Goal: Task Accomplishment & Management: Use online tool/utility

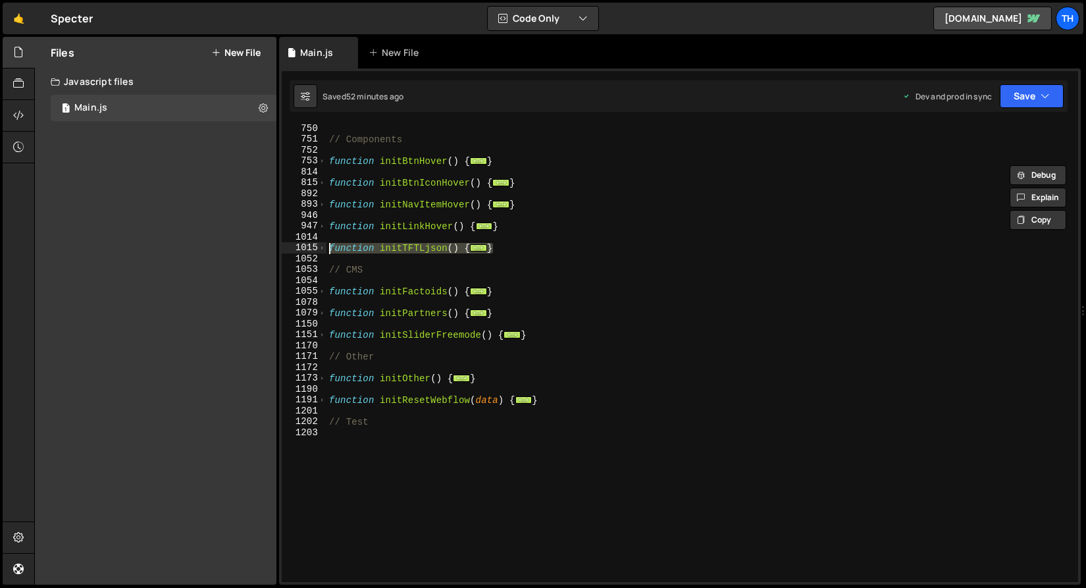
scroll to position [467, 0]
click at [319, 377] on span at bounding box center [321, 377] width 7 height 11
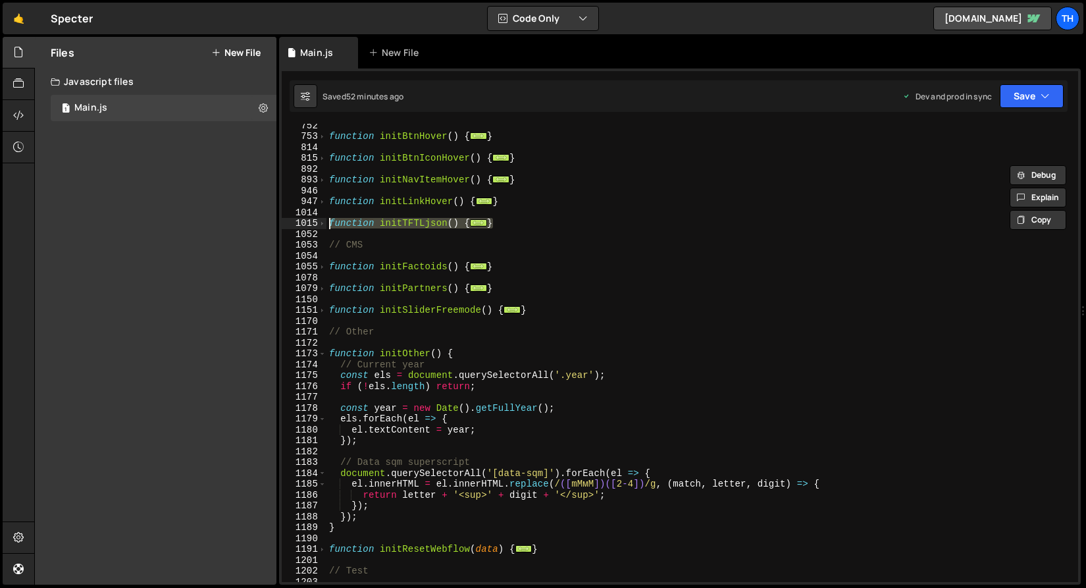
scroll to position [492, 0]
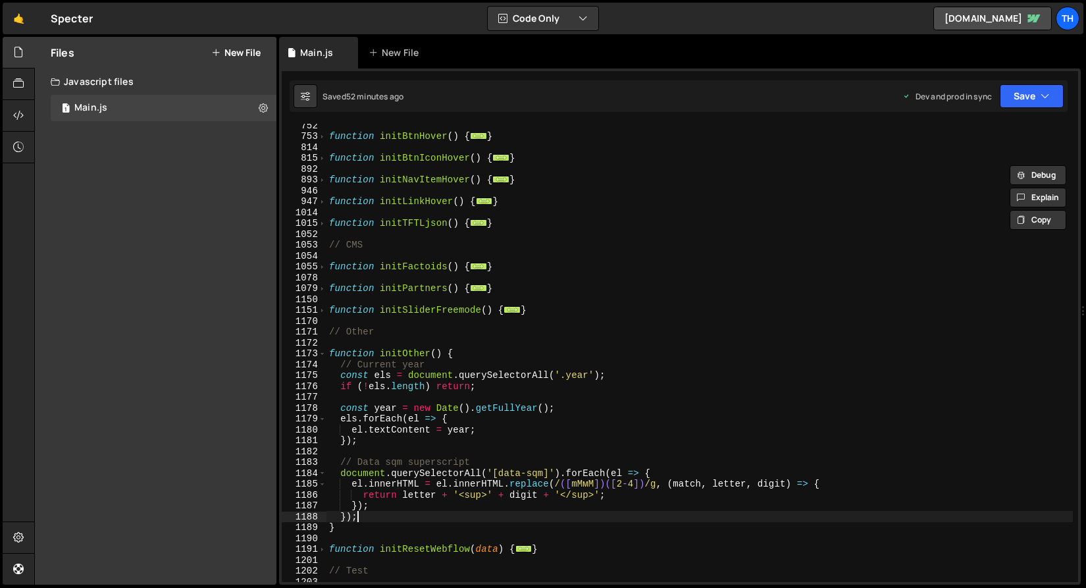
click at [380, 513] on div "function initBtnHover ( ) { ... } function initBtnIconHover ( ) { ... } functio…" at bounding box center [699, 360] width 746 height 480
type textarea "});"
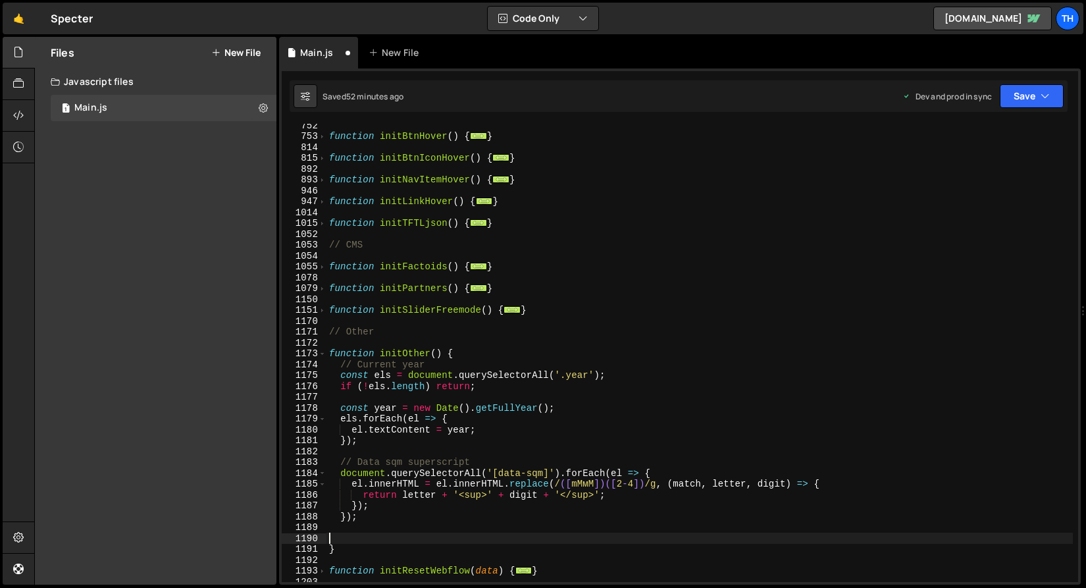
paste textarea "});"
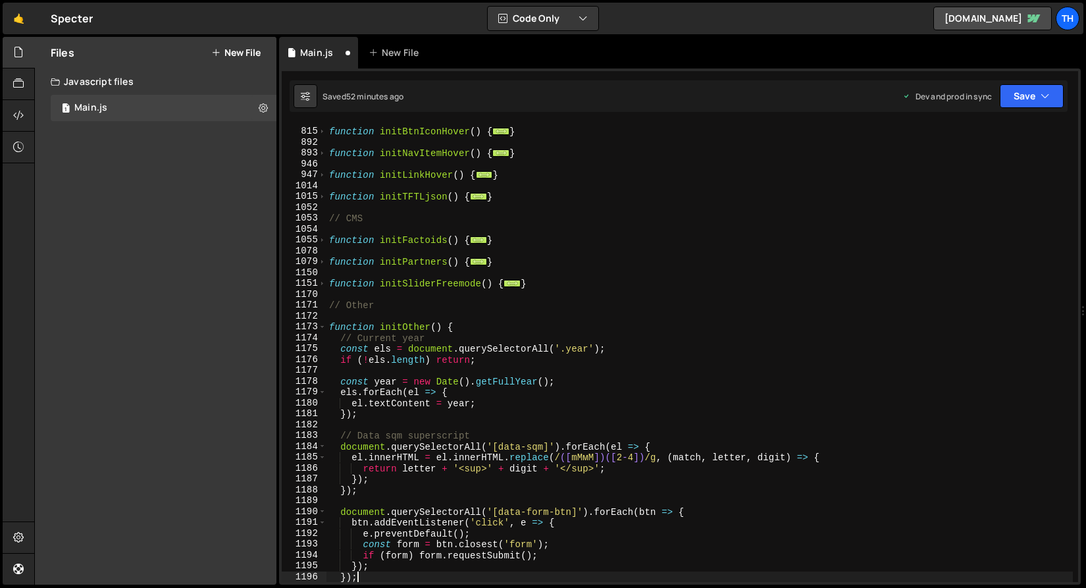
scroll to position [519, 0]
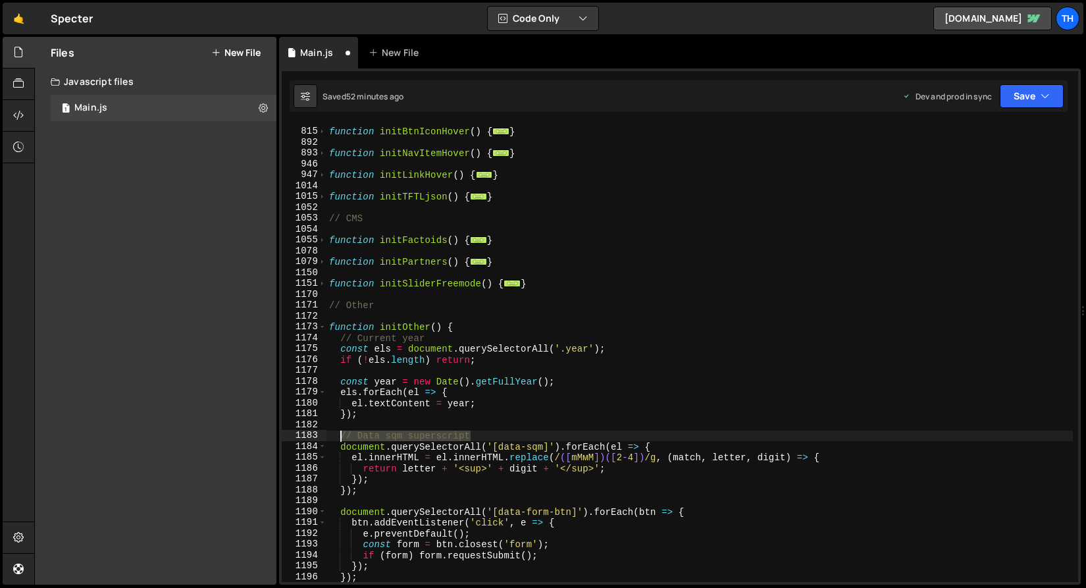
drag, startPoint x: 480, startPoint y: 439, endPoint x: 340, endPoint y: 438, distance: 140.1
click at [340, 438] on div "function initBtnIconHover ( ) { ... } function initNavItemHover ( ) { ... } fun…" at bounding box center [699, 355] width 746 height 480
type textarea "// Data sqm superscript"
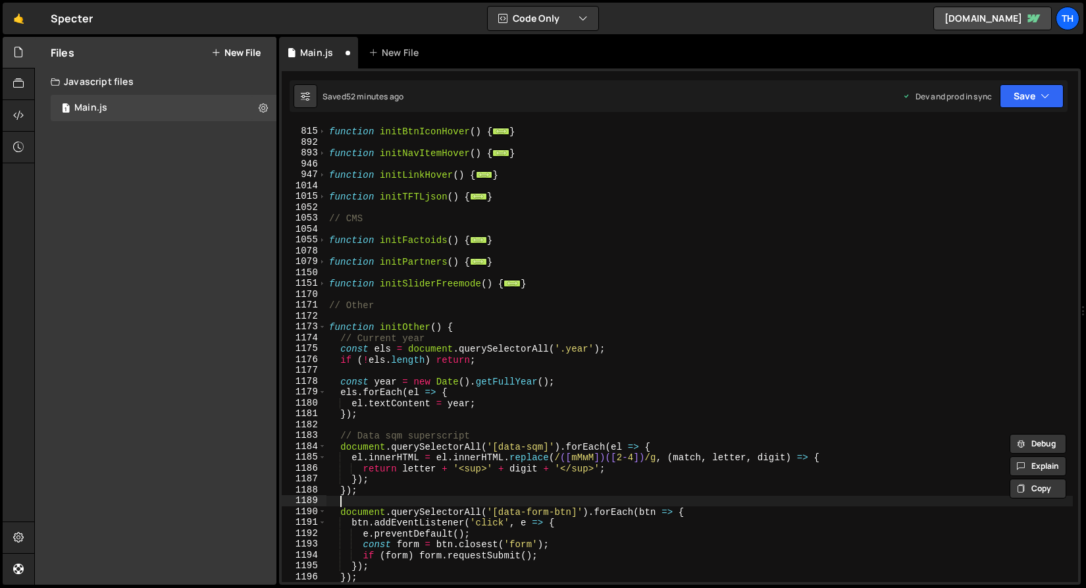
click at [376, 505] on div "function initBtnIconHover ( ) { ... } function initNavItemHover ( ) { ... } fun…" at bounding box center [699, 355] width 746 height 480
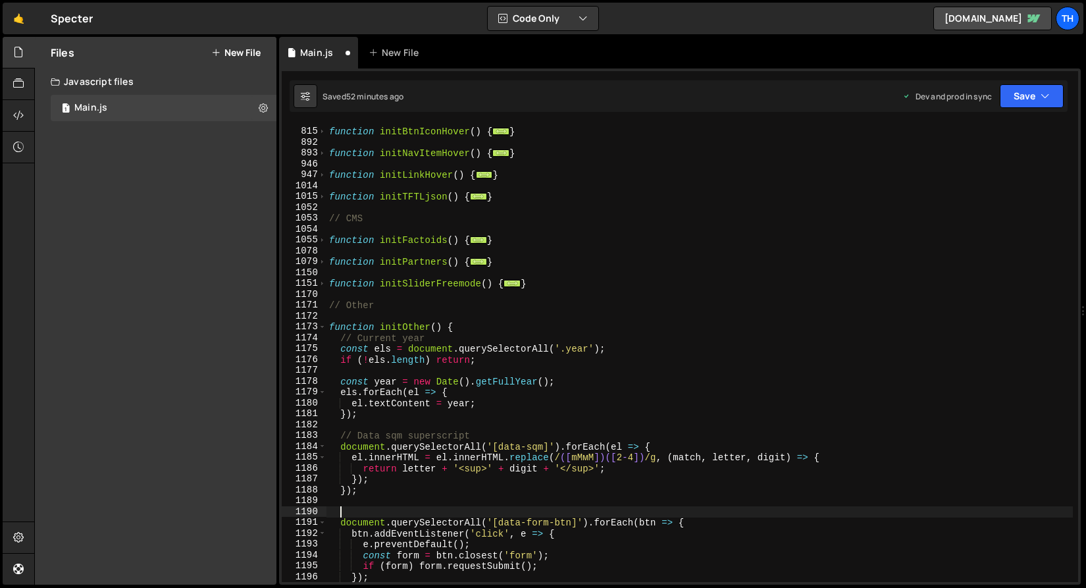
paste textarea "// Data sqm superscript"
drag, startPoint x: 396, startPoint y: 512, endPoint x: 358, endPoint y: 507, distance: 38.5
click at [358, 507] on div "function initBtnIconHover ( ) { ... } function initNavItemHover ( ) { ... } fun…" at bounding box center [699, 355] width 746 height 480
click at [434, 513] on div "function initBtnIconHover ( ) { ... } function initNavItemHover ( ) { ... } fun…" at bounding box center [699, 355] width 746 height 480
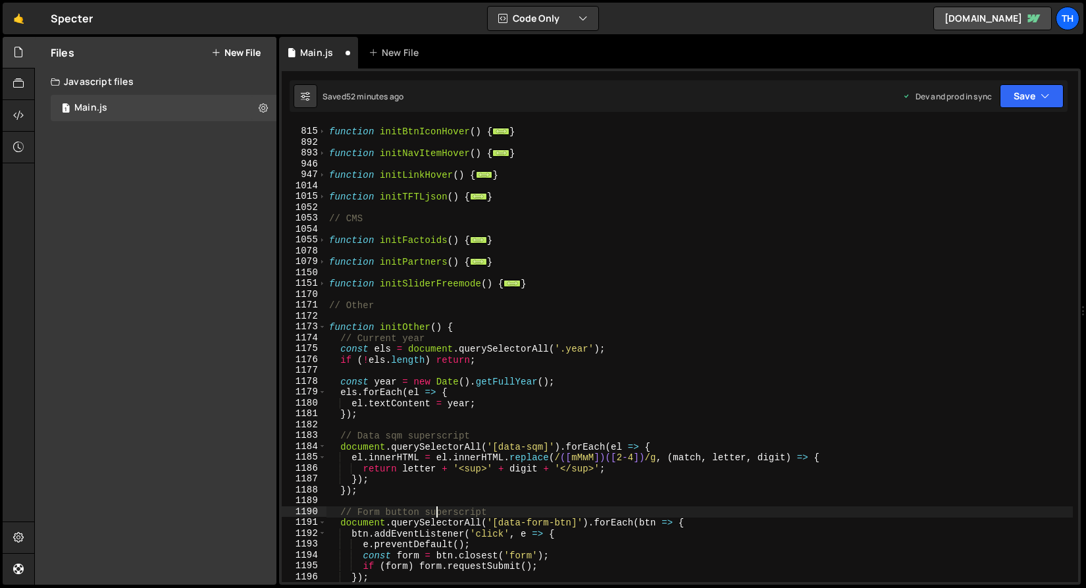
click at [434, 513] on div "function initBtnIconHover ( ) { ... } function initNavItemHover ( ) { ... } fun…" at bounding box center [699, 355] width 746 height 480
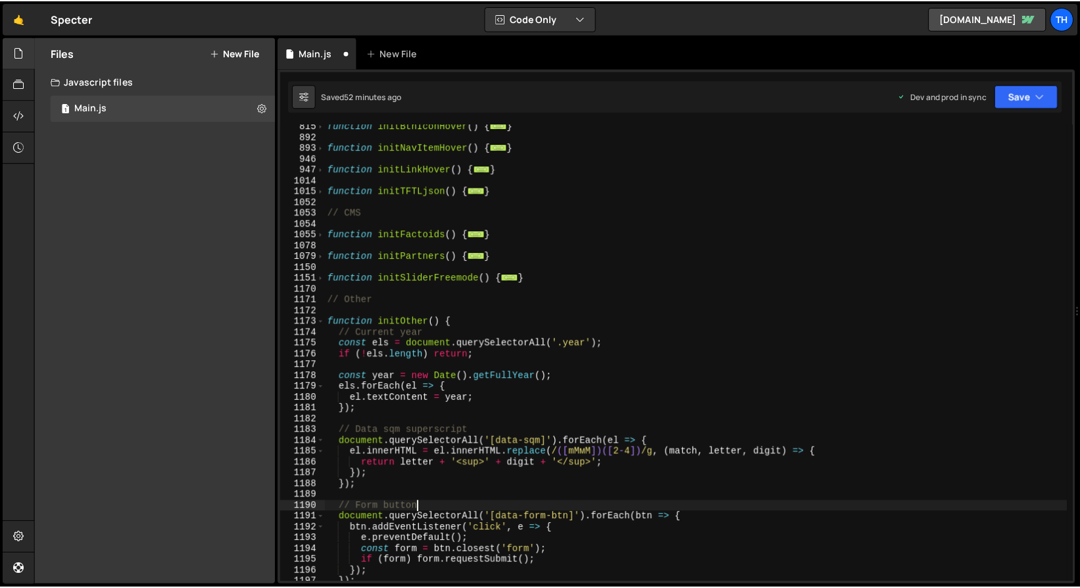
scroll to position [613, 0]
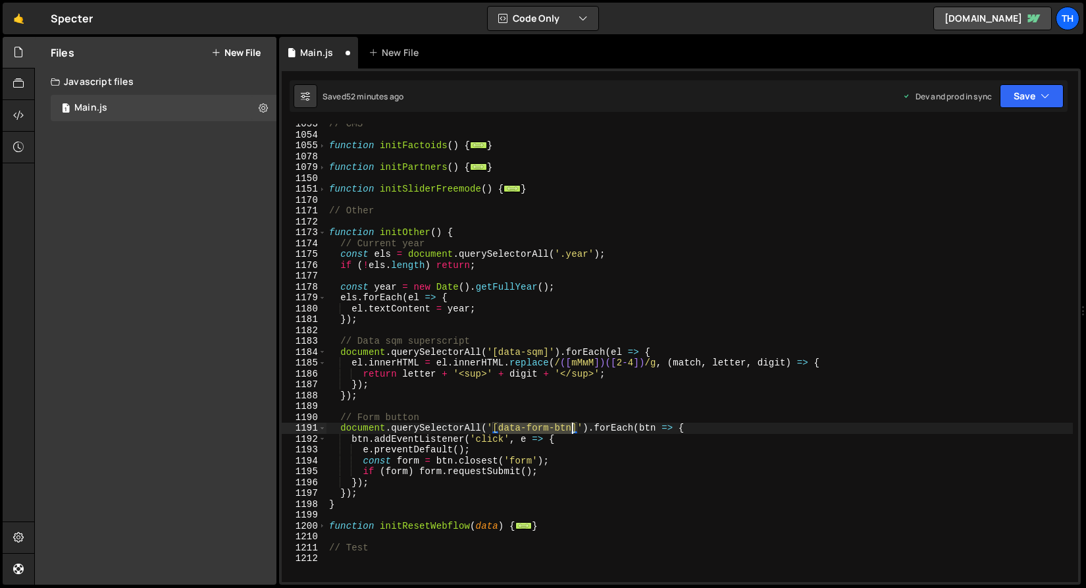
drag, startPoint x: 501, startPoint y: 431, endPoint x: 571, endPoint y: 432, distance: 70.4
click at [571, 432] on div "// CMS function initFactoids ( ) { ... } function initPartners ( ) { ... } func…" at bounding box center [699, 358] width 746 height 480
click at [1027, 89] on button "Save" at bounding box center [1031, 96] width 64 height 24
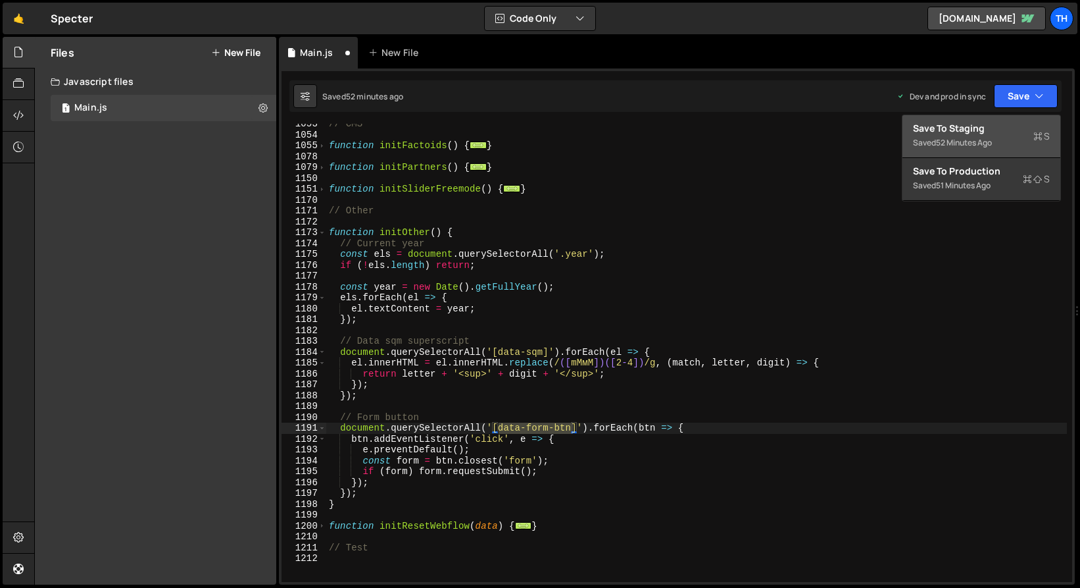
click at [971, 151] on button "Save to Staging S Saved 52 minutes ago" at bounding box center [982, 136] width 158 height 43
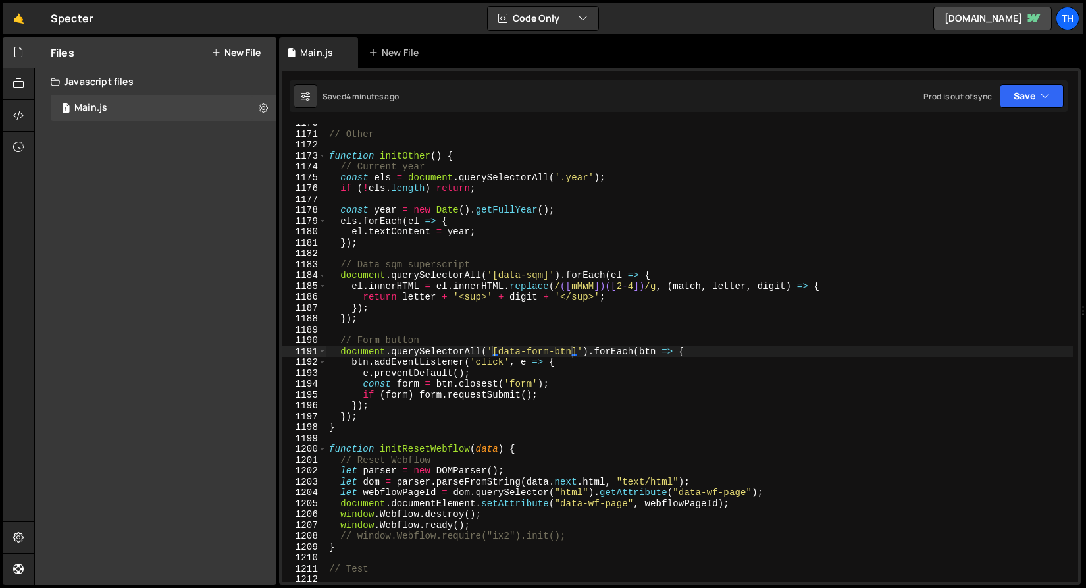
scroll to position [0, 1]
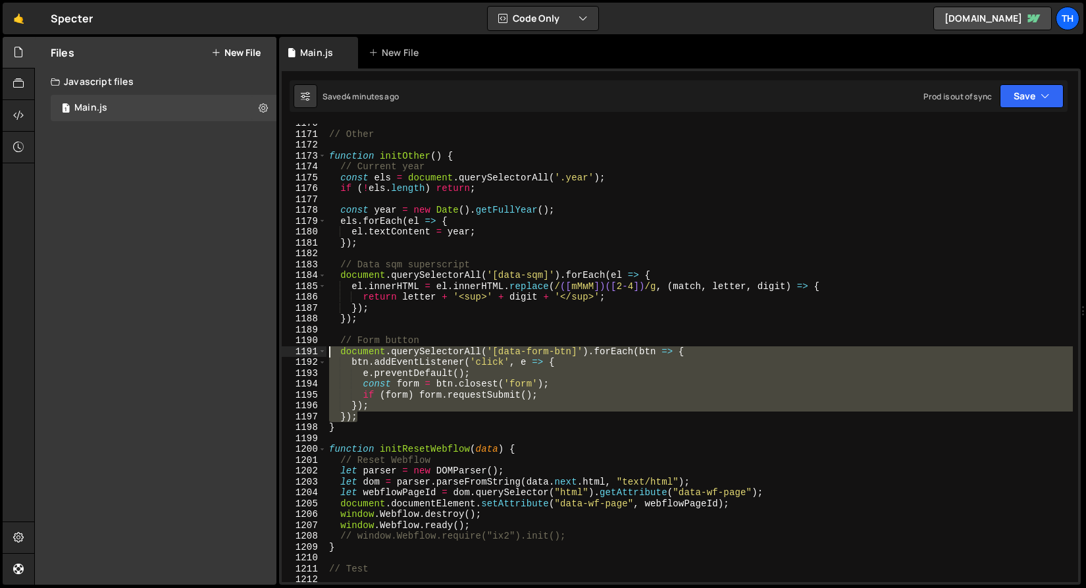
drag, startPoint x: 370, startPoint y: 417, endPoint x: 246, endPoint y: 354, distance: 139.5
click at [246, 354] on div "Files New File Create your first file Get started by starting a Javascript or C…" at bounding box center [559, 311] width 1051 height 548
paste textarea "});"
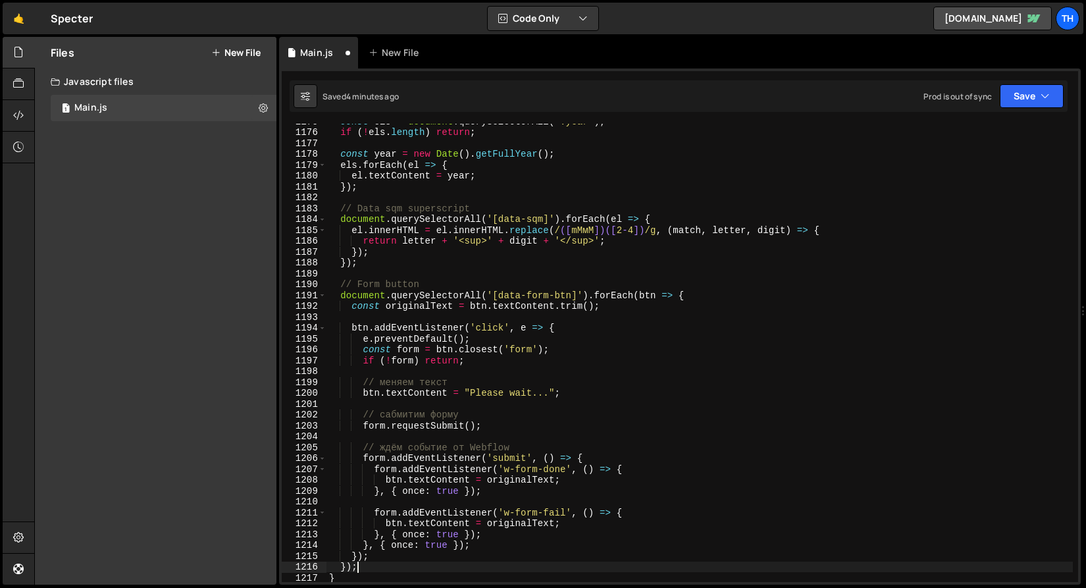
scroll to position [12763, 0]
click at [1032, 93] on button "Save" at bounding box center [1031, 96] width 64 height 24
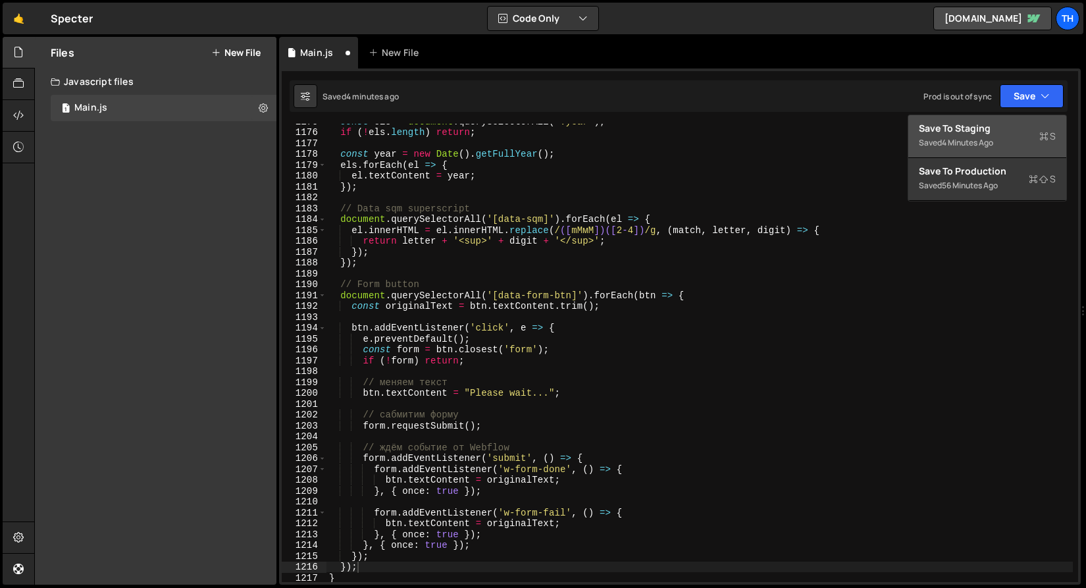
click at [1018, 122] on div "Save to Staging S" at bounding box center [986, 128] width 137 height 13
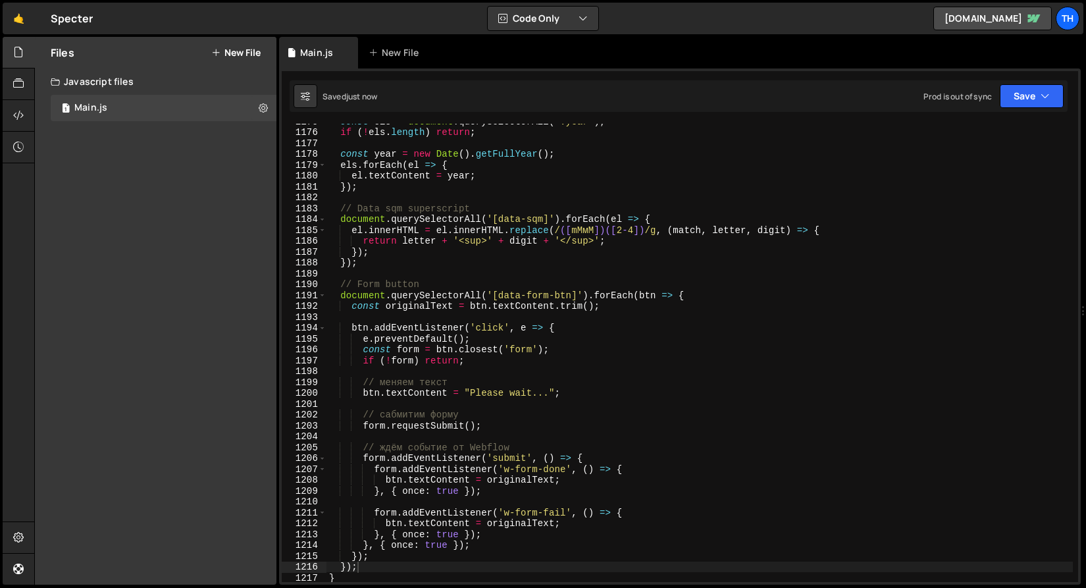
click at [406, 299] on div "const els = document . querySelectorAll ( '.year' ) ; if ( ! els . length ) ret…" at bounding box center [699, 356] width 746 height 480
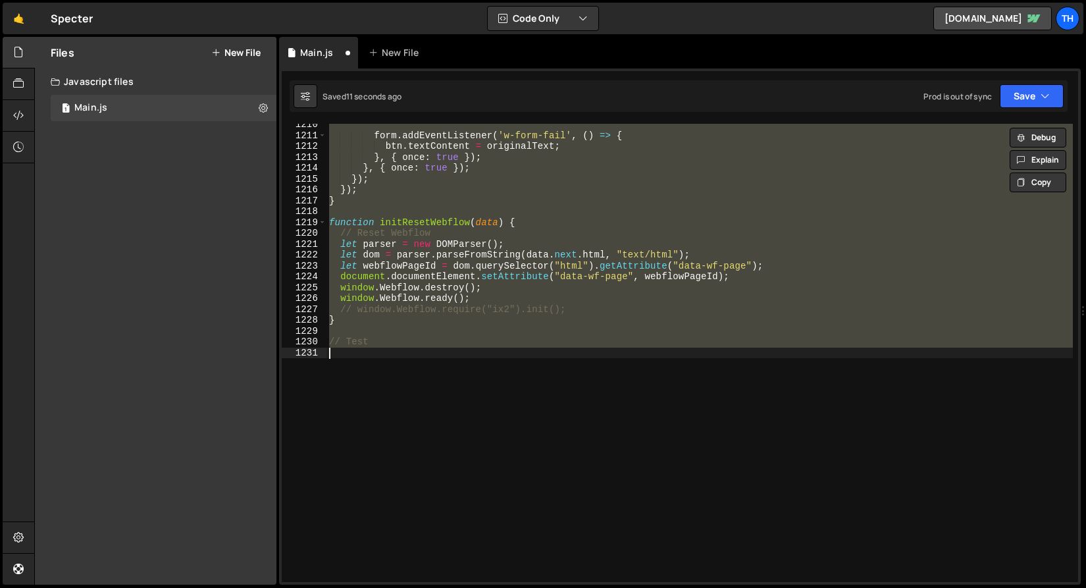
type textarea "}); });"
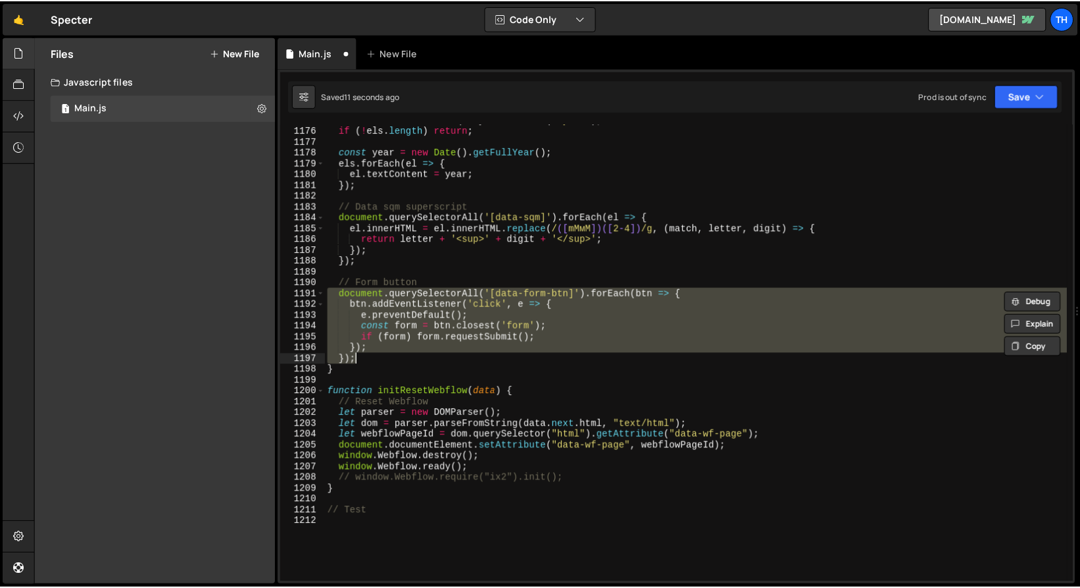
scroll to position [12765, 0]
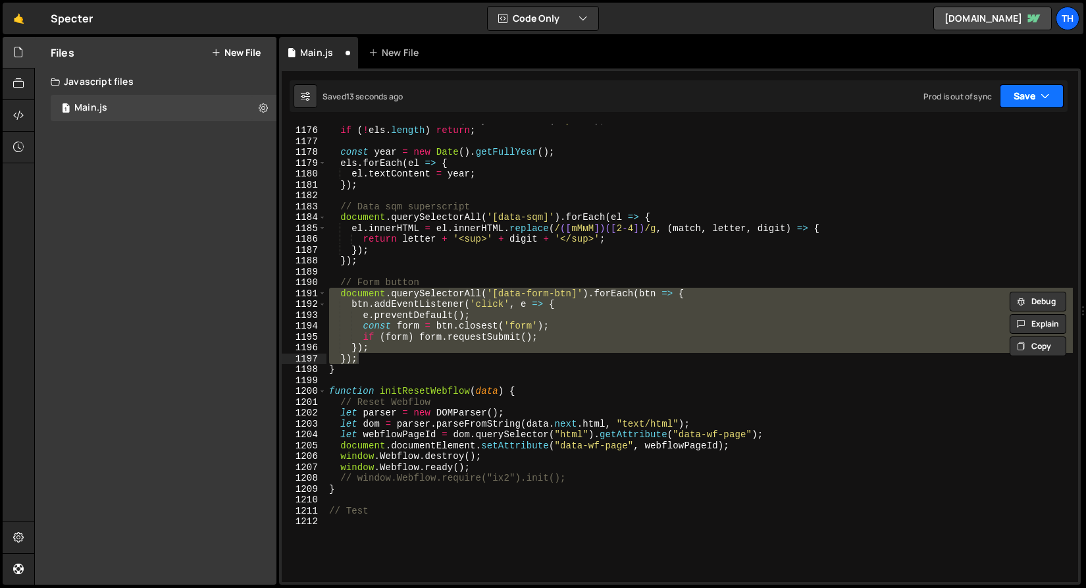
click at [1042, 88] on button "Save" at bounding box center [1031, 96] width 64 height 24
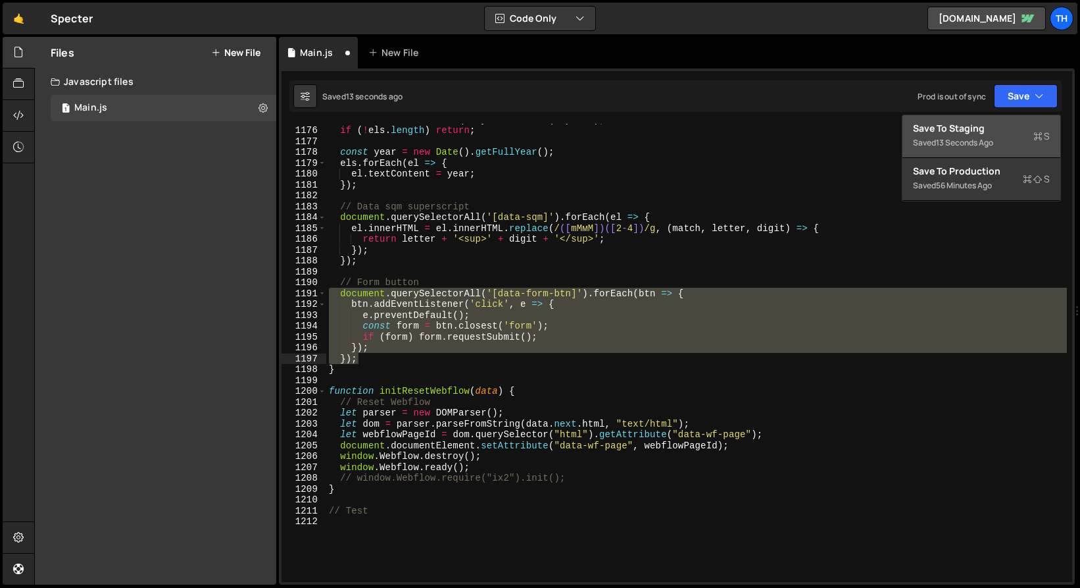
click at [1018, 126] on div "Save to Staging S" at bounding box center [981, 128] width 137 height 13
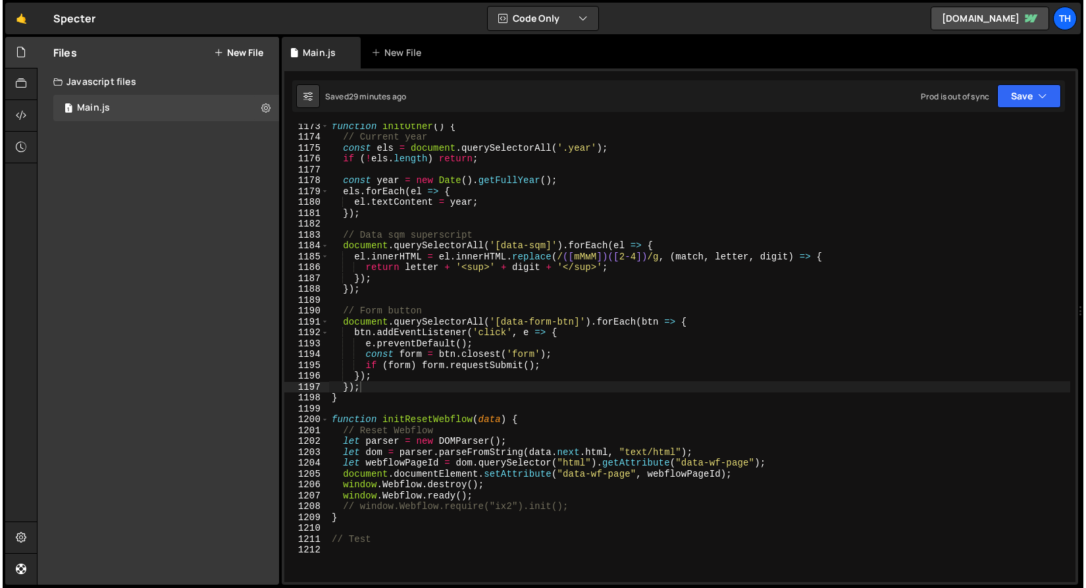
scroll to position [12699, 0]
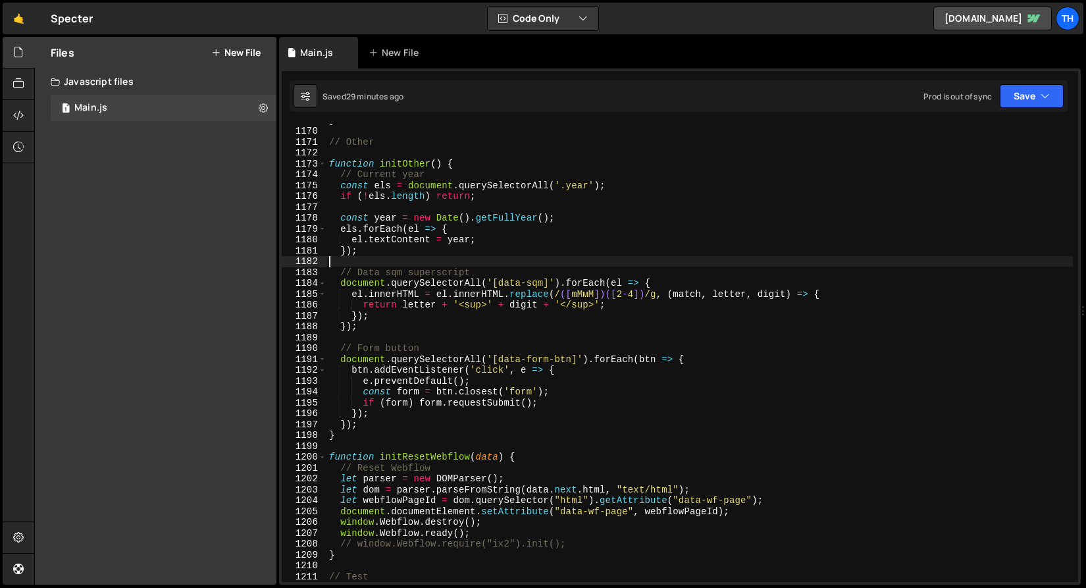
click at [361, 258] on div "} // Other function initOther ( ) { // Current year const els = document . quer…" at bounding box center [699, 354] width 746 height 480
click at [378, 420] on div "} // Other function initOther ( ) { // Current year const els = document . quer…" at bounding box center [699, 354] width 746 height 480
type textarea "});"
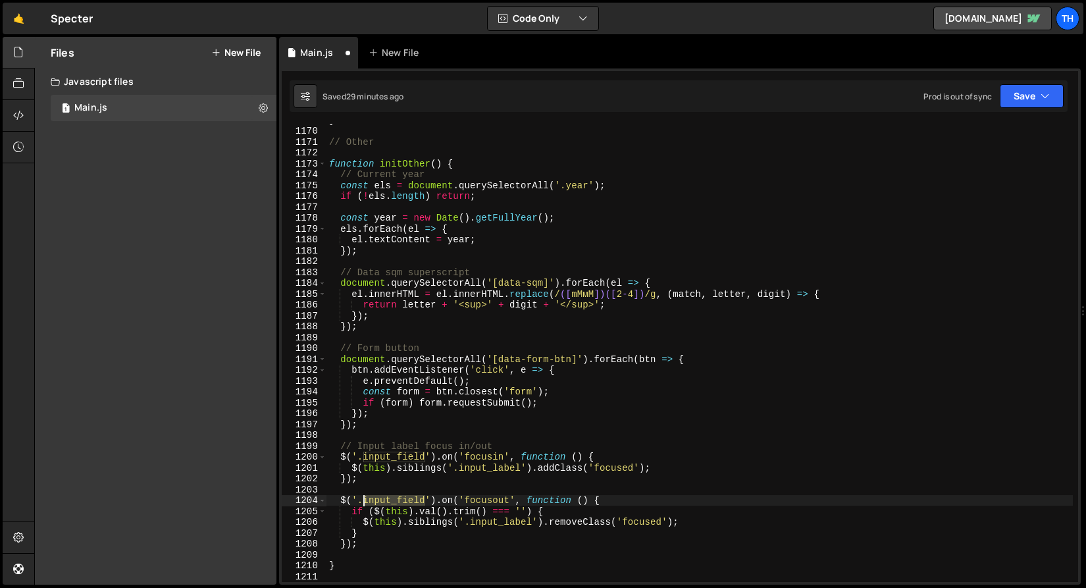
drag, startPoint x: 424, startPoint y: 501, endPoint x: 364, endPoint y: 505, distance: 59.3
click at [364, 505] on div "} // Other function initOther ( ) { // Current year const els = document . quer…" at bounding box center [699, 354] width 746 height 480
type textarea "$('.input_field').on('focusout', function () {"
click at [1049, 86] on button "Save" at bounding box center [1031, 96] width 64 height 24
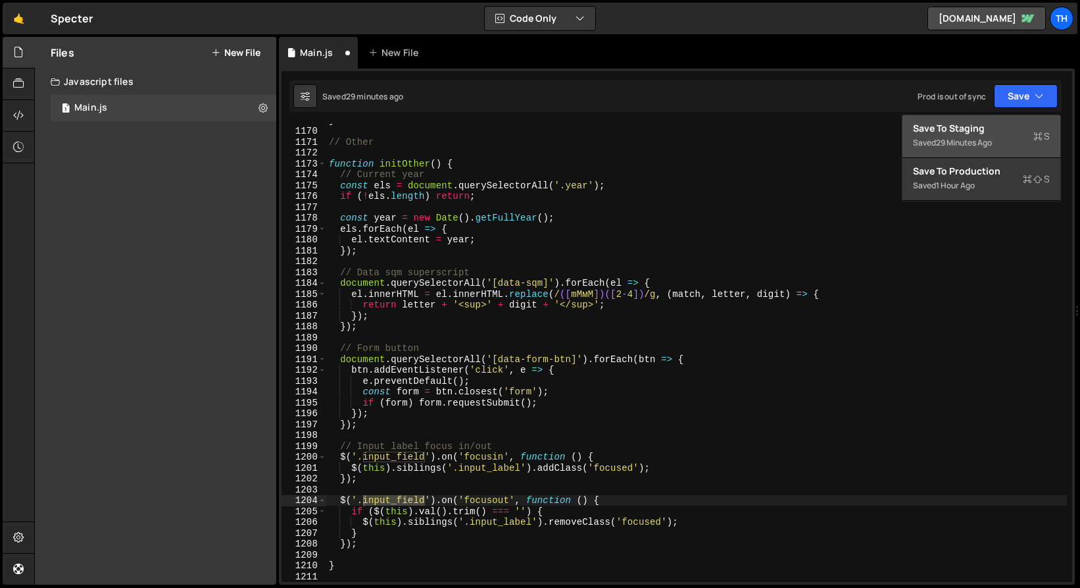
click at [1012, 135] on div "Saved 29 minutes ago" at bounding box center [981, 143] width 137 height 16
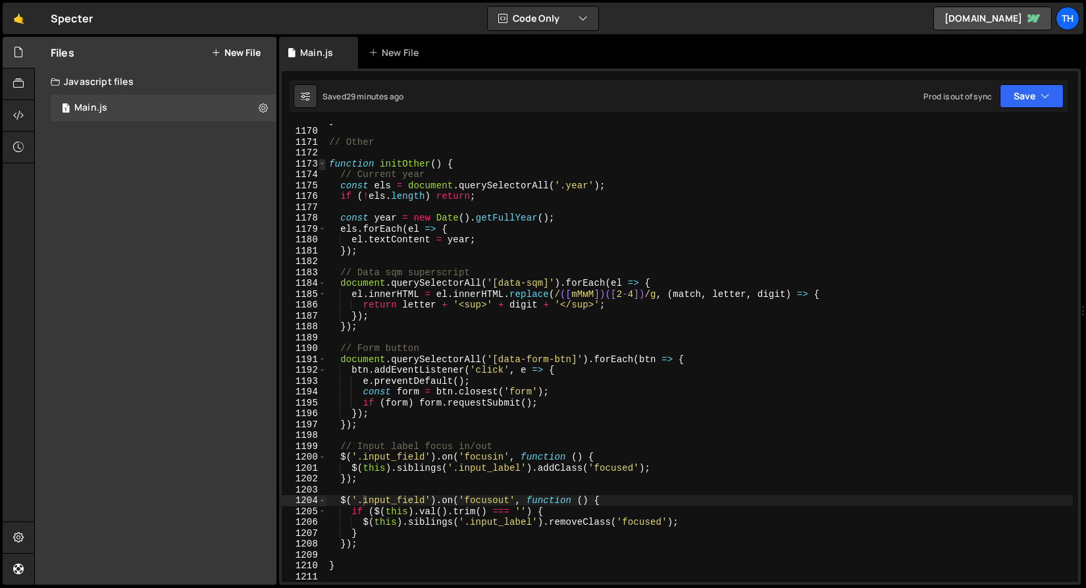
click at [323, 163] on span at bounding box center [321, 164] width 7 height 11
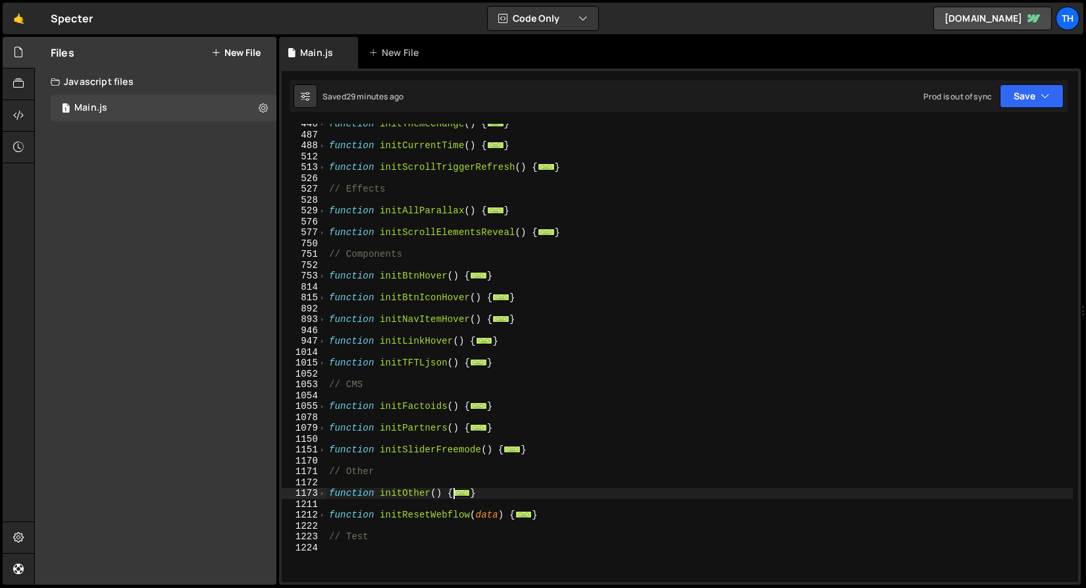
scroll to position [326, 0]
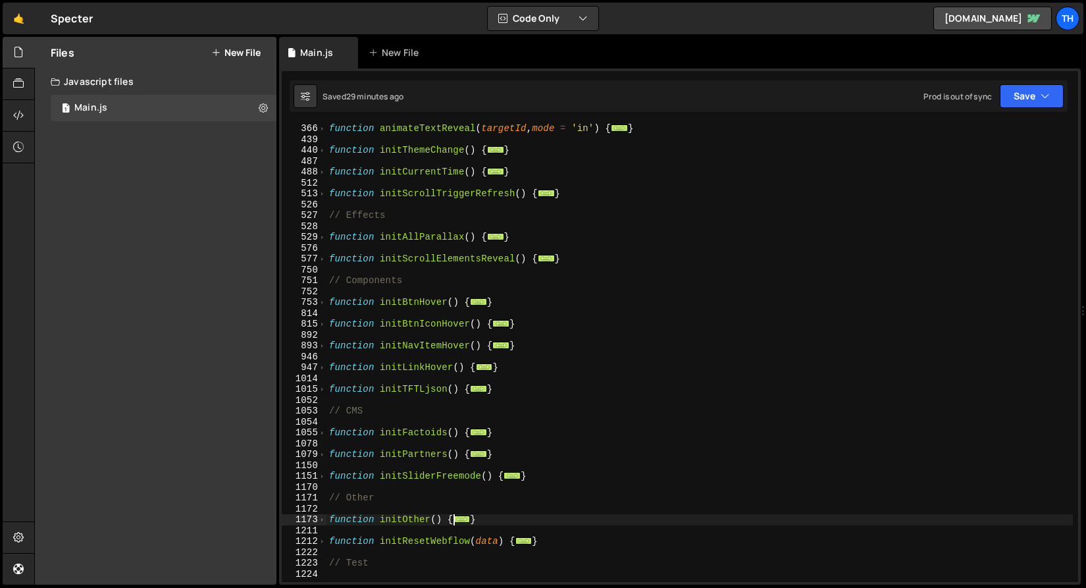
click at [393, 395] on div "function animateTextReveal ( targetId , mode = 'in' ) { ... } function initThem…" at bounding box center [699, 363] width 746 height 480
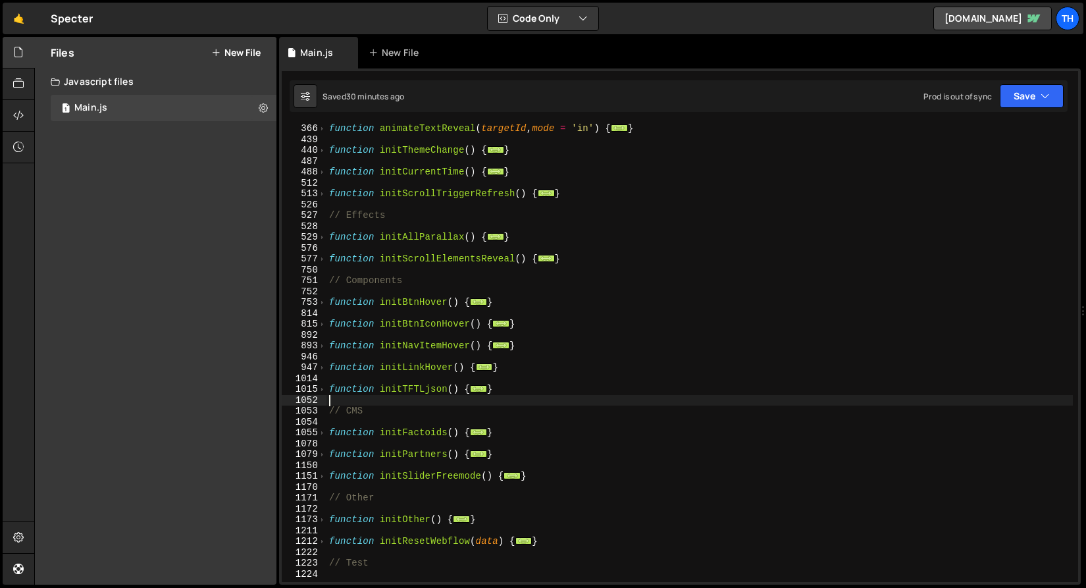
type textarea "function initTFTLjson() {"
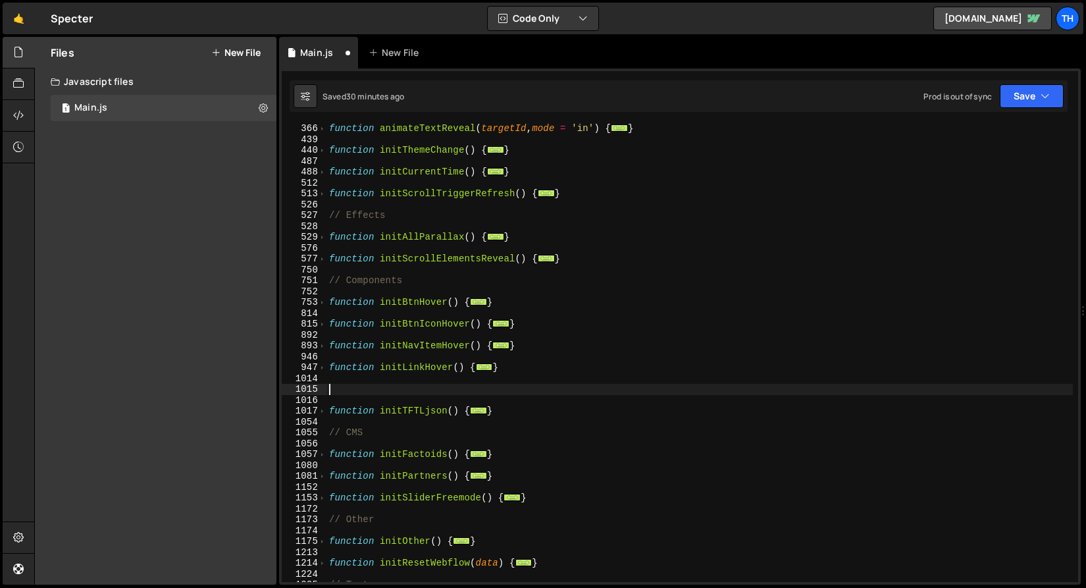
paste textarea "}"
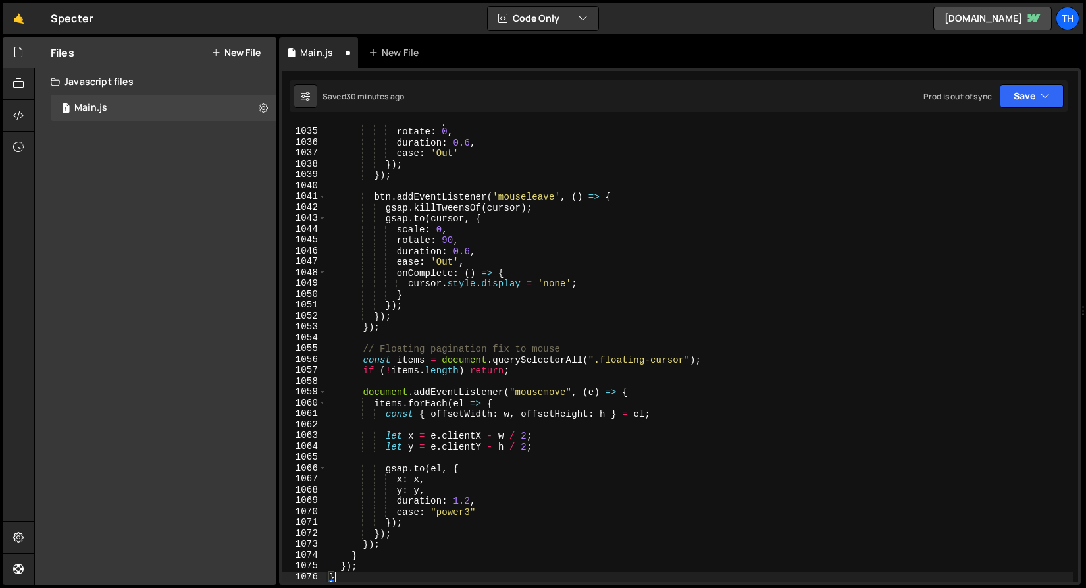
click at [434, 351] on div "scale : 1 , rotate : 0 , duration : 0.6 , ease : 'Out' }) ; }) ; btn . addEvent…" at bounding box center [699, 355] width 746 height 480
click at [476, 349] on div "scale : 1 , rotate : 0 , duration : 0.6 , ease : 'Out' }) ; }) ; btn . addEvent…" at bounding box center [699, 355] width 746 height 480
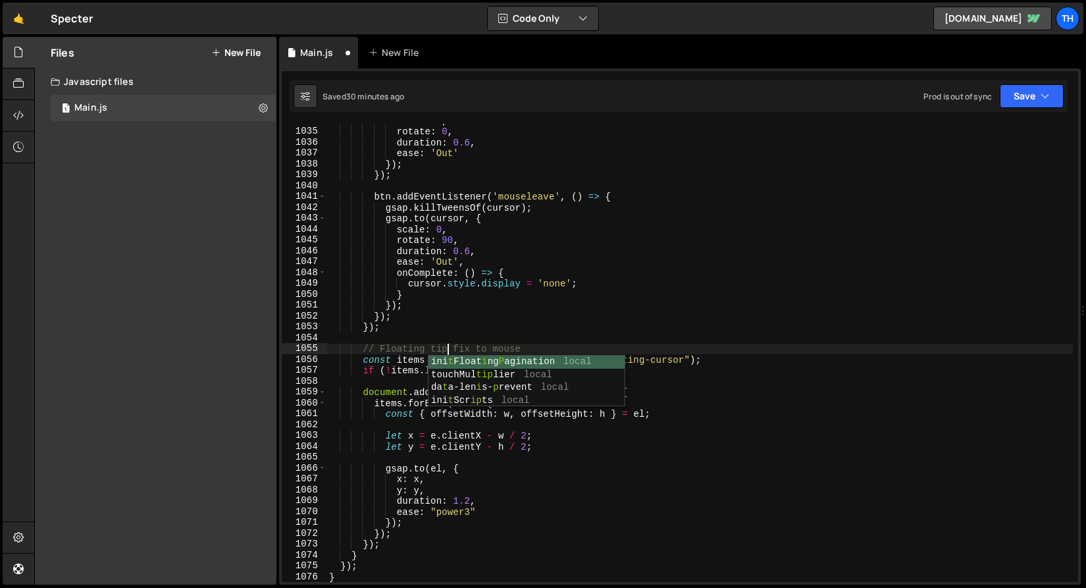
scroll to position [0, 8]
click at [476, 322] on div "scale : 1 , rotate : 0 , duration : 0.6 , ease : 'Out' }) ; }) ; btn . addEvent…" at bounding box center [699, 355] width 746 height 480
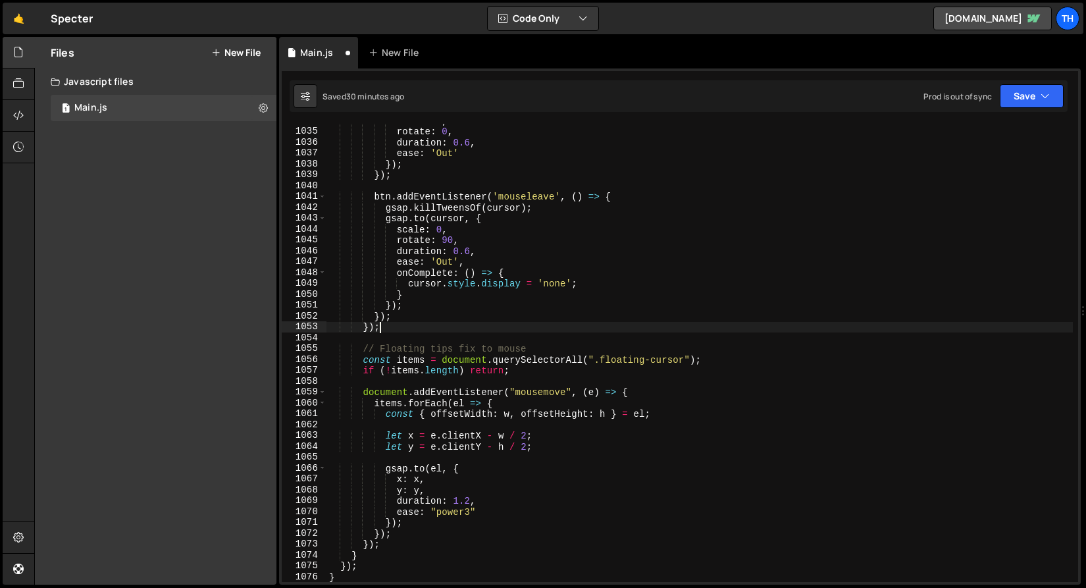
click at [663, 364] on div "scale : 1 , rotate : 0 , duration : 0.6 , ease : 'Out' }) ; }) ; btn . addEvent…" at bounding box center [699, 355] width 746 height 480
click at [664, 361] on div "scale : 1 , rotate : 0 , duration : 0.6 , ease : 'Out' }) ; }) ; btn . addEvent…" at bounding box center [699, 355] width 746 height 480
click at [664, 360] on div "scale : 1 , rotate : 0 , duration : 0.6 , ease : 'Out' }) ; }) ; btn . addEvent…" at bounding box center [699, 355] width 746 height 480
click at [670, 363] on div "scale : 1 , rotate : 0 , duration : 0.6 , ease : 'Out' }) ; }) ; btn . addEvent…" at bounding box center [699, 355] width 746 height 480
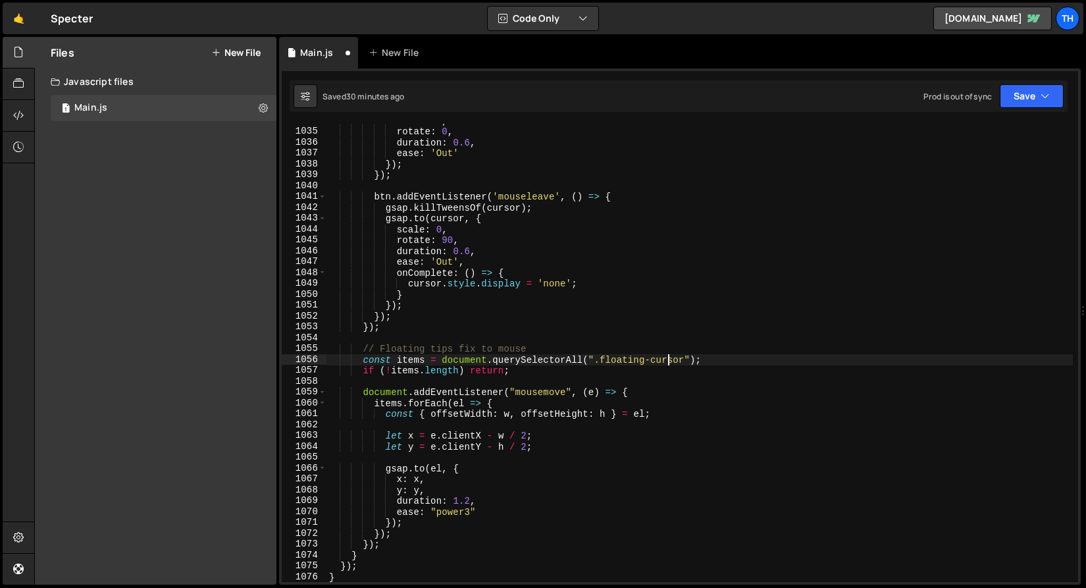
click at [670, 363] on div "scale : 1 , rotate : 0 , duration : 0.6 , ease : 'Out' }) ; }) ; btn . addEvent…" at bounding box center [699, 355] width 746 height 480
type textarea "const items = document.querySelectorAll(".floating-tip");"
click at [619, 379] on div "scale : 1 , rotate : 0 , duration : 0.6 , ease : 'Out' }) ; }) ; btn . addEvent…" at bounding box center [699, 355] width 746 height 480
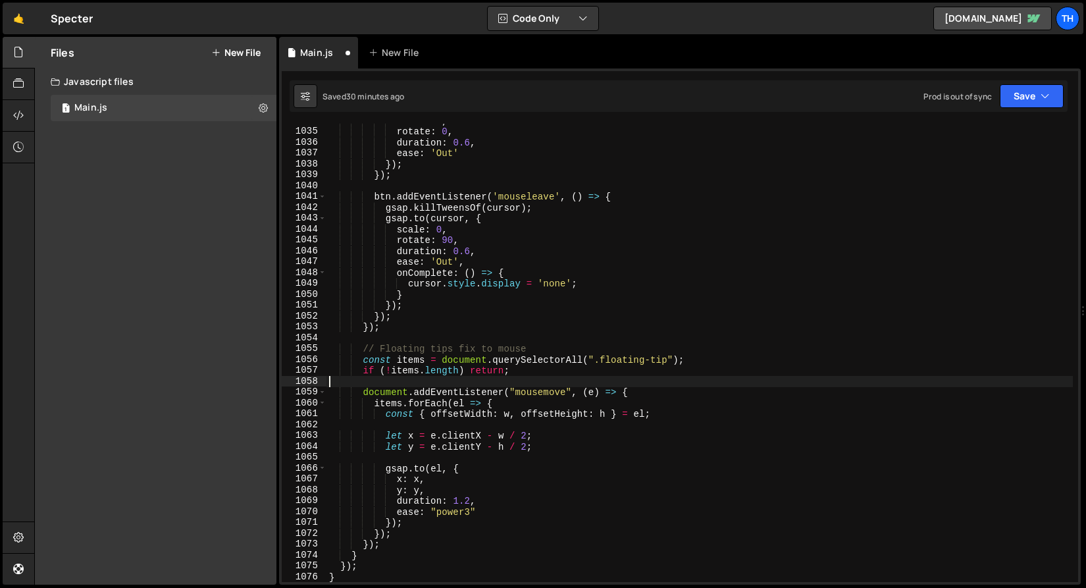
scroll to position [0, 0]
click at [1045, 103] on button "Save" at bounding box center [1031, 96] width 64 height 24
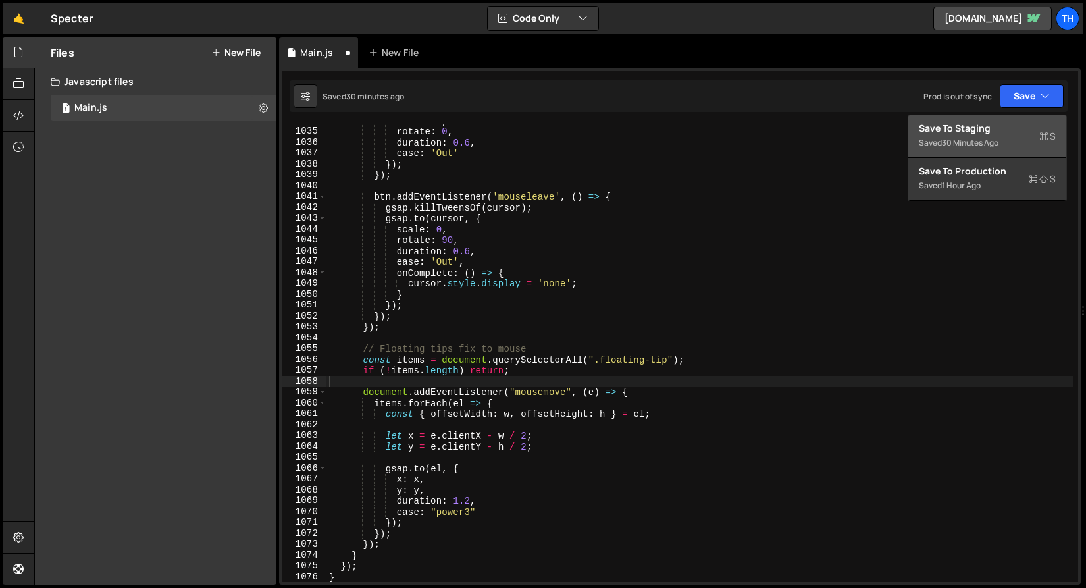
click at [1028, 129] on div "Save to Staging S" at bounding box center [986, 128] width 137 height 13
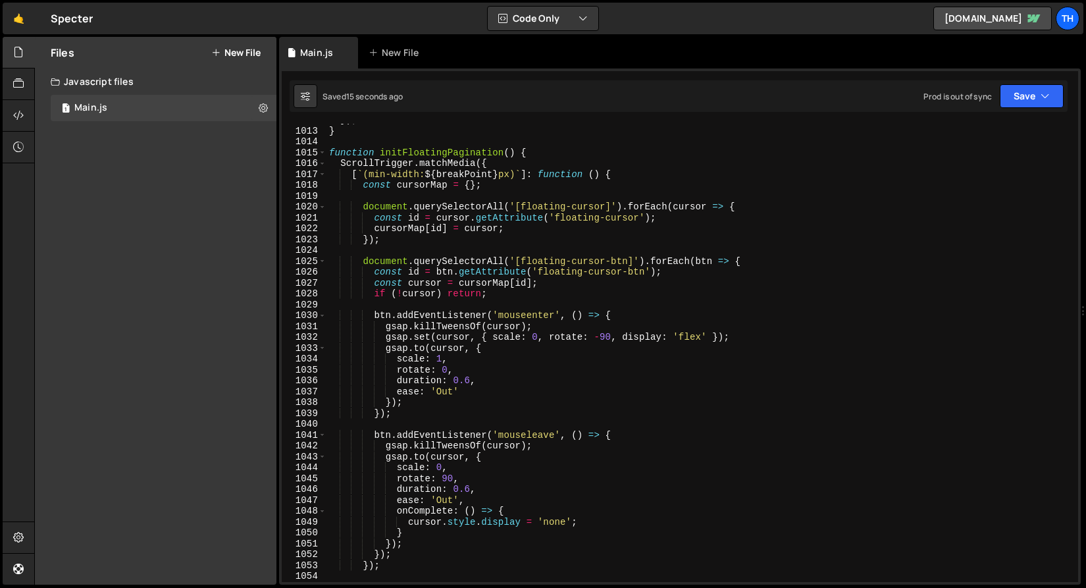
scroll to position [10990, 0]
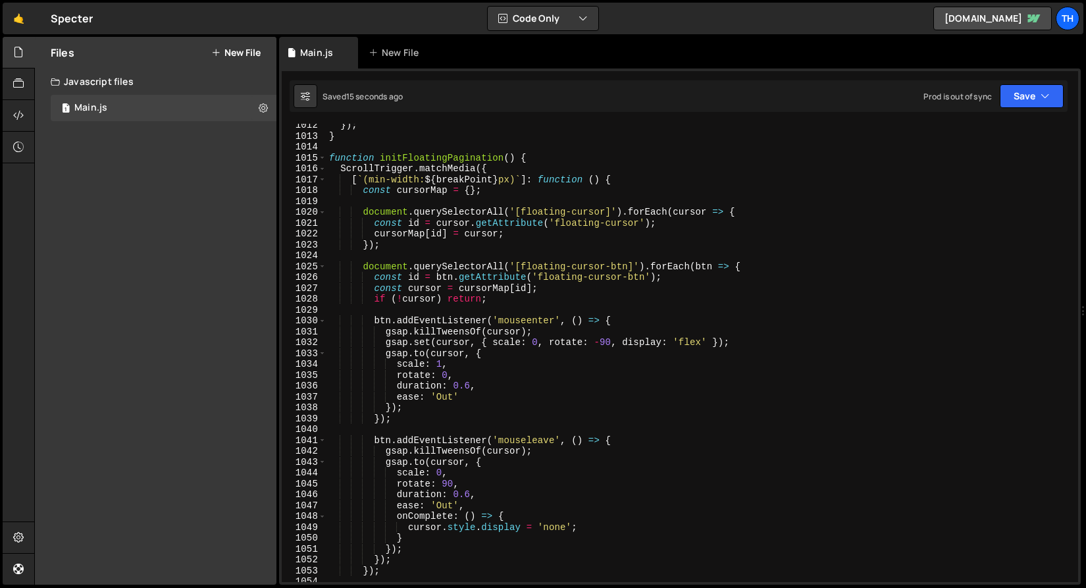
click at [432, 163] on div "}) ; } function initFloatingPagination ( ) { ScrollTrigger . matchMedia ({ [ ` …" at bounding box center [699, 360] width 746 height 480
click at [434, 156] on div "}) ; } function initFloatingPagination ( ) { ScrollTrigger . matchMedia ({ [ ` …" at bounding box center [699, 360] width 746 height 480
click at [458, 155] on div "}) ; } function initFloatingPagination ( ) { ScrollTrigger . matchMedia ({ [ ` …" at bounding box center [699, 360] width 746 height 480
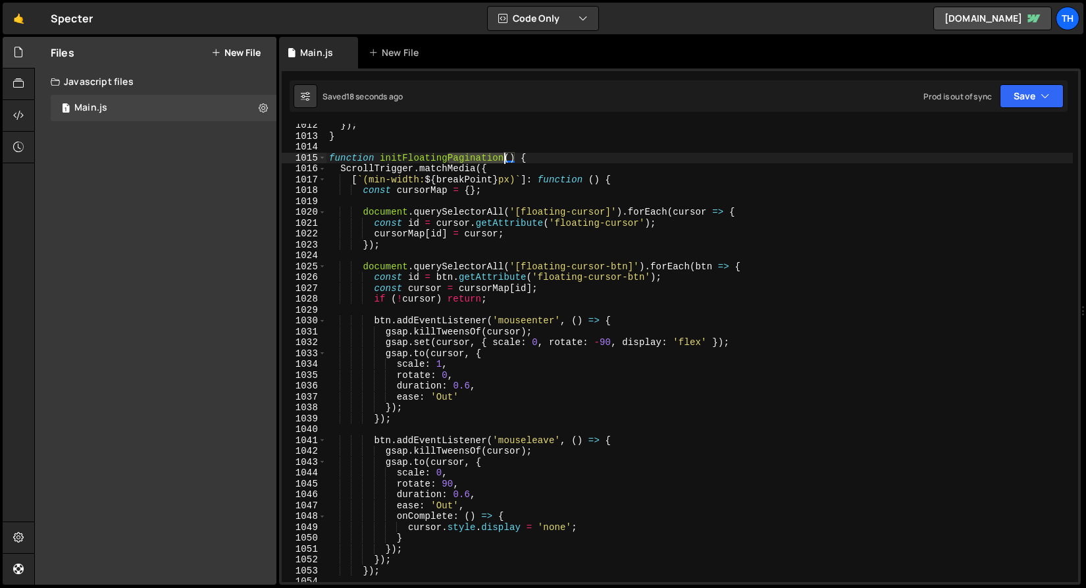
drag, startPoint x: 447, startPoint y: 158, endPoint x: 502, endPoint y: 156, distance: 55.3
click at [502, 156] on div "}) ; } function initFloatingPagination ( ) { ScrollTrigger . matchMedia ({ [ ` …" at bounding box center [699, 360] width 746 height 480
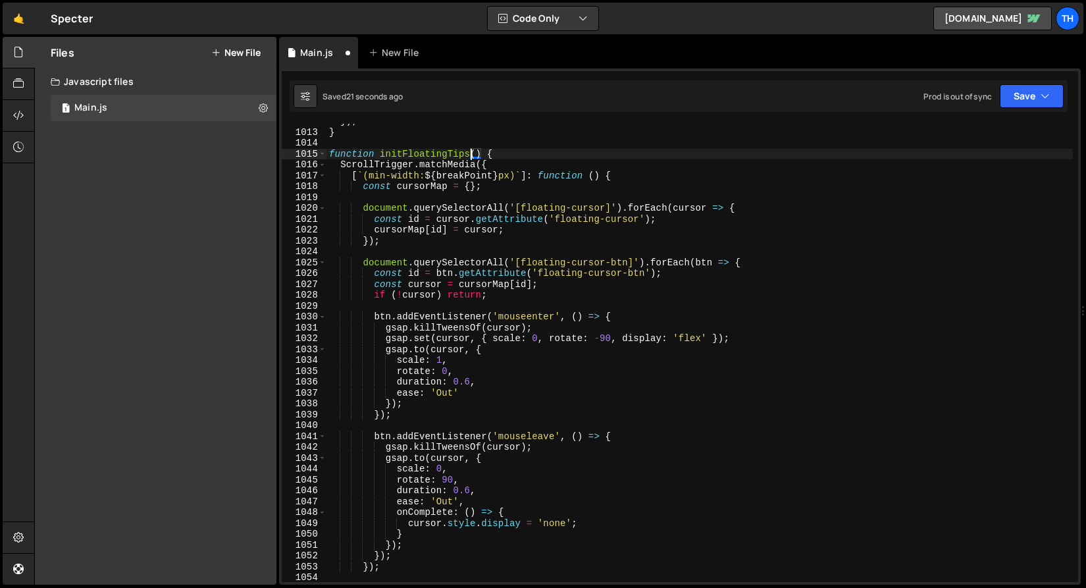
click at [457, 159] on div "}) ; } function initFloatingTips ( ) { ScrollTrigger . matchMedia ({ [ ` (min-w…" at bounding box center [699, 356] width 746 height 480
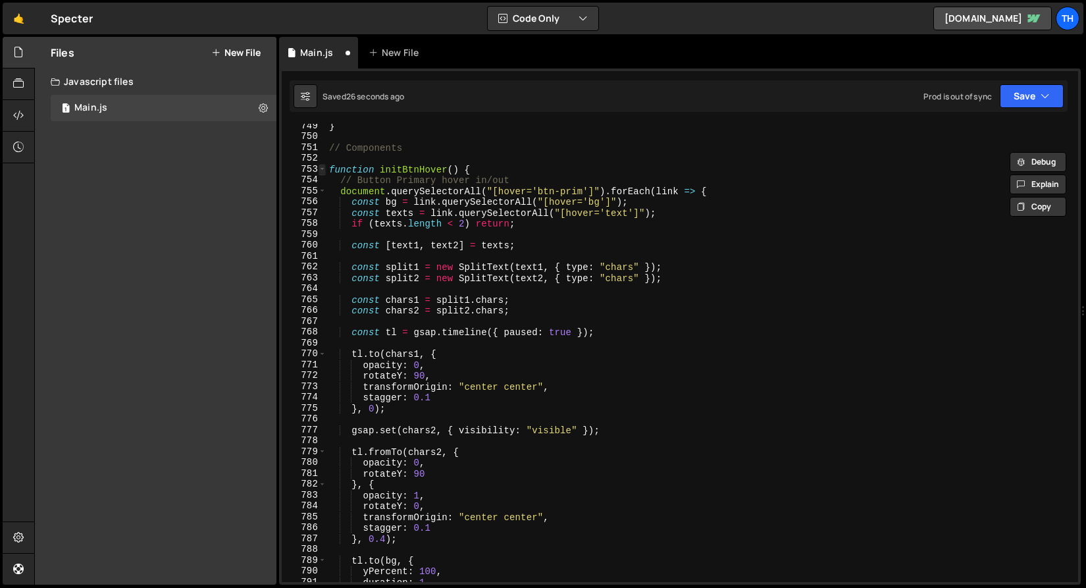
click at [320, 172] on span at bounding box center [321, 169] width 7 height 11
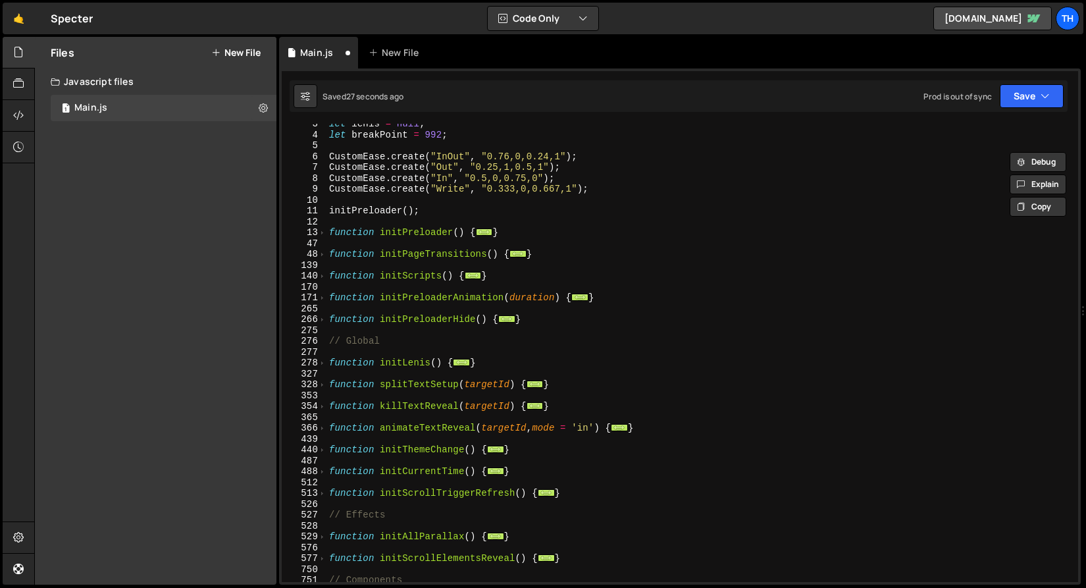
scroll to position [0, 0]
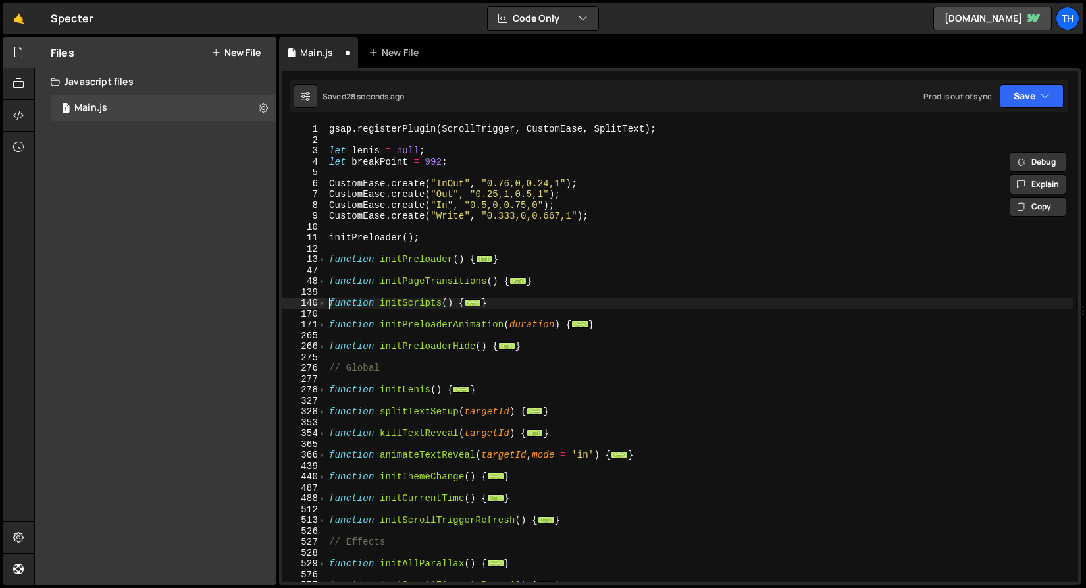
click at [328, 303] on div "gsap . registerPlugin ( ScrollTrigger , CustomEase , SplitText ) ; let lenis = …" at bounding box center [699, 364] width 746 height 480
click at [324, 302] on span at bounding box center [321, 302] width 7 height 11
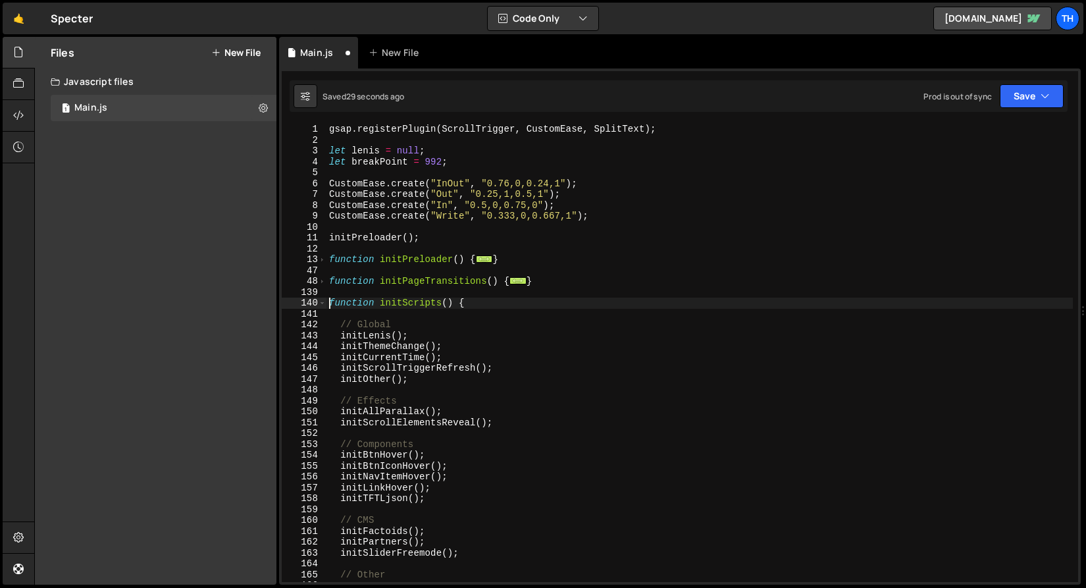
scroll to position [136, 0]
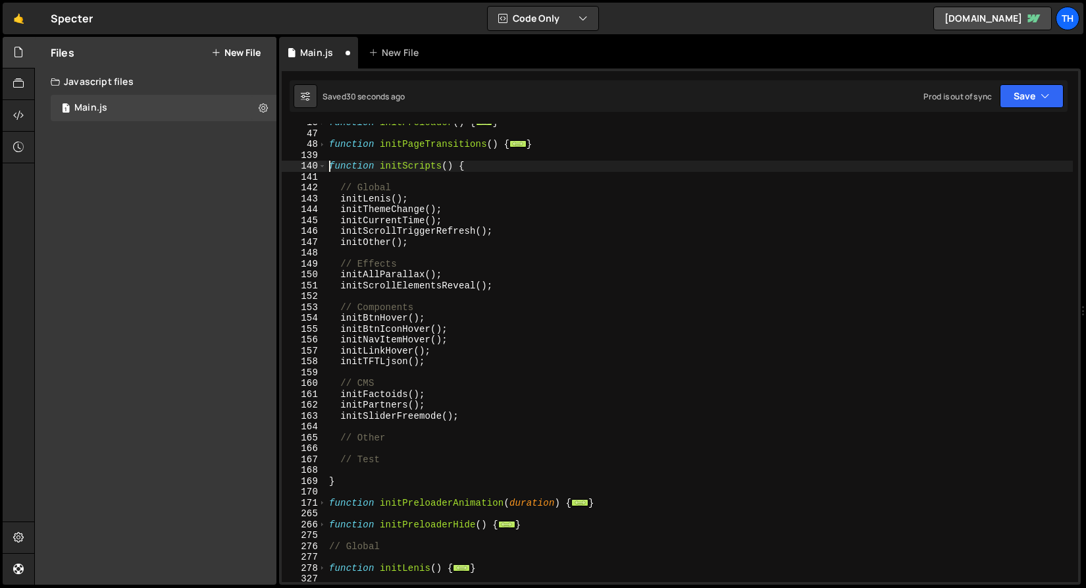
click at [463, 360] on div "function initPreloader ( ) { ... } function initPageTransitions ( ) { ... } fun…" at bounding box center [699, 357] width 746 height 480
click at [463, 352] on div "function initPreloader ( ) { ... } function initPageTransitions ( ) { ... } fun…" at bounding box center [699, 357] width 746 height 480
type textarea "initLinkHover();"
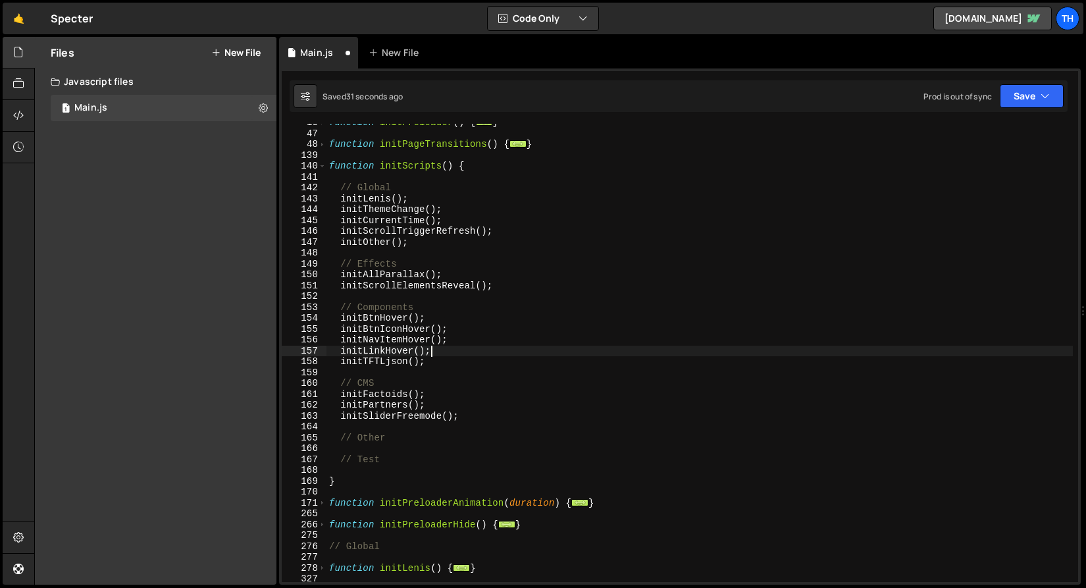
paste textarea "initFloatingTips"
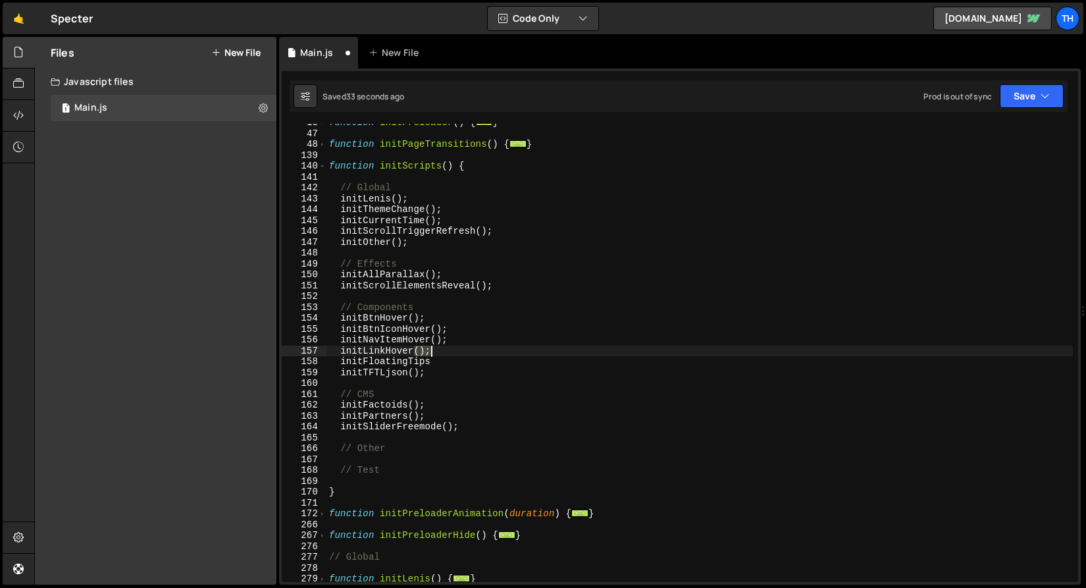
drag, startPoint x: 416, startPoint y: 349, endPoint x: 442, endPoint y: 350, distance: 26.3
click at [442, 350] on div "function initPreloader ( ) { ... } function initPageTransitions ( ) { ... } fun…" at bounding box center [699, 357] width 746 height 480
click at [451, 361] on div "function initPreloader ( ) { ... } function initPageTransitions ( ) { ... } fun…" at bounding box center [699, 357] width 746 height 480
paste textarea "();"
drag, startPoint x: 1047, startPoint y: 105, endPoint x: 1038, endPoint y: 121, distance: 18.9
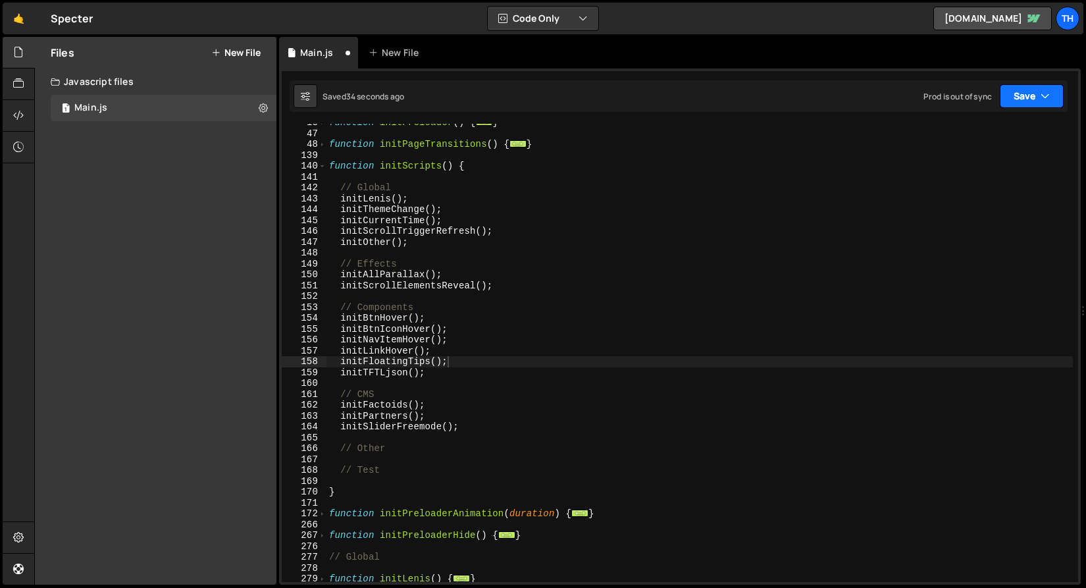
click at [1047, 105] on button "Save" at bounding box center [1031, 96] width 64 height 24
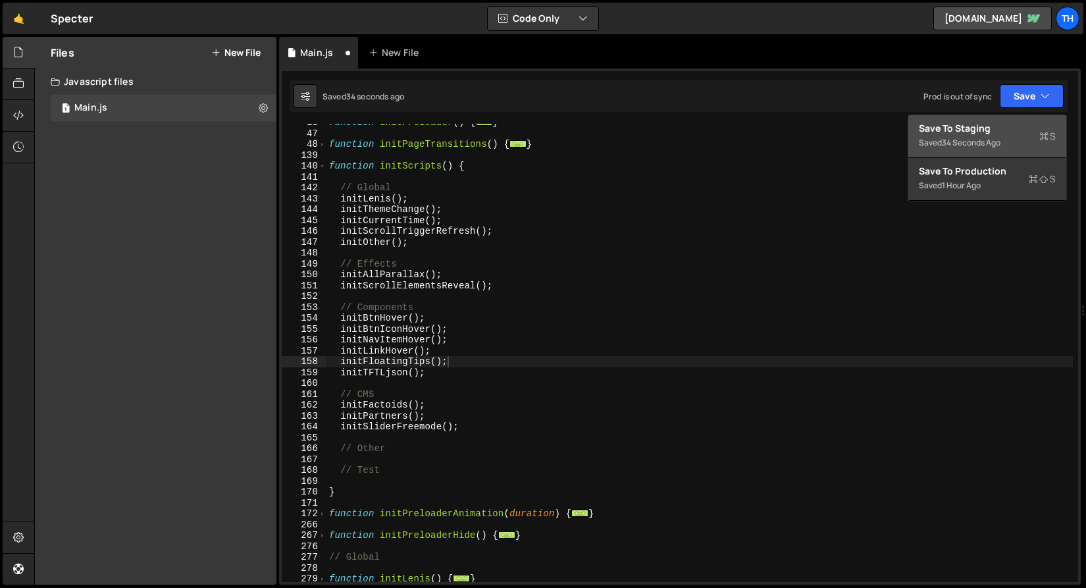
click at [1030, 134] on div "Save to Staging S" at bounding box center [986, 128] width 137 height 13
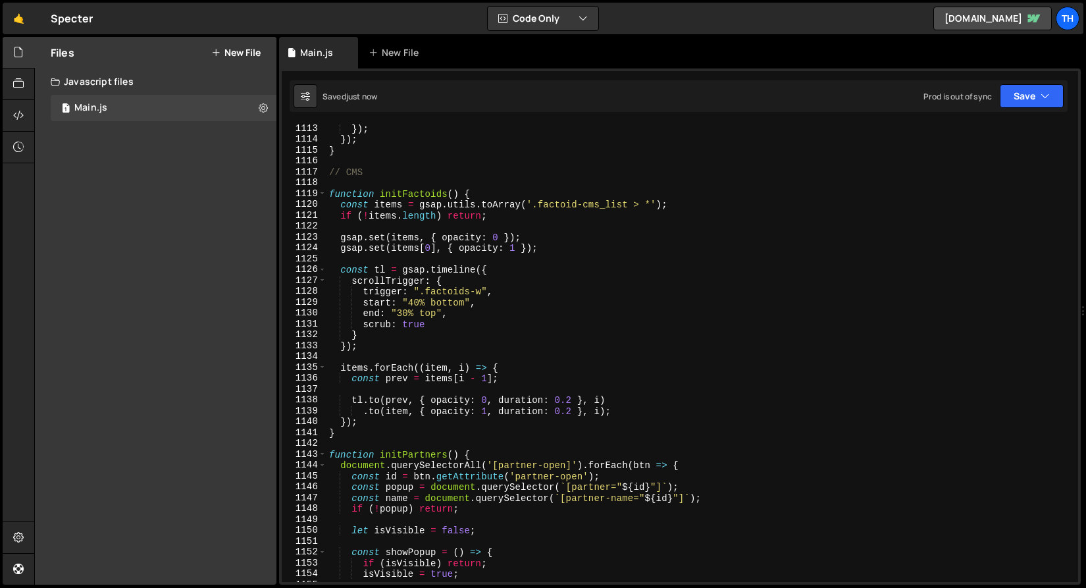
scroll to position [13758, 0]
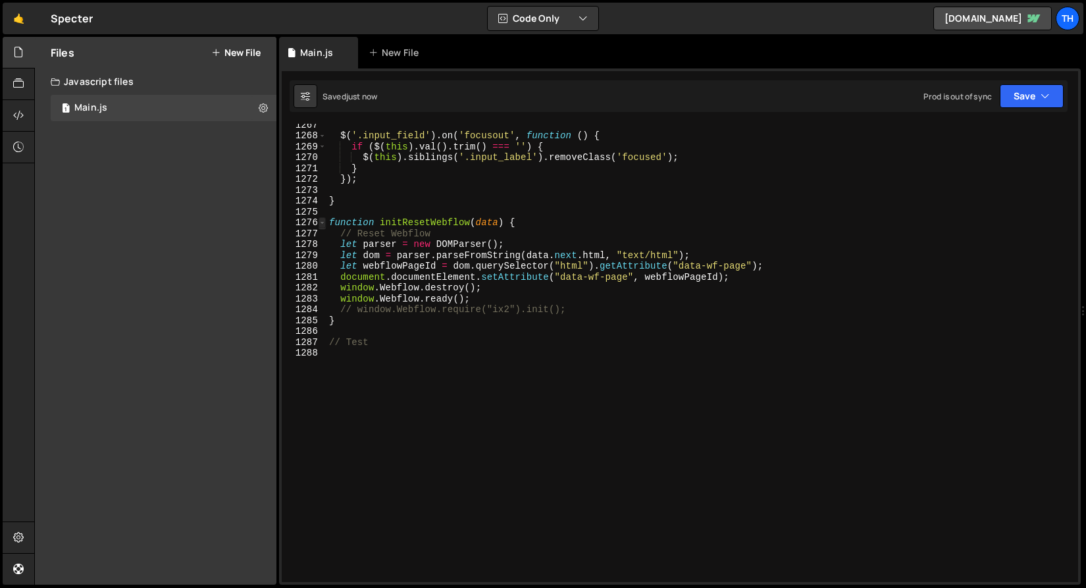
click at [324, 225] on span at bounding box center [321, 222] width 7 height 11
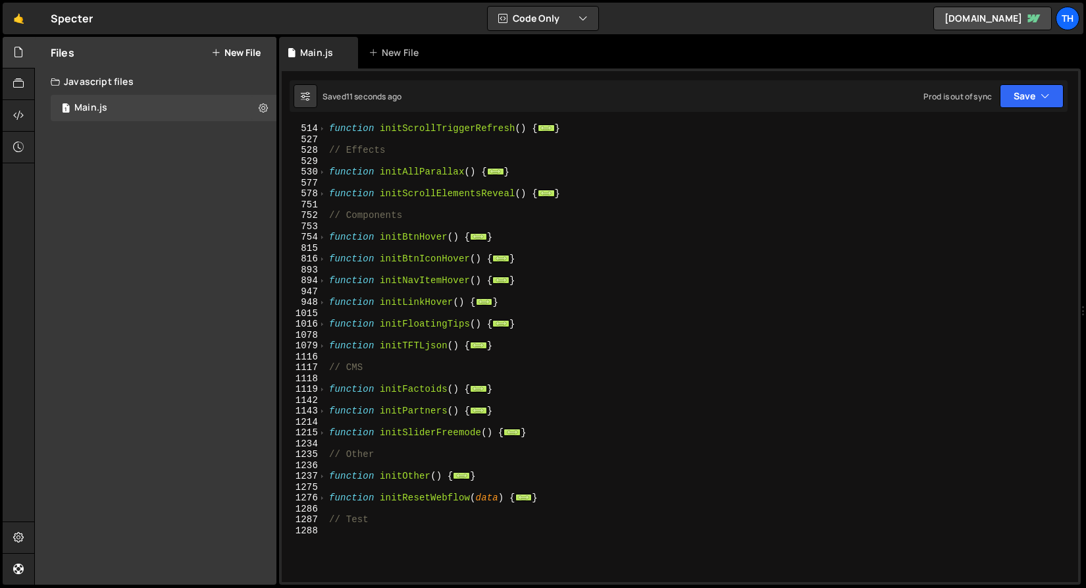
scroll to position [376, 0]
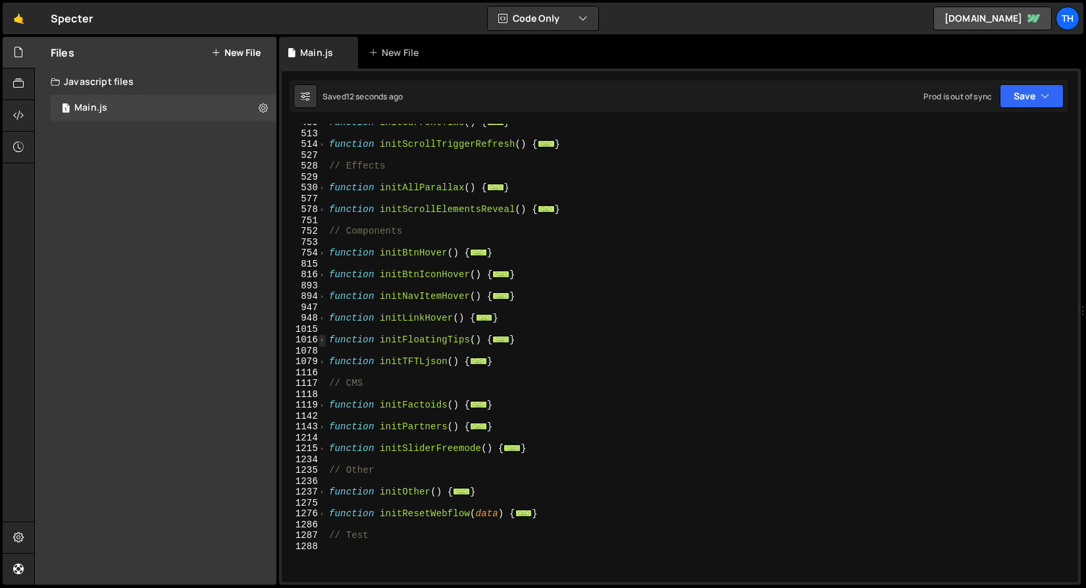
click at [325, 338] on span at bounding box center [321, 339] width 7 height 11
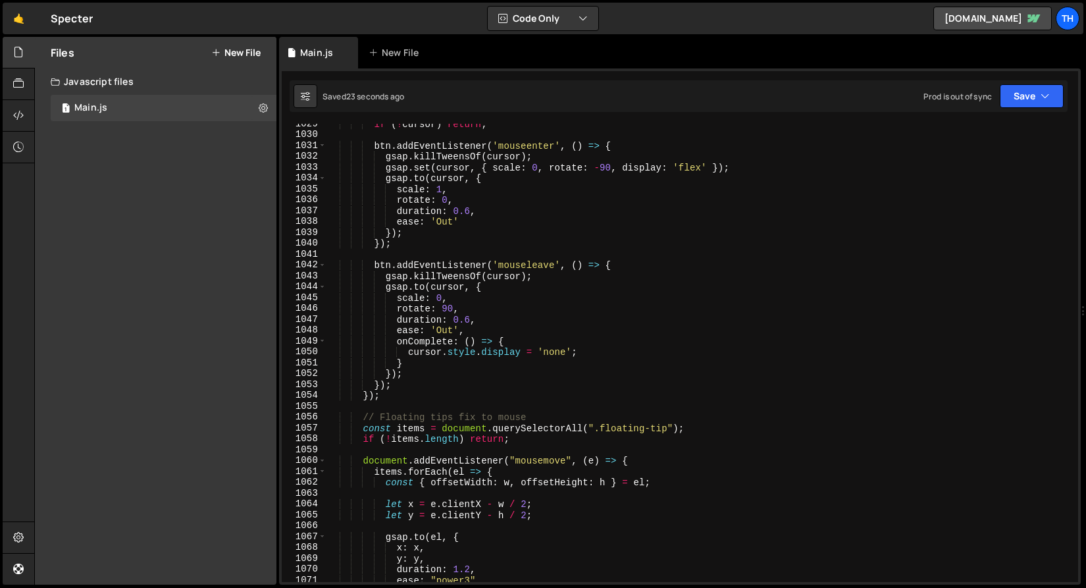
scroll to position [828, 0]
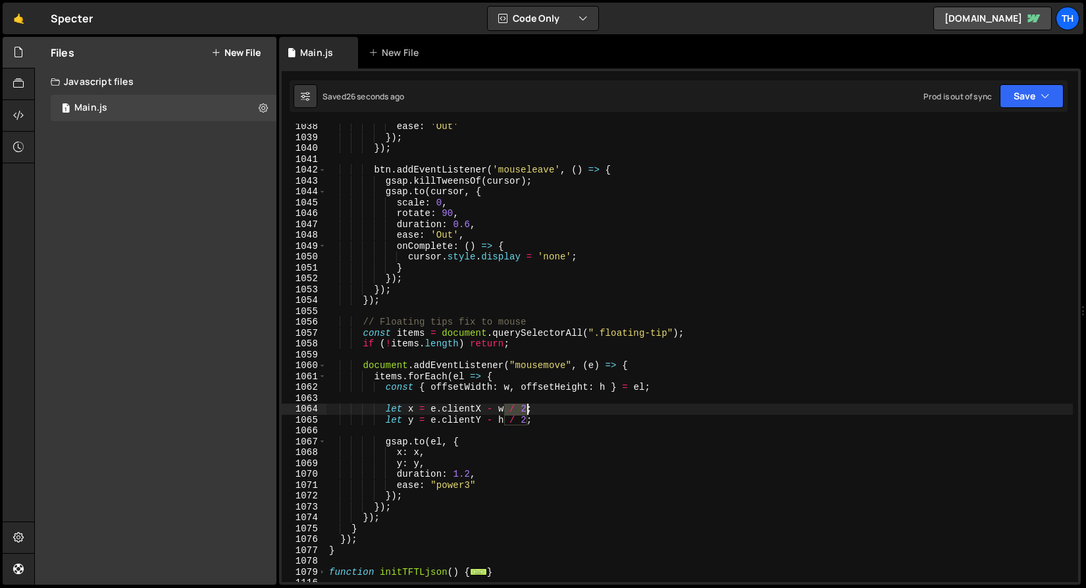
drag, startPoint x: 506, startPoint y: 409, endPoint x: 526, endPoint y: 405, distance: 20.0
click at [526, 405] on div "ease : 'Out' }) ; }) ; btn . addEventListener ( 'mouseleave' , ( ) => { gsap . …" at bounding box center [699, 361] width 746 height 480
drag, startPoint x: 505, startPoint y: 420, endPoint x: 526, endPoint y: 420, distance: 21.1
click at [526, 420] on div "ease : 'Out' }) ; }) ; btn . addEventListener ( 'mouseleave' , ( ) => { gsap . …" at bounding box center [699, 361] width 746 height 480
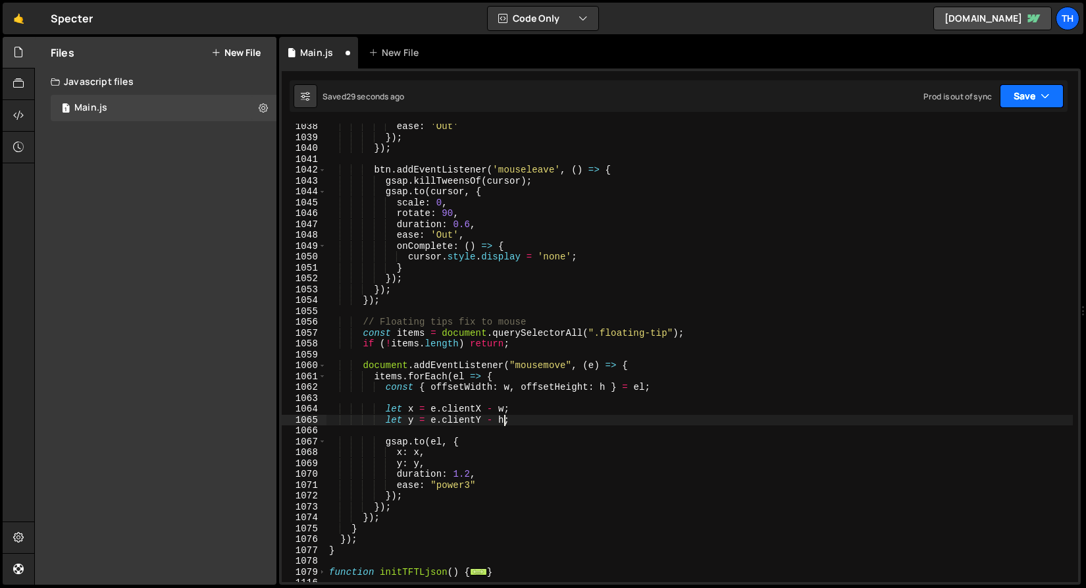
click at [1037, 100] on button "Save" at bounding box center [1031, 96] width 64 height 24
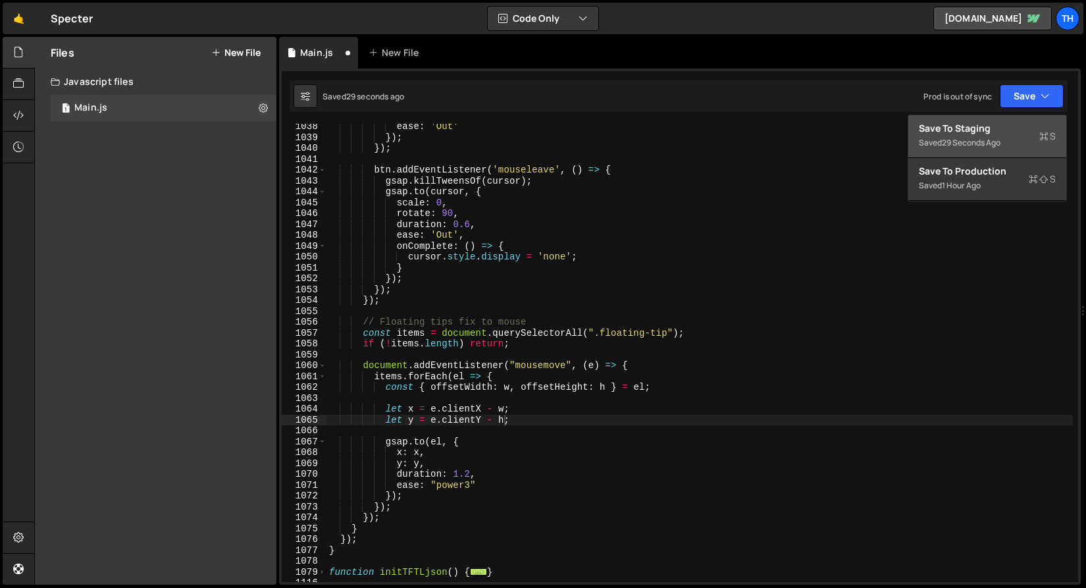
click at [1023, 136] on div "Saved 29 seconds ago" at bounding box center [986, 143] width 137 height 16
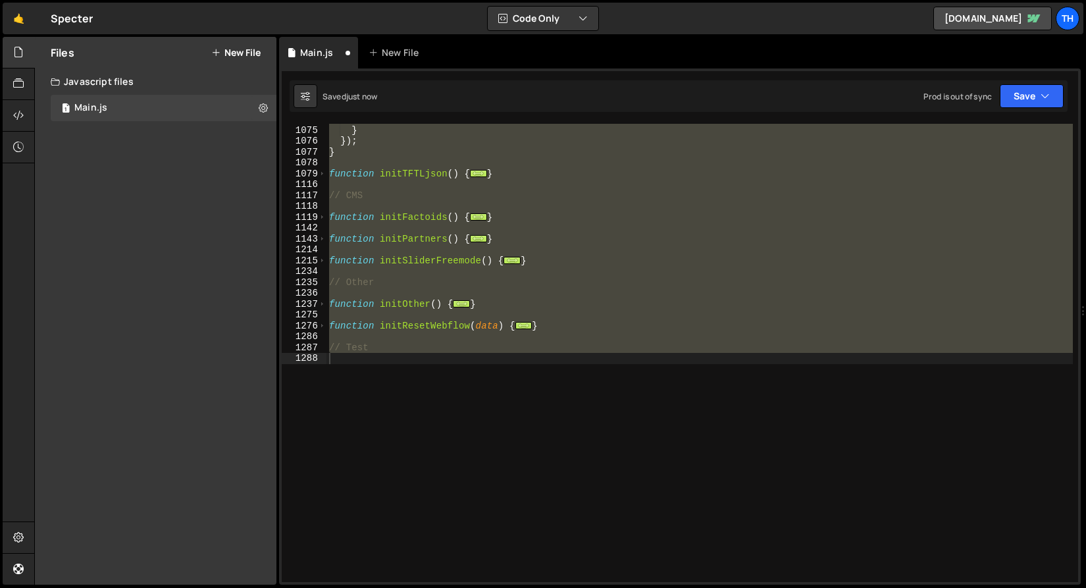
scroll to position [889, 0]
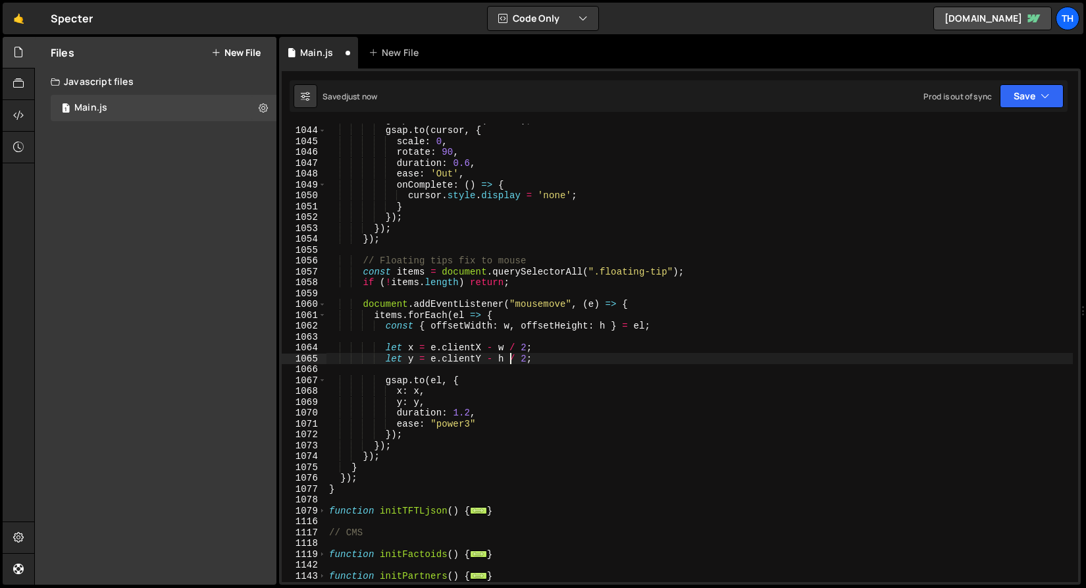
click at [509, 359] on div "gsap . killTweensOf ( cursor ) ; gsap . to ( cursor , { scale : 0 , rotate : 90…" at bounding box center [699, 354] width 746 height 480
drag, startPoint x: 511, startPoint y: 351, endPoint x: 519, endPoint y: 362, distance: 13.6
click at [515, 351] on div "gsap . killTweensOf ( cursor ) ; gsap . to ( cursor , { scale : 0 , rotate : 90…" at bounding box center [699, 354] width 746 height 480
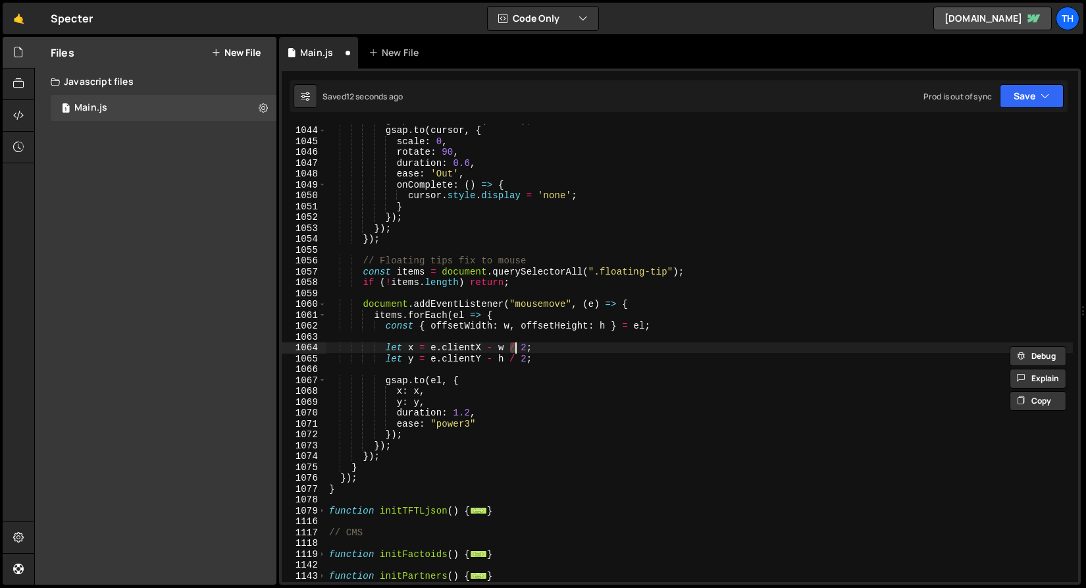
click at [485, 359] on div "gsap . killTweensOf ( cursor ) ; gsap . to ( cursor , { scale : 0 , rotate : 90…" at bounding box center [699, 354] width 746 height 480
drag, startPoint x: 484, startPoint y: 345, endPoint x: 526, endPoint y: 348, distance: 42.2
click at [526, 348] on div "gsap . killTweensOf ( cursor ) ; gsap . to ( cursor , { scale : 0 , rotate : 90…" at bounding box center [699, 354] width 746 height 480
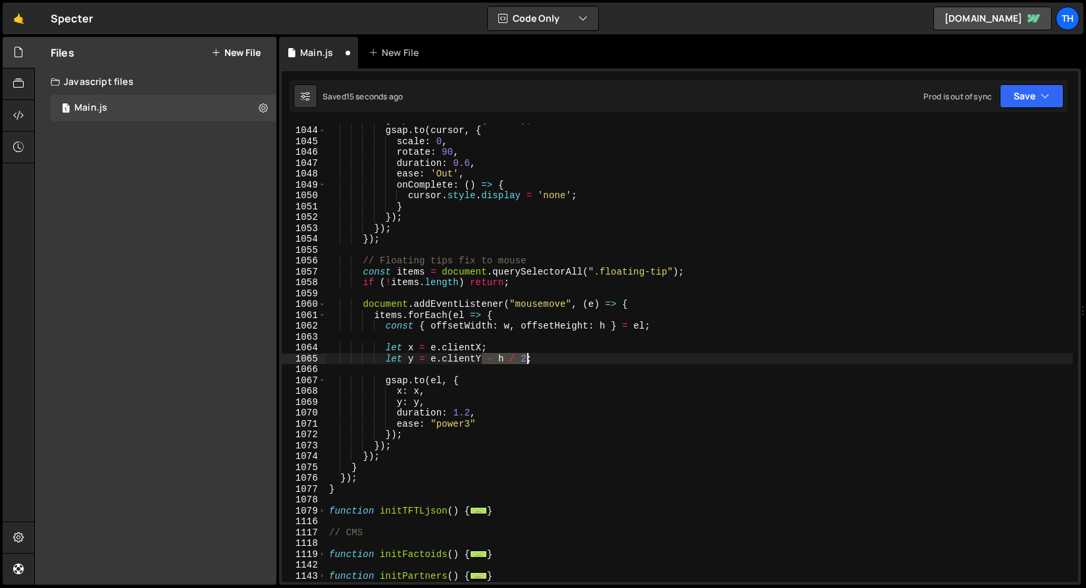
drag, startPoint x: 480, startPoint y: 358, endPoint x: 526, endPoint y: 363, distance: 45.7
click at [526, 363] on div "gsap . killTweensOf ( cursor ) ; gsap . to ( cursor , { scale : 0 , rotate : 90…" at bounding box center [699, 354] width 746 height 480
click at [1020, 96] on button "Save" at bounding box center [1031, 96] width 64 height 24
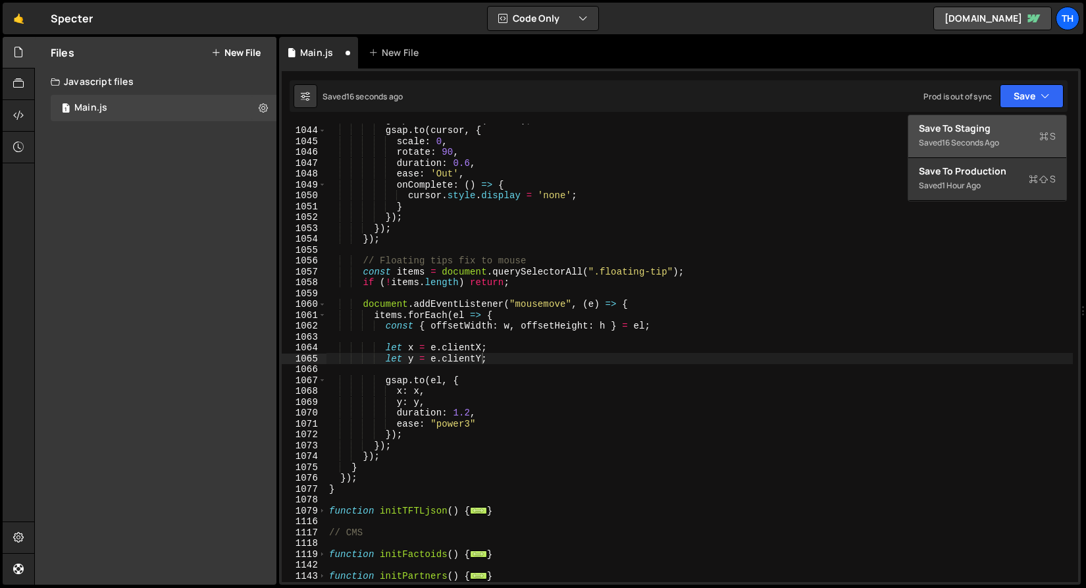
click at [1000, 132] on div "Save to Staging S" at bounding box center [986, 128] width 137 height 13
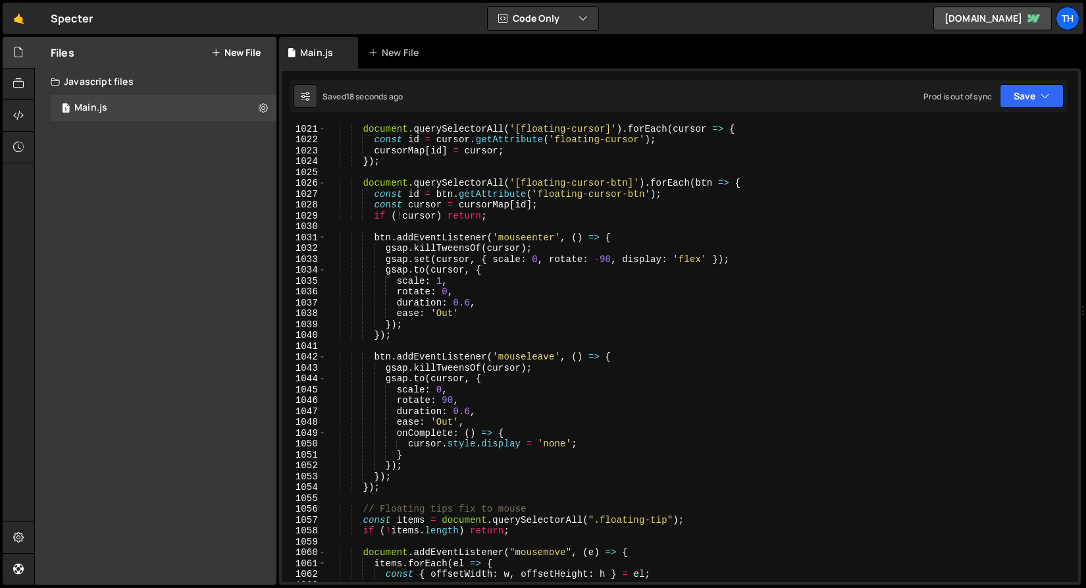
scroll to position [11047, 0]
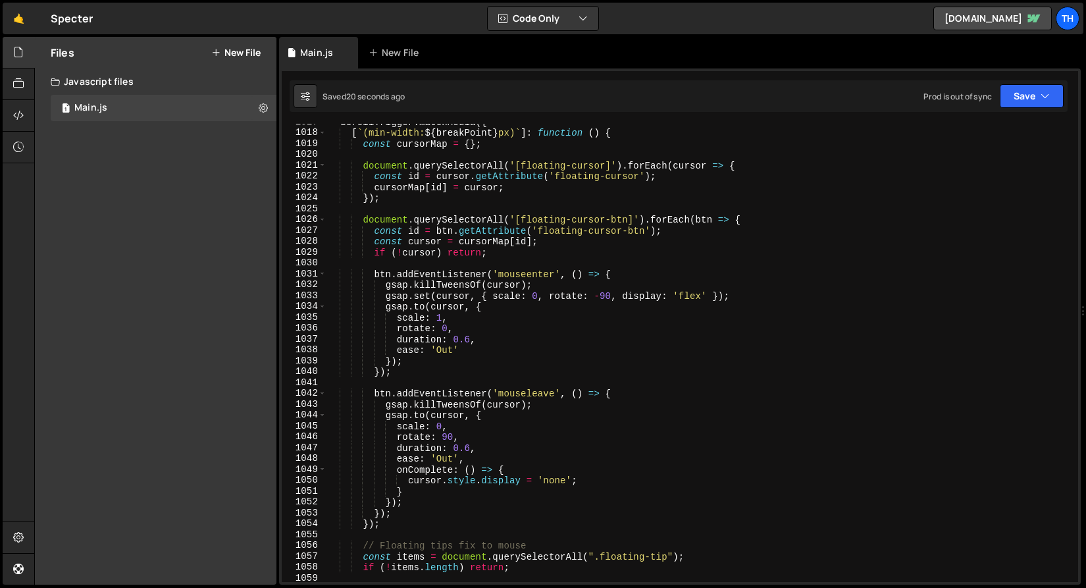
click at [595, 166] on div "ScrollTrigger . matchMedia ({ [ ` (min-width: ${ breakPoint } px) ` ] : functio…" at bounding box center [699, 356] width 746 height 480
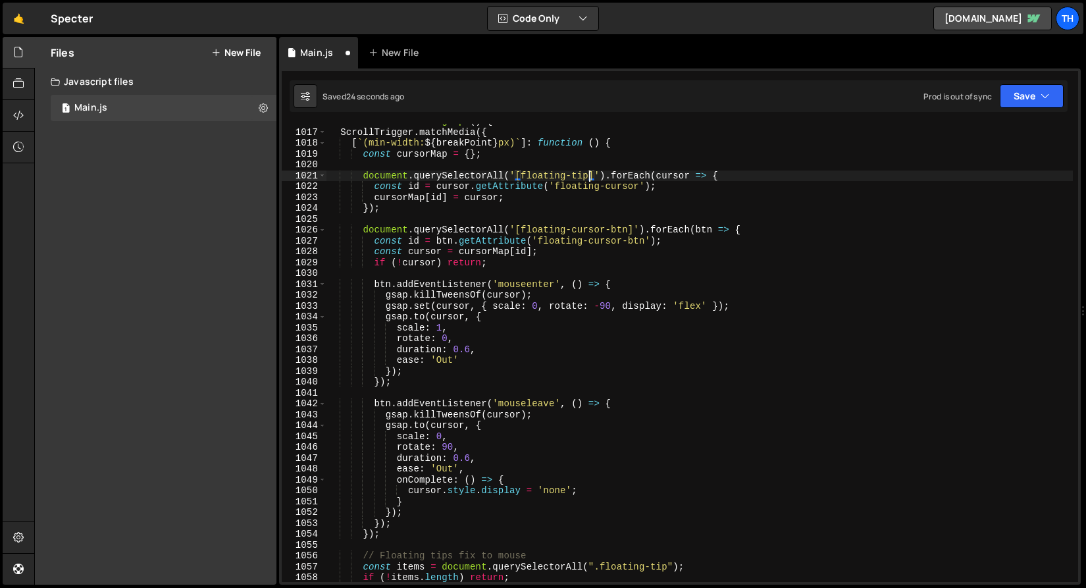
scroll to position [11019, 0]
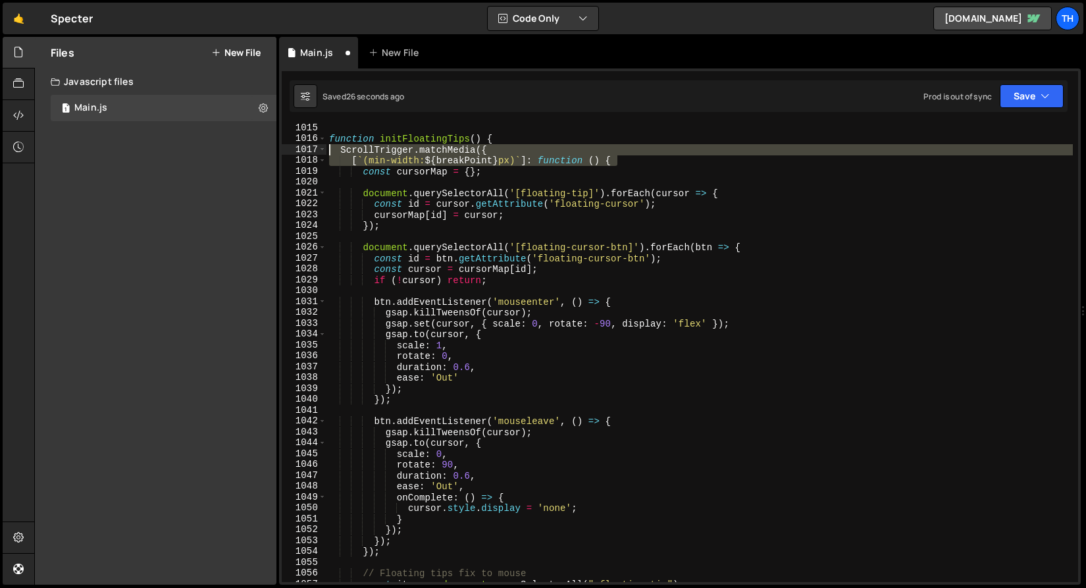
drag, startPoint x: 639, startPoint y: 159, endPoint x: 245, endPoint y: 149, distance: 393.6
click at [245, 149] on div "Files New File Create your first file Get started by starting a Javascript or C…" at bounding box center [559, 311] width 1051 height 548
type textarea "ScrollTrigger.matchMedia({ [`(min-width: ${breakPoint}px)`]: function () {"
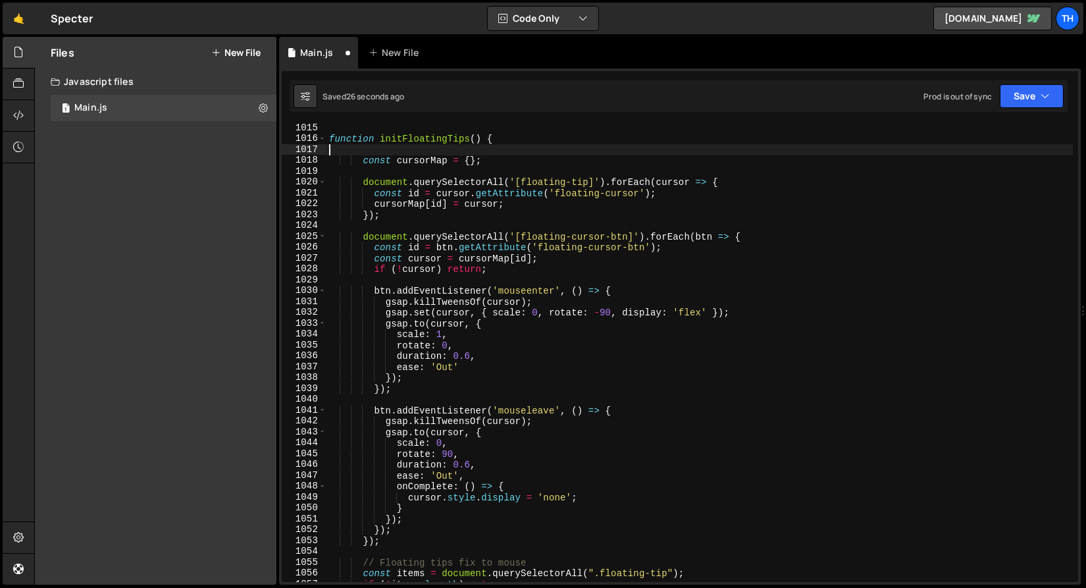
scroll to position [0, 0]
type textarea "ScrollTrigger.matchMedia({ [`(min-width: ${breakPoint}px)`]: function () {"
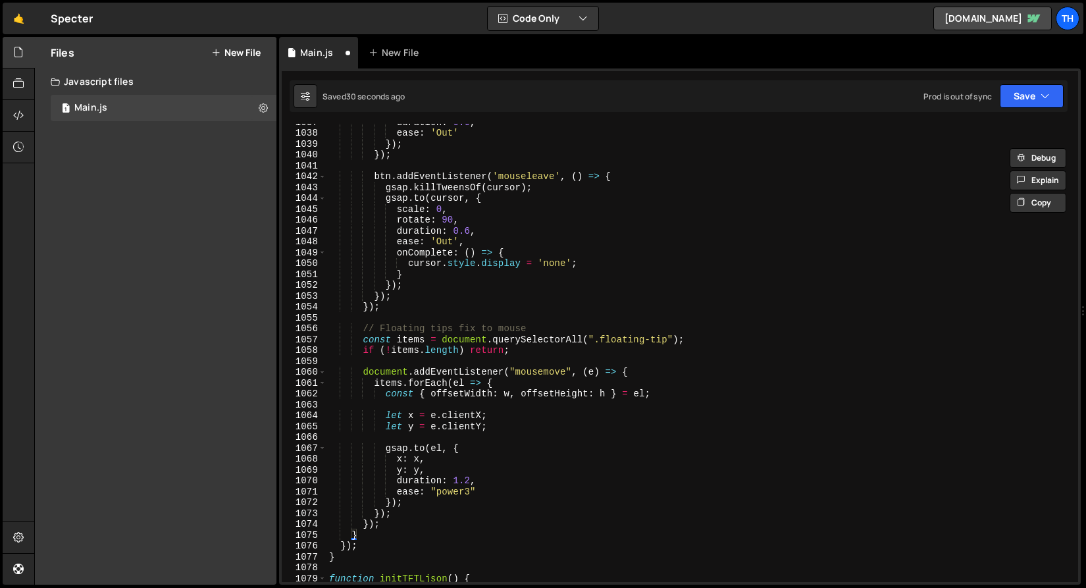
scroll to position [10811, 0]
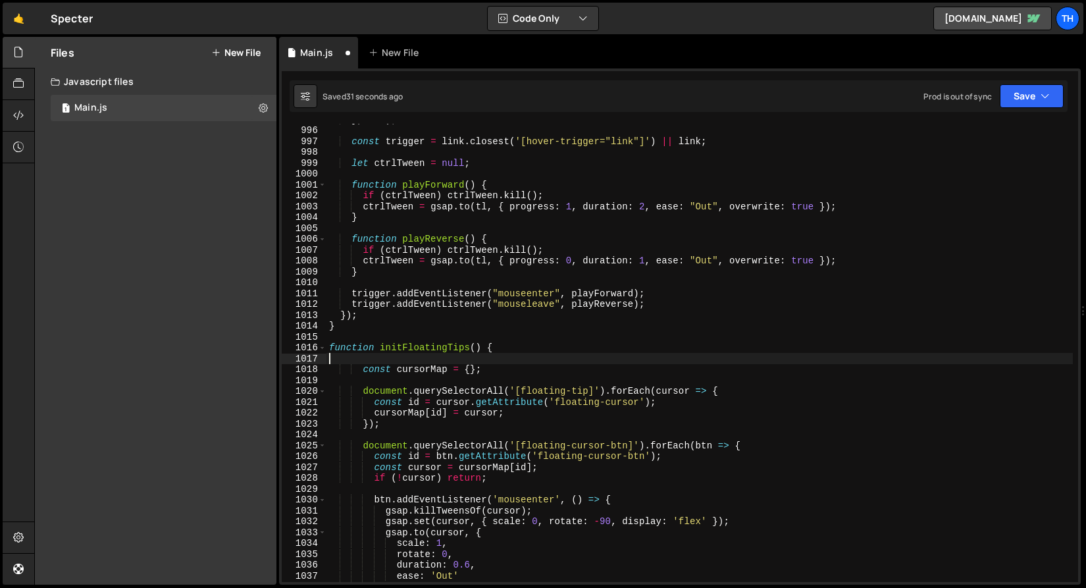
type textarea "ScrollTrigger.matchMedia({ [`(min-width: ${breakPoint}px)`]: function () {"
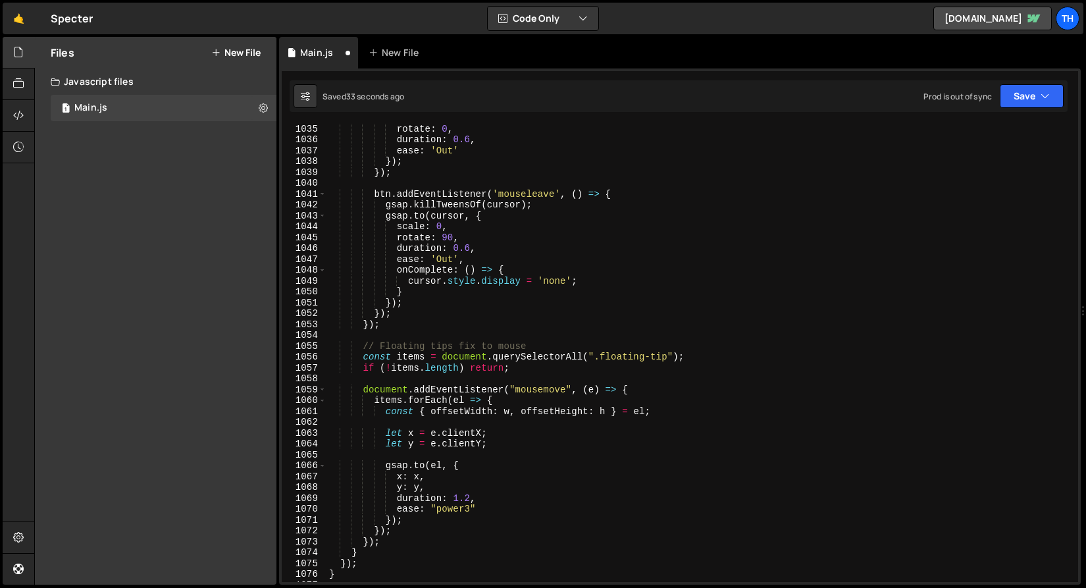
scroll to position [11350, 0]
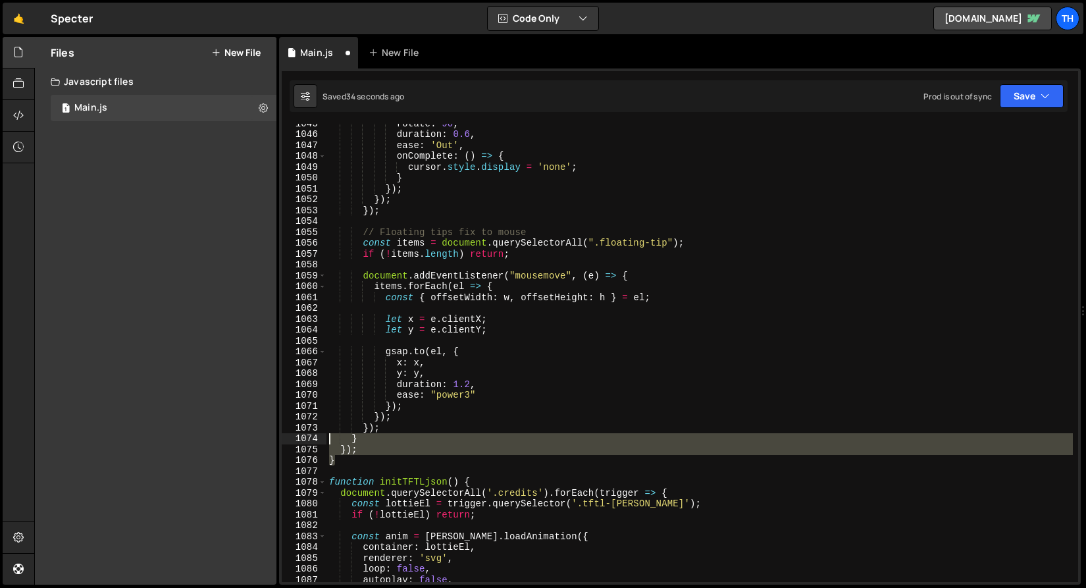
drag, startPoint x: 375, startPoint y: 455, endPoint x: 297, endPoint y: 435, distance: 80.7
click at [297, 435] on div "1045 1046 1047 1048 1049 1050 1051 1052 1053 1054 1055 1056 1057 1058 1059 1060…" at bounding box center [680, 353] width 796 height 458
click at [329, 448] on div at bounding box center [329, 448] width 0 height 0
click at [391, 444] on div "rotate : 90 , duration : 0.6 , ease : 'Out' , onComplete : ( ) => { cursor . st…" at bounding box center [699, 353] width 746 height 458
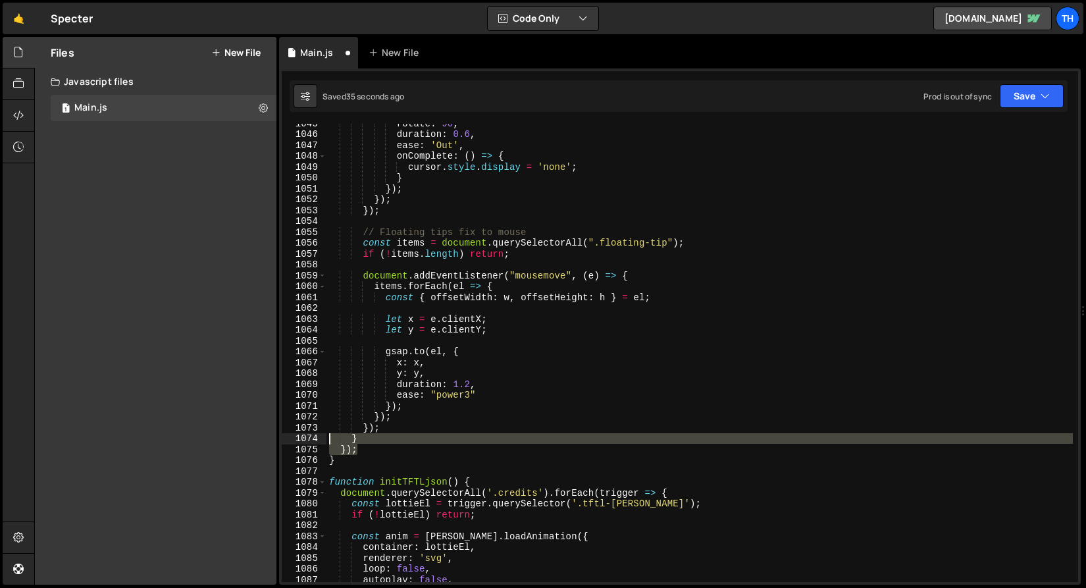
drag, startPoint x: 389, startPoint y: 453, endPoint x: 291, endPoint y: 439, distance: 98.4
click at [291, 439] on div "}); 1045 1046 1047 1048 1049 1050 1051 1052 1053 1054 1055 1056 1057 1058 1059 …" at bounding box center [680, 353] width 796 height 458
type textarea "} });"
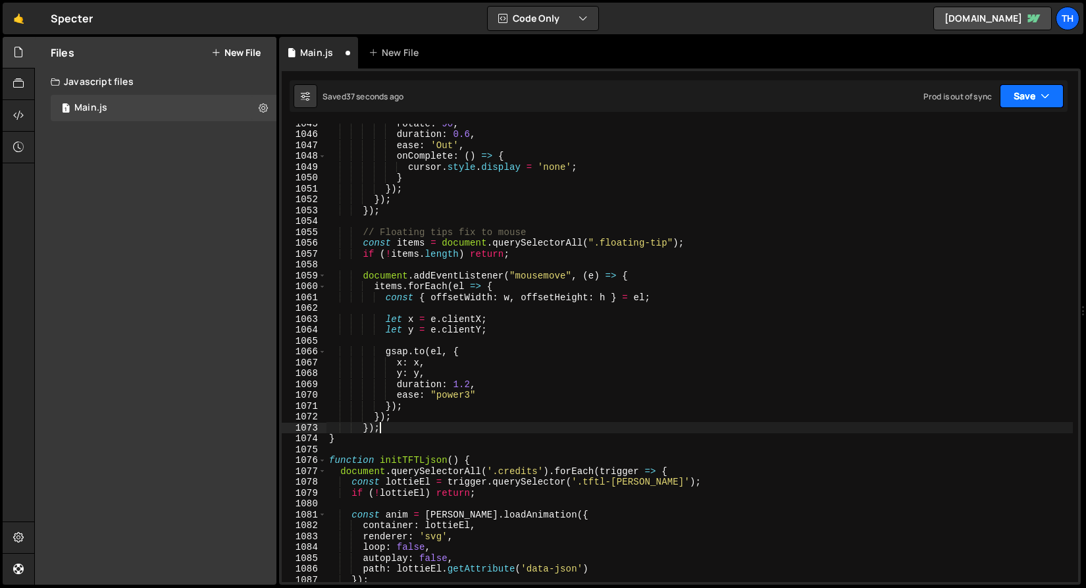
click at [1029, 91] on button "Save" at bounding box center [1031, 96] width 64 height 24
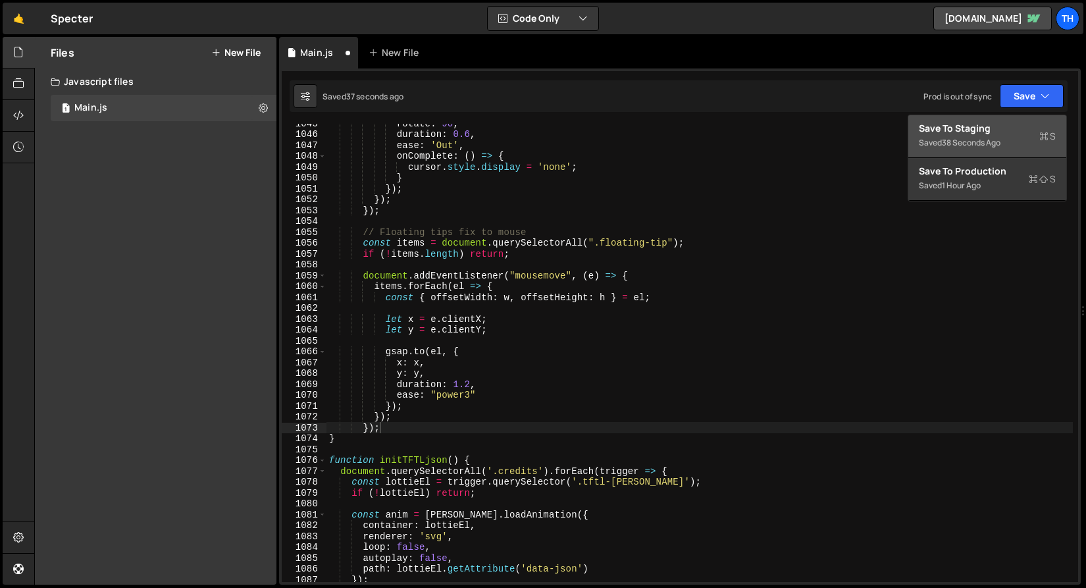
click at [997, 125] on div "Save to Staging S" at bounding box center [986, 128] width 137 height 13
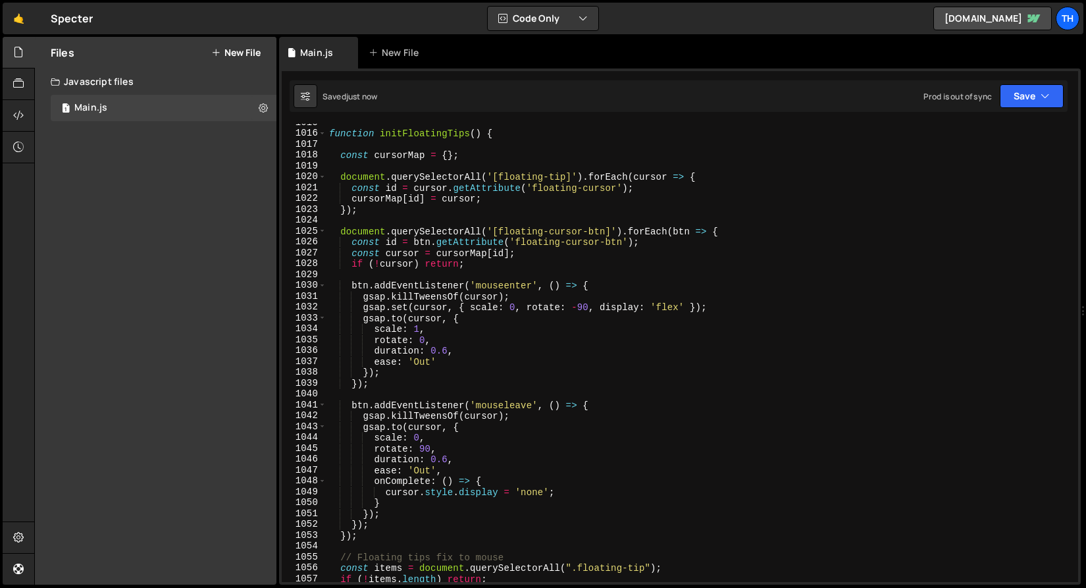
scroll to position [11025, 0]
type textarea "const cursorMap = {};"
click at [349, 151] on div "function initFloatingTips ( ) { const cursorMap = { } ; document . querySelecto…" at bounding box center [699, 357] width 746 height 480
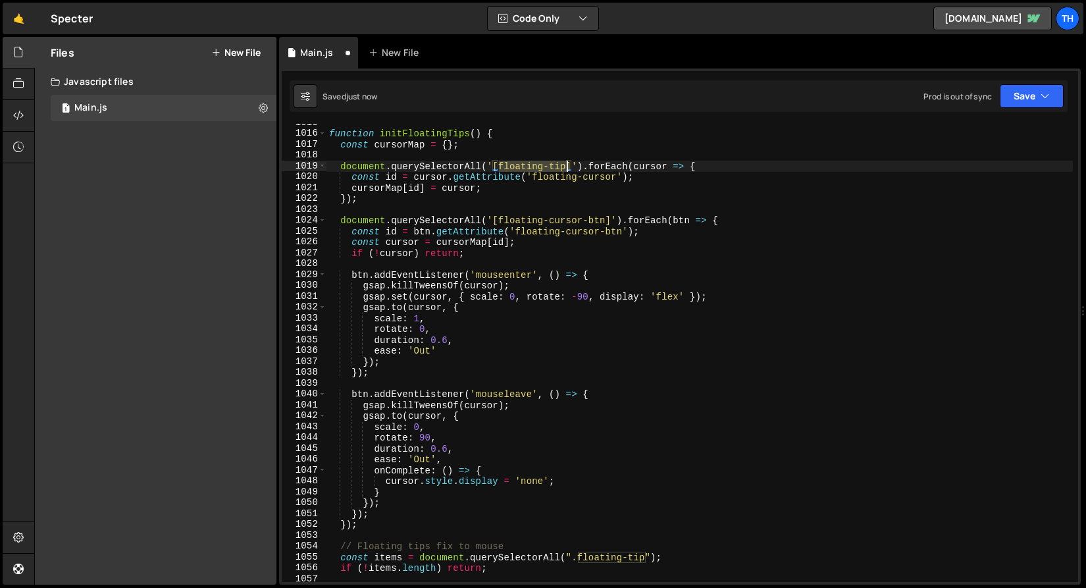
drag, startPoint x: 499, startPoint y: 167, endPoint x: 559, endPoint y: 164, distance: 59.9
click at [564, 164] on div "function initFloatingTips ( ) { const cursorMap = { } ; document . querySelecto…" at bounding box center [699, 357] width 746 height 480
drag, startPoint x: 533, startPoint y: 175, endPoint x: 617, endPoint y: 174, distance: 84.2
click at [617, 174] on div "function initFloatingTips ( ) { const cursorMap = { } ; document . querySelecto…" at bounding box center [699, 357] width 746 height 480
paste textarea "tip"
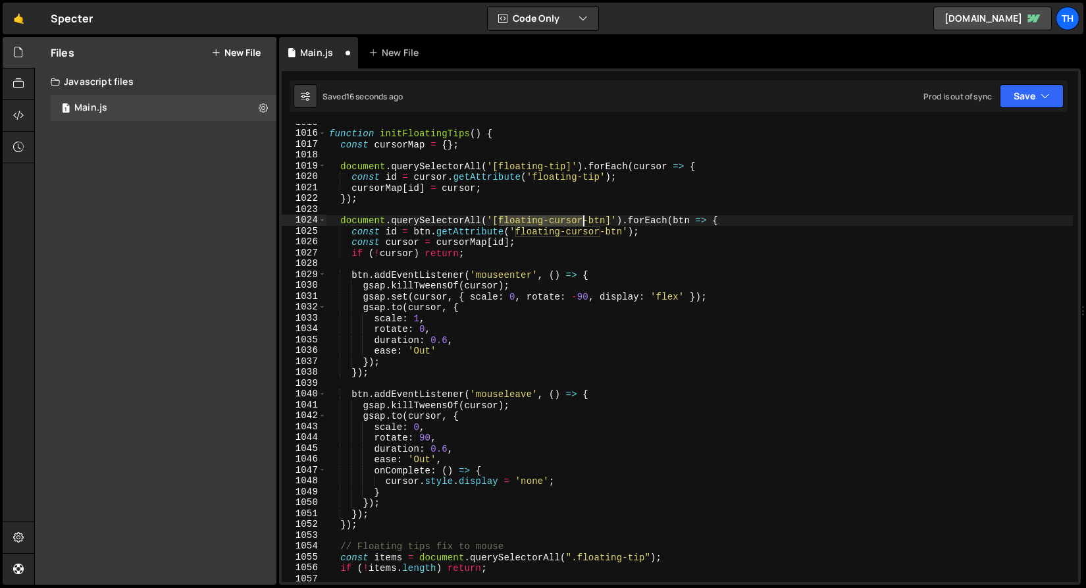
drag, startPoint x: 500, startPoint y: 218, endPoint x: 582, endPoint y: 222, distance: 82.3
click at [582, 222] on div "function initFloatingTips ( ) { const cursorMap = { } ; document . querySelecto…" at bounding box center [699, 357] width 746 height 480
paste textarea "tip"
drag, startPoint x: 518, startPoint y: 230, endPoint x: 603, endPoint y: 230, distance: 84.2
click at [600, 228] on div "function initFloatingTips ( ) { const cursorMap = { } ; document . querySelecto…" at bounding box center [699, 357] width 746 height 480
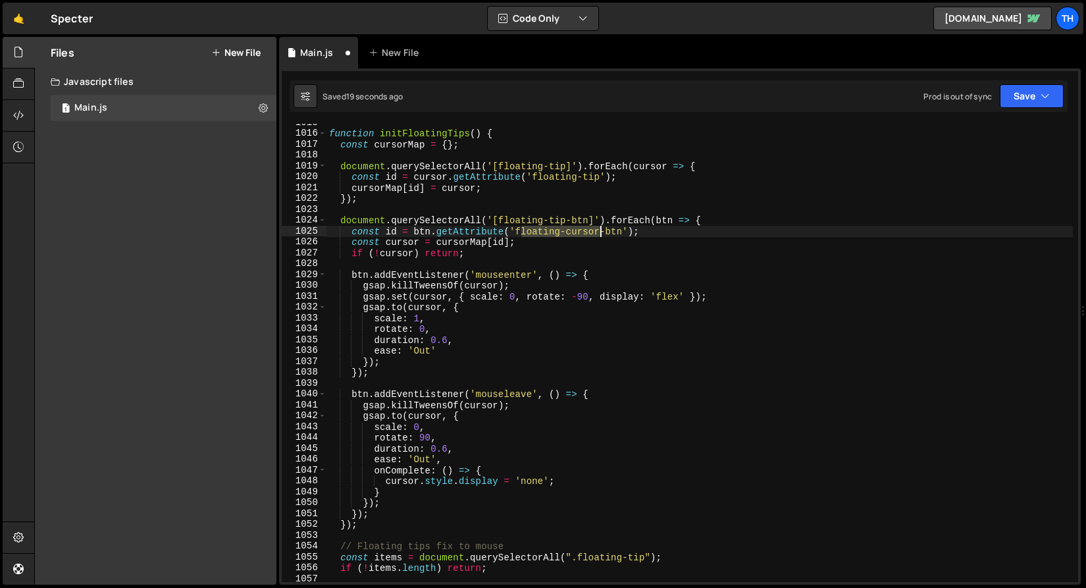
paste textarea "floating-tip"
click at [522, 230] on div "function initFloatingTips ( ) { const cursorMap = { } ; document . querySelecto…" at bounding box center [699, 357] width 746 height 480
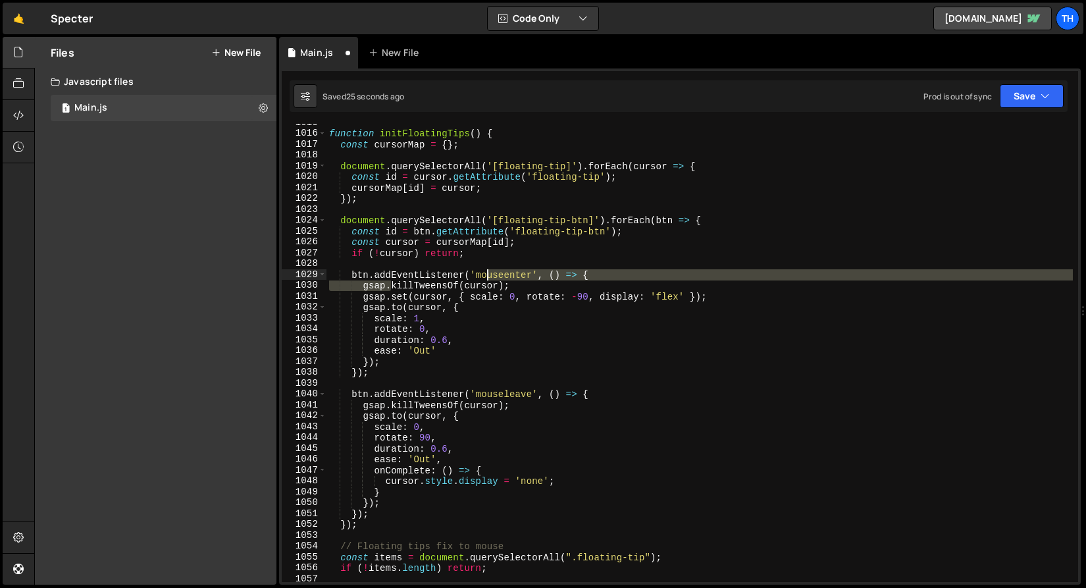
drag, startPoint x: 393, startPoint y: 280, endPoint x: 487, endPoint y: 279, distance: 93.4
click at [487, 279] on div "function initFloatingTips ( ) { const cursorMap = { } ; document . querySelecto…" at bounding box center [699, 357] width 746 height 480
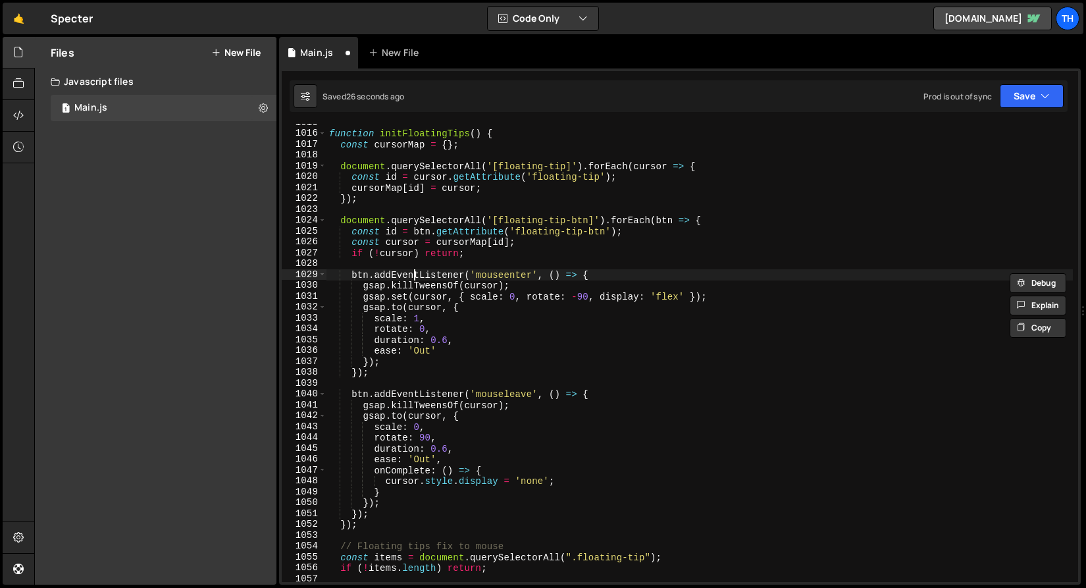
click at [414, 276] on div "function initFloatingTips ( ) { const cursorMap = { } ; document . querySelecto…" at bounding box center [699, 357] width 746 height 480
click at [1050, 103] on button "Save" at bounding box center [1031, 96] width 64 height 24
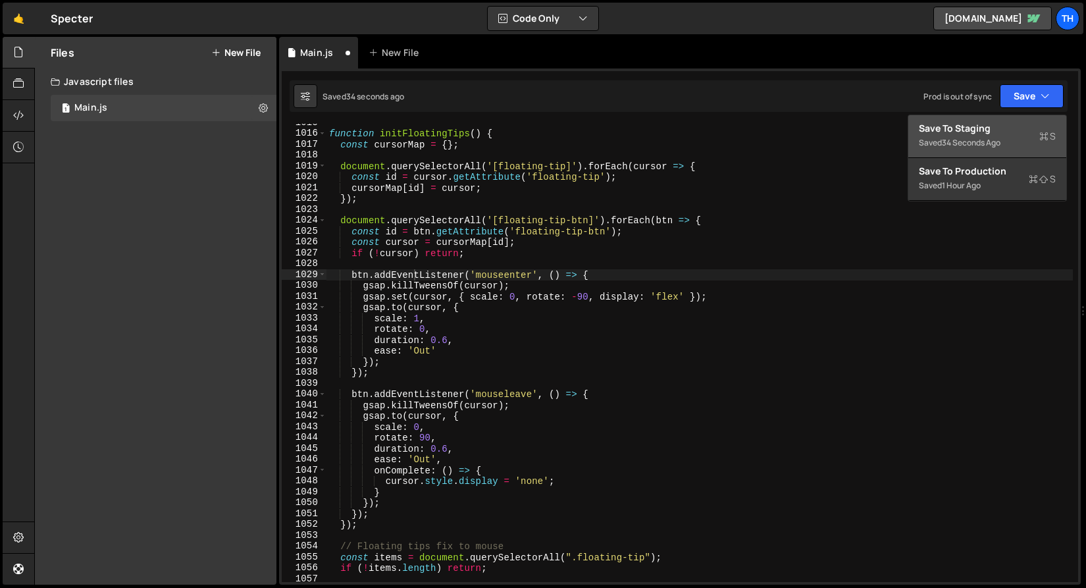
click at [1028, 128] on div "Save to Staging S" at bounding box center [986, 128] width 137 height 13
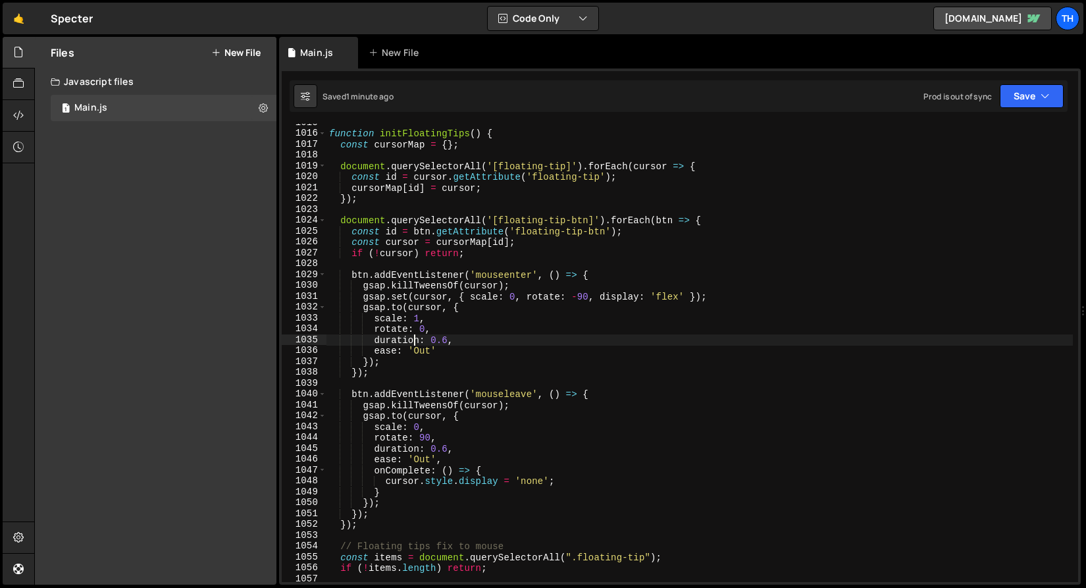
click at [413, 337] on div "function initFloatingTips ( ) { const cursorMap = { } ; document . querySelecto…" at bounding box center [699, 357] width 746 height 480
click at [414, 433] on div "function initFloatingTips ( ) { const cursorMap = { } ; document . querySelecto…" at bounding box center [699, 357] width 746 height 480
click at [420, 439] on div "function initFloatingTips ( ) { const cursorMap = { } ; document . querySelecto…" at bounding box center [699, 357] width 746 height 480
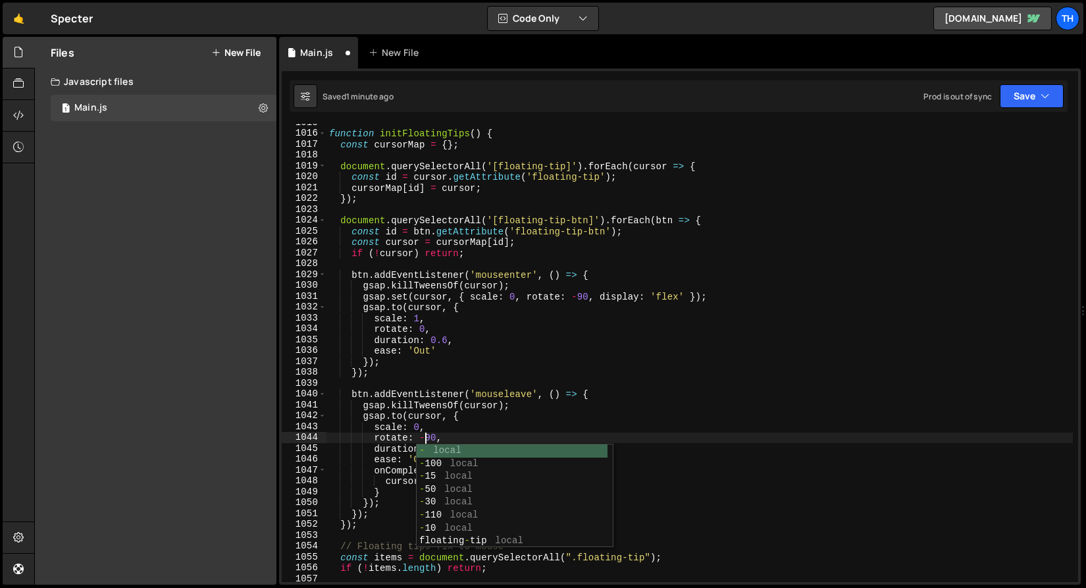
scroll to position [0, 6]
click at [1027, 93] on button "Save" at bounding box center [1031, 96] width 64 height 24
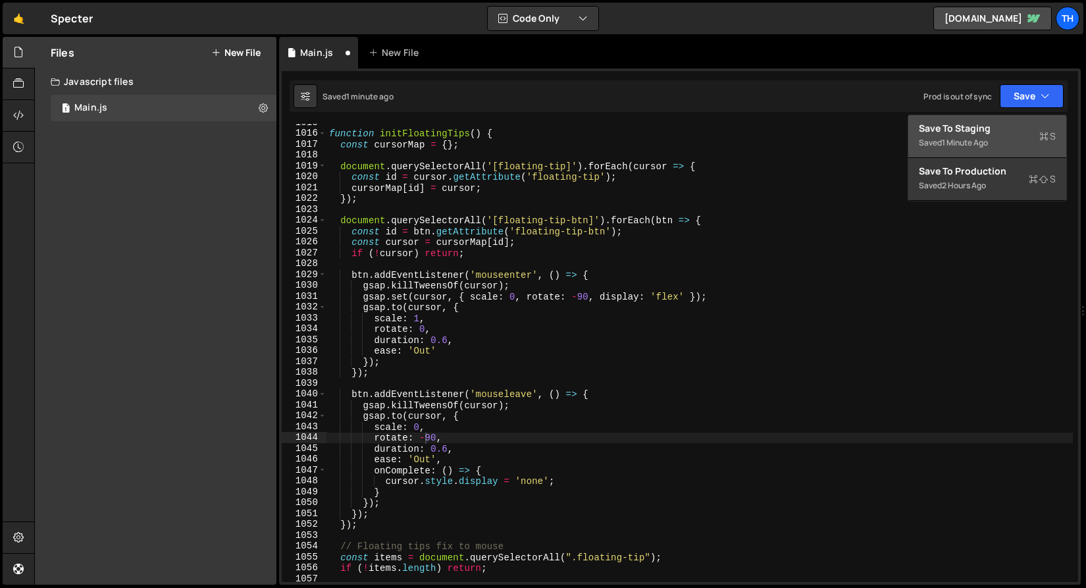
click at [1019, 133] on div "Save to Staging S" at bounding box center [986, 128] width 137 height 13
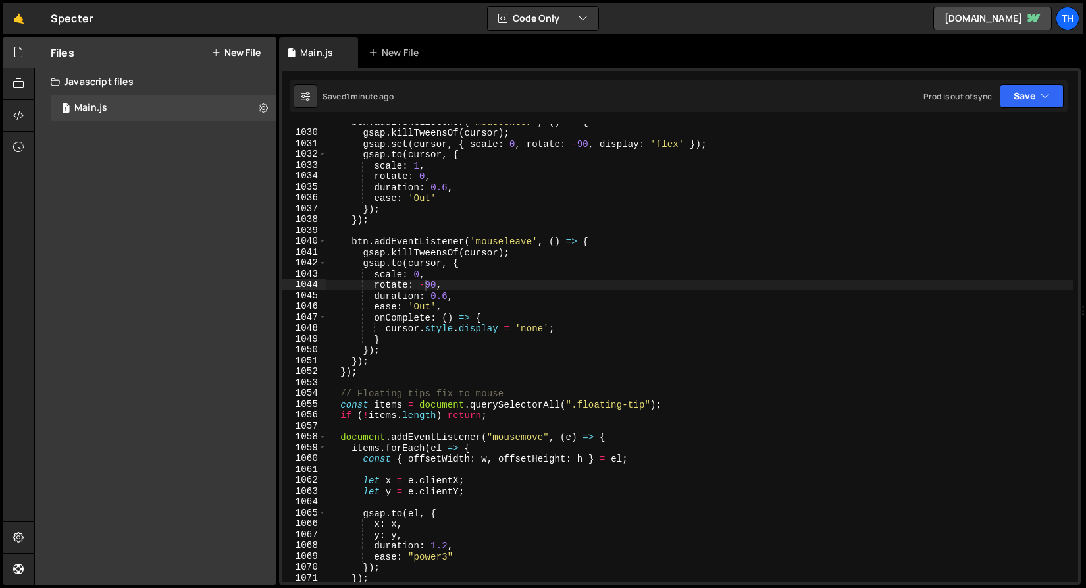
scroll to position [11273, 0]
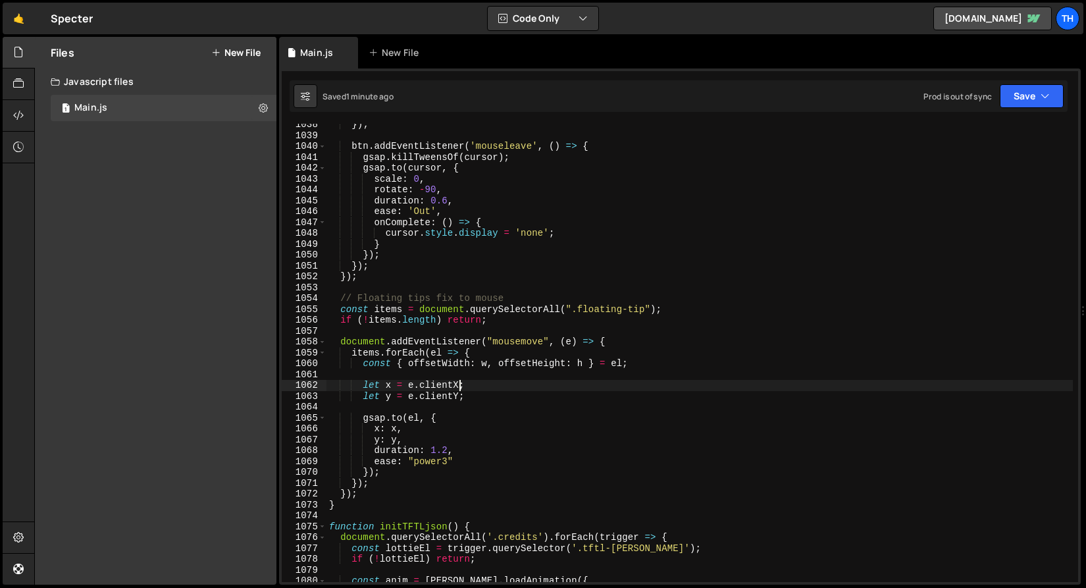
click at [459, 385] on div "}) ; btn . addEventListener ( 'mouseleave' , ( ) => { gsap . killTweensOf ( cur…" at bounding box center [699, 359] width 746 height 480
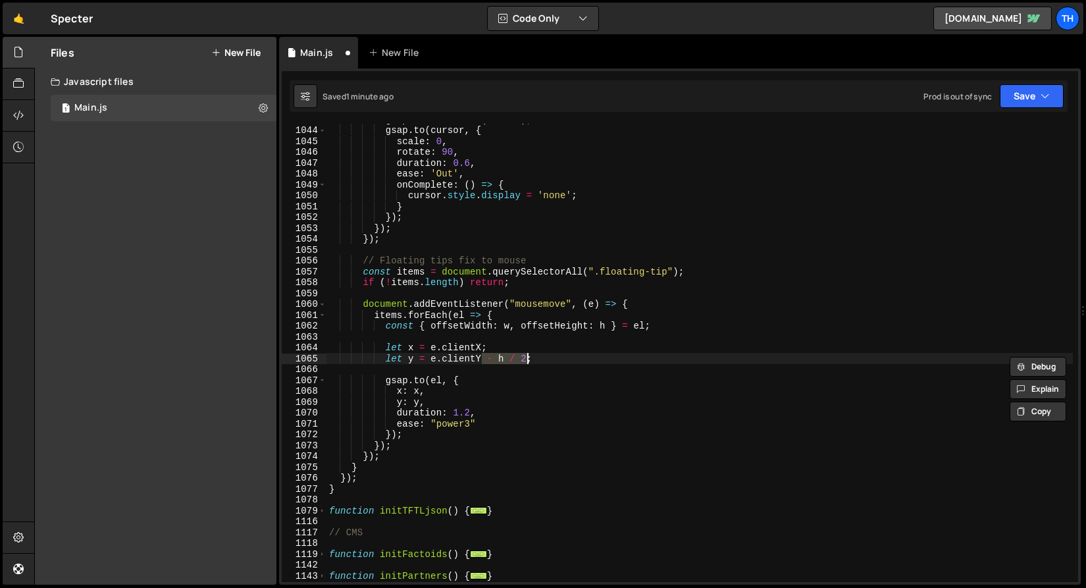
scroll to position [889, 0]
type textarea "document.querySelectorAll('[floating-tip]').forEach(cursor => {"
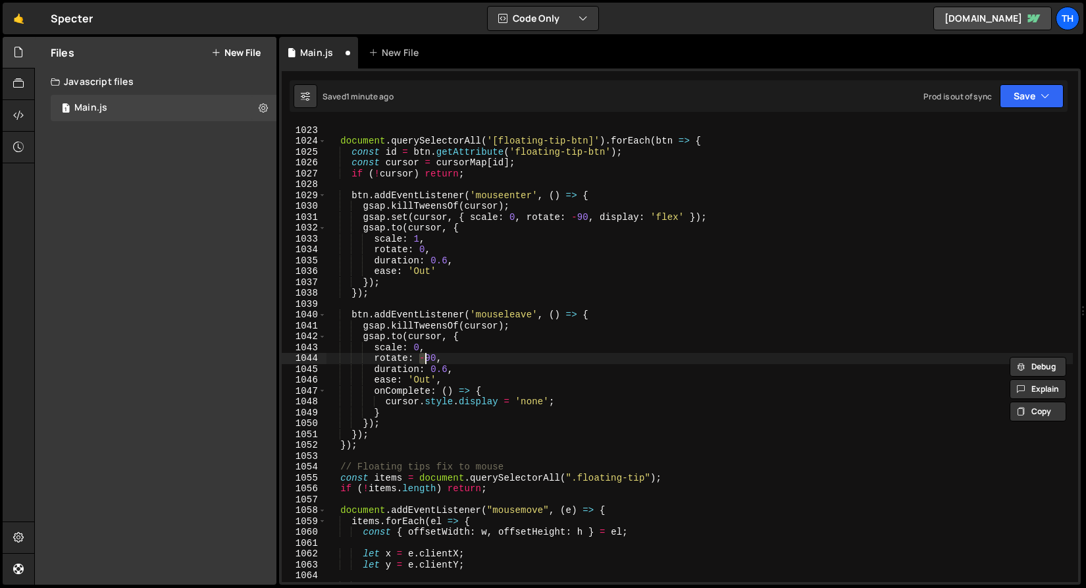
scroll to position [11240, 0]
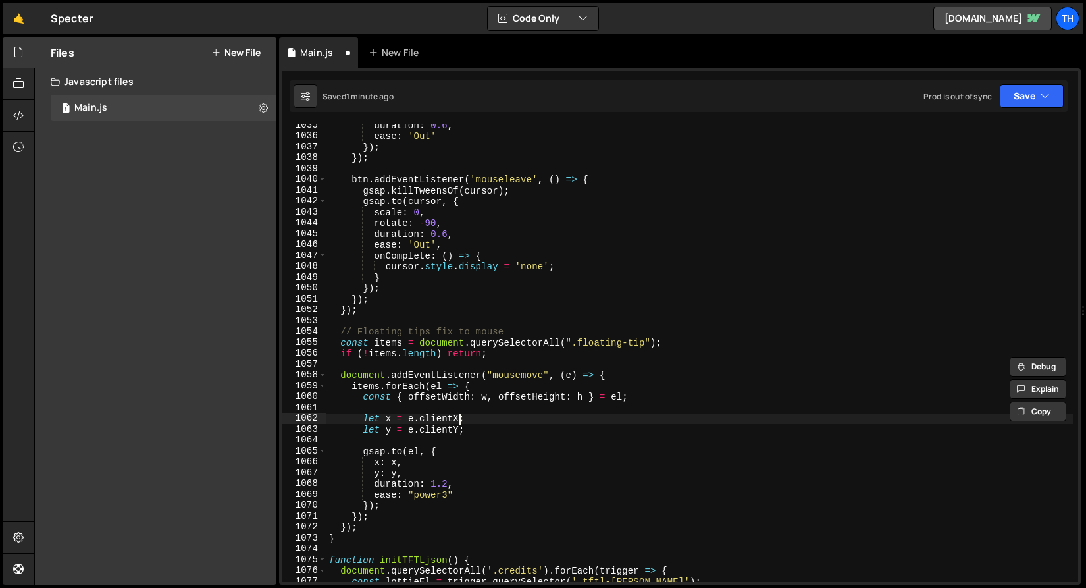
click at [461, 416] on div "duration : 0.6 , ease : 'Out' }) ; }) ; btn . addEventListener ( 'mouseleave' ,…" at bounding box center [699, 360] width 746 height 480
drag, startPoint x: 466, startPoint y: 414, endPoint x: 488, endPoint y: 418, distance: 22.0
click at [488, 418] on div "duration : 0.6 , ease : 'Out' }) ; }) ; btn . addEventListener ( 'mouseleave' ,…" at bounding box center [699, 360] width 746 height 480
click at [474, 427] on div "duration : 0.6 , ease : 'Out' }) ; }) ; btn . addEventListener ( 'mouseleave' ,…" at bounding box center [699, 360] width 746 height 480
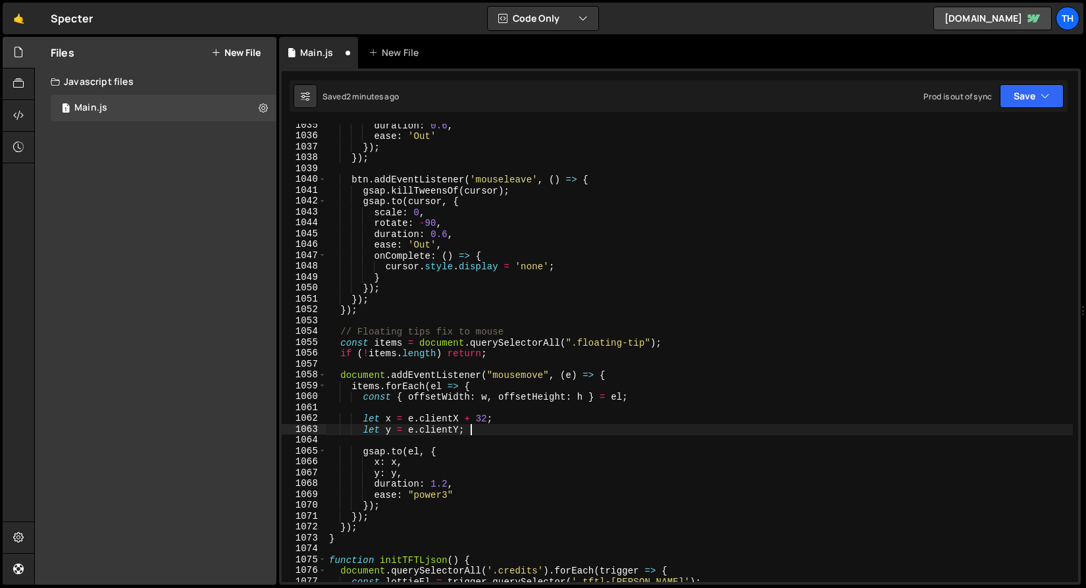
scroll to position [0, 9]
paste textarea "+ 32"
click at [1013, 88] on button "Save" at bounding box center [1031, 96] width 64 height 24
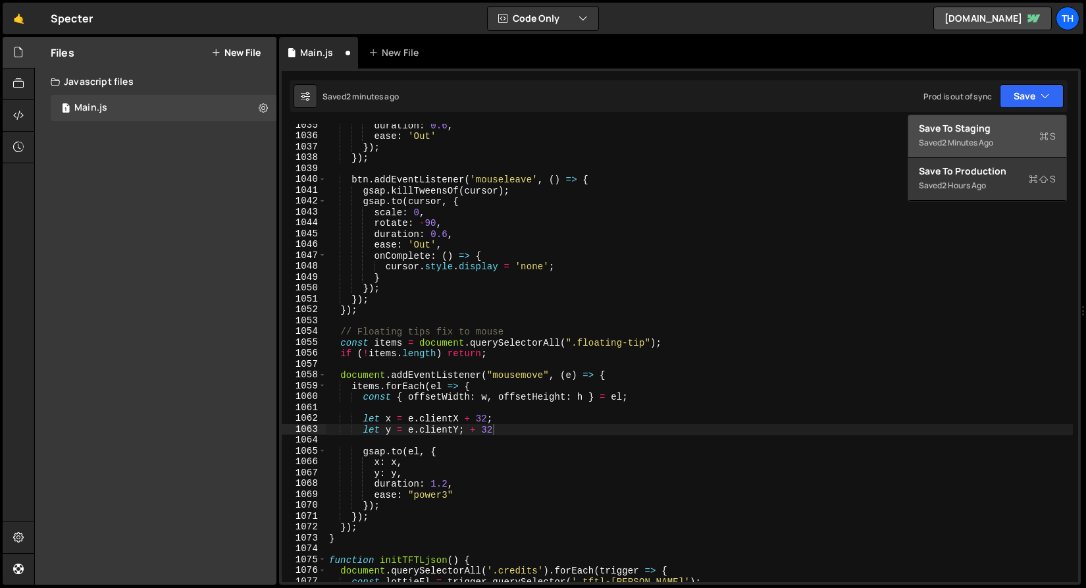
click at [972, 141] on div "2 minutes ago" at bounding box center [966, 142] width 51 height 11
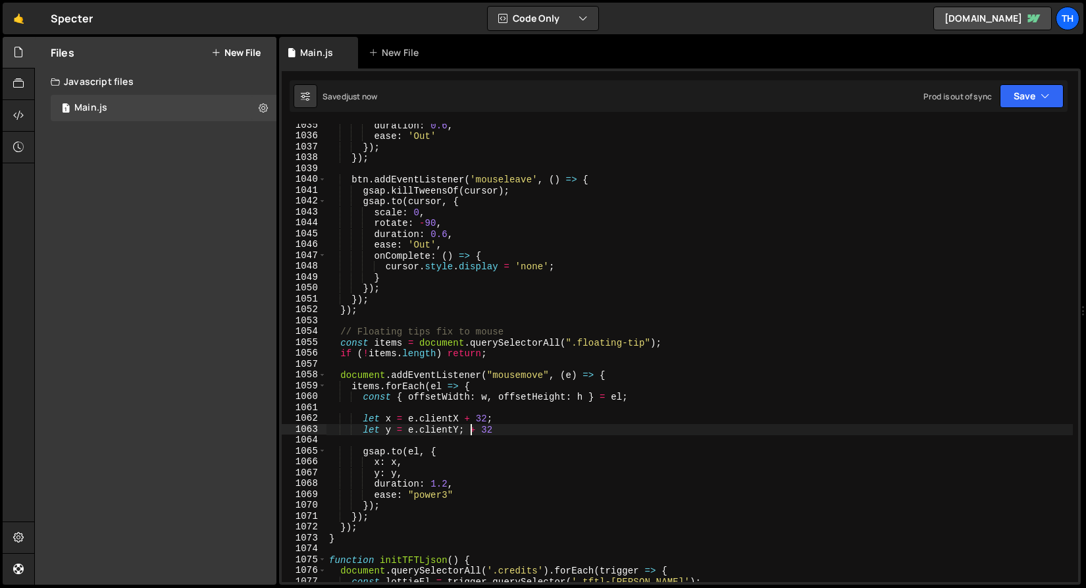
click at [476, 431] on div "duration : 0.6 , ease : 'Out' }) ; }) ; btn . addEventListener ( 'mouseleave' ,…" at bounding box center [699, 360] width 746 height 480
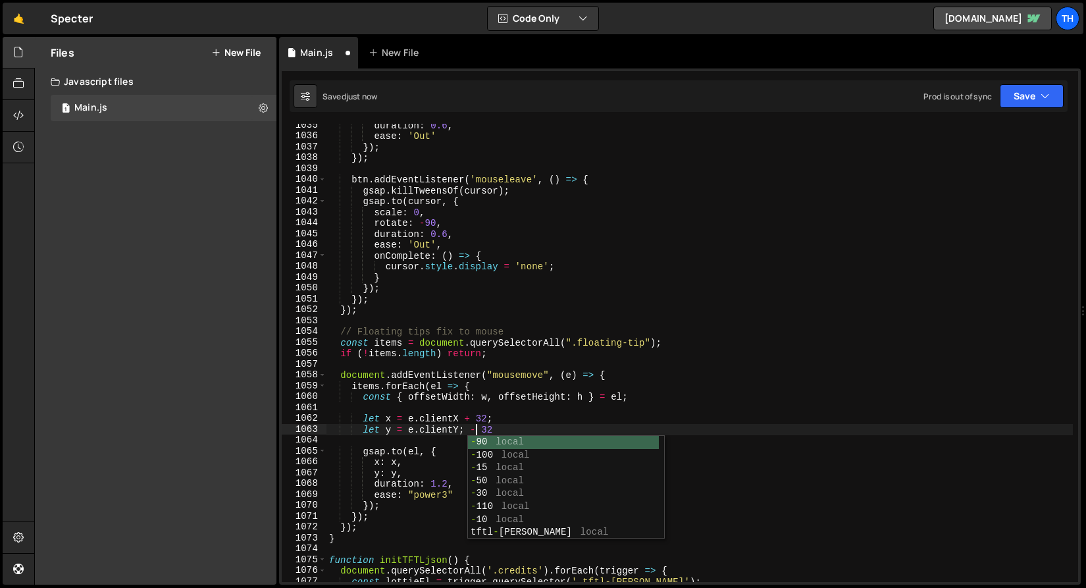
scroll to position [0, 10]
click at [1055, 88] on button "Save" at bounding box center [1031, 96] width 64 height 24
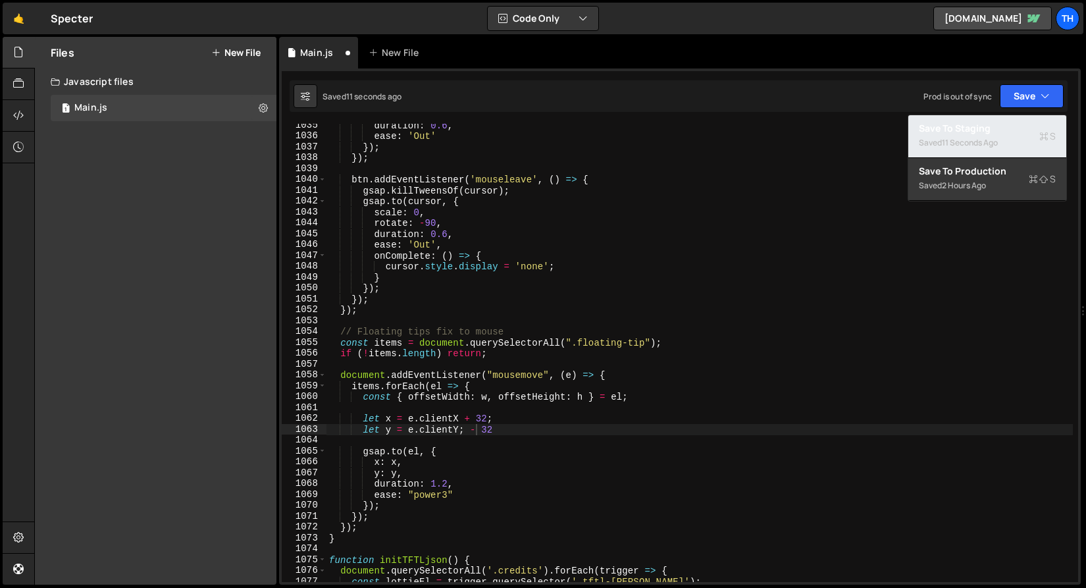
drag, startPoint x: 1011, startPoint y: 131, endPoint x: 971, endPoint y: 122, distance: 41.0
click at [1011, 131] on div "Save to Staging S" at bounding box center [986, 128] width 137 height 13
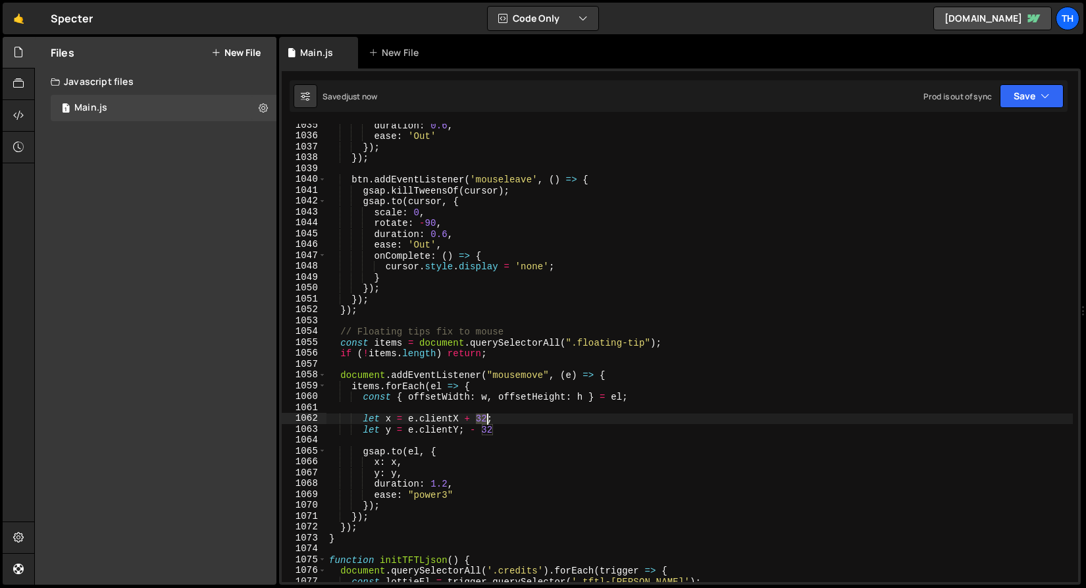
drag, startPoint x: 476, startPoint y: 422, endPoint x: 485, endPoint y: 422, distance: 8.6
click at [485, 422] on div "duration : 0.6 , ease : 'Out' }) ; }) ; btn . addEventListener ( 'mouseleave' ,…" at bounding box center [699, 360] width 746 height 480
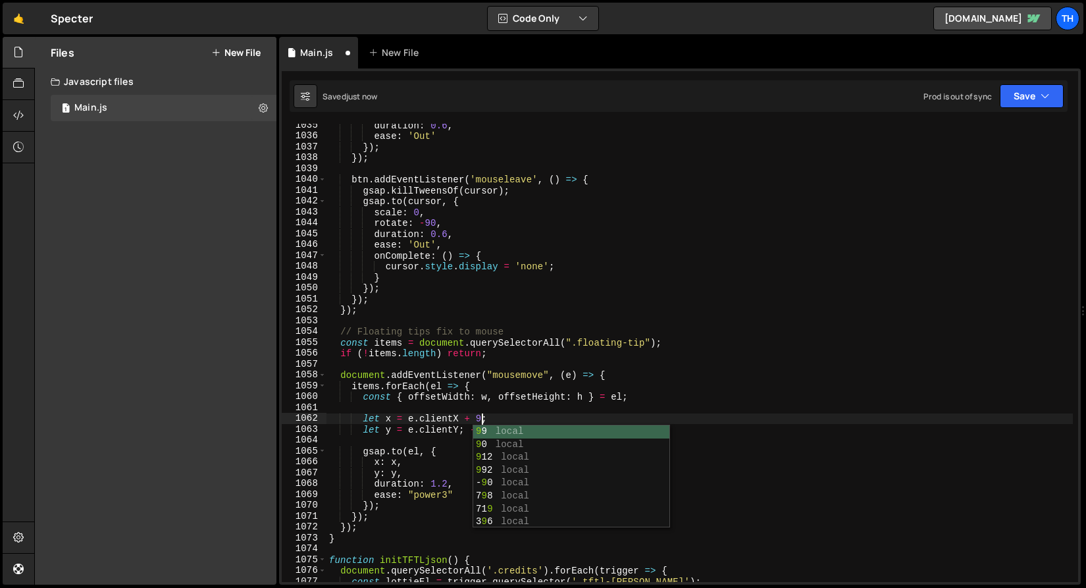
type textarea "let x = e.clientX + 96;"
click at [490, 403] on div "duration : 0.6 , ease : 'Out' }) ; }) ; btn . addEventListener ( 'mouseleave' ,…" at bounding box center [699, 360] width 746 height 480
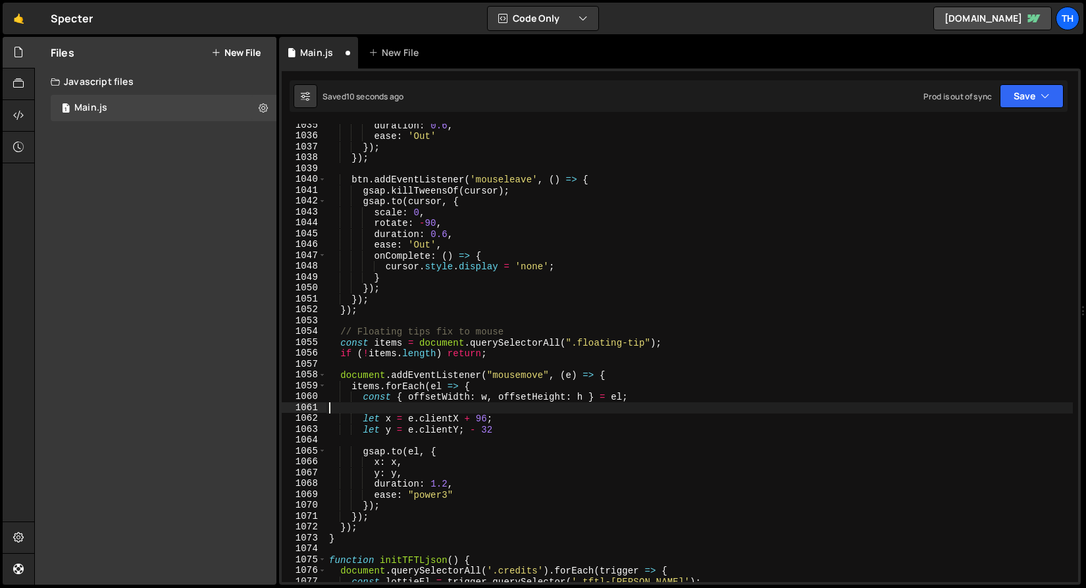
scroll to position [0, 0]
click at [481, 417] on div "duration : 0.6 , ease : 'Out' }) ; }) ; btn . addEventListener ( 'mouseleave' ,…" at bounding box center [699, 360] width 746 height 480
click at [486, 431] on div "duration : 0.6 , ease : 'Out' }) ; }) ; btn . addEventListener ( 'mouseleave' ,…" at bounding box center [699, 360] width 746 height 480
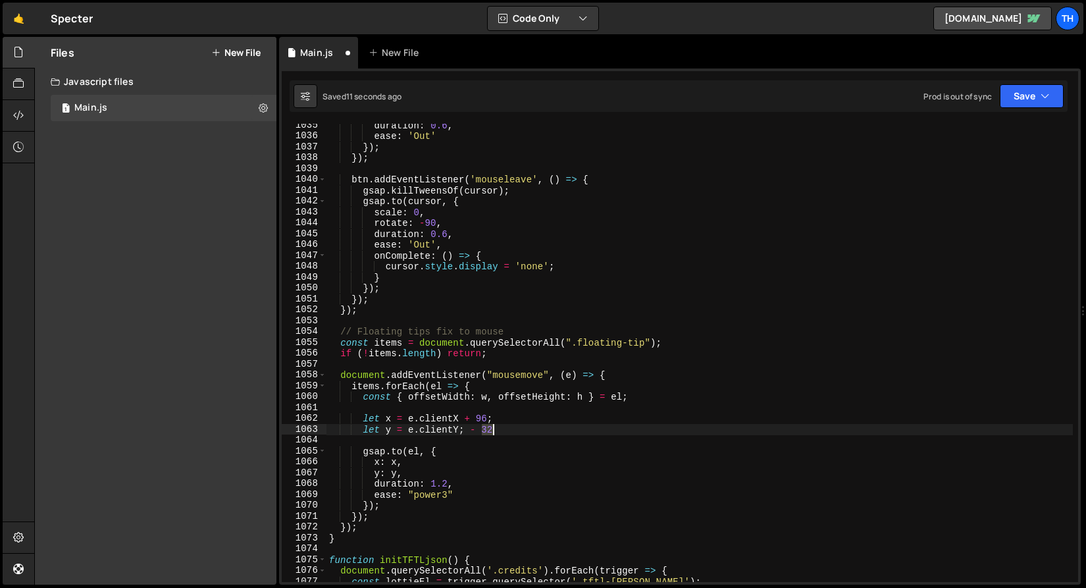
paste textarea "96"
click at [1034, 107] on button "Save" at bounding box center [1031, 96] width 64 height 24
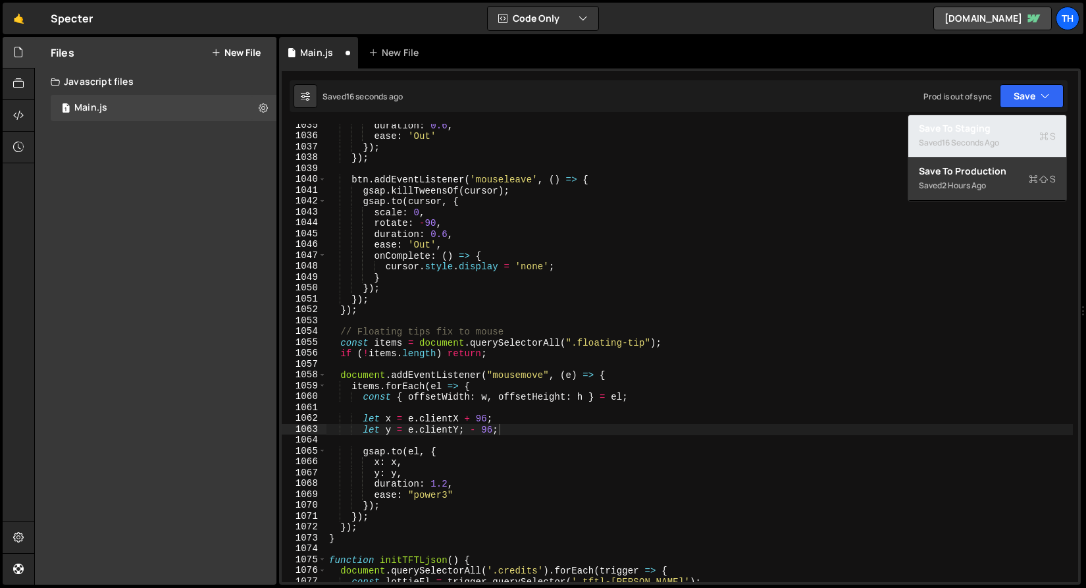
click at [1003, 130] on div "Save to Staging S" at bounding box center [986, 128] width 137 height 13
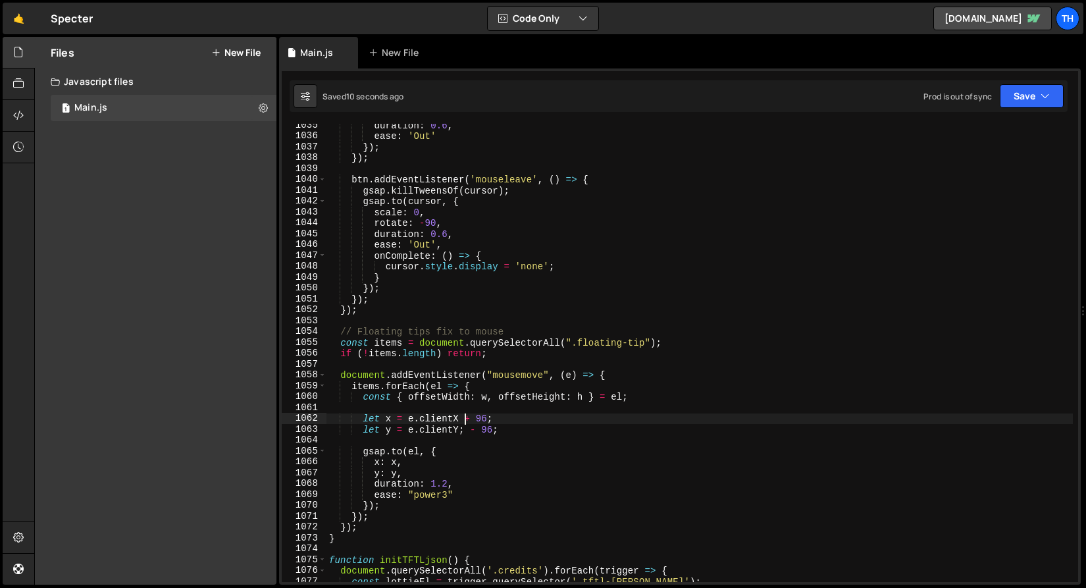
scroll to position [0, 11]
click at [468, 420] on div "duration : 0.6 , ease : 'Out' }) ; }) ; btn . addEventListener ( 'mouseleave' ,…" at bounding box center [699, 360] width 746 height 480
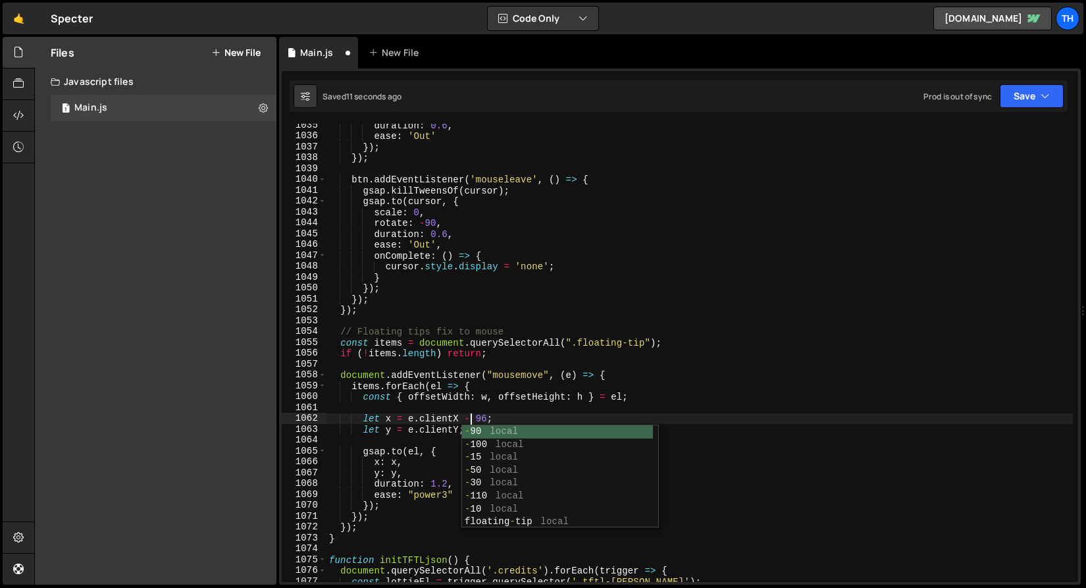
scroll to position [0, 10]
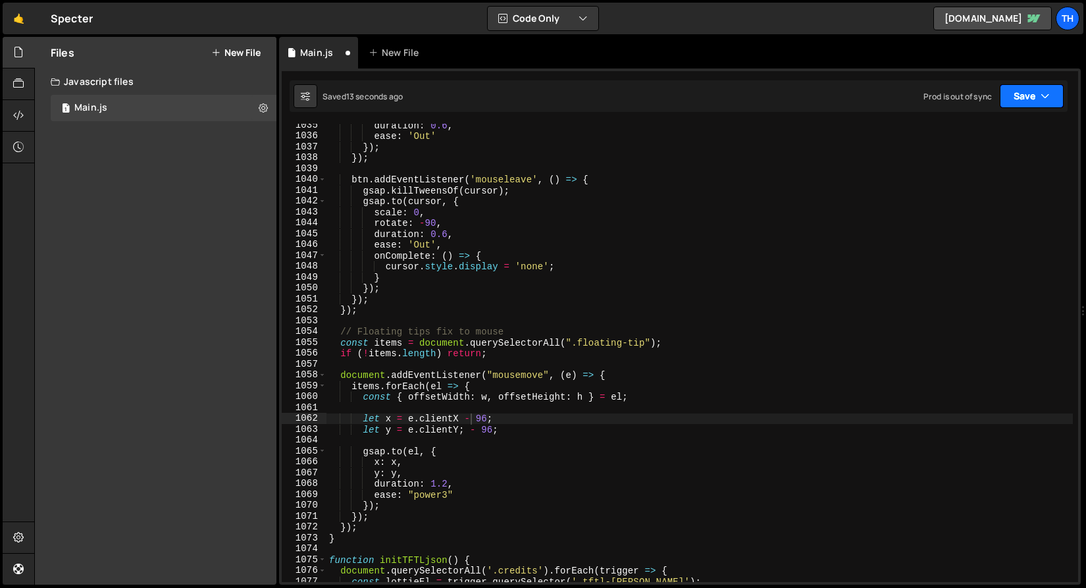
click at [1023, 95] on button "Save" at bounding box center [1031, 96] width 64 height 24
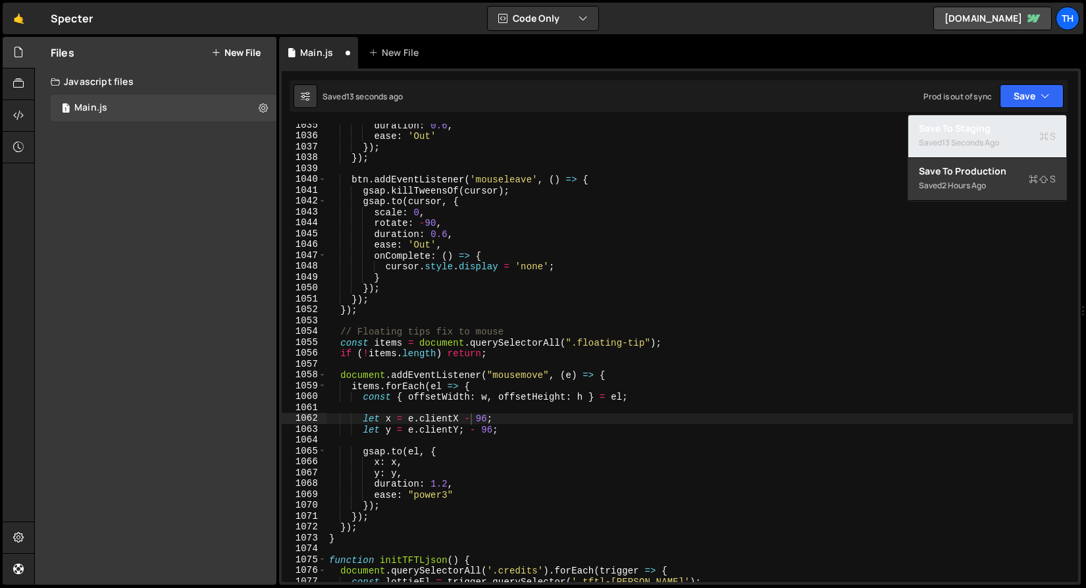
click at [1003, 136] on div "Saved 13 seconds ago" at bounding box center [986, 143] width 137 height 16
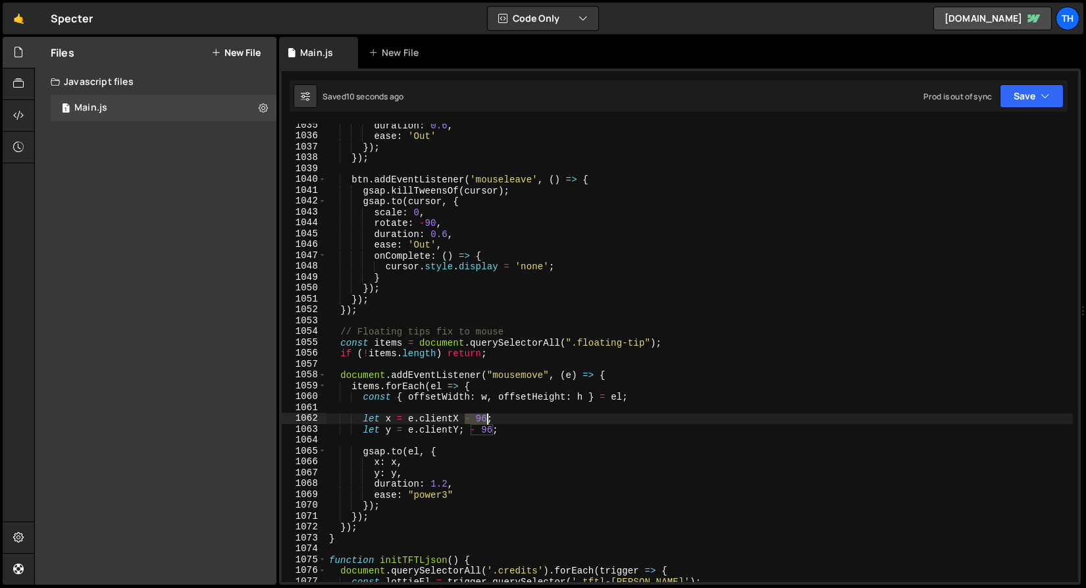
drag, startPoint x: 467, startPoint y: 419, endPoint x: 485, endPoint y: 420, distance: 17.8
click at [485, 420] on div "duration : 0.6 , ease : 'Out' }) ; }) ; btn . addEventListener ( 'mouseleave' ,…" at bounding box center [699, 360] width 746 height 480
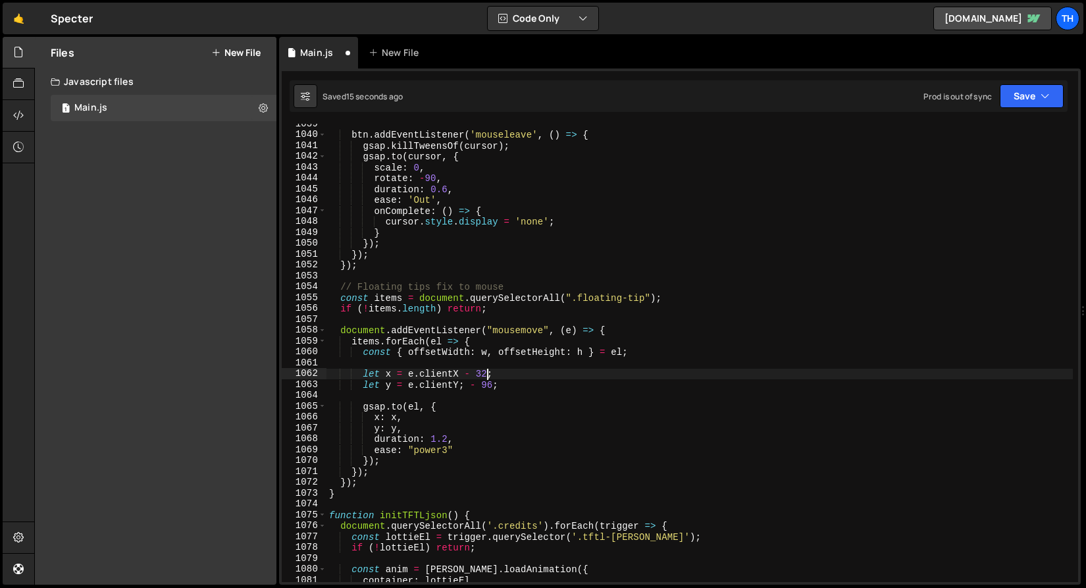
scroll to position [11325, 0]
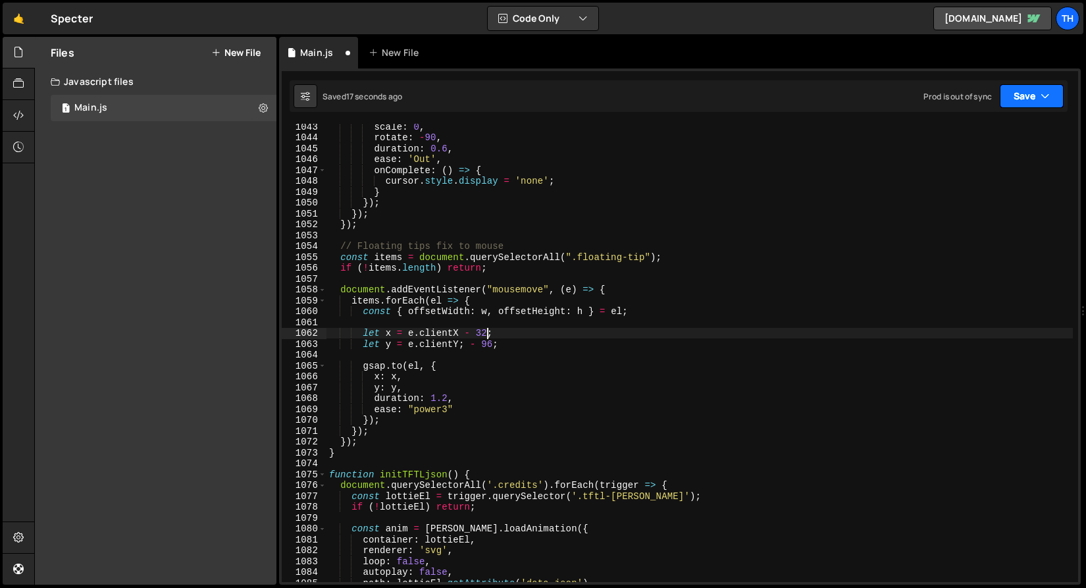
click at [1007, 101] on button "Save" at bounding box center [1031, 96] width 64 height 24
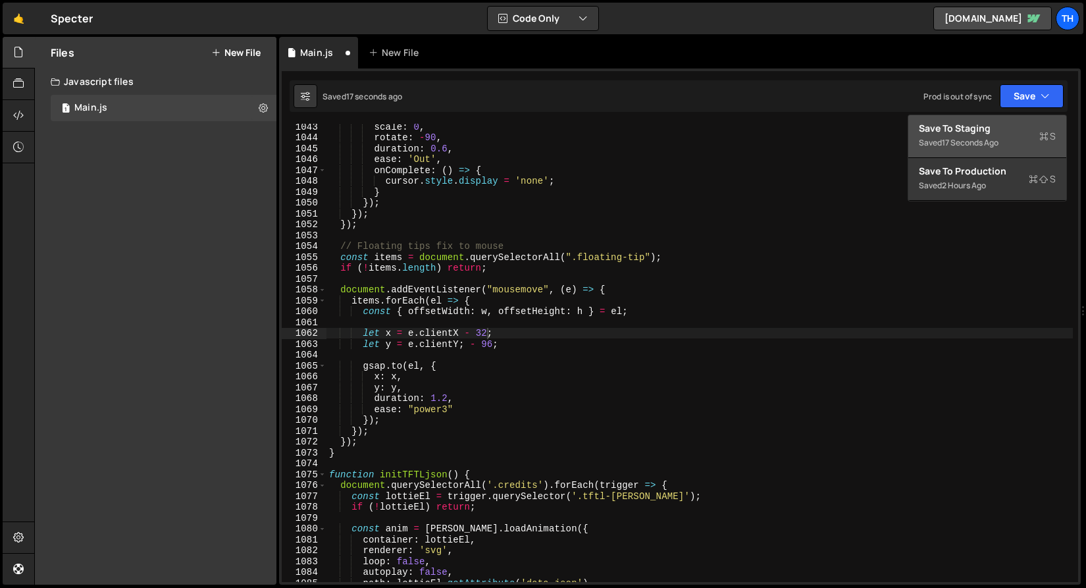
click at [1003, 132] on div "Save to Staging S" at bounding box center [986, 128] width 137 height 13
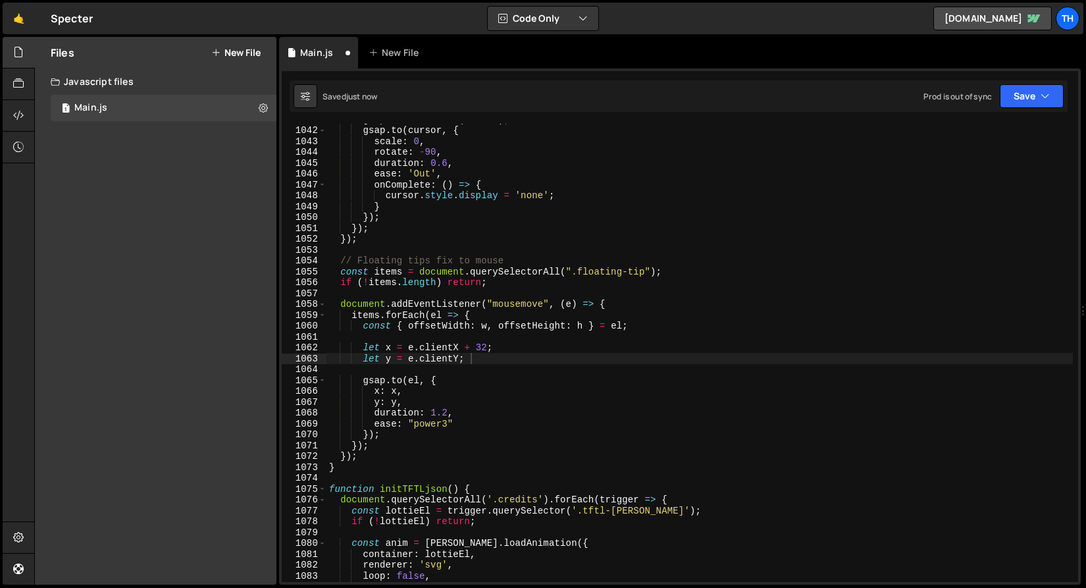
scroll to position [11310, 0]
click at [459, 343] on div "gsap . killTweensOf ( cursor ) ; gsap . to ( cursor , { scale : 0 , rotate : - …" at bounding box center [699, 354] width 746 height 480
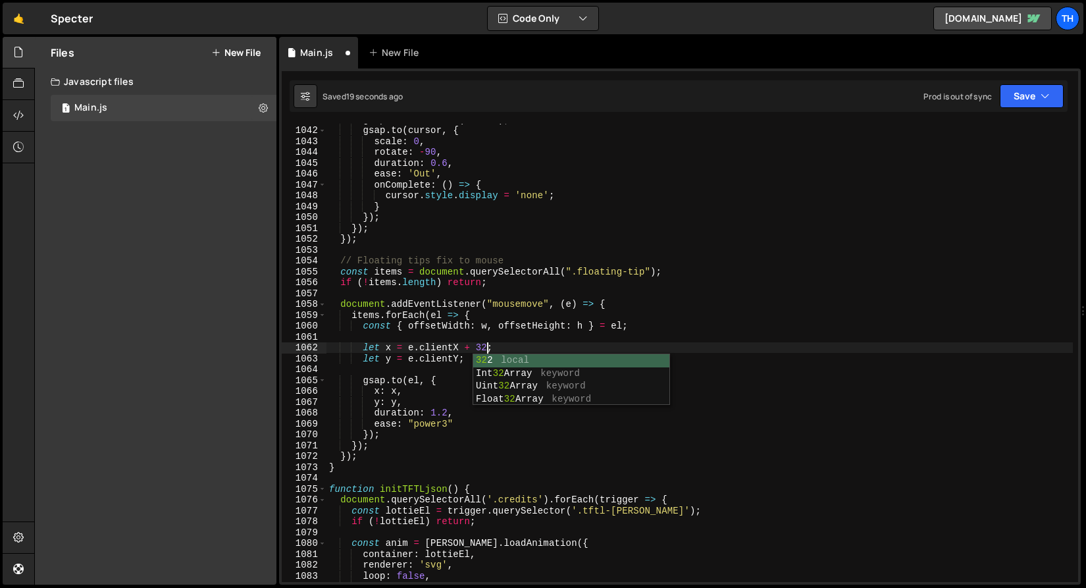
scroll to position [0, 11]
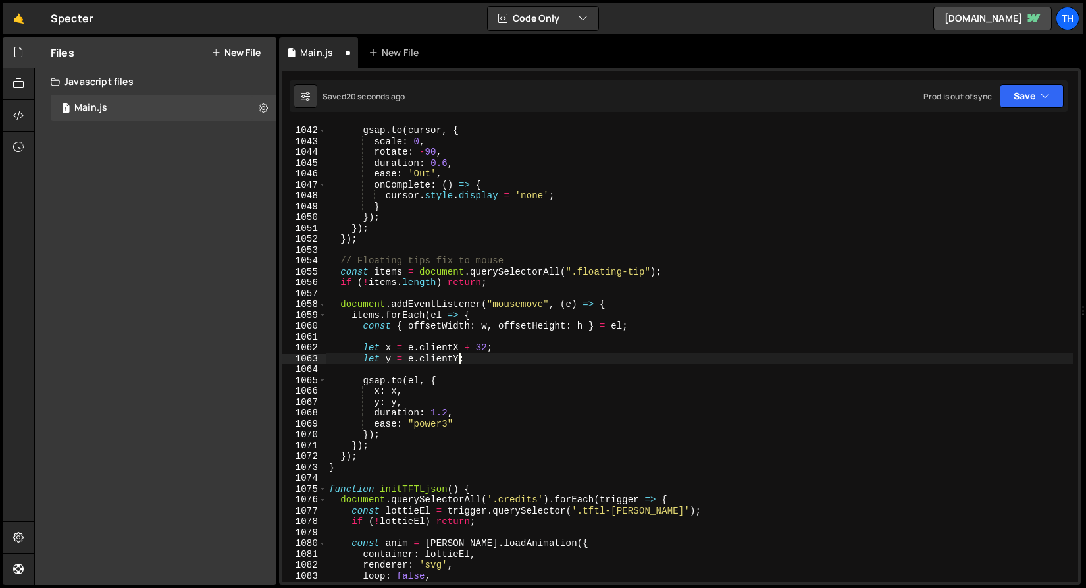
click at [461, 361] on div "gsap . killTweensOf ( cursor ) ; gsap . to ( cursor , { scale : 0 , rotate : - …" at bounding box center [699, 354] width 746 height 480
click at [1012, 99] on button "Save" at bounding box center [1031, 96] width 64 height 24
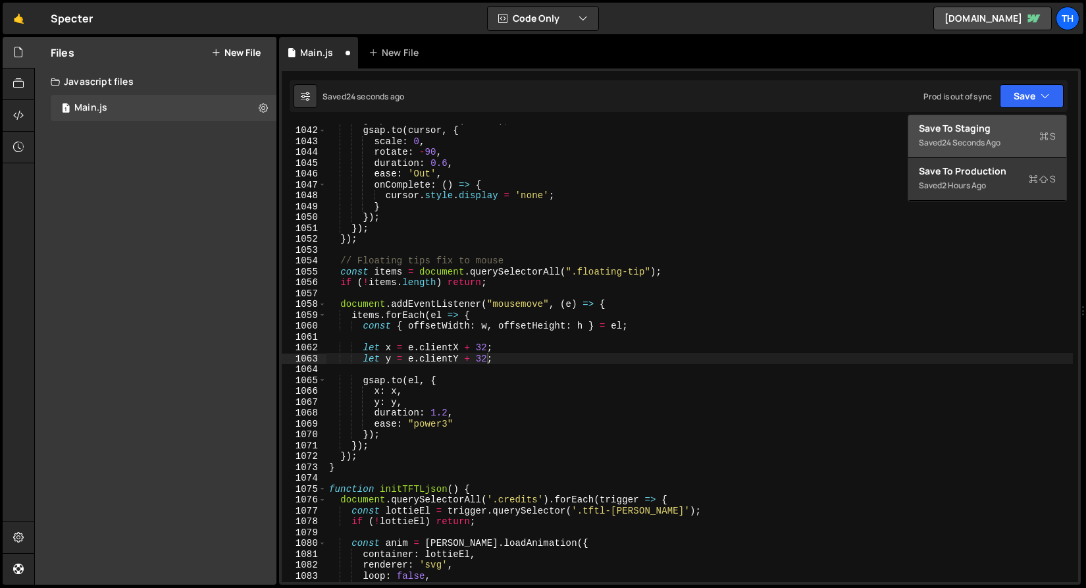
click at [993, 131] on div "Save to Staging S" at bounding box center [986, 128] width 137 height 13
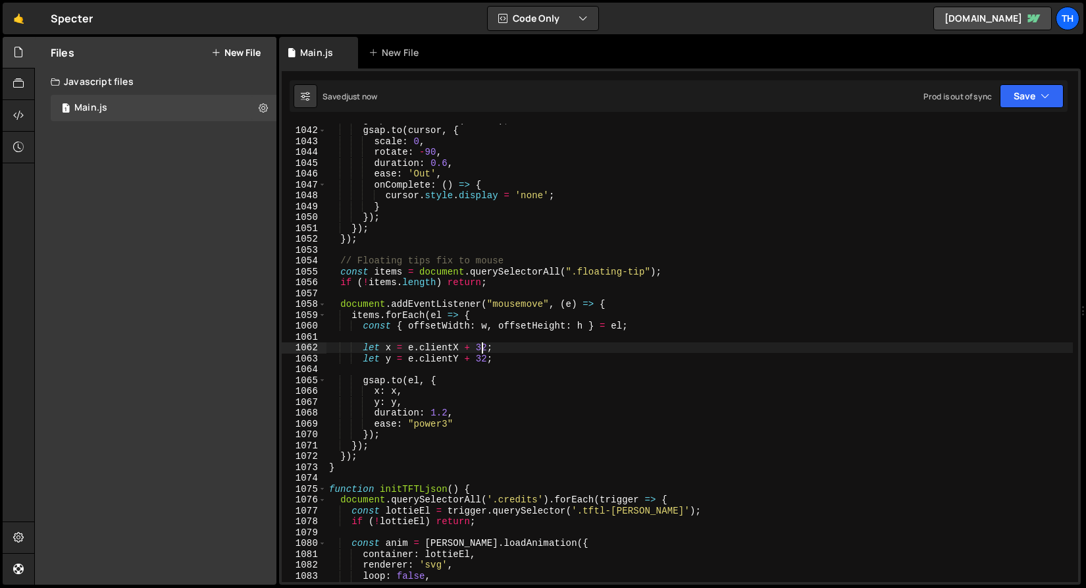
click at [481, 346] on div "gsap . killTweensOf ( cursor ) ; gsap . to ( cursor , { scale : 0 , rotate : - …" at bounding box center [699, 354] width 746 height 480
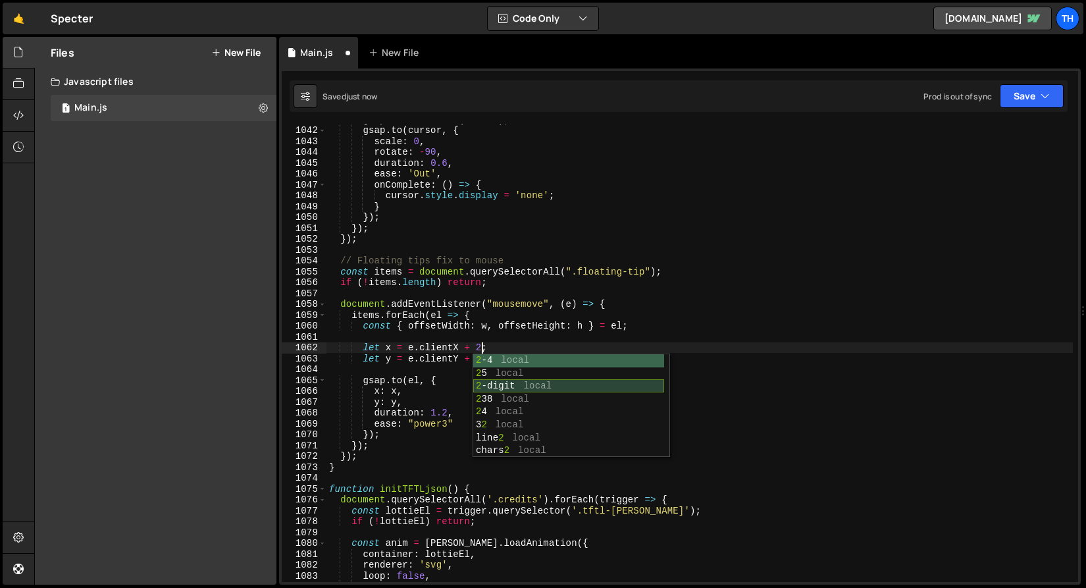
type textarea "let x = e.clientX + 24;"
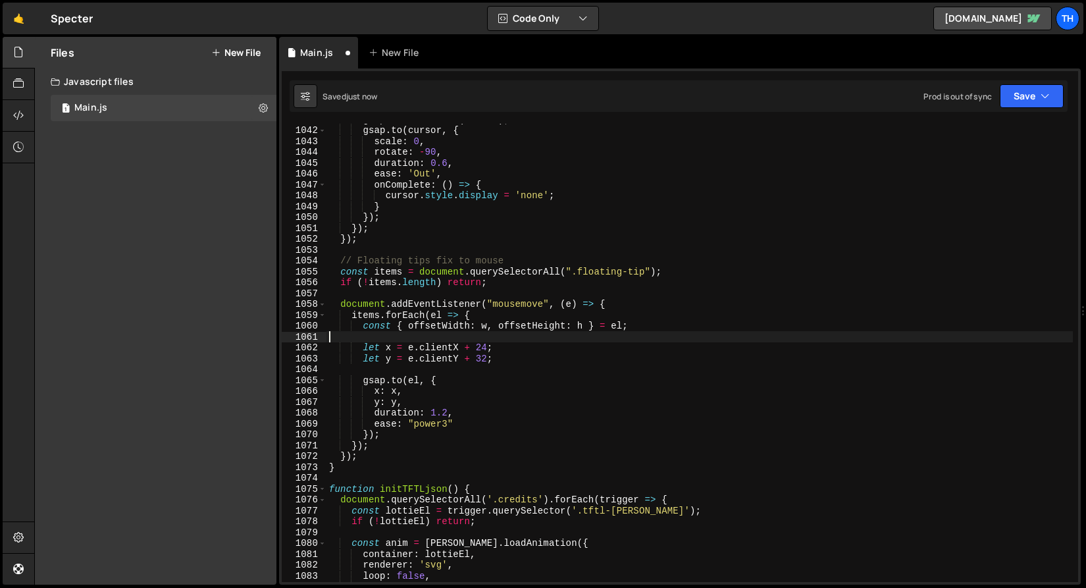
click at [447, 341] on div "gsap . killTweensOf ( cursor ) ; gsap . to ( cursor , { scale : 0 , rotate : - …" at bounding box center [699, 354] width 746 height 480
click at [484, 355] on div "gsap . killTweensOf ( cursor ) ; gsap . to ( cursor , { scale : 0 , rotate : - …" at bounding box center [699, 354] width 746 height 480
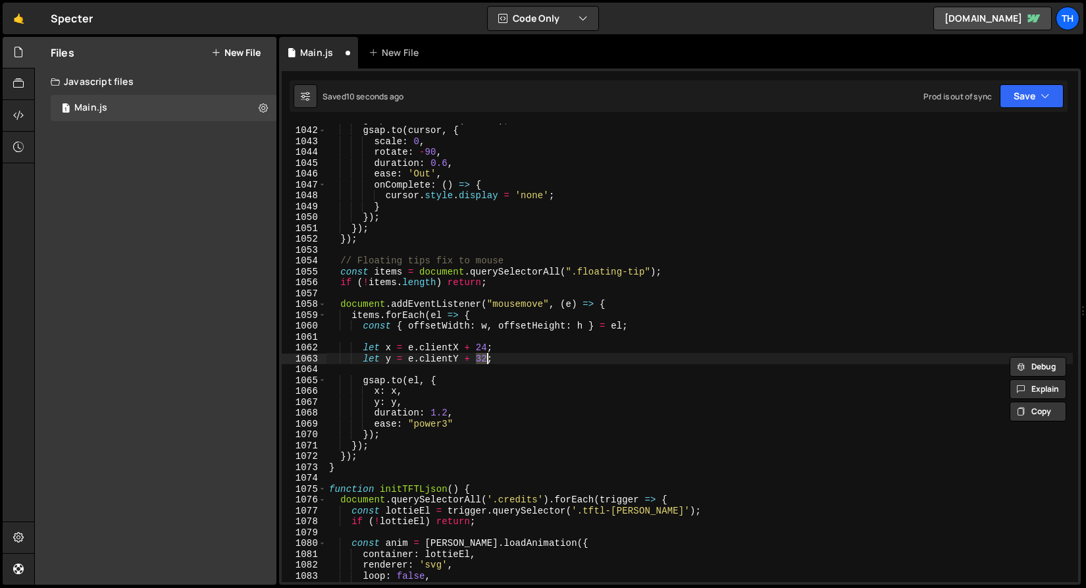
scroll to position [0, 11]
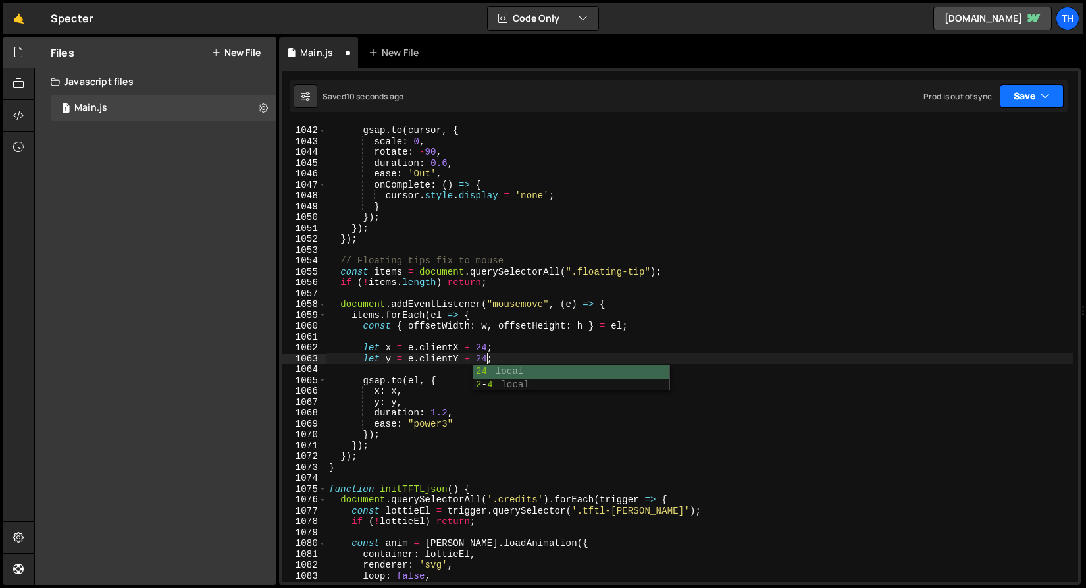
click at [1010, 101] on button "Save" at bounding box center [1031, 96] width 64 height 24
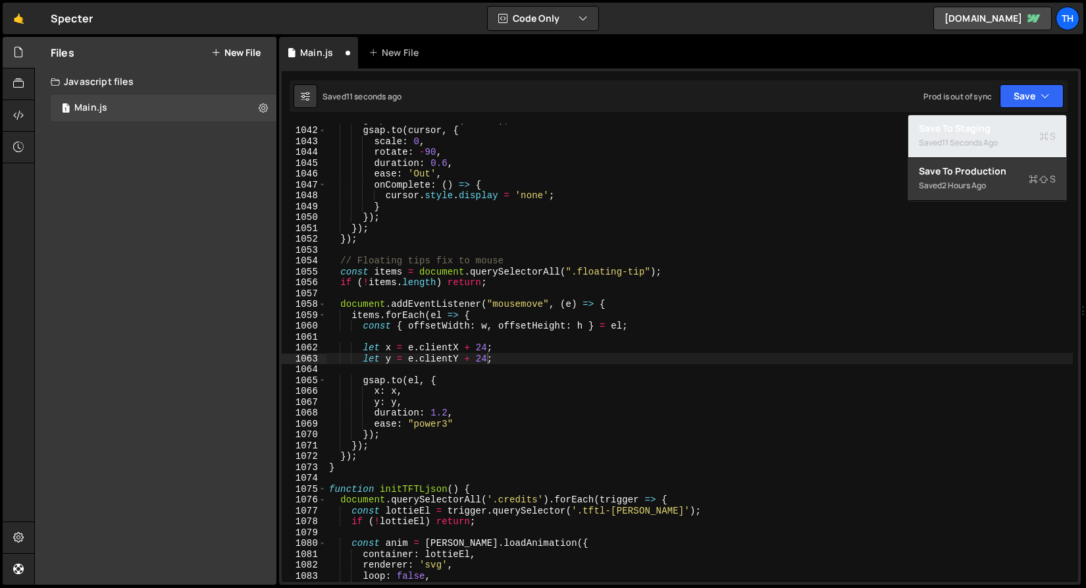
click at [992, 122] on div "Save to Staging S" at bounding box center [986, 128] width 137 height 13
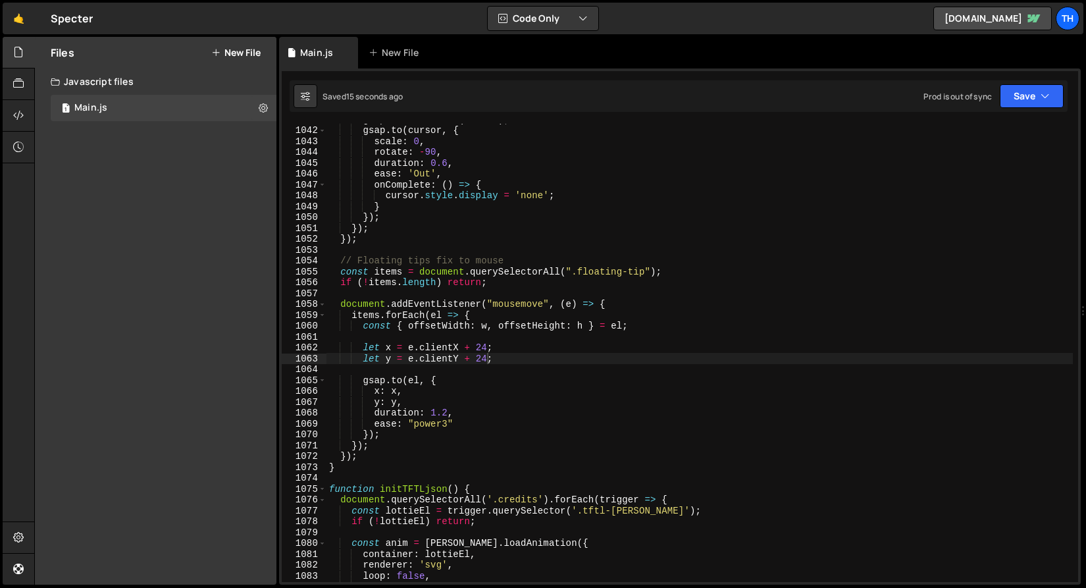
click at [472, 355] on div "gsap . killTweensOf ( cursor ) ; gsap . to ( cursor , { scale : 0 , rotate : - …" at bounding box center [699, 354] width 746 height 480
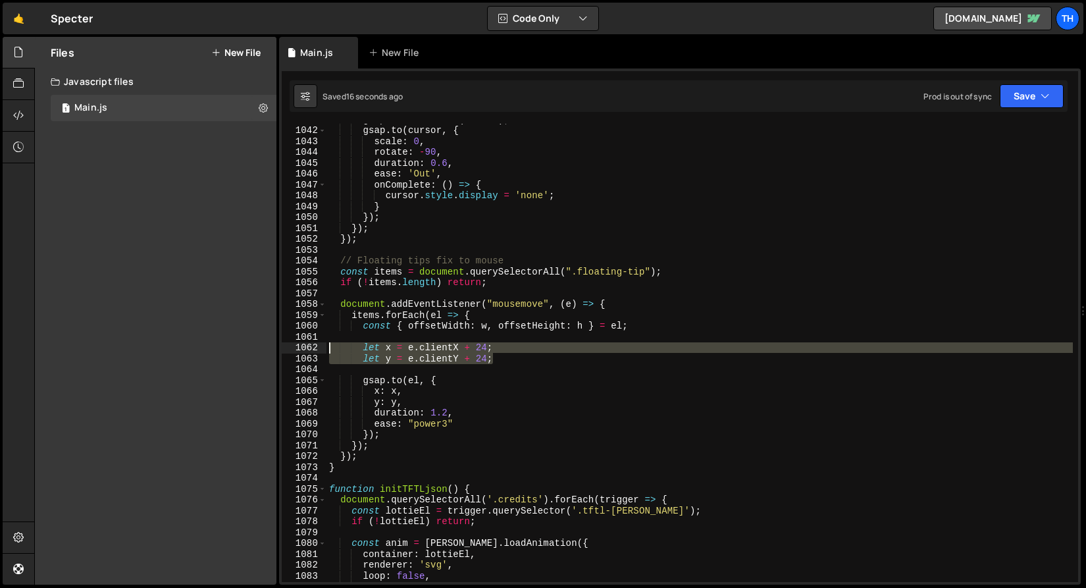
drag, startPoint x: 434, startPoint y: 355, endPoint x: 241, endPoint y: 344, distance: 192.4
click at [241, 344] on div "Files New File Create your first file Get started by starting a Javascript or C…" at bounding box center [559, 311] width 1051 height 548
paste textarea "let y = `calc(${e.clientY}px + 1.666em)`"
drag, startPoint x: 508, startPoint y: 357, endPoint x: 206, endPoint y: 349, distance: 302.1
click at [206, 349] on div "Files New File Create your first file Get started by starting a Javascript or C…" at bounding box center [559, 311] width 1051 height 548
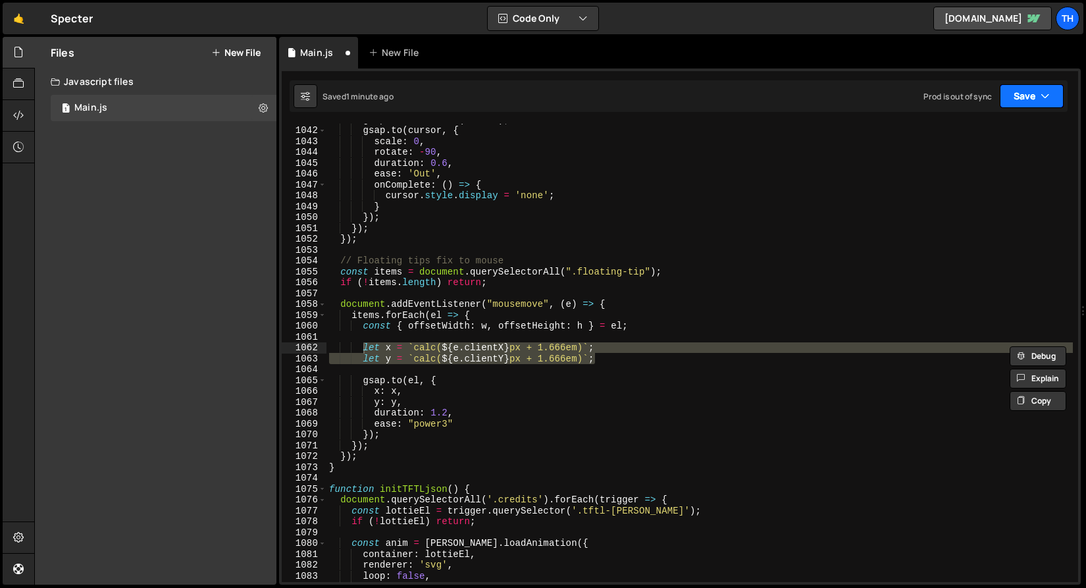
click at [1025, 99] on button "Save" at bounding box center [1031, 96] width 64 height 24
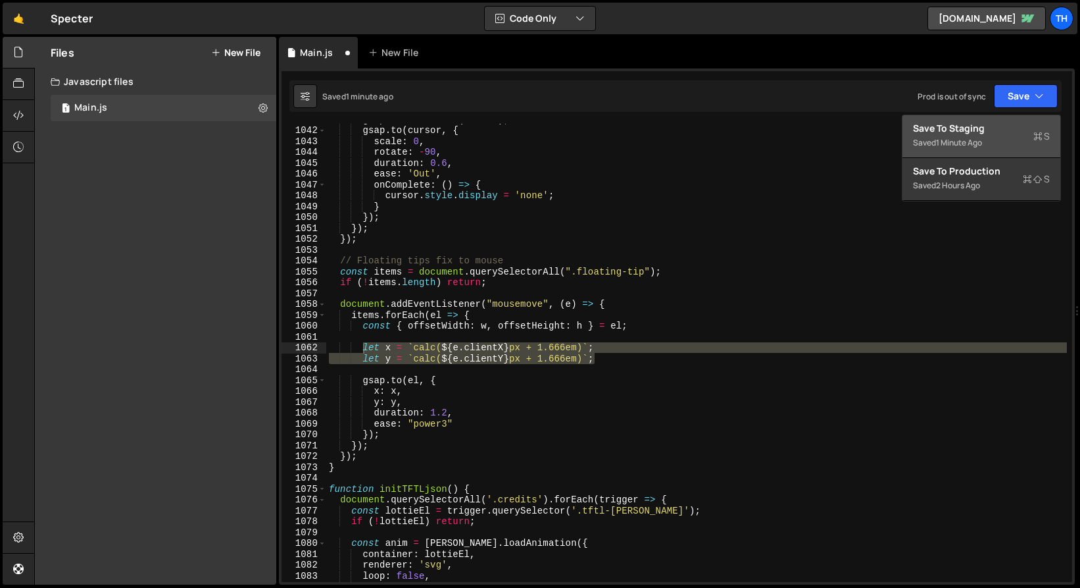
click at [979, 149] on div "Saved 1 minute ago" at bounding box center [981, 143] width 137 height 16
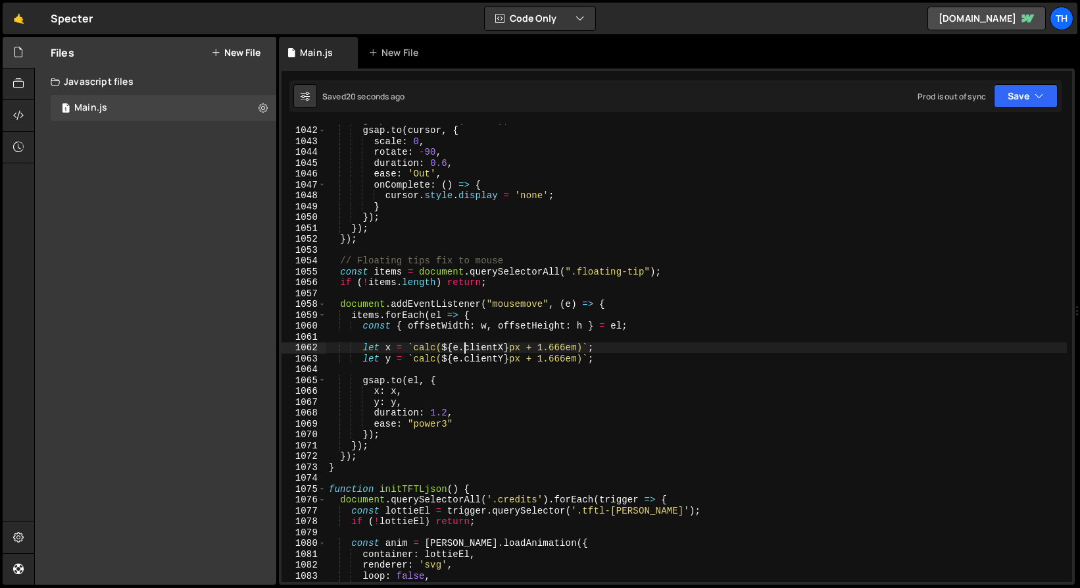
click at [462, 351] on div "gsap . killTweensOf ( cursor ) ; gsap . to ( cursor , { scale : 0 , rotate : - …" at bounding box center [699, 354] width 746 height 480
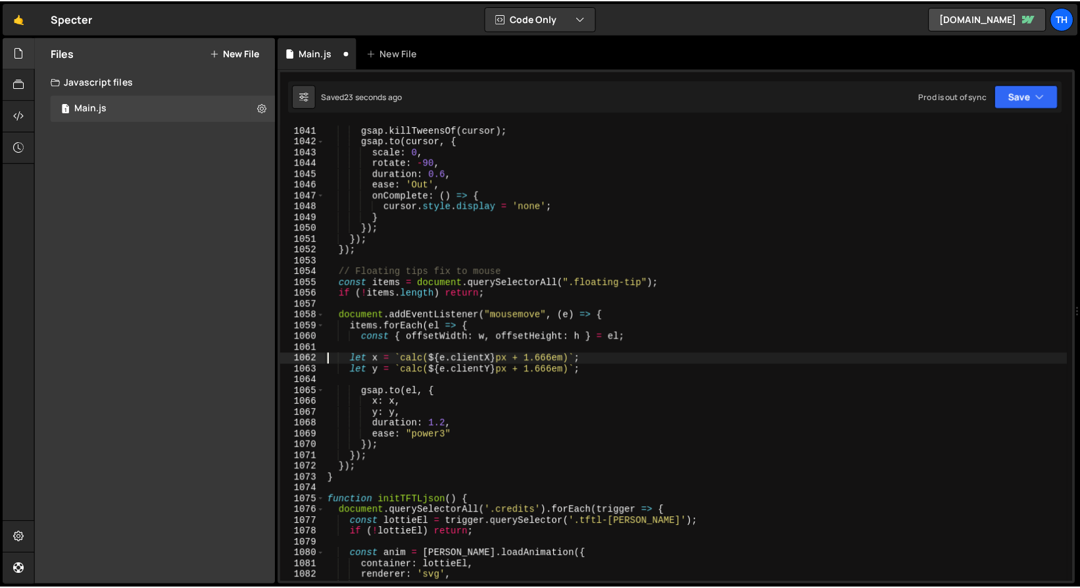
scroll to position [11300, 0]
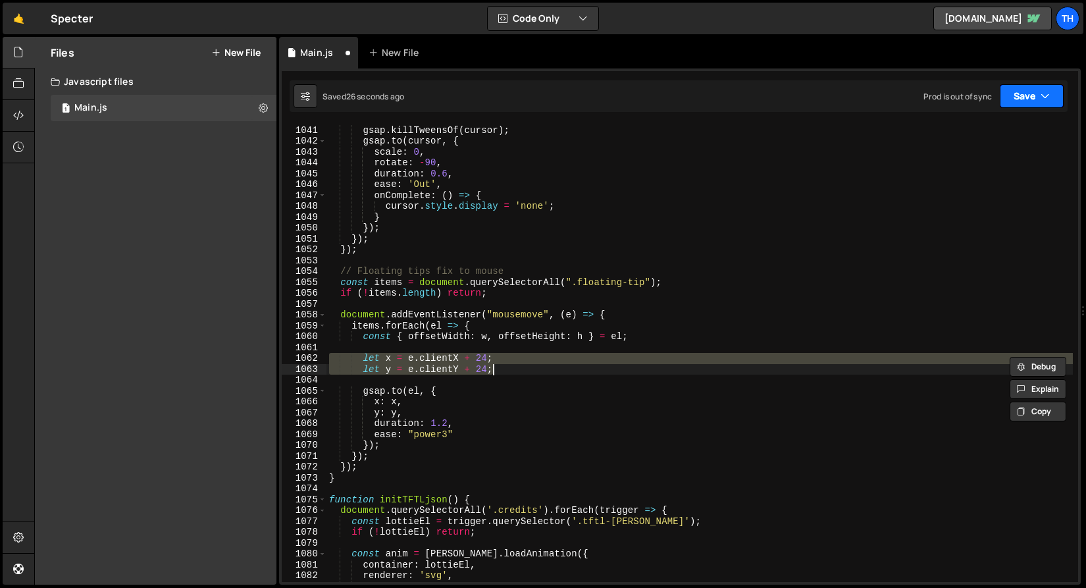
click at [1033, 102] on button "Save" at bounding box center [1031, 96] width 64 height 24
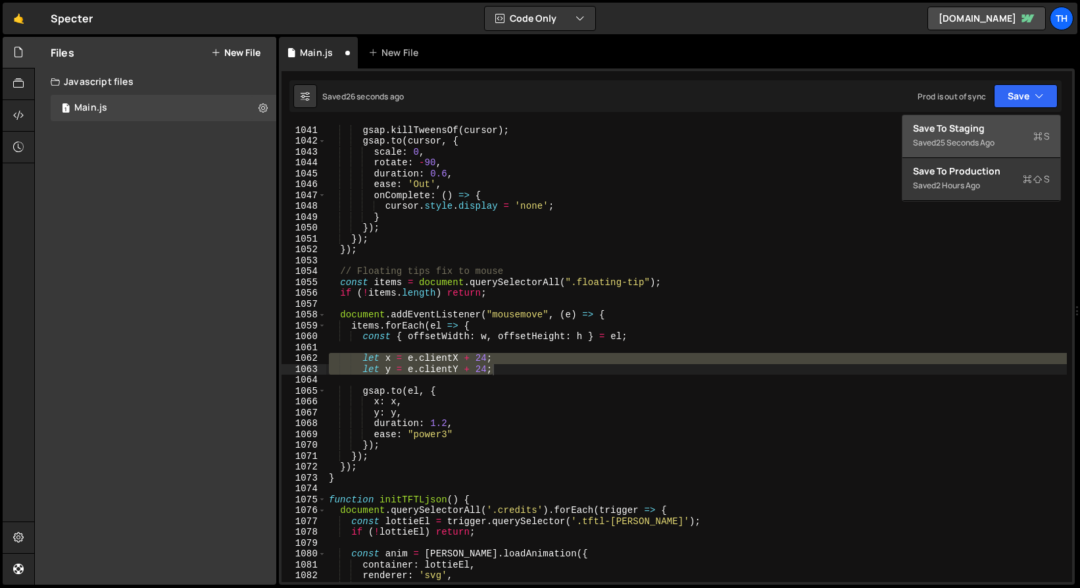
click at [1020, 122] on div "Save to Staging S" at bounding box center [981, 128] width 137 height 13
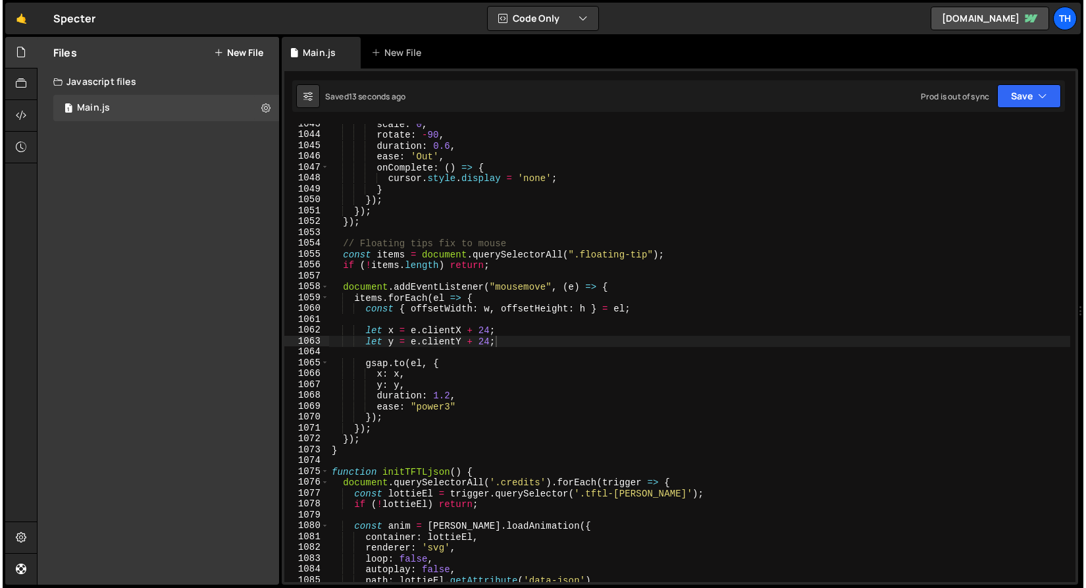
scroll to position [0, 0]
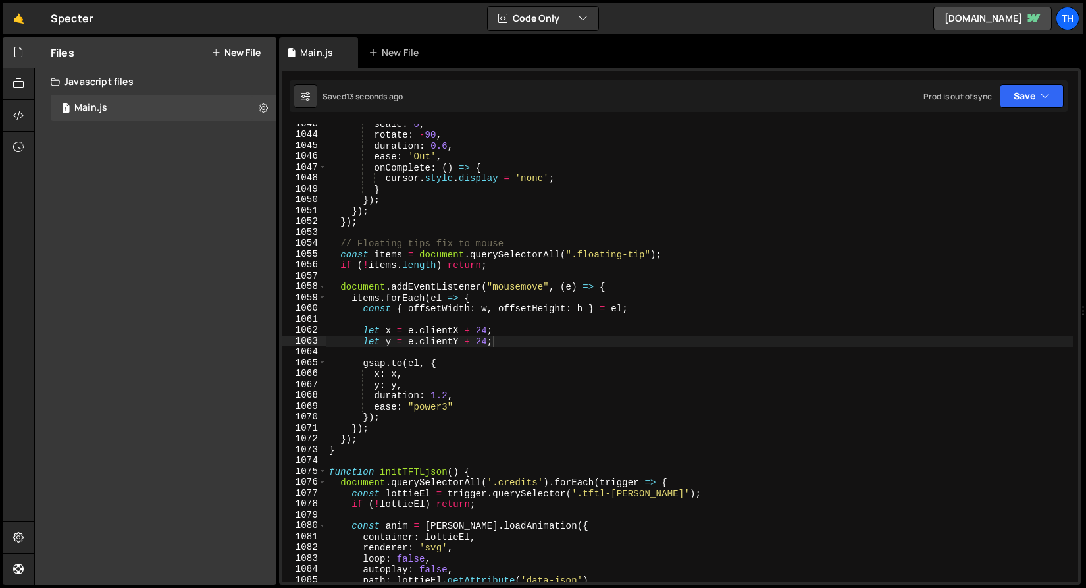
click at [352, 445] on div "scale : 0 , rotate : - 90 , duration : 0.6 , ease : 'Out' , onComplete : ( ) =>…" at bounding box center [699, 358] width 746 height 480
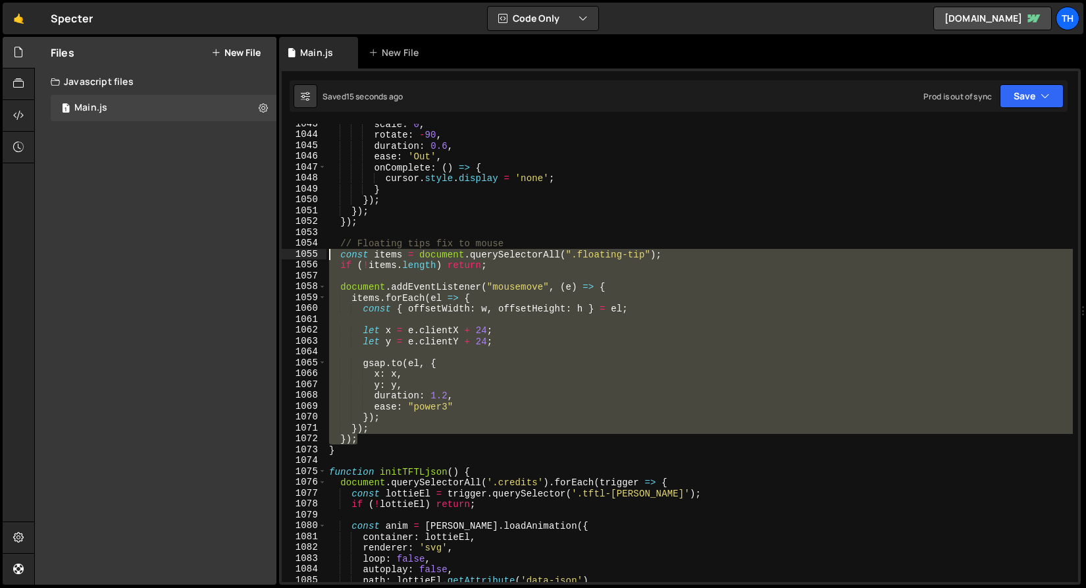
drag, startPoint x: 368, startPoint y: 439, endPoint x: 230, endPoint y: 249, distance: 235.0
click at [230, 249] on div "Files New File Create your first file Get started by starting a Javascript or C…" at bounding box center [559, 311] width 1051 height 548
paste textarea "})"
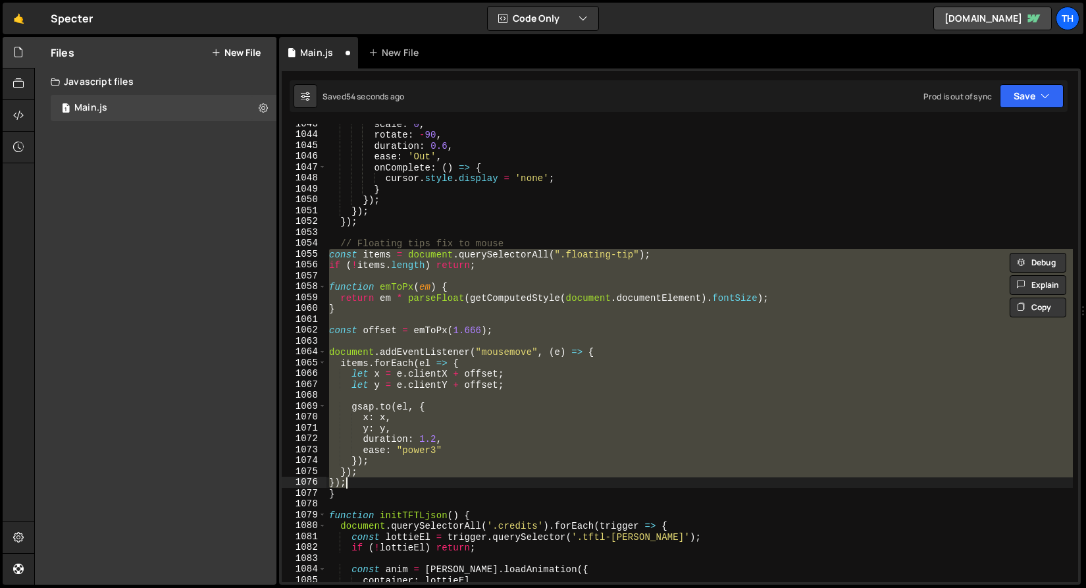
type textarea "}); });"
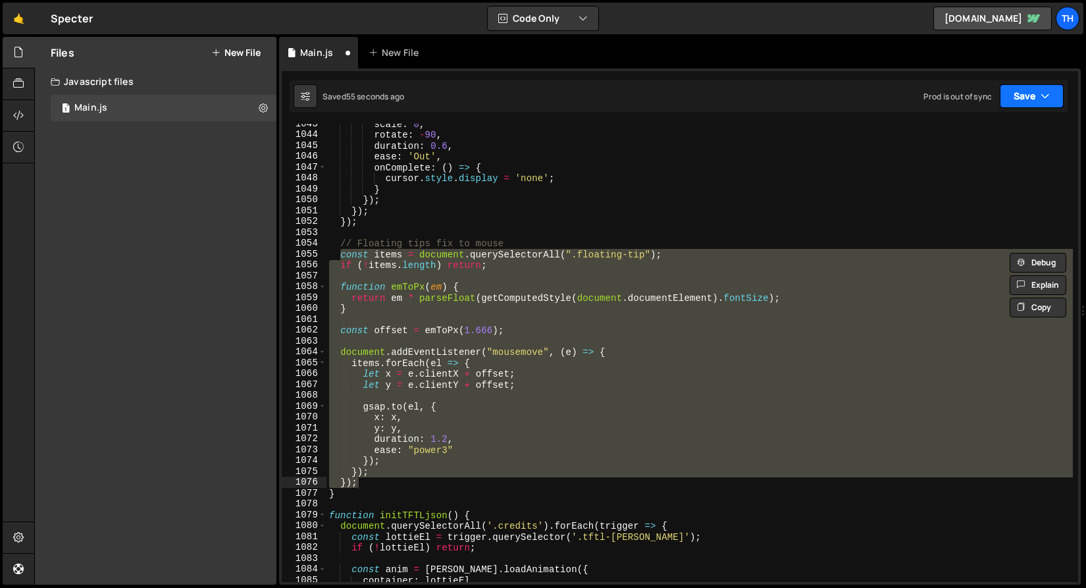
click at [1009, 103] on button "Save" at bounding box center [1031, 96] width 64 height 24
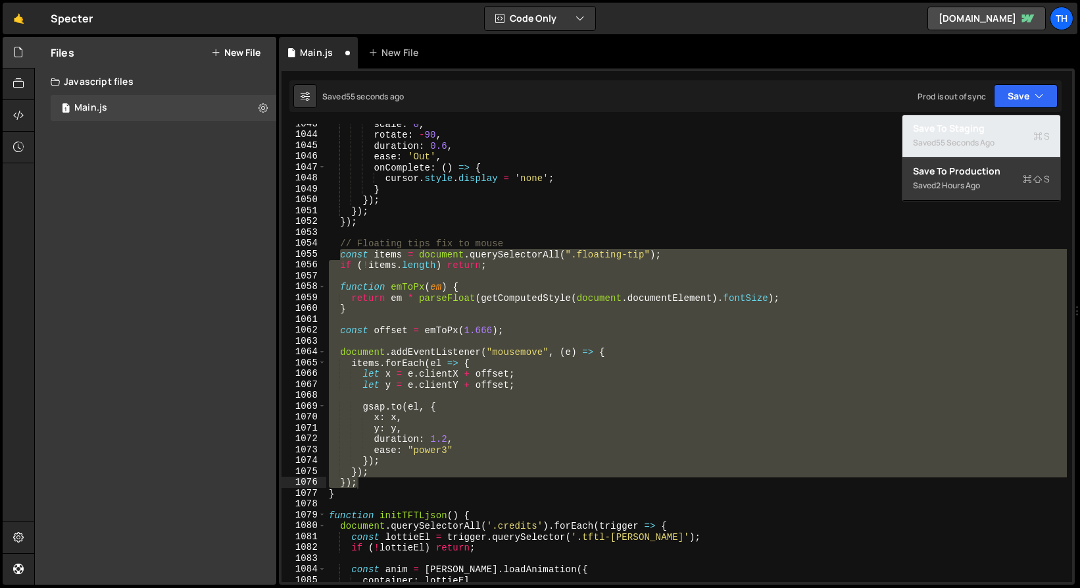
click at [1003, 122] on div "Save to Staging S" at bounding box center [981, 128] width 137 height 13
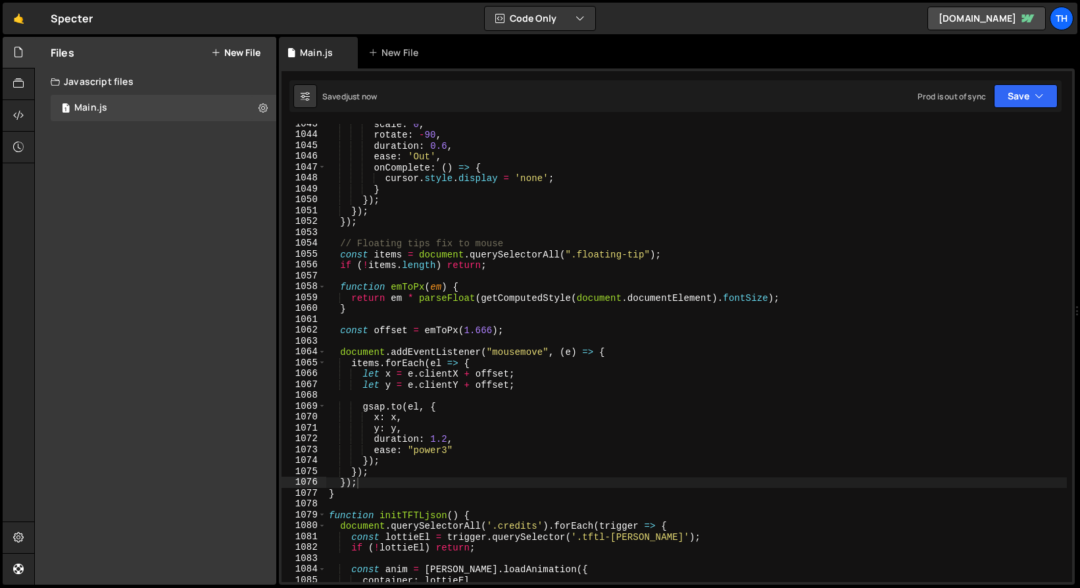
click at [386, 322] on div "scale : 0 , rotate : - 90 , duration : 0.6 , ease : 'Out' , onComplete : ( ) =>…" at bounding box center [699, 358] width 746 height 480
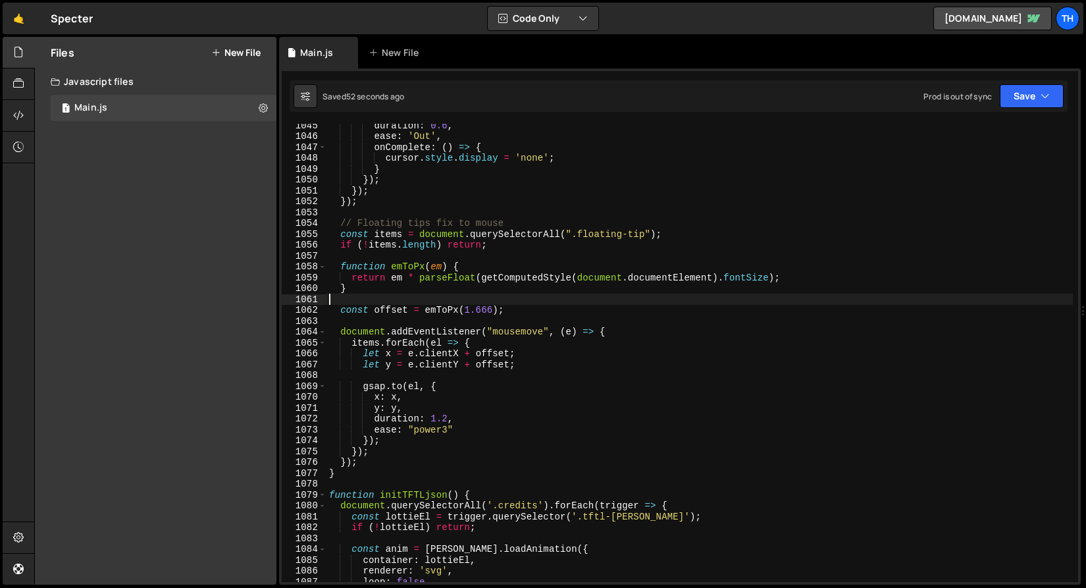
scroll to position [11352, 0]
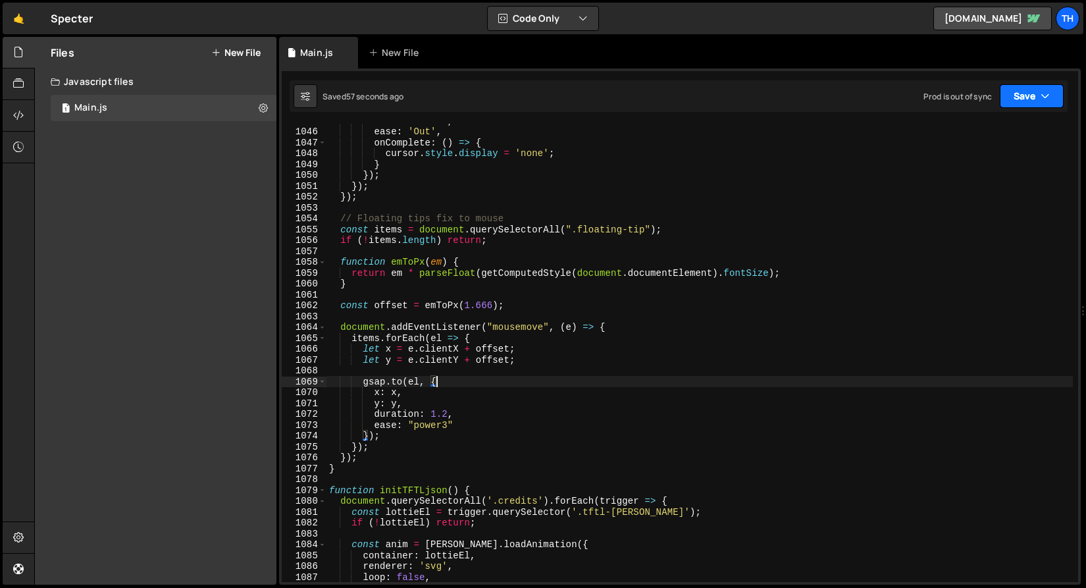
click at [1015, 94] on button "Save" at bounding box center [1031, 96] width 64 height 24
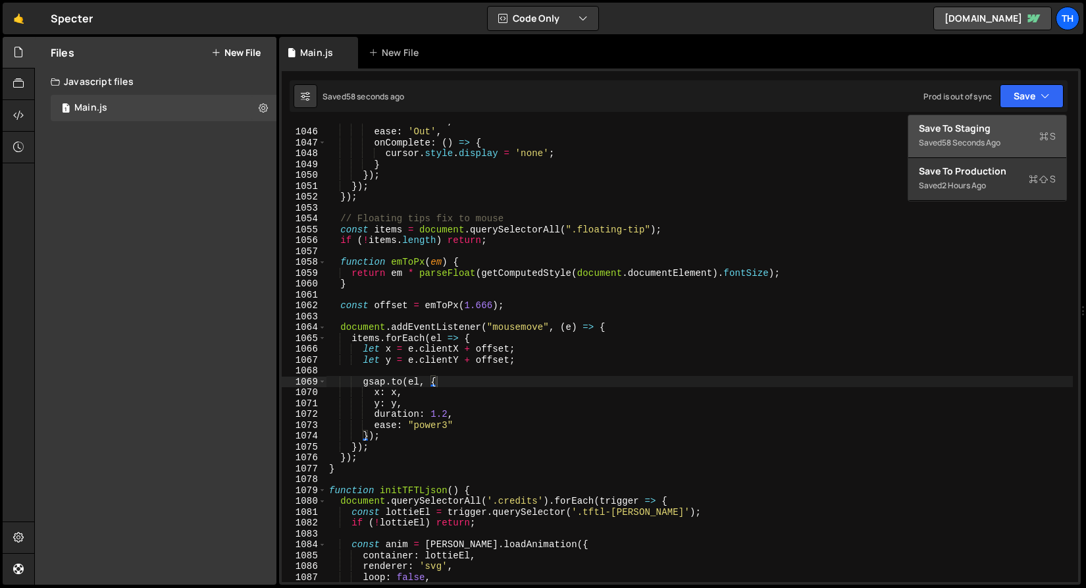
click at [1018, 126] on div "Save to Staging S" at bounding box center [986, 128] width 137 height 13
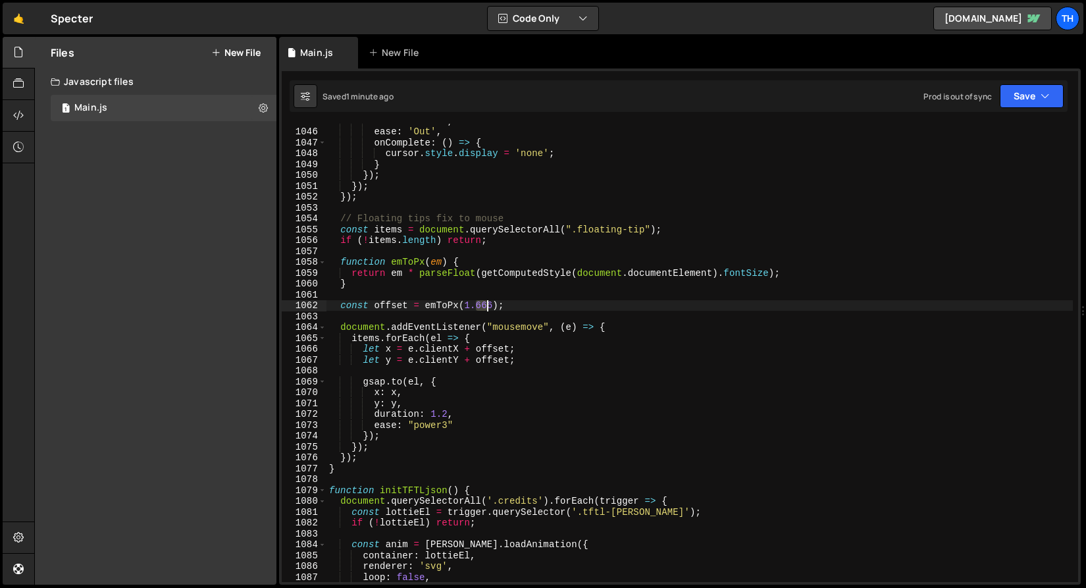
drag, startPoint x: 476, startPoint y: 304, endPoint x: 491, endPoint y: 305, distance: 14.5
click at [491, 305] on div "duration : 0.6 , ease : 'Out' , onComplete : ( ) => { cursor . style . display …" at bounding box center [699, 355] width 746 height 480
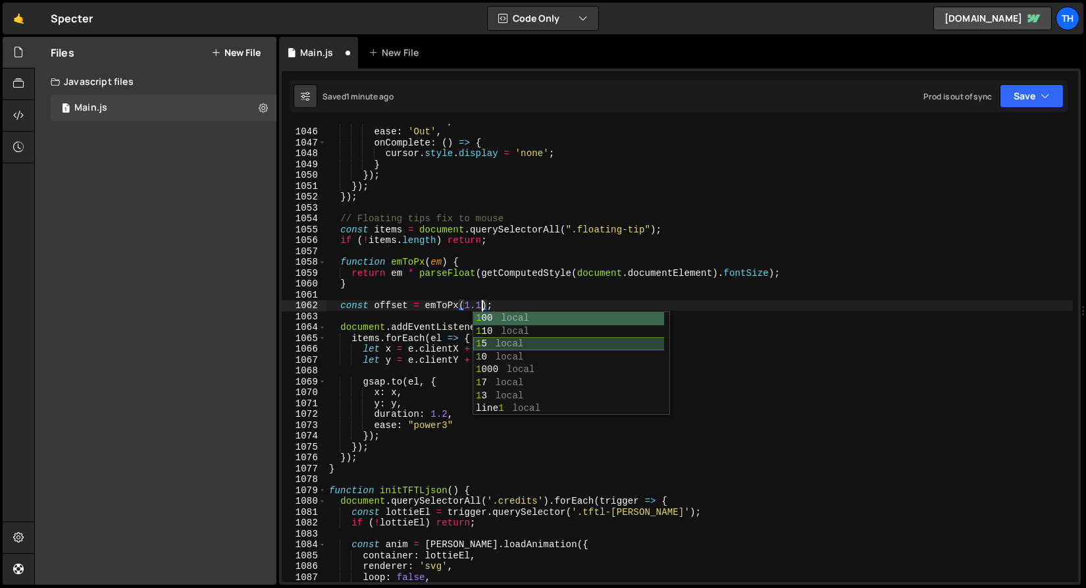
scroll to position [0, 11]
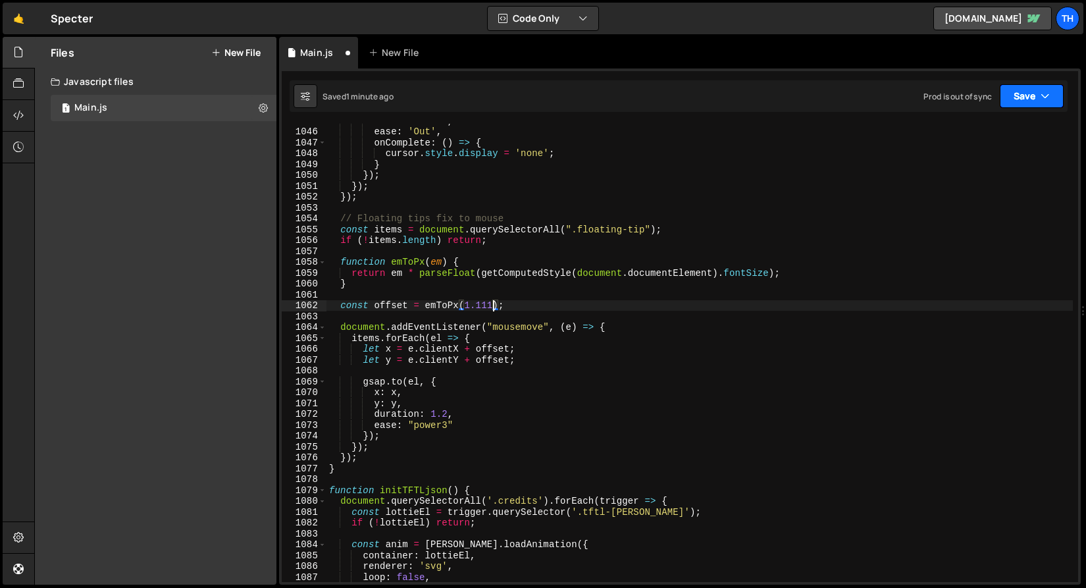
click at [1034, 101] on button "Save" at bounding box center [1031, 96] width 64 height 24
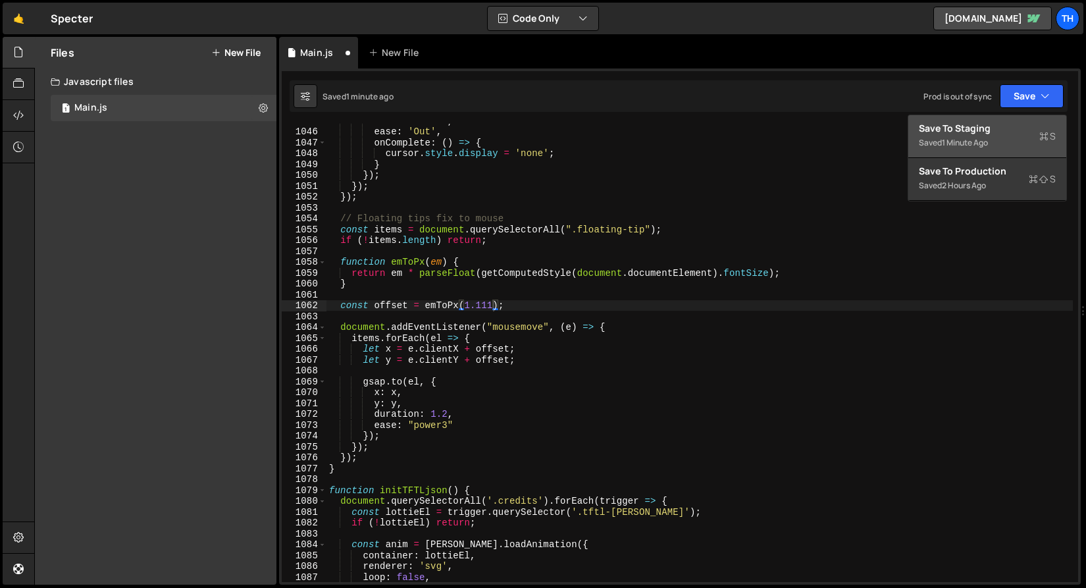
click at [1007, 136] on div "Saved 1 minute ago" at bounding box center [986, 143] width 137 height 16
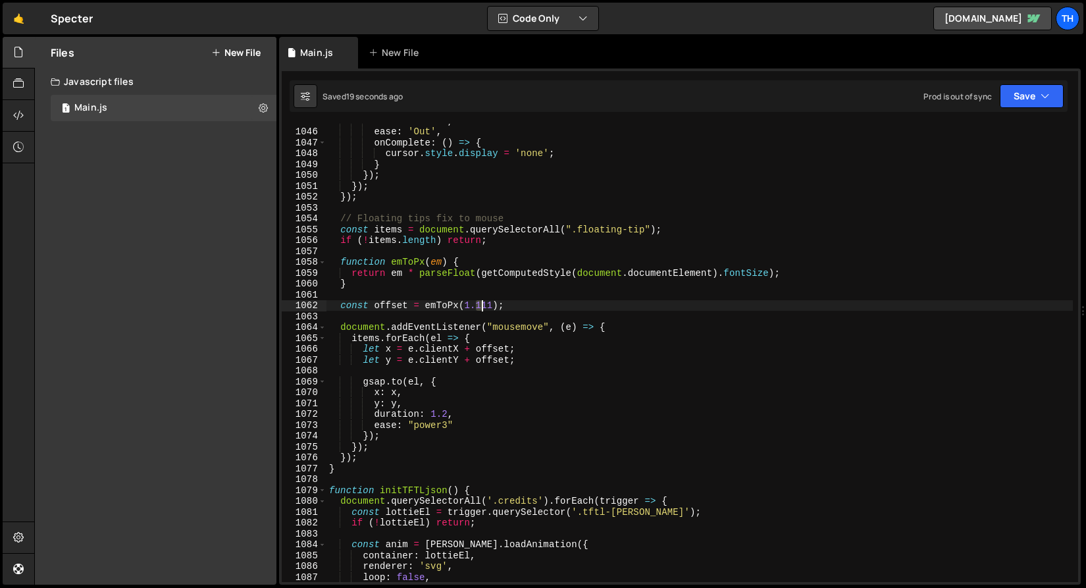
click at [480, 307] on div "duration : 0.6 , ease : 'Out' , onComplete : ( ) => { cursor . style . display …" at bounding box center [699, 355] width 746 height 480
click at [490, 303] on div "duration : 0.6 , ease : 'Out' , onComplete : ( ) => { cursor . style . display …" at bounding box center [699, 355] width 746 height 480
drag, startPoint x: 482, startPoint y: 304, endPoint x: 489, endPoint y: 305, distance: 8.0
click at [489, 305] on div "duration : 0.6 , ease : 'Out' , onComplete : ( ) => { cursor . style . display …" at bounding box center [699, 355] width 746 height 480
click at [494, 307] on div "duration : 0.6 , ease : 'Out' , onComplete : ( ) => { cursor . style . display …" at bounding box center [699, 355] width 746 height 480
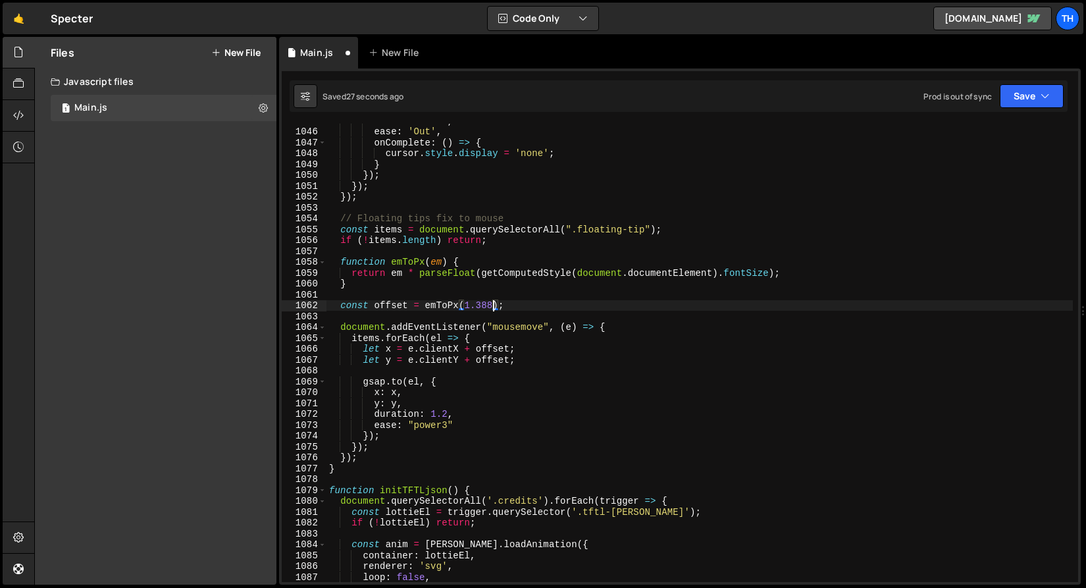
type textarea "const offset = emToPx(1.388);"
click at [1005, 113] on div "1 Type cmd + s to save your Javascript file. הההההההההההההההההההההההההההההההההה…" at bounding box center [679, 326] width 801 height 516
click at [1007, 109] on div "Saved 27 seconds ago Prod is out of sync Upgrade to Edit Save Save to Staging S…" at bounding box center [678, 96] width 778 height 32
click at [1008, 95] on button "Save" at bounding box center [1031, 96] width 64 height 24
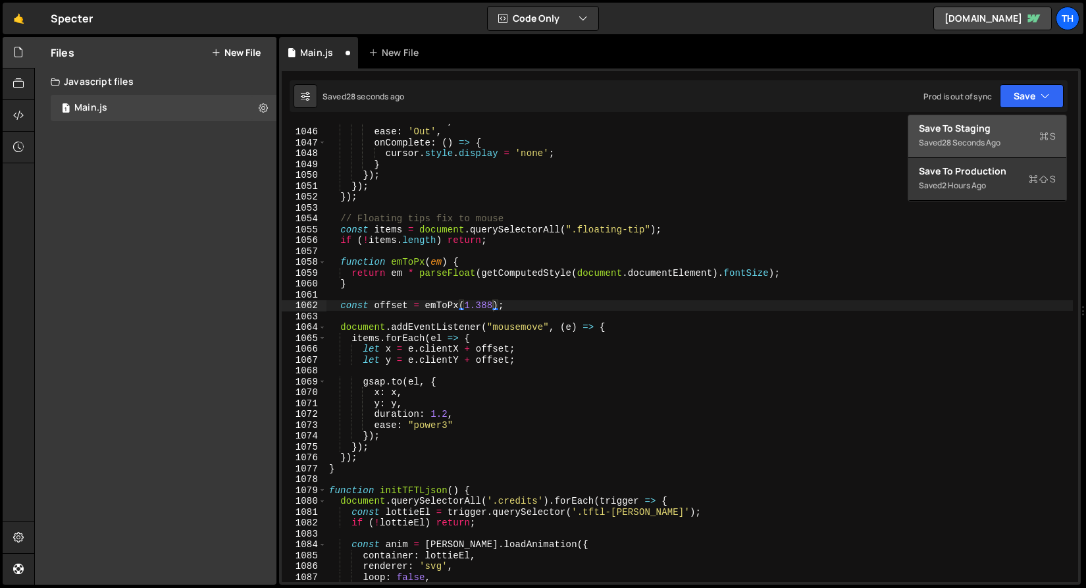
click at [999, 141] on div "28 seconds ago" at bounding box center [970, 142] width 59 height 11
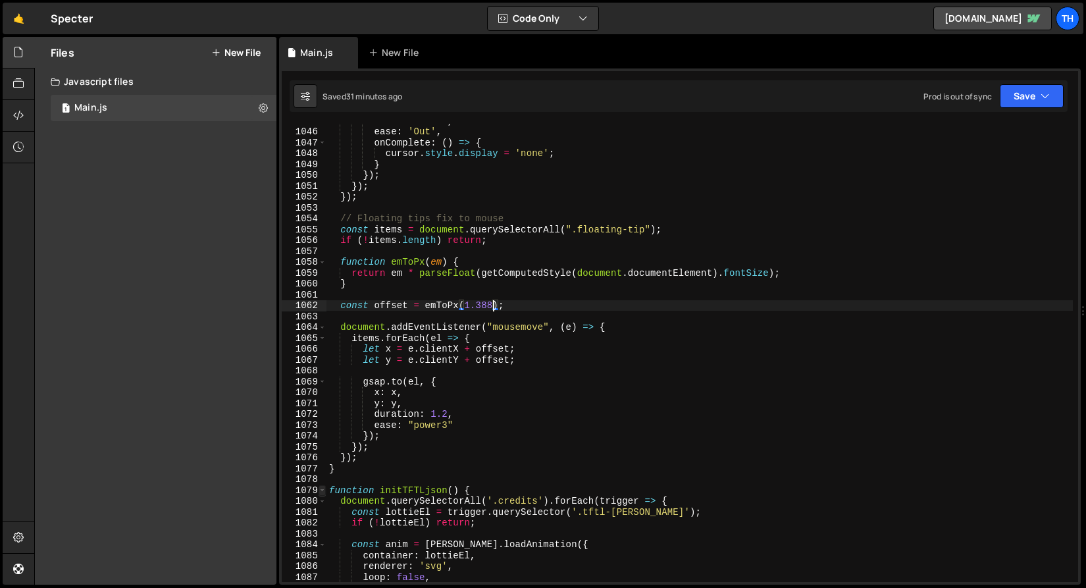
click at [320, 489] on span at bounding box center [321, 490] width 7 height 11
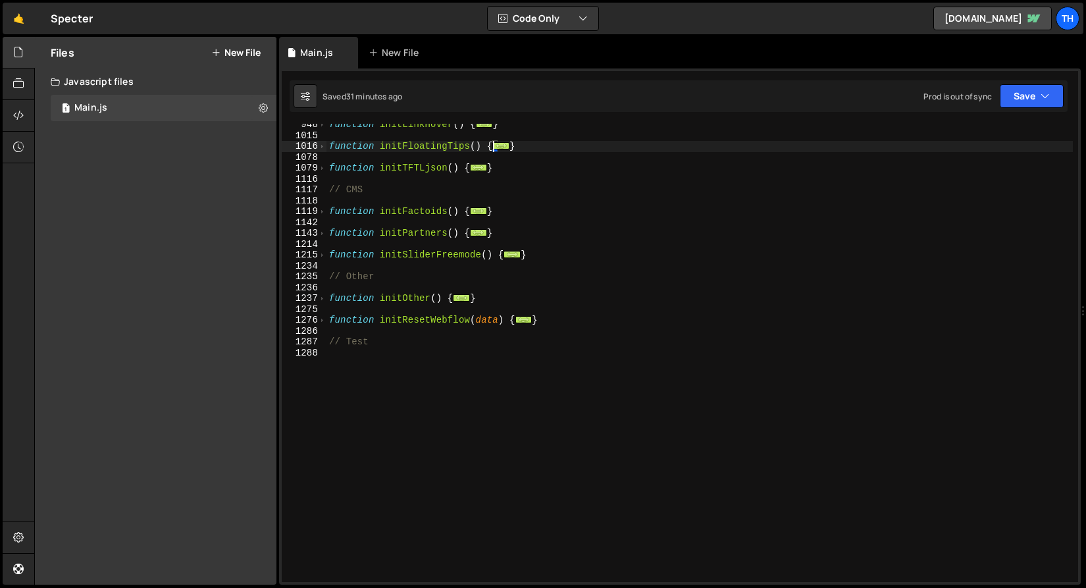
click at [374, 370] on div "function initLinkHover ( ) { ... } function initFloatingTips ( ) { ... } functi…" at bounding box center [699, 359] width 746 height 480
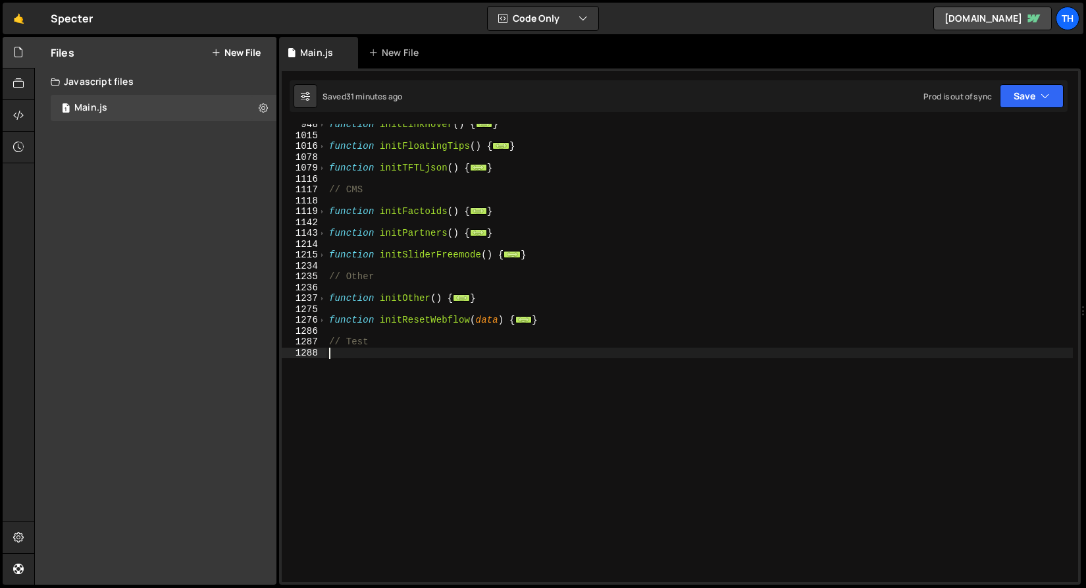
scroll to position [0, 0]
paste textarea "}"
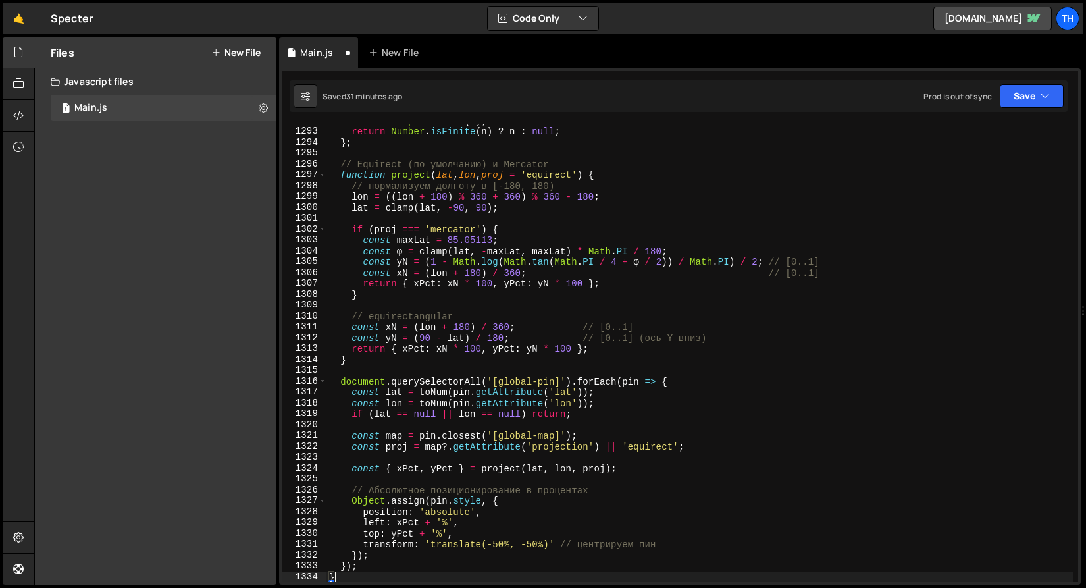
scroll to position [707, 0]
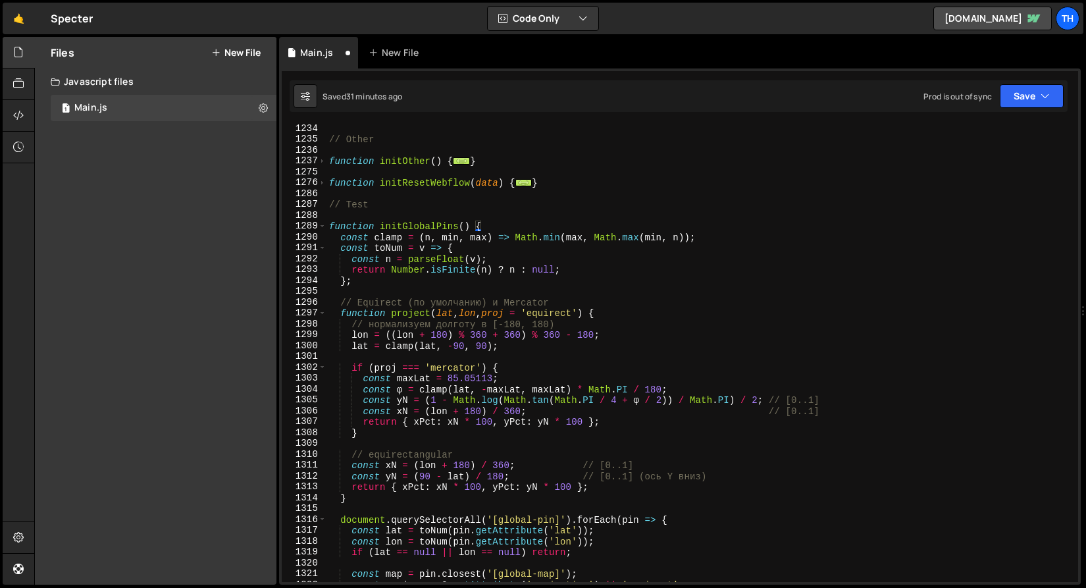
click at [445, 229] on div "// Other function initOther ( ) { ... } function initResetWebflow ( data ) { ..…" at bounding box center [699, 363] width 746 height 480
click at [445, 228] on div "// Other function initOther ( ) { ... } function initResetWebflow ( data ) { ..…" at bounding box center [699, 363] width 746 height 480
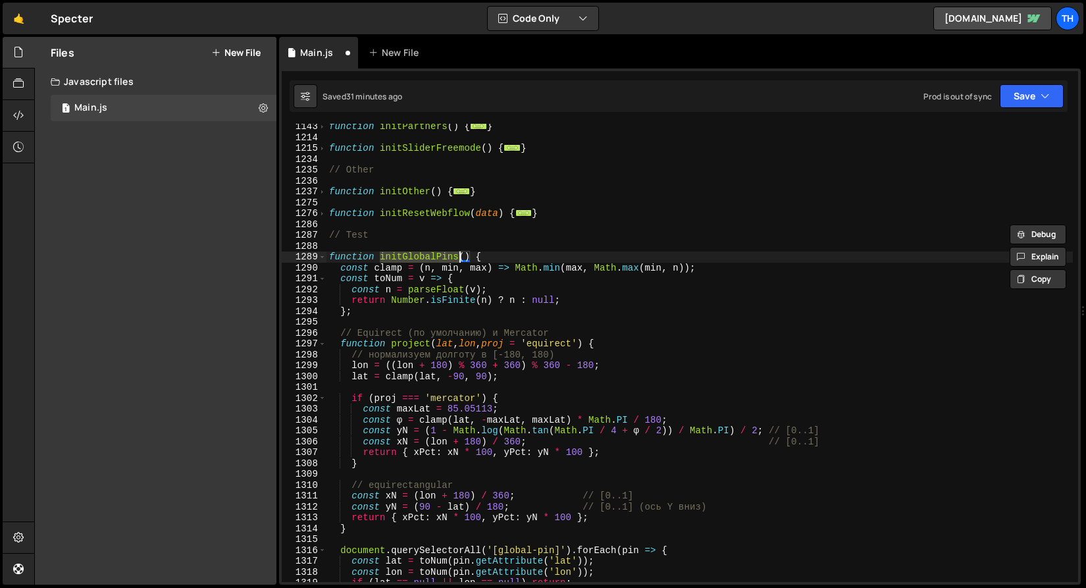
scroll to position [0, 0]
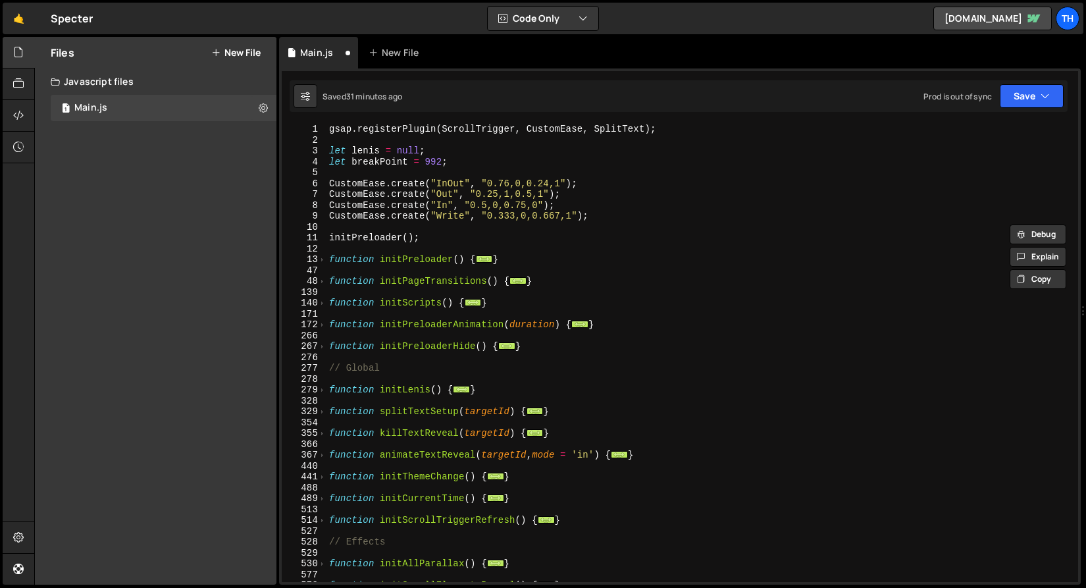
click at [343, 279] on div "gsap . registerPlugin ( ScrollTrigger , CustomEase , SplitText ) ; let lenis = …" at bounding box center [699, 364] width 746 height 480
click at [318, 303] on span at bounding box center [321, 302] width 7 height 11
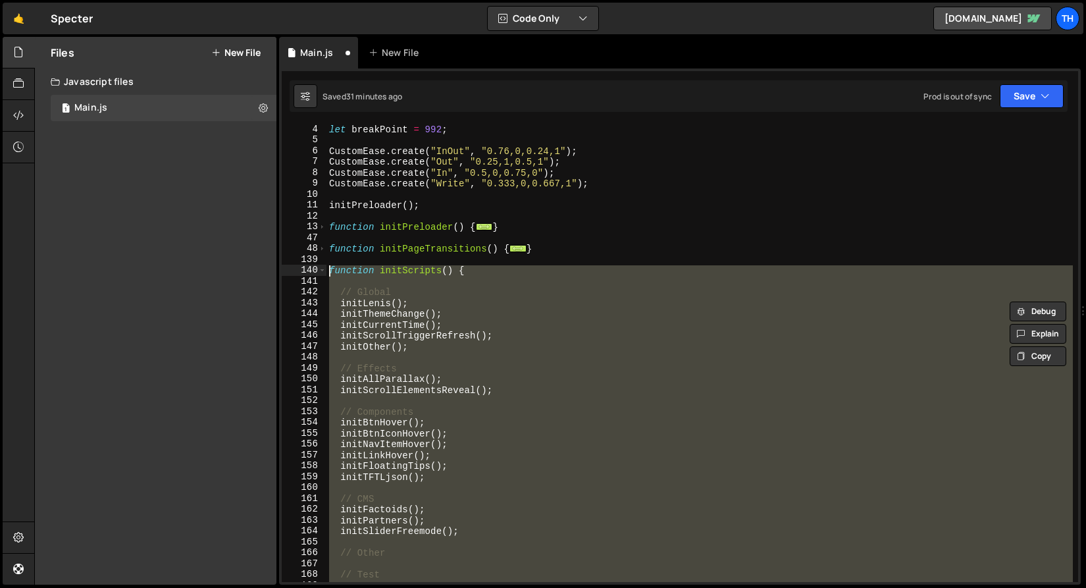
scroll to position [195, 0]
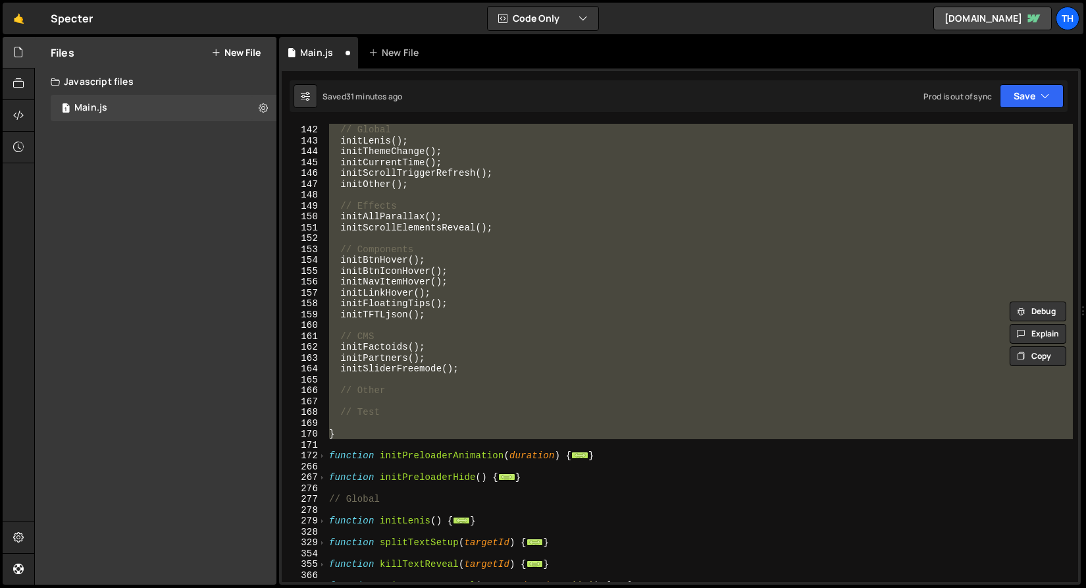
type textarea "// CMS"
click at [407, 336] on div "// Global initLenis ( ) ; initThemeChange ( ) ; initCurrentTime ( ) ; initScrol…" at bounding box center [699, 353] width 746 height 480
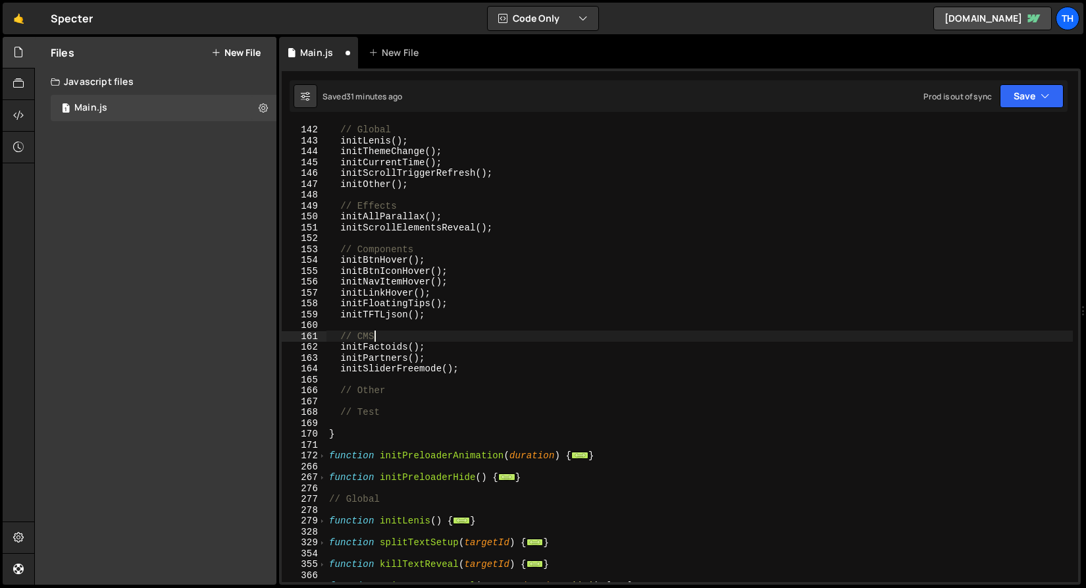
click at [429, 422] on div "// Global initLenis ( ) ; initThemeChange ( ) ; initCurrentTime ( ) ; initScrol…" at bounding box center [699, 353] width 746 height 480
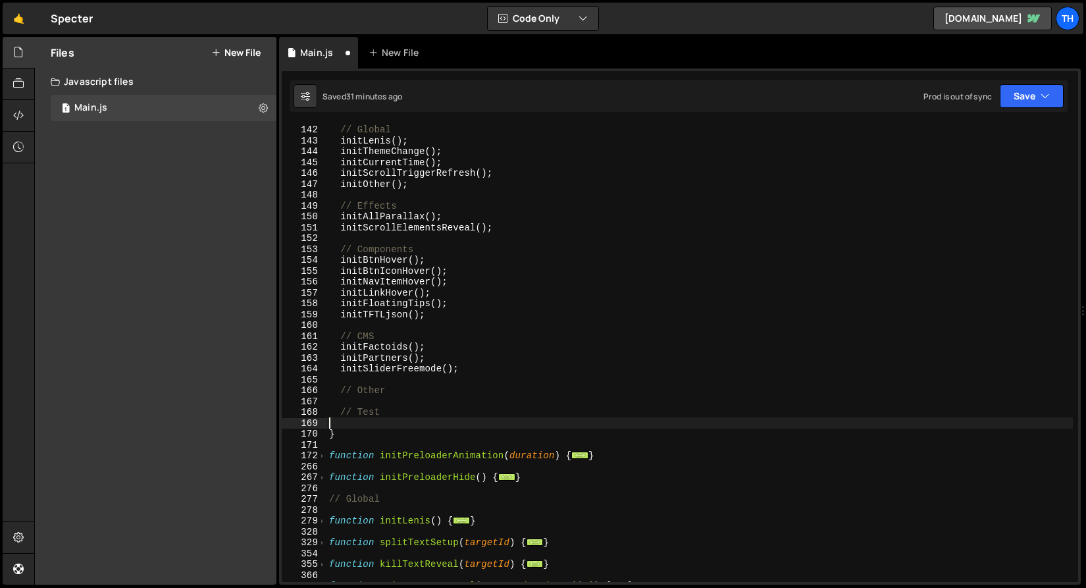
click at [426, 414] on div "// Global initLenis ( ) ; initThemeChange ( ) ; initCurrentTime ( ) ; initScrol…" at bounding box center [699, 353] width 746 height 480
type textarea "// Test"
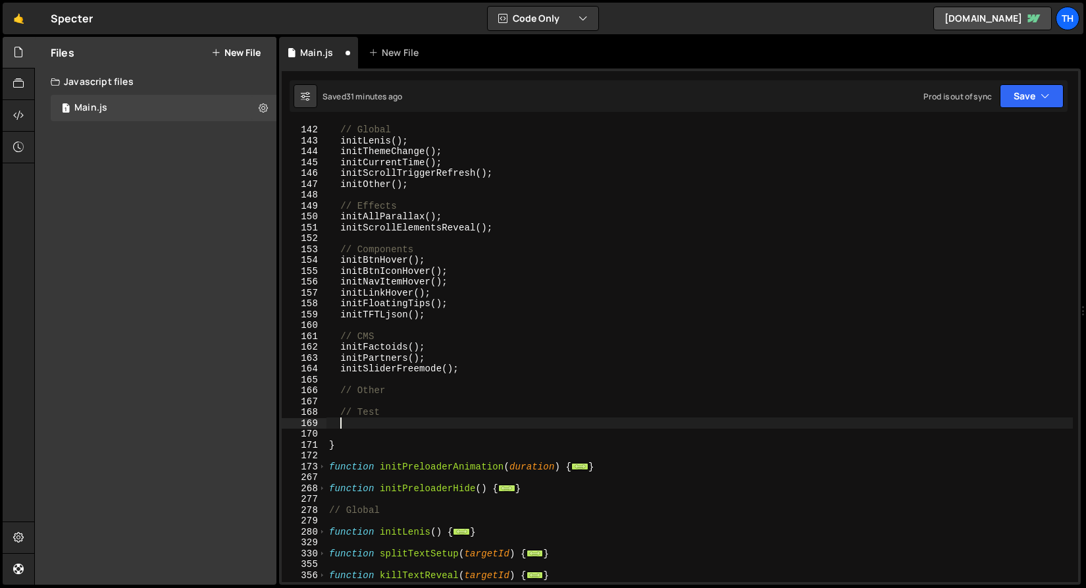
paste textarea "initGlobalPins"
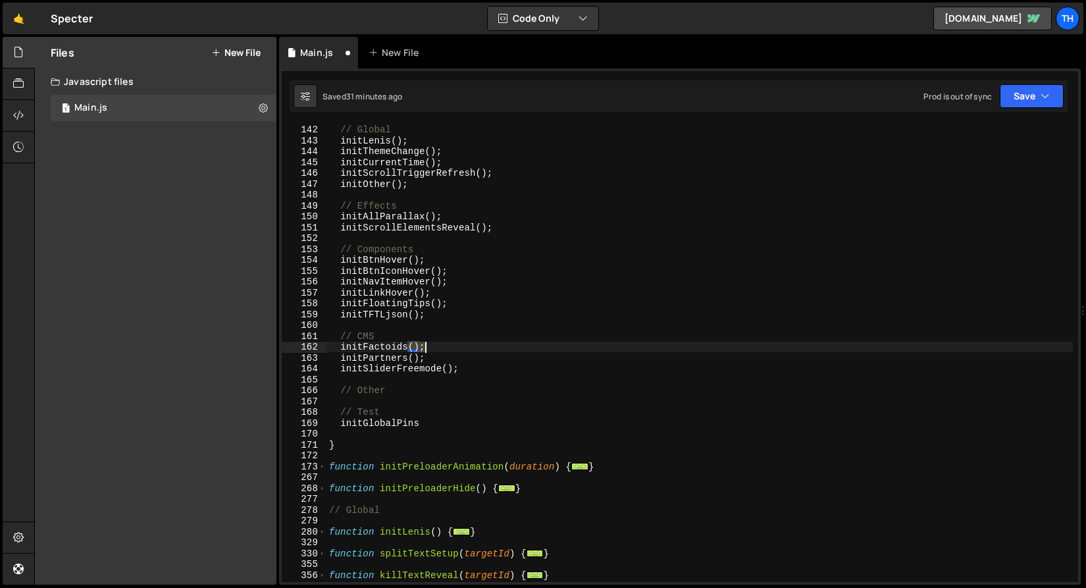
drag, startPoint x: 411, startPoint y: 347, endPoint x: 423, endPoint y: 347, distance: 12.5
click at [423, 347] on div "// Global initLenis ( ) ; initThemeChange ( ) ; initCurrentTime ( ) ; initScrol…" at bounding box center [699, 353] width 746 height 480
type textarea "initFactoids();"
click at [428, 430] on div "// Global initLenis ( ) ; initThemeChange ( ) ; initCurrentTime ( ) ; initScrol…" at bounding box center [699, 353] width 746 height 480
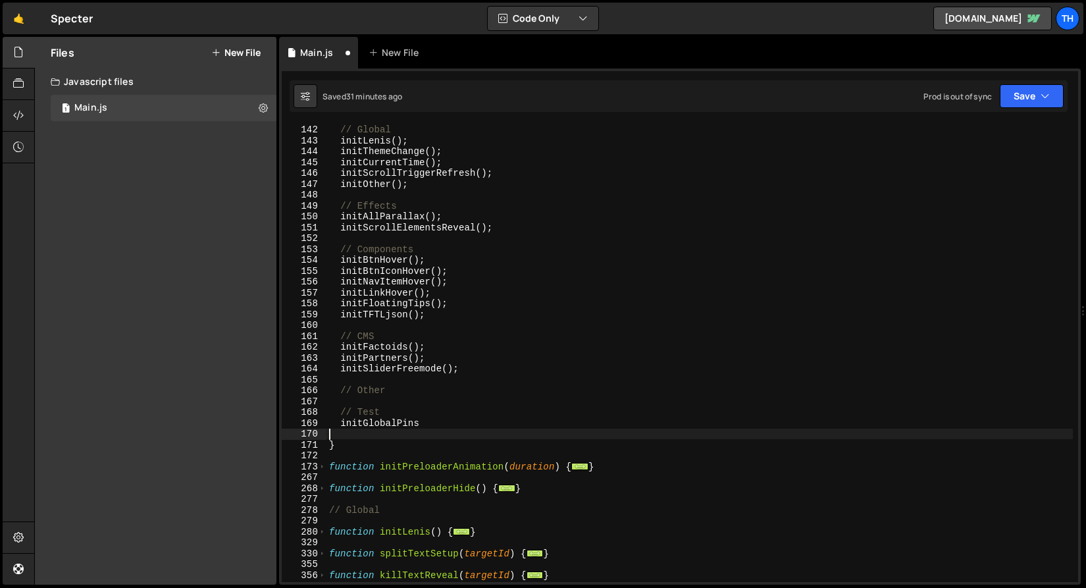
click at [432, 422] on div "// Global initLenis ( ) ; initThemeChange ( ) ; initCurrentTime ( ) ; initScrol…" at bounding box center [699, 353] width 746 height 480
paste textarea "();"
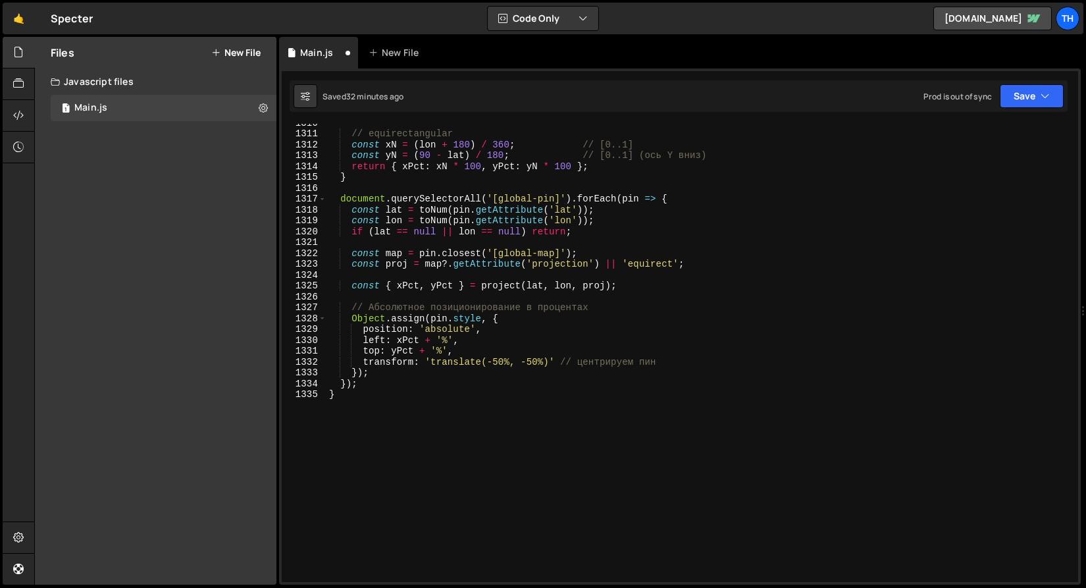
scroll to position [1230, 0]
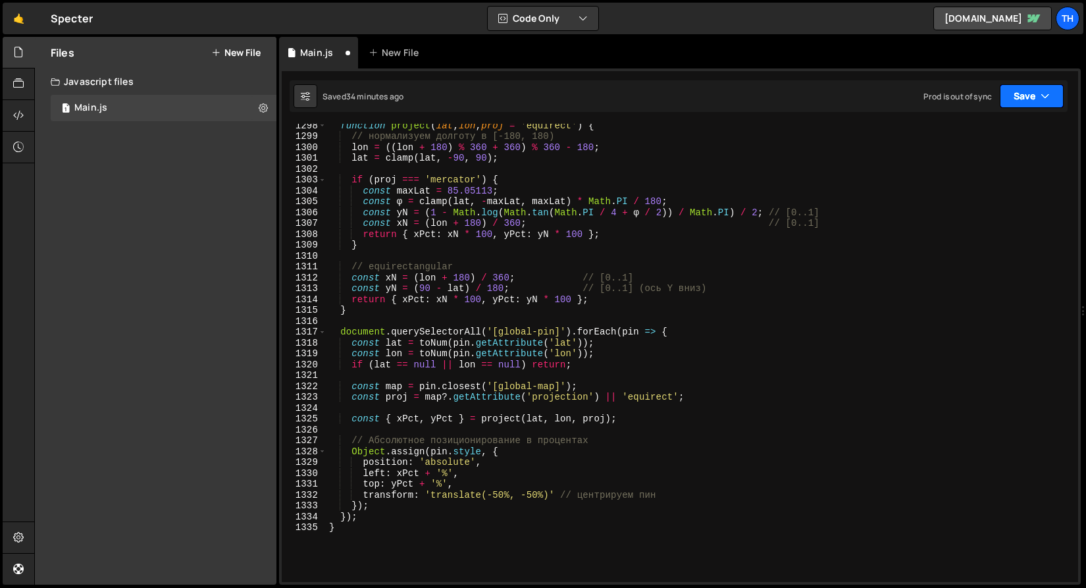
click at [1020, 99] on button "Save" at bounding box center [1031, 96] width 64 height 24
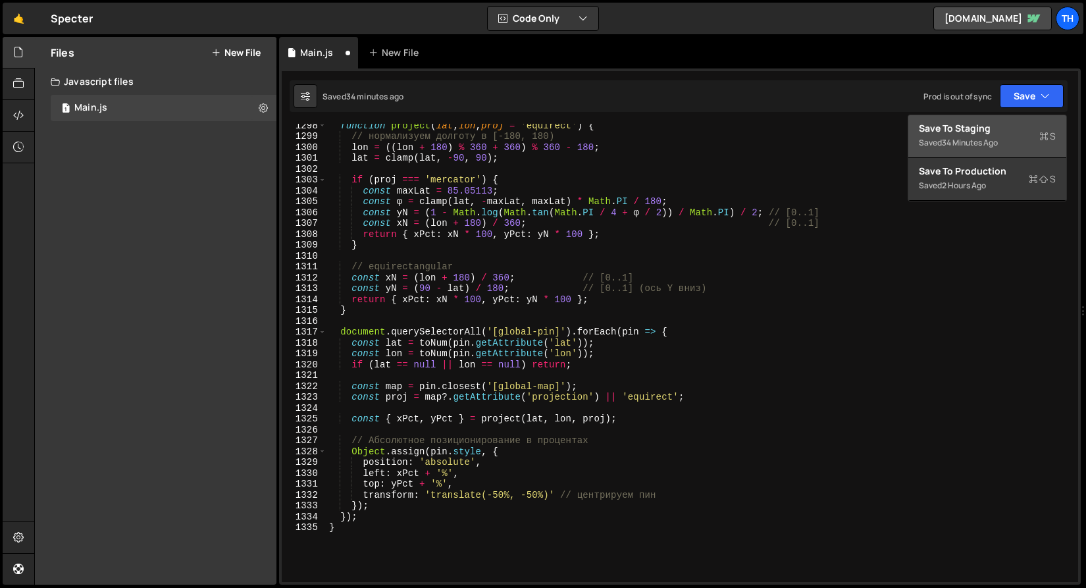
click at [1012, 125] on div "Save to Staging S" at bounding box center [986, 128] width 137 height 13
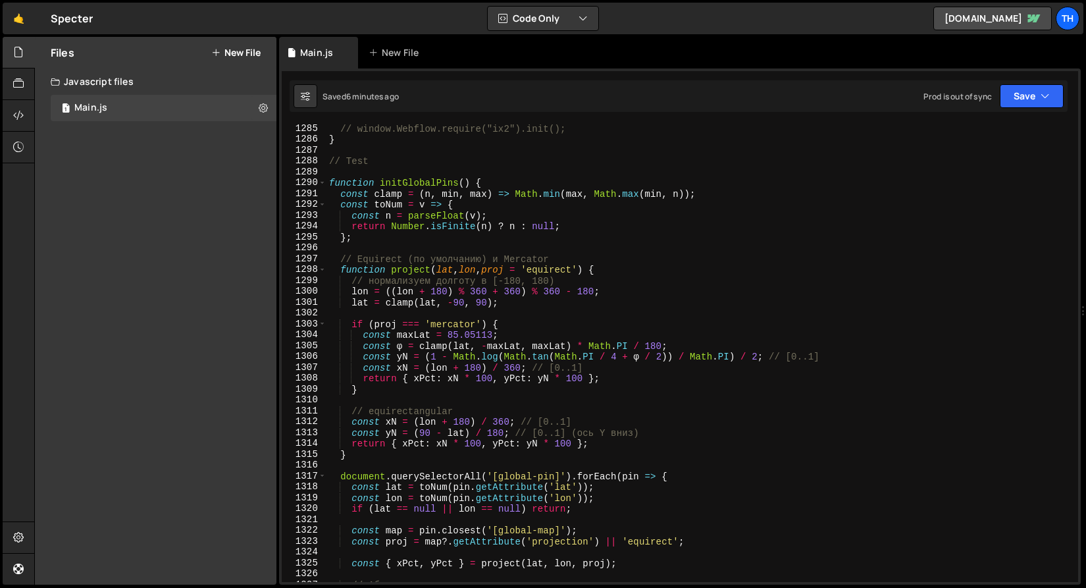
scroll to position [13945, 0]
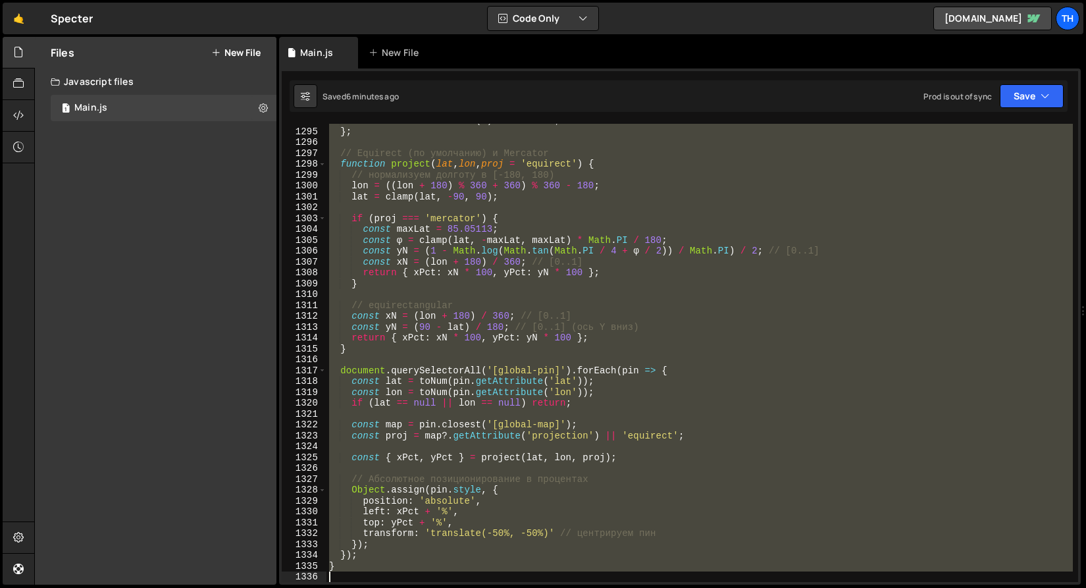
drag, startPoint x: 329, startPoint y: 186, endPoint x: 470, endPoint y: 647, distance: 482.4
click at [470, 587] on html "Projects Community Library Blog Th Projects Your Teams Invite team member Accou…" at bounding box center [543, 294] width 1086 height 588
paste textarea
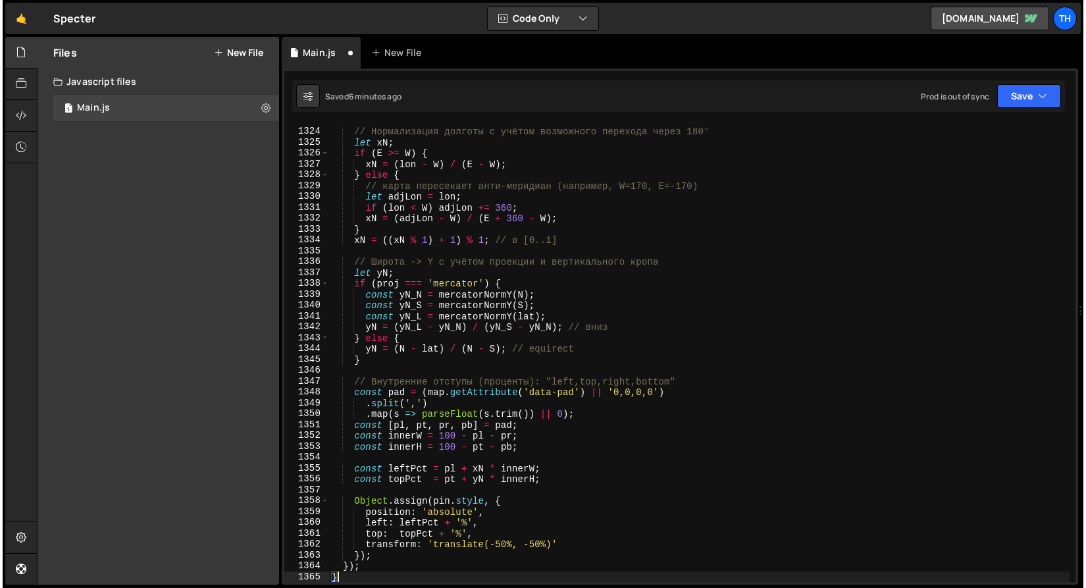
scroll to position [14371, 0]
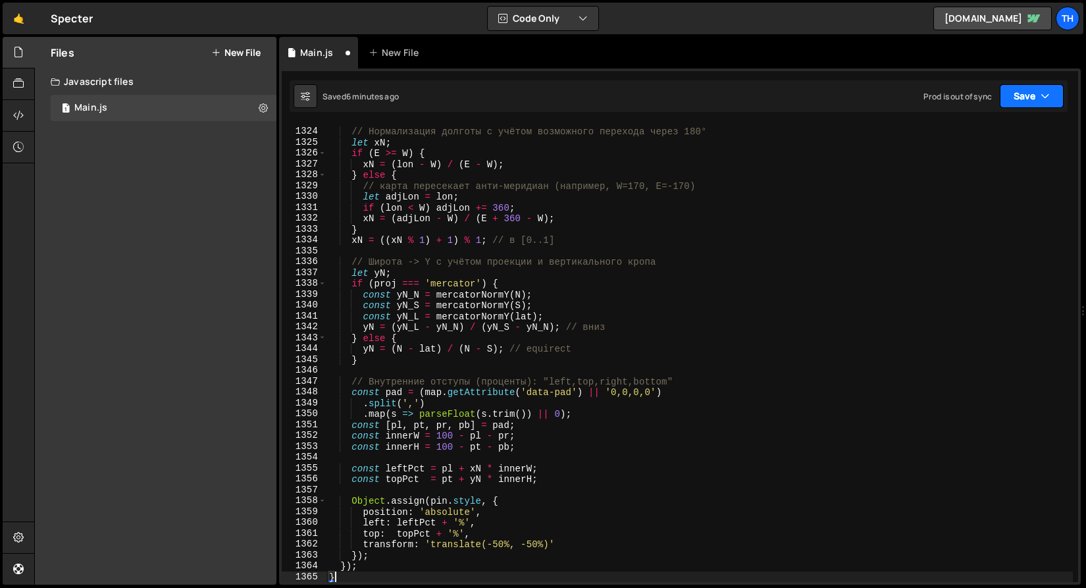
click at [1007, 101] on button "Save" at bounding box center [1031, 96] width 64 height 24
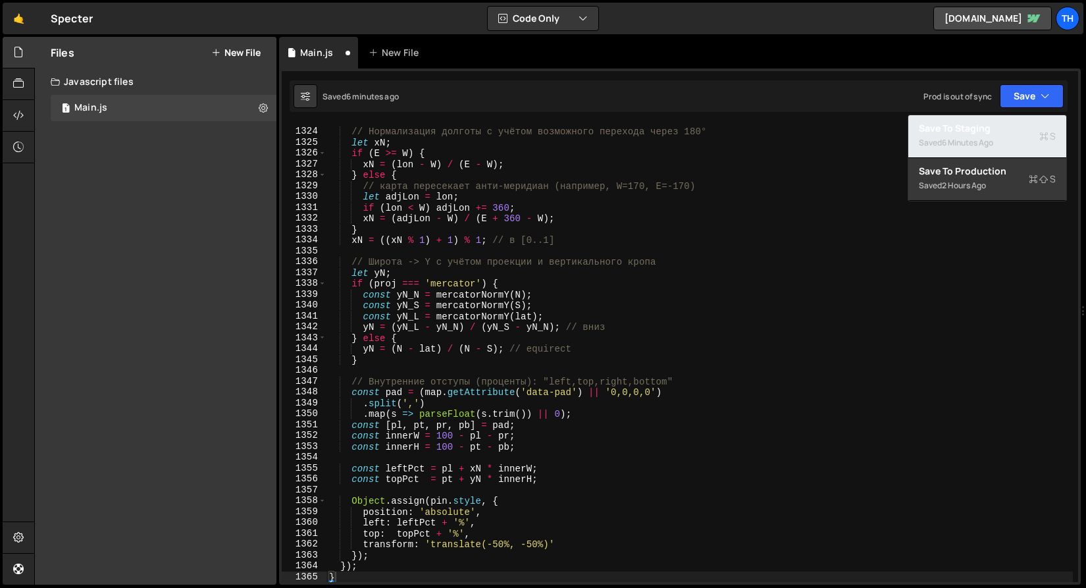
click at [998, 141] on div "Saved 6 minutes ago" at bounding box center [986, 143] width 137 height 16
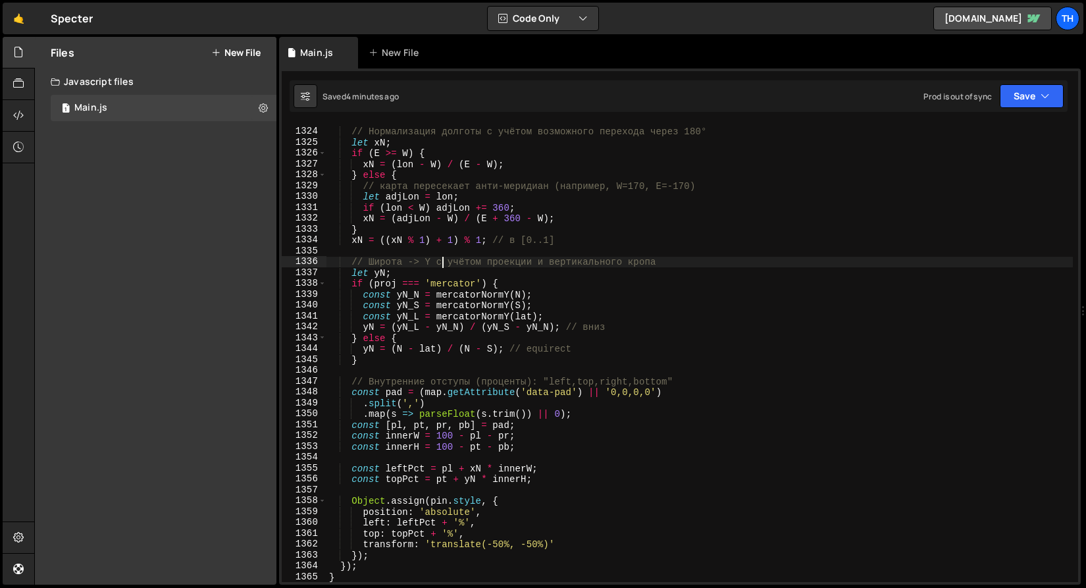
click at [442, 261] on div "// Нормализация долготы с учётом возможного перехода через 180° let xN ; if ( E…" at bounding box center [699, 355] width 746 height 480
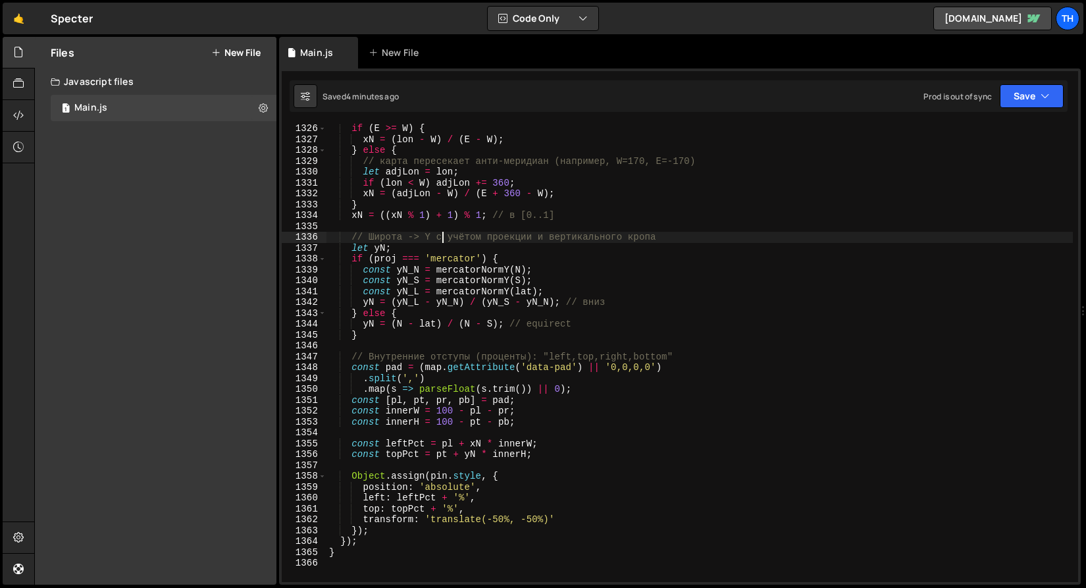
scroll to position [14421, 0]
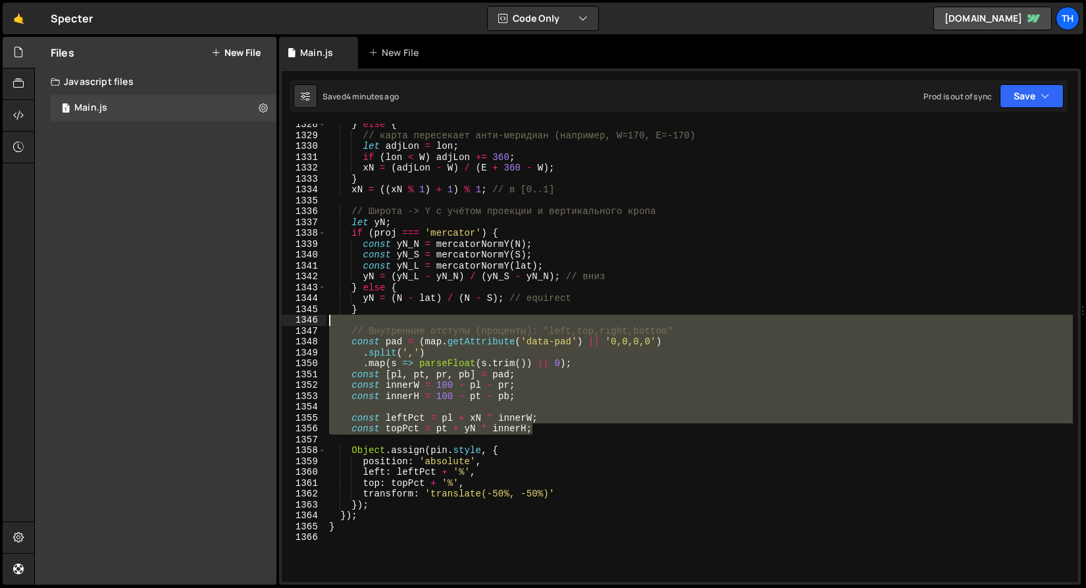
drag, startPoint x: 546, startPoint y: 427, endPoint x: 218, endPoint y: 324, distance: 344.2
click at [218, 324] on div "Files New File Create your first file Get started by starting a Javascript or C…" at bounding box center [559, 311] width 1051 height 548
type textarea "// Внутренние отступы (проценты): "left,top,right,bottom""
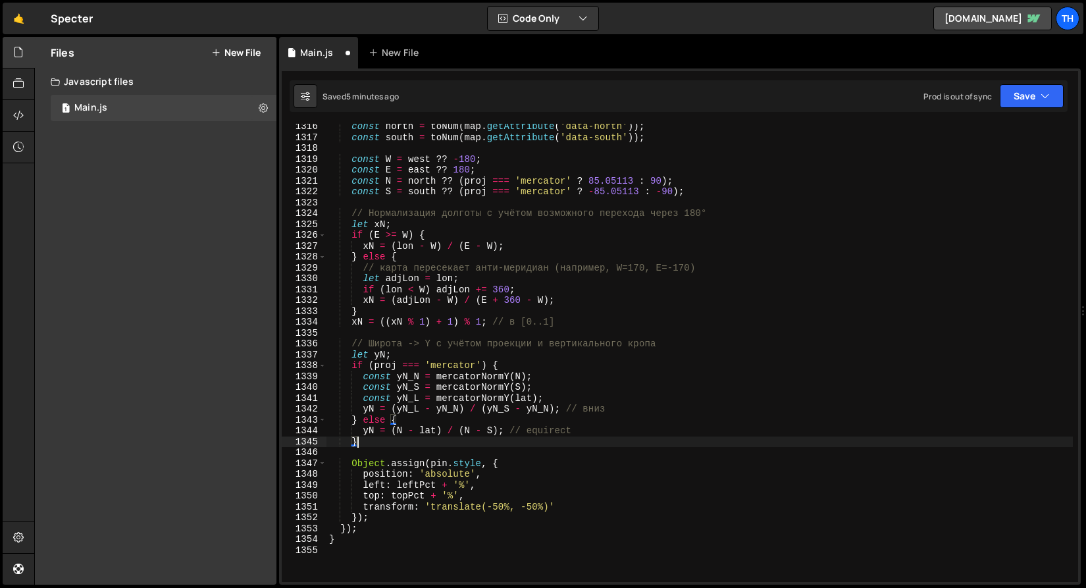
scroll to position [14121, 0]
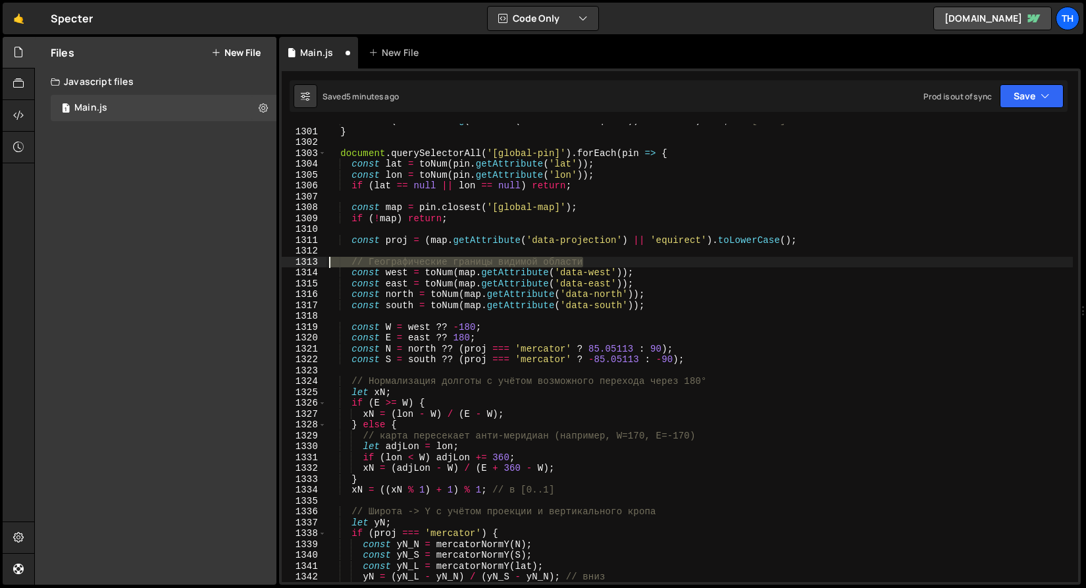
drag, startPoint x: 608, startPoint y: 261, endPoint x: 178, endPoint y: 258, distance: 429.6
click at [178, 258] on div "Files New File Create your first file Get started by starting a Javascript or C…" at bounding box center [559, 311] width 1051 height 548
type textarea "// Географические границы видимой области"
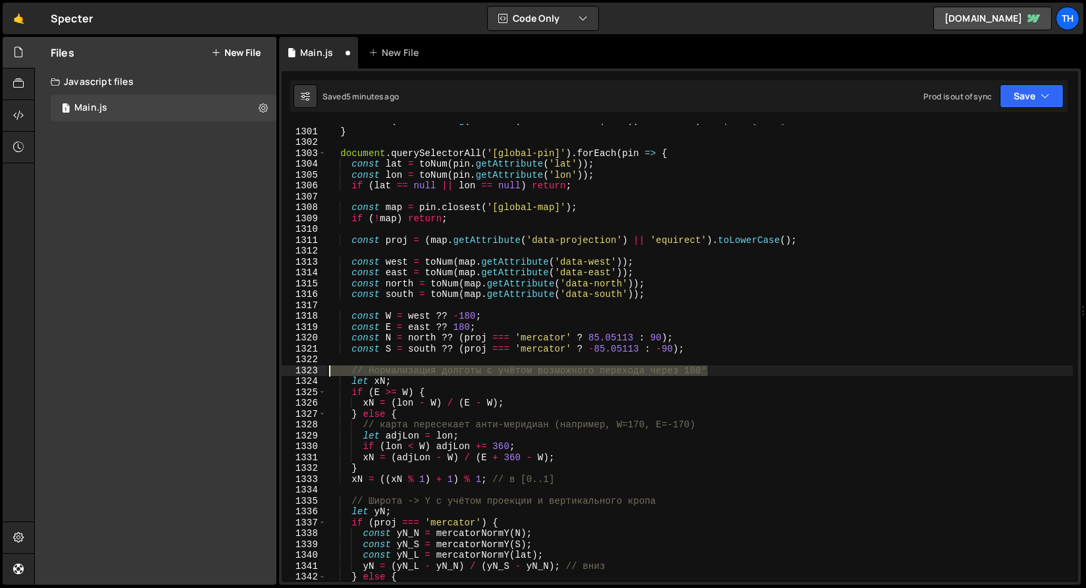
drag, startPoint x: 749, startPoint y: 374, endPoint x: 216, endPoint y: 366, distance: 533.6
click at [216, 366] on div "Files New File Create your first file Get started by starting a Javascript or C…" at bounding box center [559, 311] width 1051 height 548
type textarea "// Нормализация долготы с учётом возможного перехода через 180°"
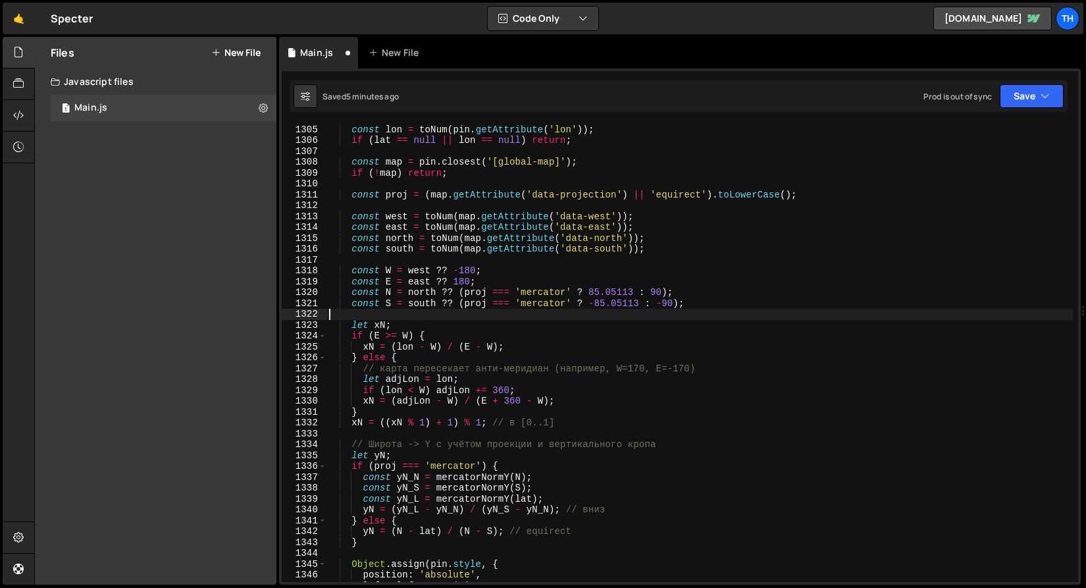
scroll to position [14171, 0]
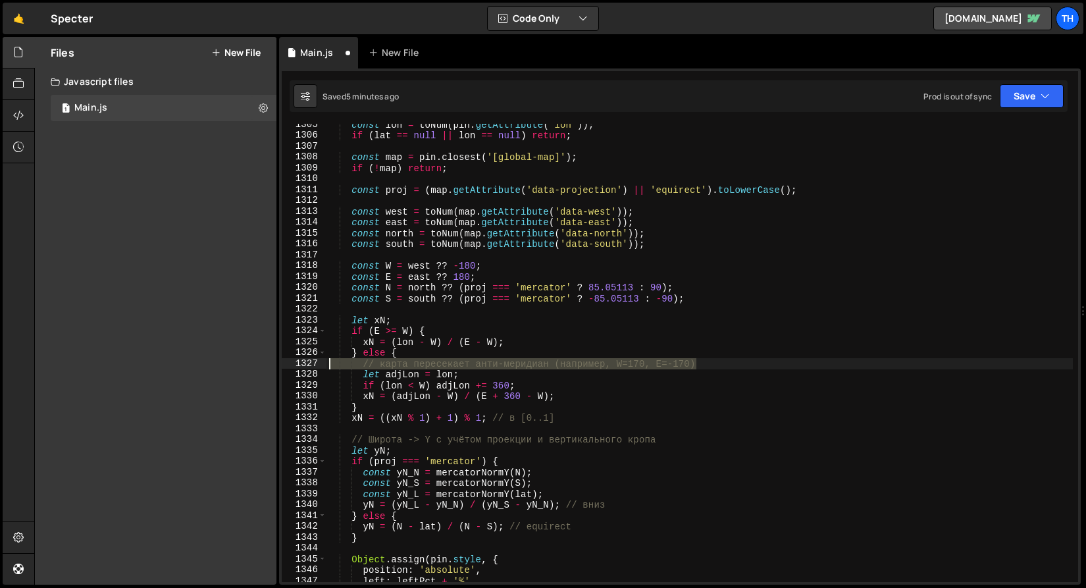
drag, startPoint x: 741, startPoint y: 361, endPoint x: 181, endPoint y: 358, distance: 560.5
click at [181, 361] on div "Files New File Create your first file Get started by starting a Javascript or C…" at bounding box center [559, 311] width 1051 height 548
type textarea "// карта пересекает анти-меридиан (например, W=170, E=-170)"
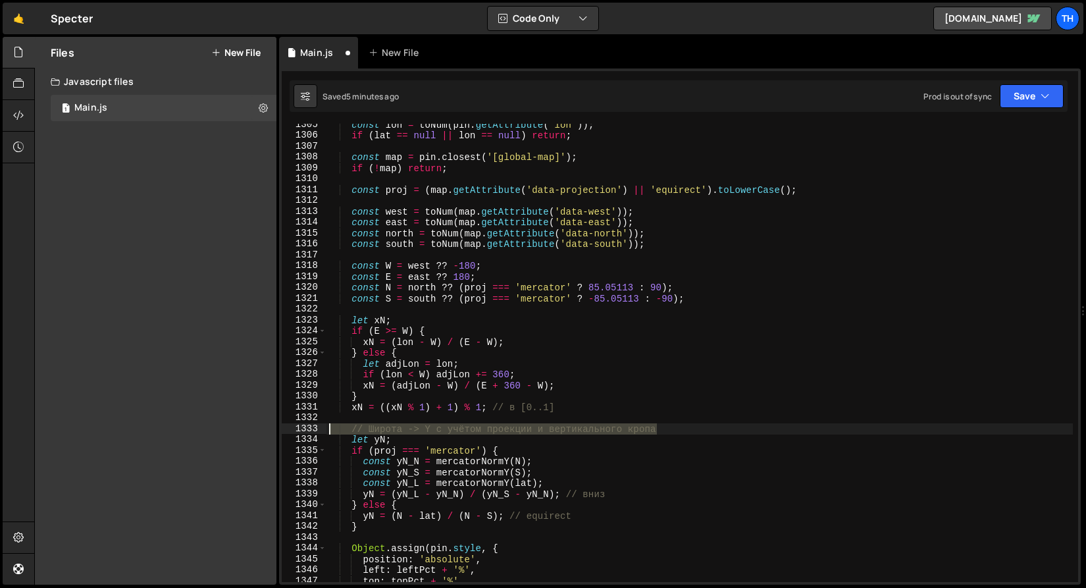
drag, startPoint x: 696, startPoint y: 427, endPoint x: 249, endPoint y: 430, distance: 446.7
click at [249, 430] on div "Files New File Create your first file Get started by starting a Javascript or C…" at bounding box center [559, 311] width 1051 height 548
type textarea "// Широта -> Y с учётом проекции и вертикального кропа"
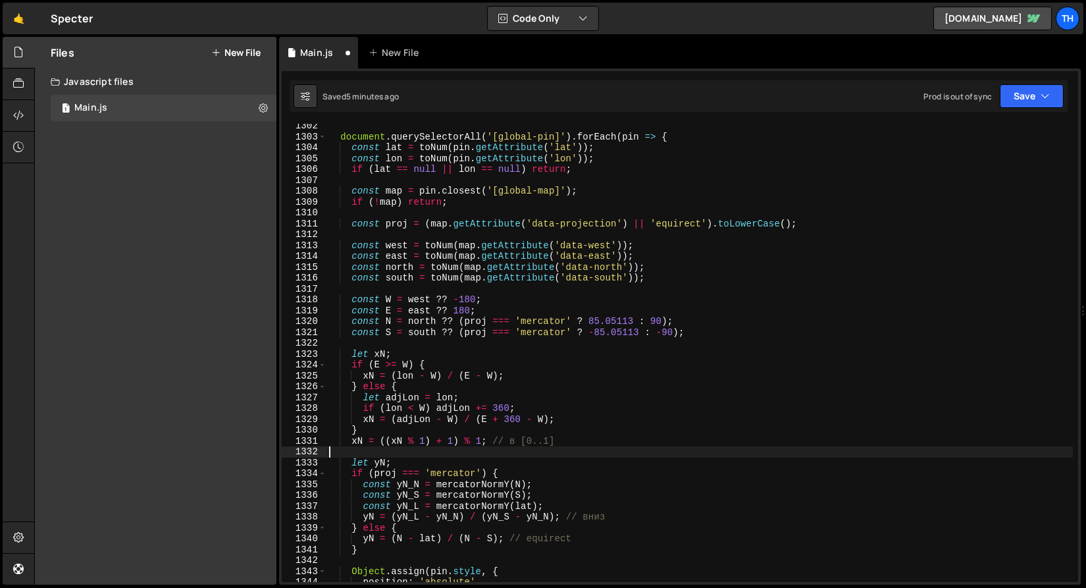
scroll to position [14137, 0]
click at [1028, 95] on button "Save" at bounding box center [1031, 96] width 64 height 24
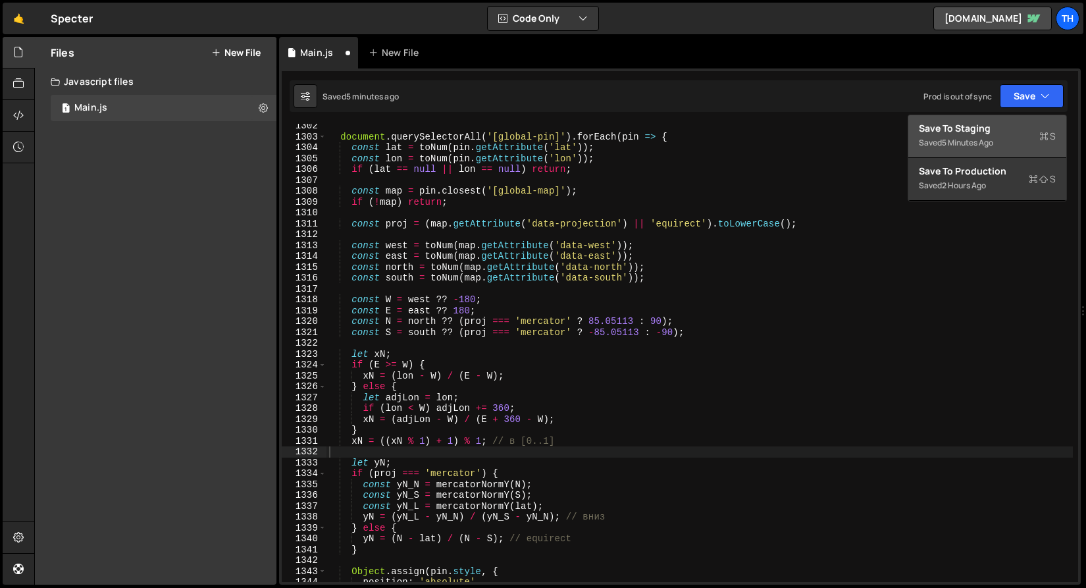
click at [993, 127] on div "Save to Staging S" at bounding box center [986, 128] width 137 height 13
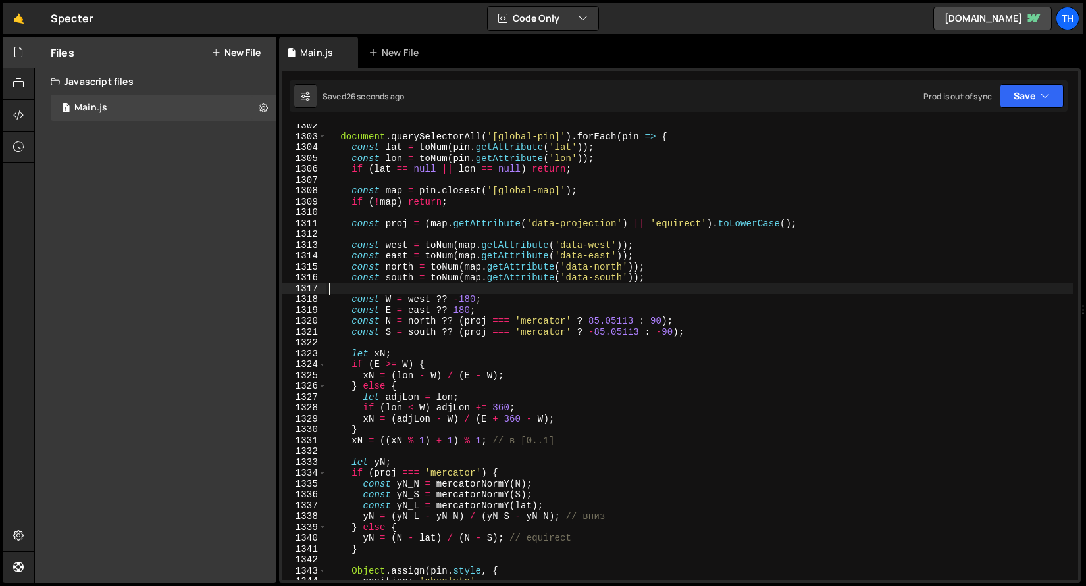
click at [472, 292] on div "document . querySelectorAll ( '[global-pin]' ) . forEach ( pin => { const lat =…" at bounding box center [699, 360] width 746 height 480
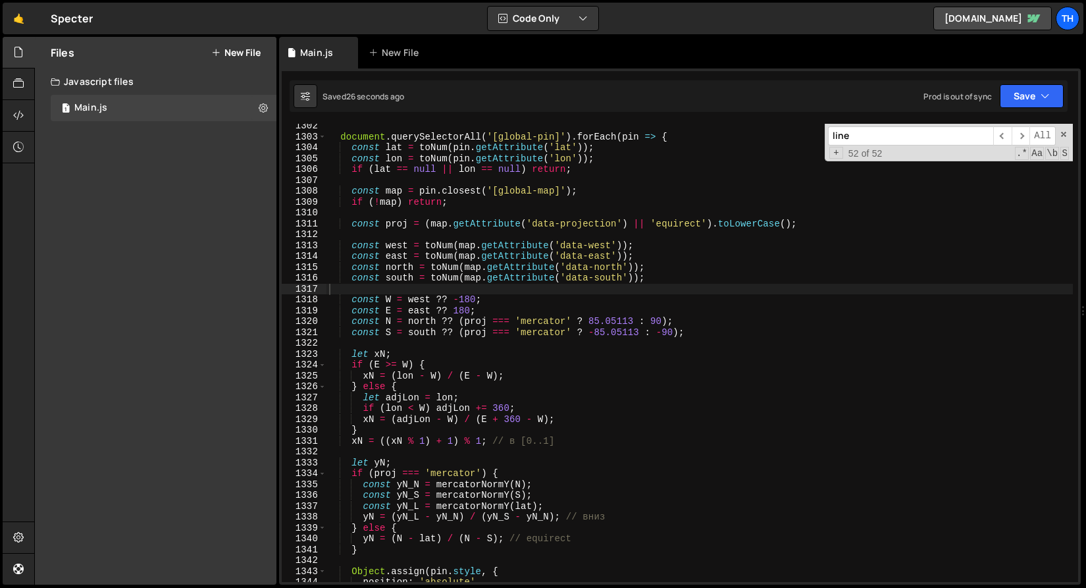
paste input "eftPct"
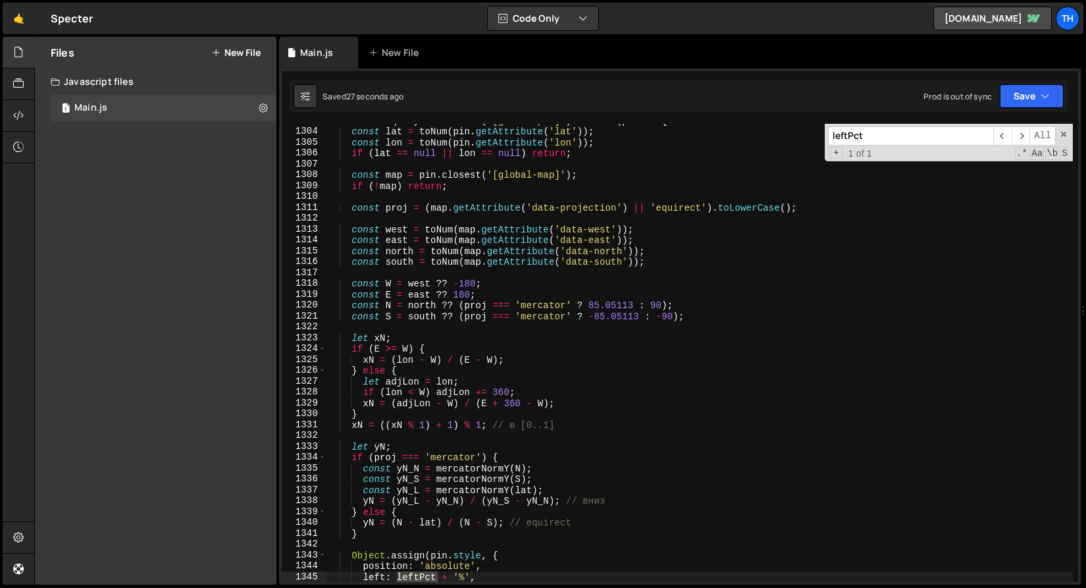
scroll to position [14246, 0]
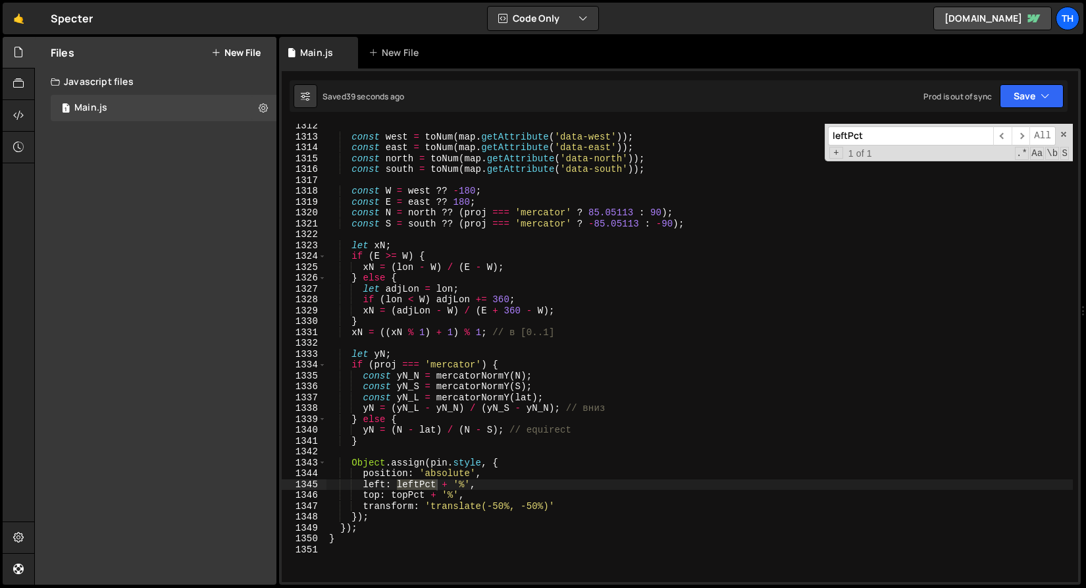
type input "leftPct"
click at [452, 486] on div "const west = toNum ( map . getAttribute ( 'data-west' )) ; const east = toNum (…" at bounding box center [699, 360] width 746 height 480
drag, startPoint x: 453, startPoint y: 486, endPoint x: 399, endPoint y: 484, distance: 54.7
click at [399, 484] on div "const west = toNum ( map . getAttribute ( 'data-west' )) ; const east = toNum (…" at bounding box center [699, 360] width 746 height 480
drag, startPoint x: 411, startPoint y: 497, endPoint x: 443, endPoint y: 499, distance: 31.6
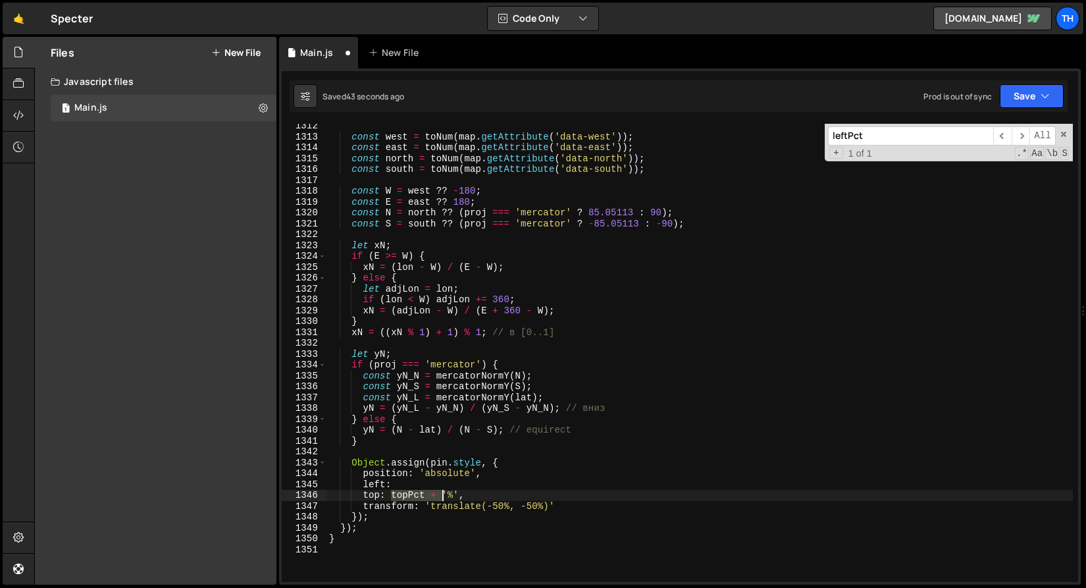
click at [443, 499] on div "const west = toNum ( map . getAttribute ( 'data-west' )) ; const east = toNum (…" at bounding box center [699, 360] width 746 height 480
click at [432, 493] on div "const west = toNum ( map . getAttribute ( 'data-west' )) ; const east = toNum (…" at bounding box center [699, 360] width 746 height 480
drag, startPoint x: 455, startPoint y: 484, endPoint x: 397, endPoint y: 482, distance: 57.3
click at [397, 482] on div "const west = toNum ( map . getAttribute ( 'data-west' )) ; const east = toNum (…" at bounding box center [699, 360] width 746 height 480
drag, startPoint x: 389, startPoint y: 495, endPoint x: 445, endPoint y: 497, distance: 55.3
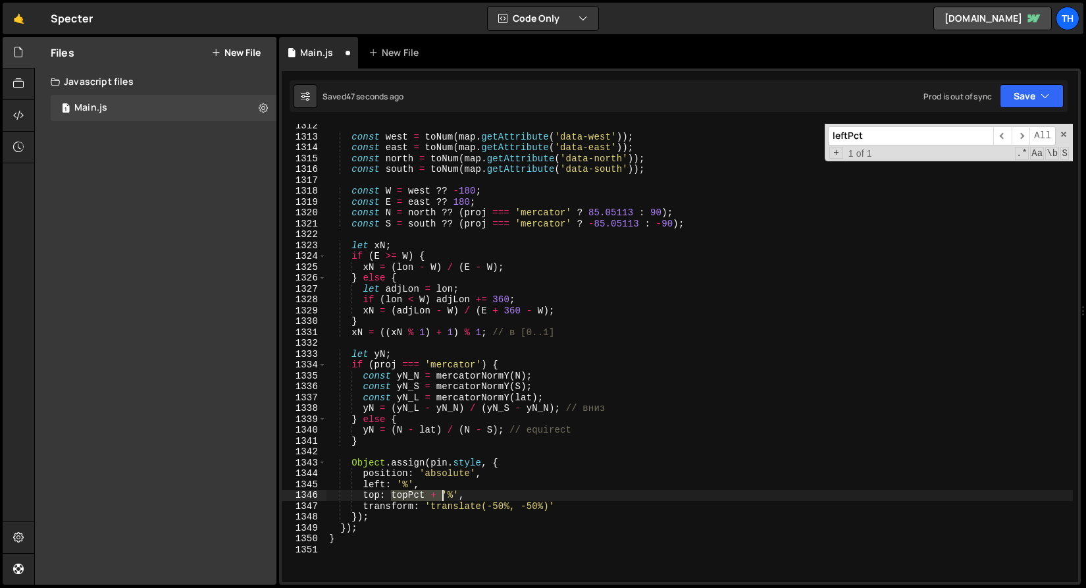
click at [445, 497] on div "const west = toNum ( map . getAttribute ( 'data-west' )) ; const east = toNum (…" at bounding box center [699, 360] width 746 height 480
click at [1030, 134] on span "All" at bounding box center [1042, 135] width 26 height 19
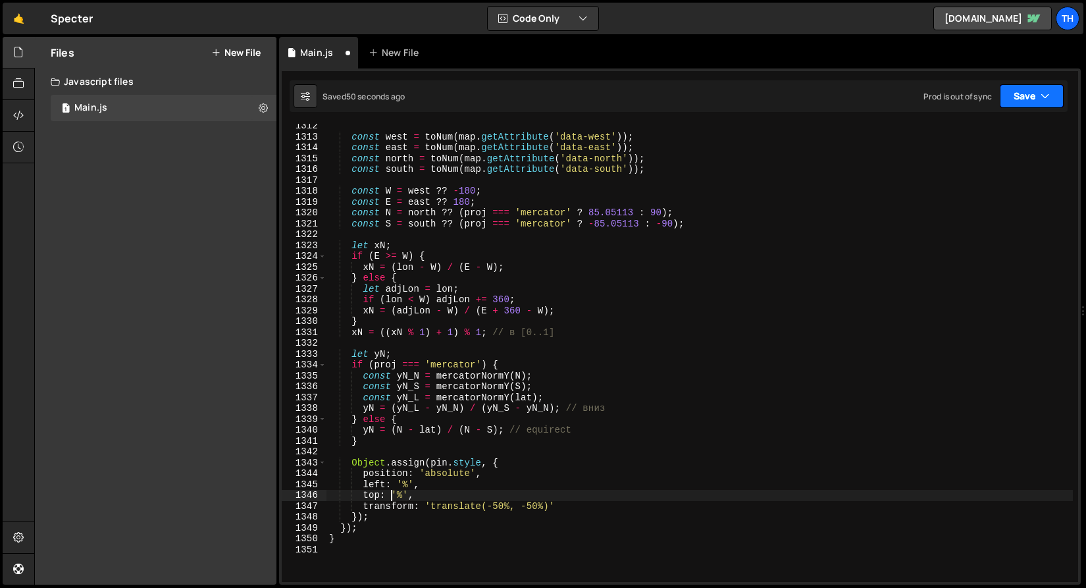
click at [1010, 100] on button "Save" at bounding box center [1031, 96] width 64 height 24
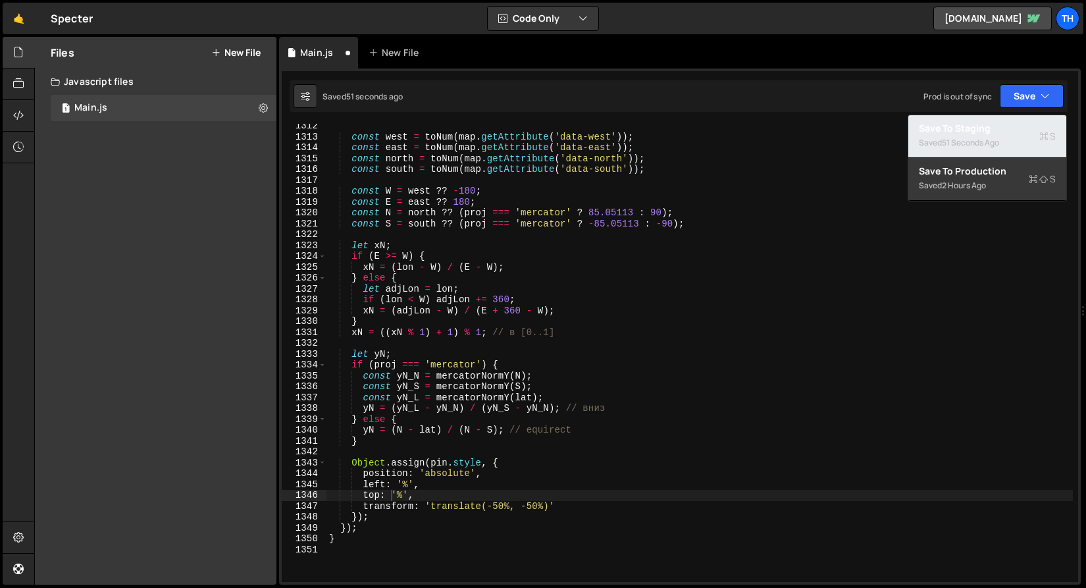
click at [976, 149] on div "Saved 51 seconds ago" at bounding box center [986, 143] width 137 height 16
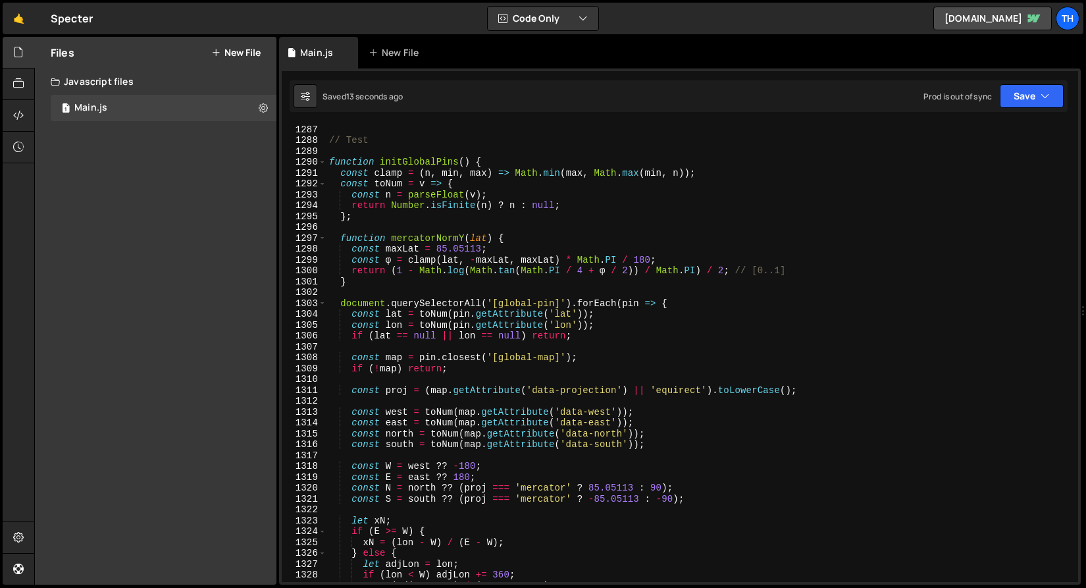
scroll to position [13970, 0]
click at [320, 163] on span at bounding box center [321, 162] width 7 height 11
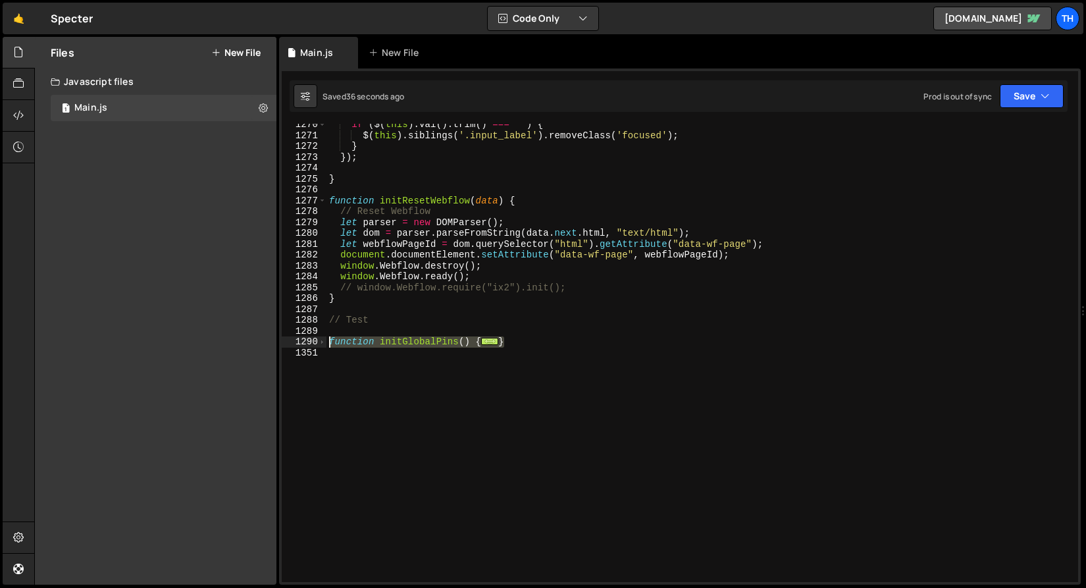
drag, startPoint x: 488, startPoint y: 345, endPoint x: 288, endPoint y: 341, distance: 199.4
click at [288, 341] on div "top: '%', 1270 1271 1272 1273 1274 1275 1276 1277 1278 1279 1280 1281 1282 1283…" at bounding box center [680, 353] width 796 height 458
paste textarea "}"
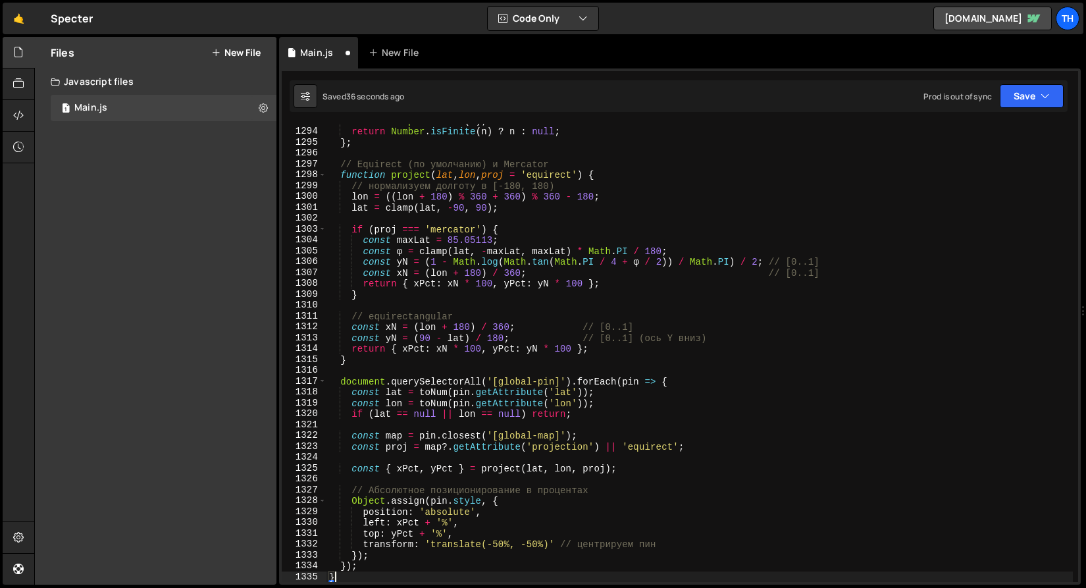
scroll to position [14045, 0]
click at [1048, 97] on icon "button" at bounding box center [1044, 95] width 9 height 13
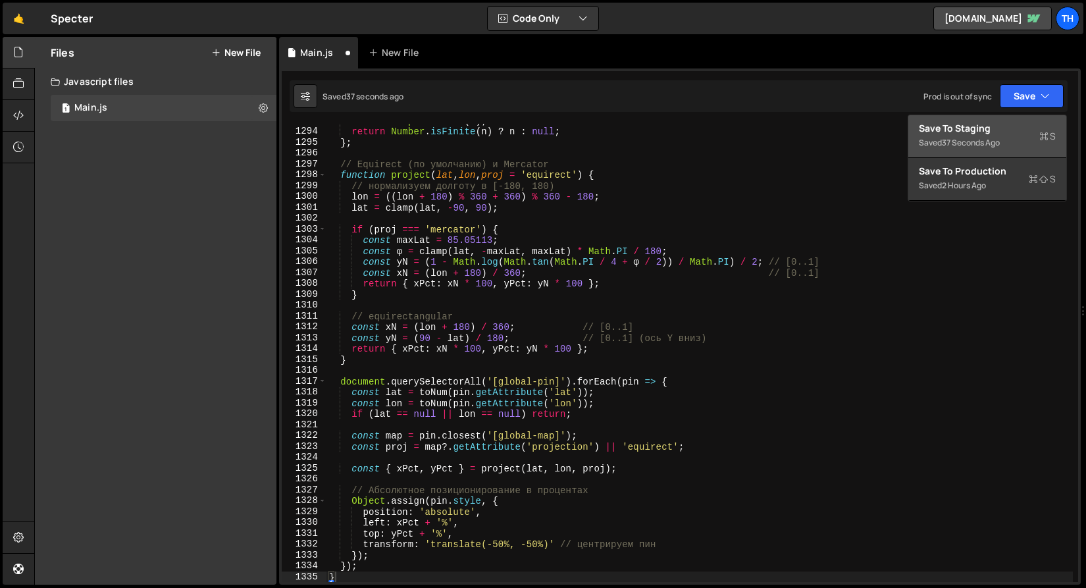
click at [1007, 147] on div "Saved 37 seconds ago" at bounding box center [986, 143] width 137 height 16
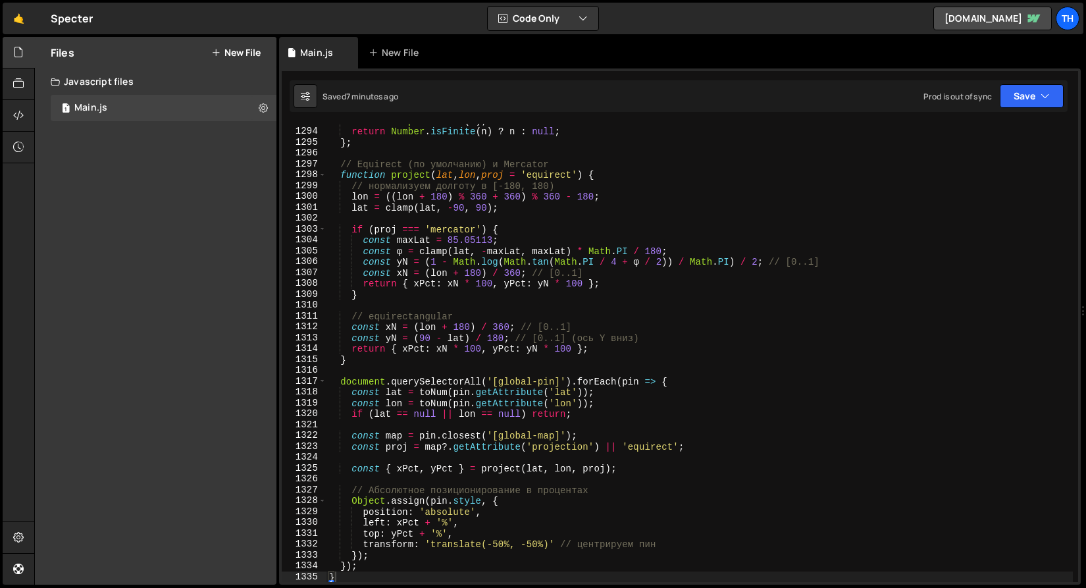
scroll to position [13912, 0]
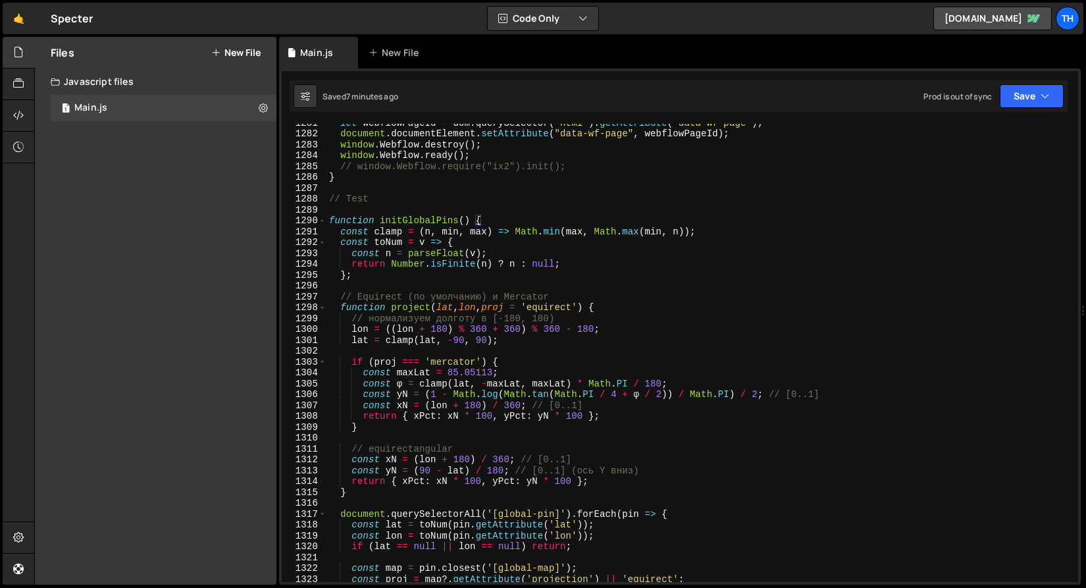
click at [321, 214] on div "1289" at bounding box center [304, 210] width 45 height 11
click at [316, 217] on div "1290" at bounding box center [304, 220] width 45 height 11
type textarea "function initGlobalPins() { const clamp = (n, min, max) => Math.min(max, Math.m…"
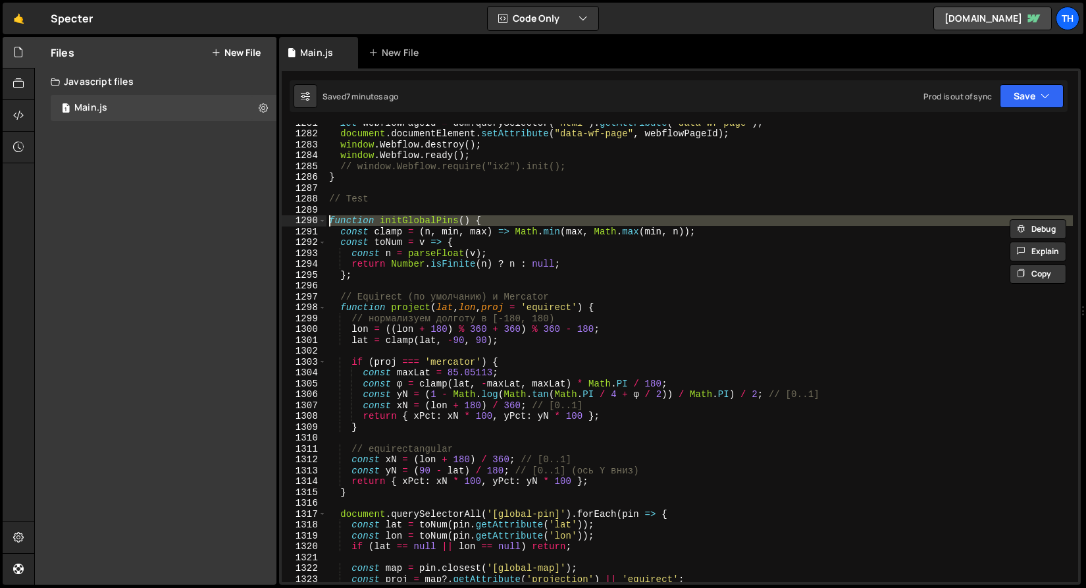
click at [364, 191] on div "let webflowPageId = dom . querySelector ( "html" ) . getAttribute ( "data-wf-pa…" at bounding box center [699, 357] width 746 height 480
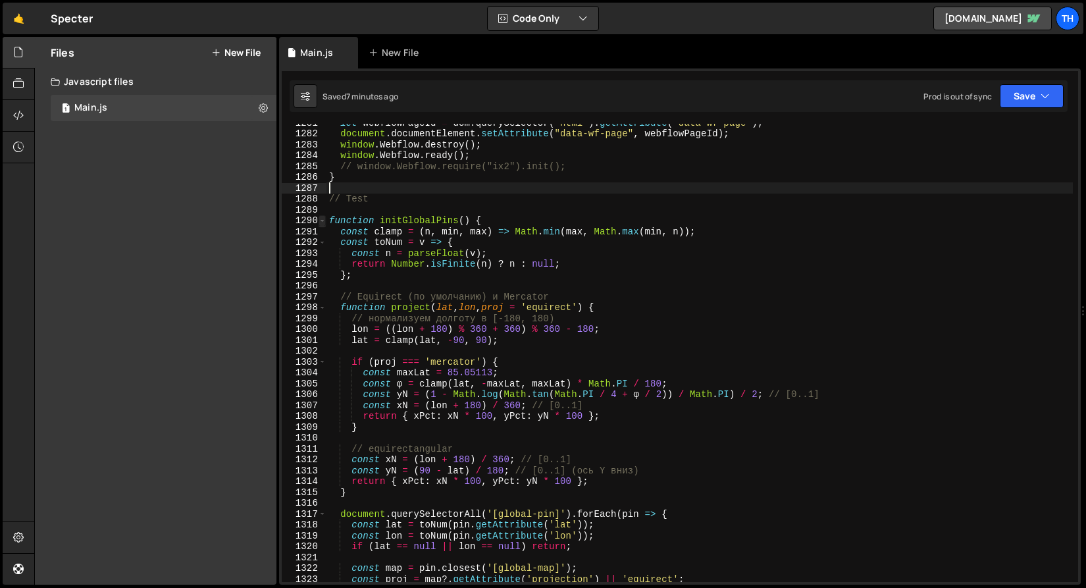
click at [321, 221] on span at bounding box center [321, 220] width 7 height 11
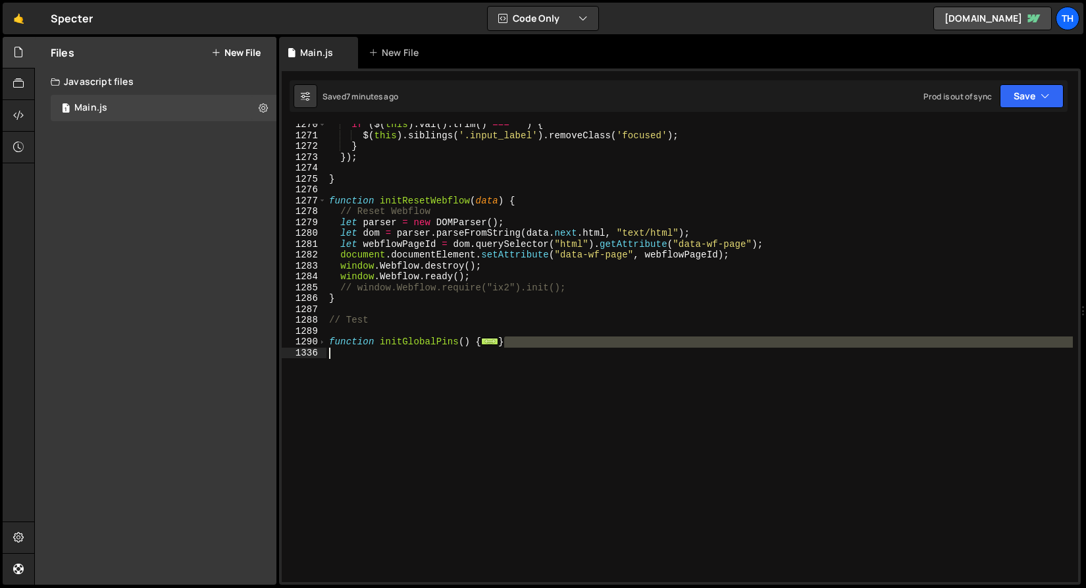
drag, startPoint x: 522, startPoint y: 339, endPoint x: 297, endPoint y: 338, distance: 225.0
click at [297, 338] on div "1270 1271 1272 1273 1274 1275 1276 1277 1278 1279 1280 1281 1282 1283 1284 1285…" at bounding box center [680, 353] width 796 height 458
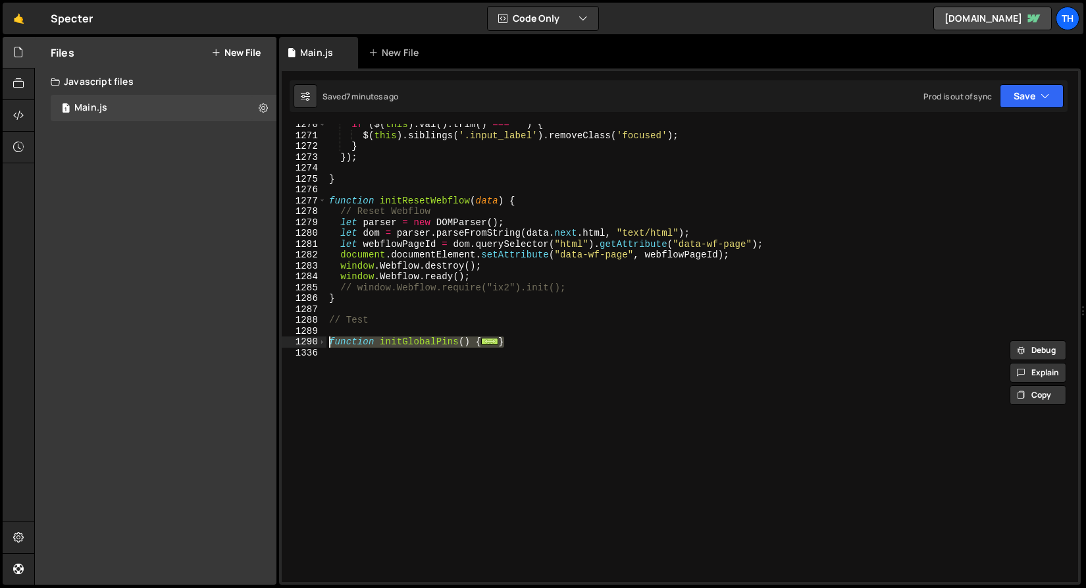
paste textarea "}"
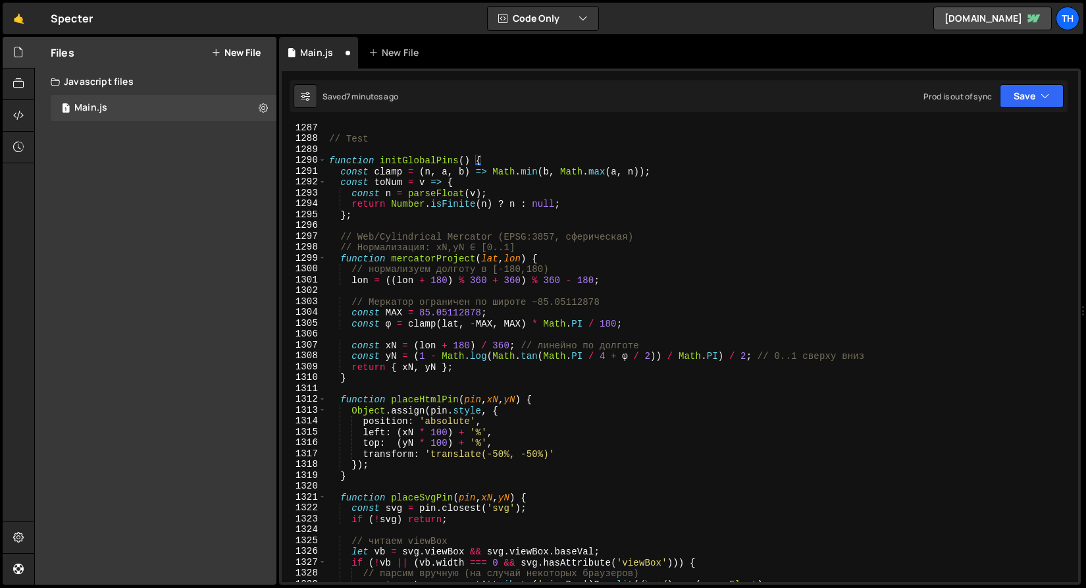
scroll to position [13972, 0]
drag, startPoint x: 1038, startPoint y: 96, endPoint x: 1024, endPoint y: 123, distance: 30.3
click at [1038, 96] on button "Save" at bounding box center [1031, 96] width 64 height 24
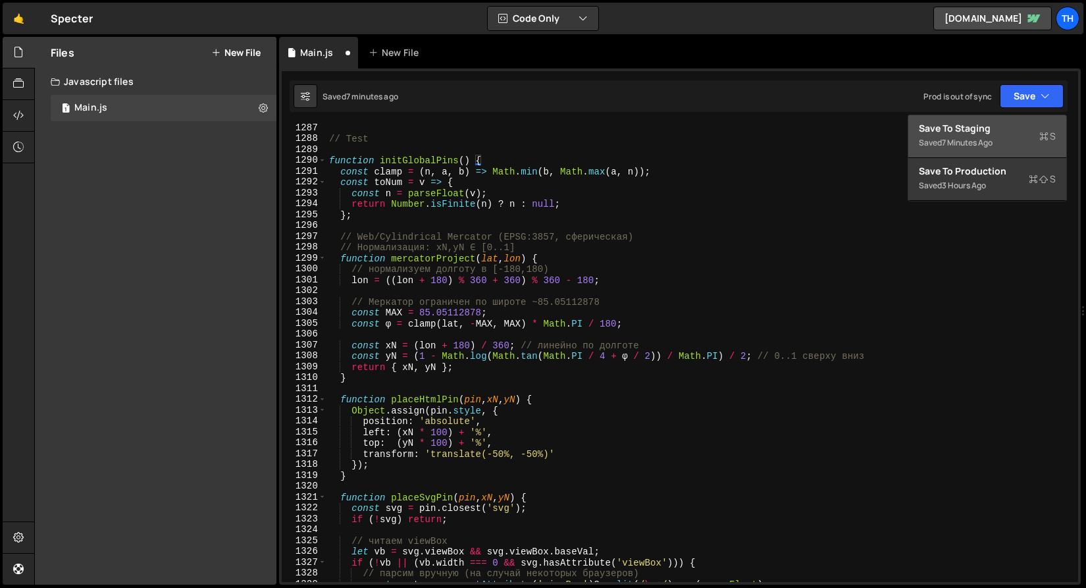
click at [1020, 131] on div "Save to Staging S" at bounding box center [986, 128] width 137 height 13
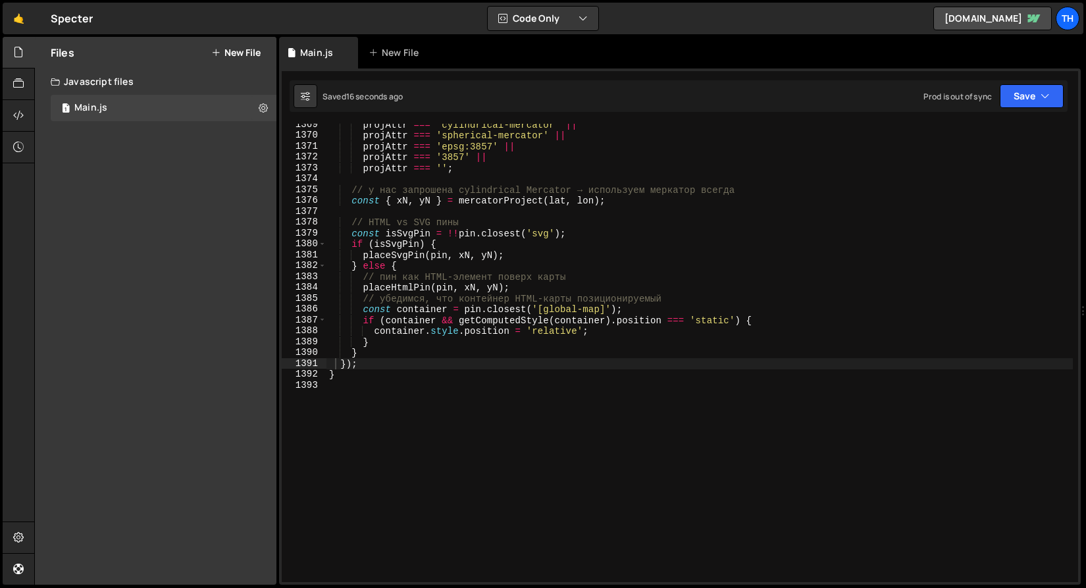
scroll to position [14866, 0]
type textarea "// убедимся, что контейнер HTML-карты позиционируемый"
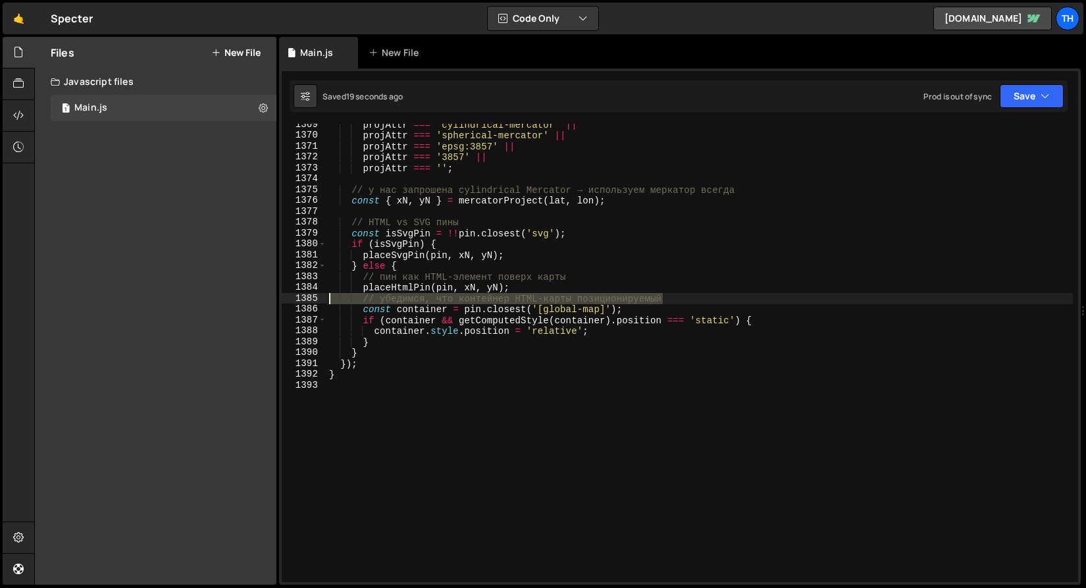
drag, startPoint x: 710, startPoint y: 296, endPoint x: 242, endPoint y: 294, distance: 467.8
click at [242, 294] on div "Files New File Create your first file Get started by starting a Javascript or C…" at bounding box center [559, 311] width 1051 height 548
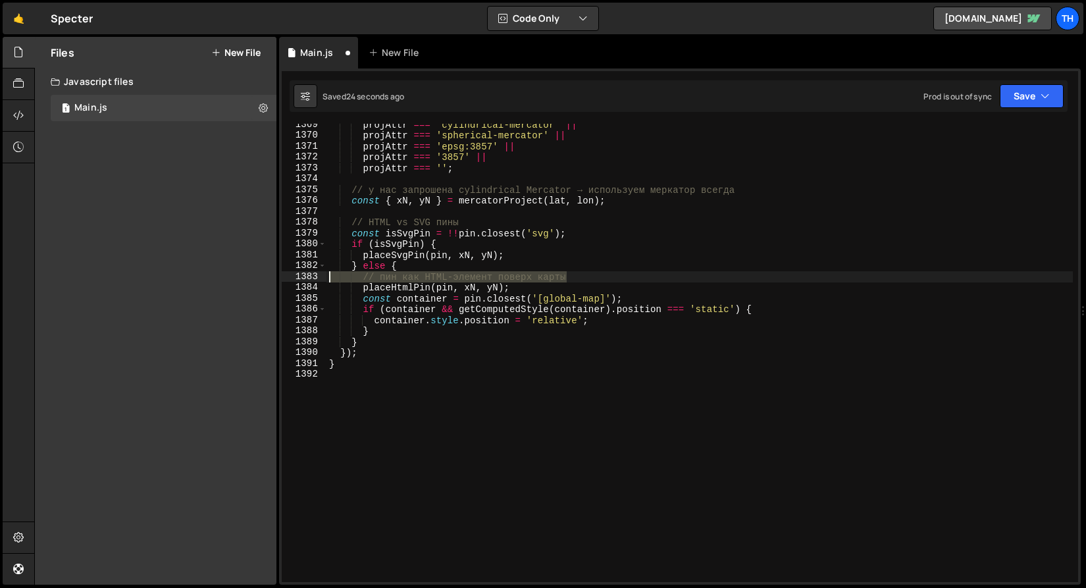
drag, startPoint x: 616, startPoint y: 277, endPoint x: 297, endPoint y: 281, distance: 319.8
click at [297, 281] on div "placeHtmlPin(pin, xN, yN); 1369 1370 1371 1372 1373 1374 1375 1376 1377 1378 13…" at bounding box center [680, 353] width 796 height 458
type textarea "// пин как HTML-элемент поверх карты"
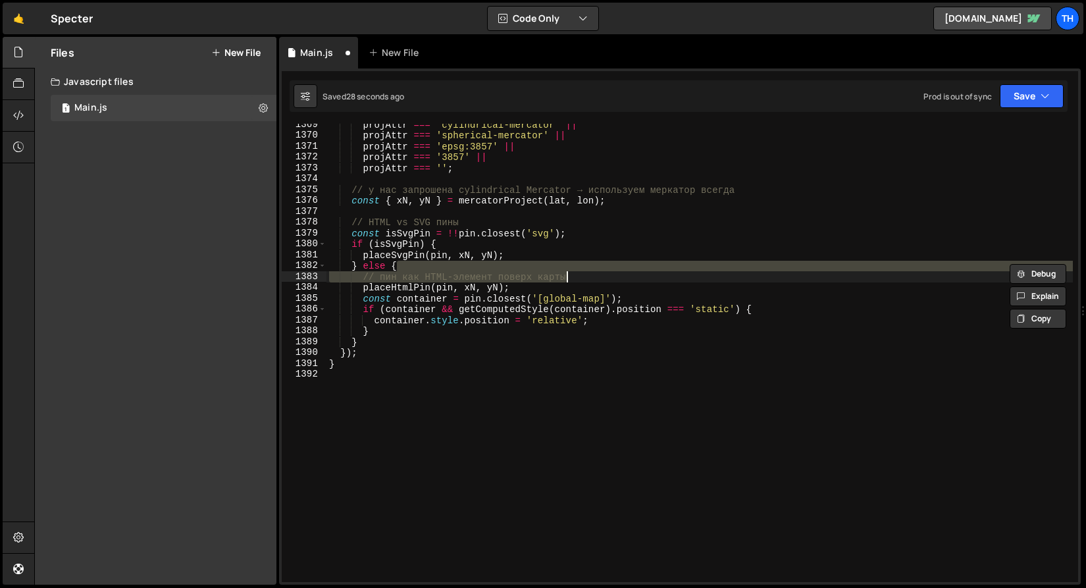
click at [424, 284] on div "projAttr === 'cylindrical-mercator' || projAttr === 'spherical-mercator' || pro…" at bounding box center [699, 359] width 746 height 480
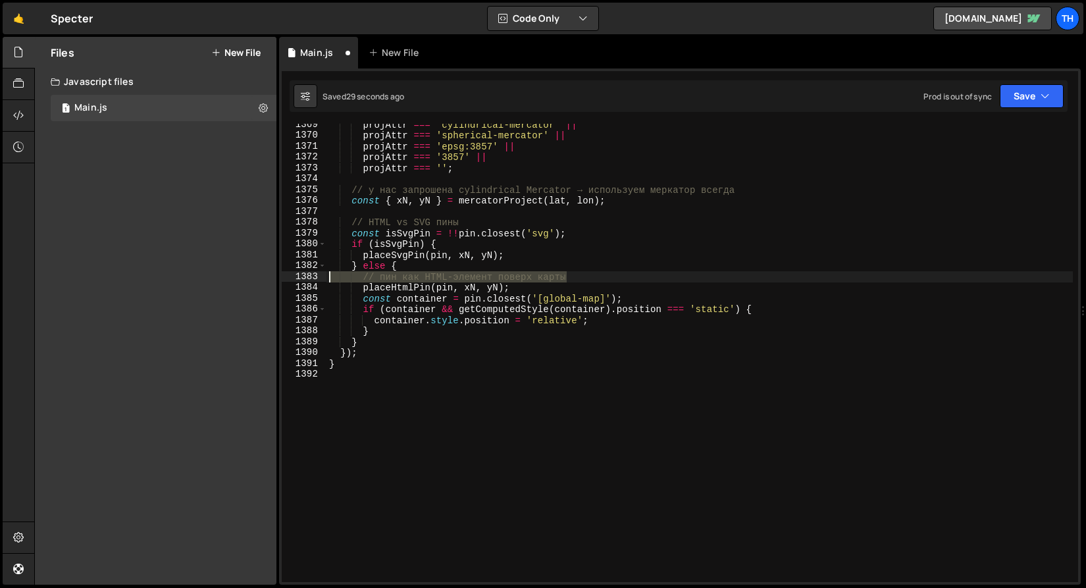
drag, startPoint x: 571, startPoint y: 278, endPoint x: 241, endPoint y: 274, distance: 329.6
click at [241, 274] on div "Files New File Create your first file Get started by starting a Javascript or C…" at bounding box center [559, 311] width 1051 height 548
type textarea "// пин как HTML-элемент поверх карты"
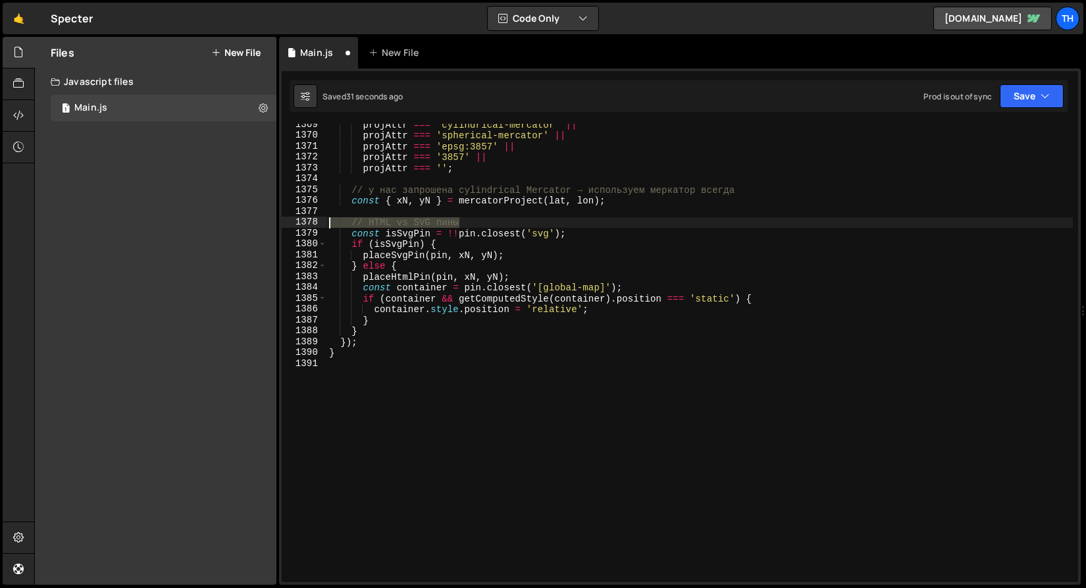
drag, startPoint x: 505, startPoint y: 226, endPoint x: 287, endPoint y: 220, distance: 218.5
click at [287, 220] on div "} else { 1369 1370 1371 1372 1373 1374 1375 1376 1377 1378 1379 1380 1381 1382 …" at bounding box center [680, 353] width 796 height 458
type textarea "// HTML vs SVG пины"
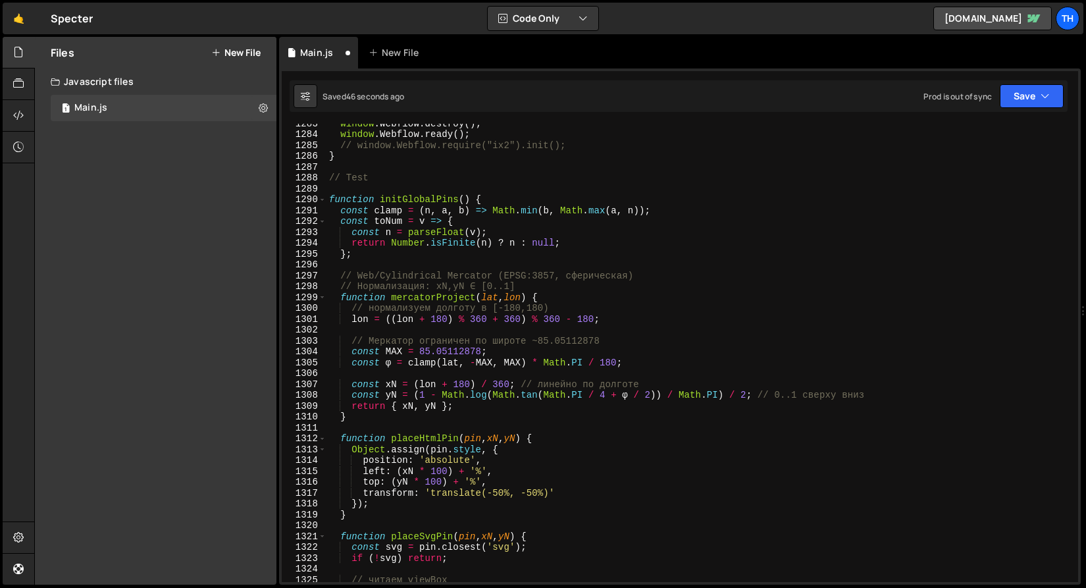
scroll to position [13933, 0]
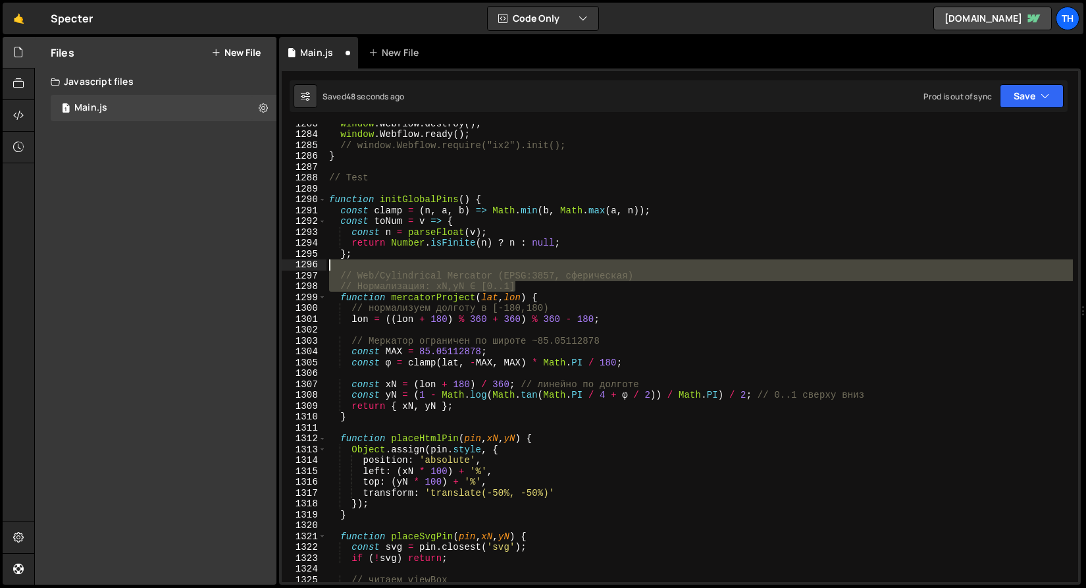
drag, startPoint x: 593, startPoint y: 284, endPoint x: 104, endPoint y: 265, distance: 489.2
click at [104, 265] on div "Files New File Create your first file Get started by starting a Javascript or C…" at bounding box center [559, 311] width 1051 height 548
type textarea "// Web/Cylindrical Mercator (EPSG:3857, сферическая)"
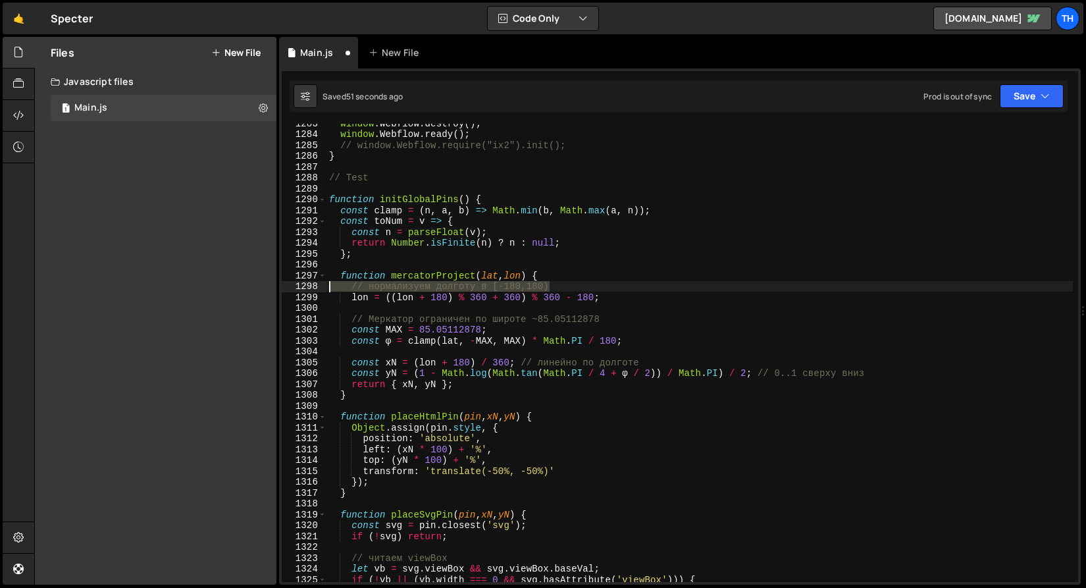
drag, startPoint x: 564, startPoint y: 287, endPoint x: 282, endPoint y: 288, distance: 282.2
click at [282, 288] on div "1283 1284 1285 1286 1287 1288 1289 1290 1291 1292 1293 1294 1295 1296 1297 1298…" at bounding box center [680, 353] width 796 height 458
type textarea "// нормализуем долготу в [-180,180)"
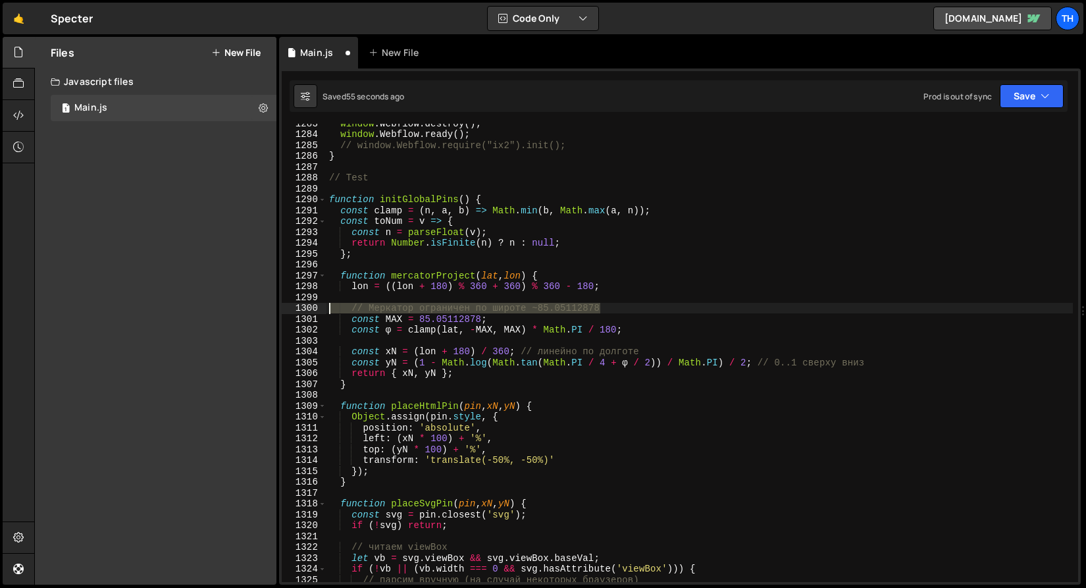
drag, startPoint x: 626, startPoint y: 310, endPoint x: -37, endPoint y: 313, distance: 662.5
click at [0, 313] on html "Projects Community Library Blog Th Projects Your Teams Invite team member Accou…" at bounding box center [543, 294] width 1086 height 588
type textarea "// Меркатор ограничен по широте ~85.05112878"
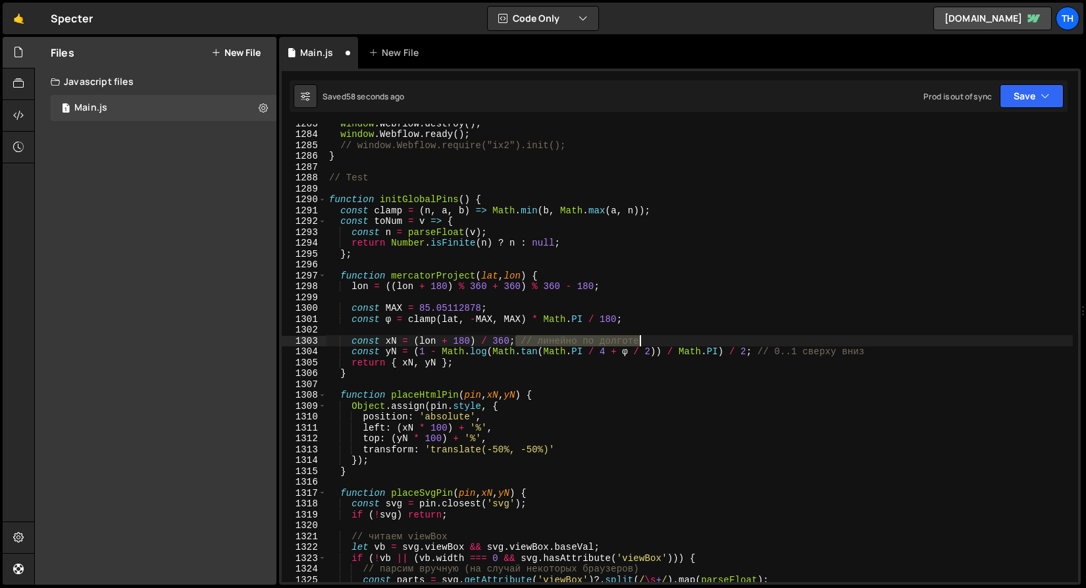
drag, startPoint x: 515, startPoint y: 339, endPoint x: 778, endPoint y: 339, distance: 263.2
click at [778, 339] on div "window . Webflow . destroy ( ) ; window . Webflow . ready ( ) ; // window.Webfl…" at bounding box center [699, 358] width 746 height 480
drag, startPoint x: 753, startPoint y: 350, endPoint x: 893, endPoint y: 357, distance: 139.6
click at [893, 357] on div "window . Webflow . destroy ( ) ; window . Webflow . ready ( ) ; // window.Webfl…" at bounding box center [699, 358] width 746 height 480
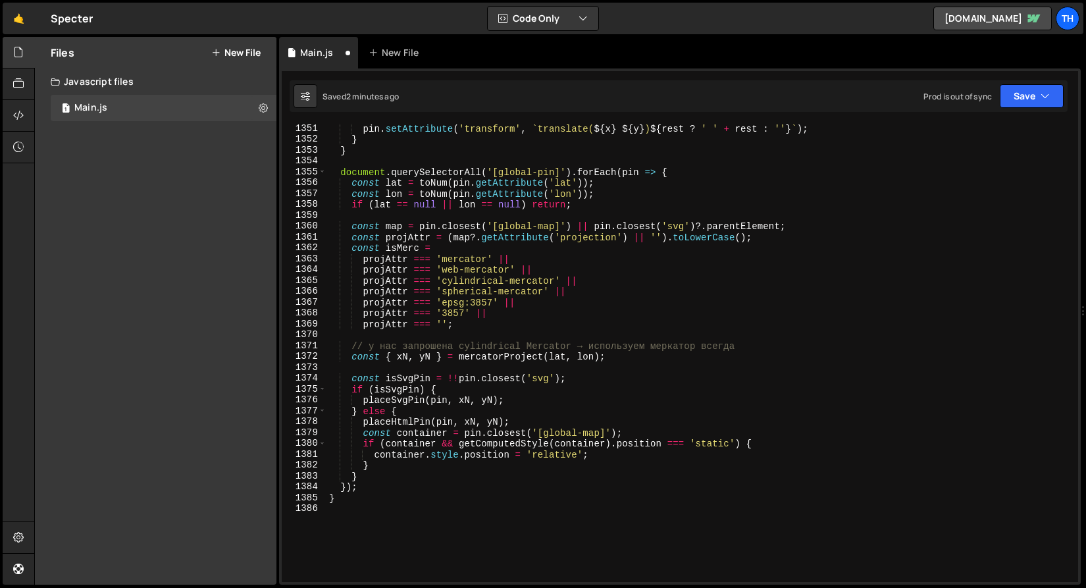
scroll to position [14667, 0]
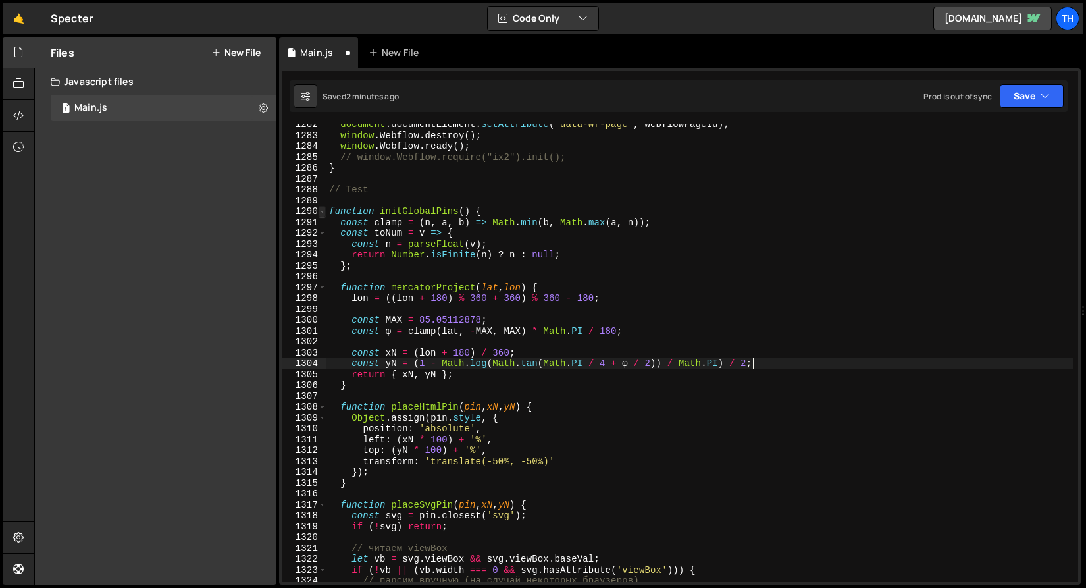
click at [322, 209] on span at bounding box center [321, 211] width 7 height 11
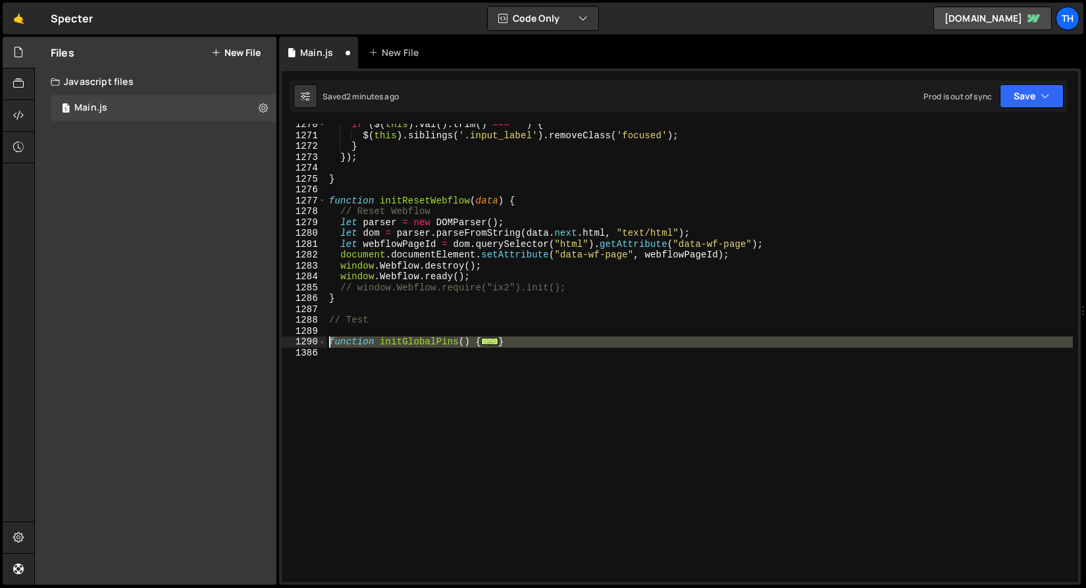
drag, startPoint x: 332, startPoint y: 384, endPoint x: 304, endPoint y: 344, distance: 48.2
click at [304, 344] on div "const yN = (1 - Math.log(Math.tan(Math.PI / 4 + φ / 2)) / Math.PI) / 2; 1270 12…" at bounding box center [680, 353] width 796 height 458
paste textarea "}"
type textarea "}"
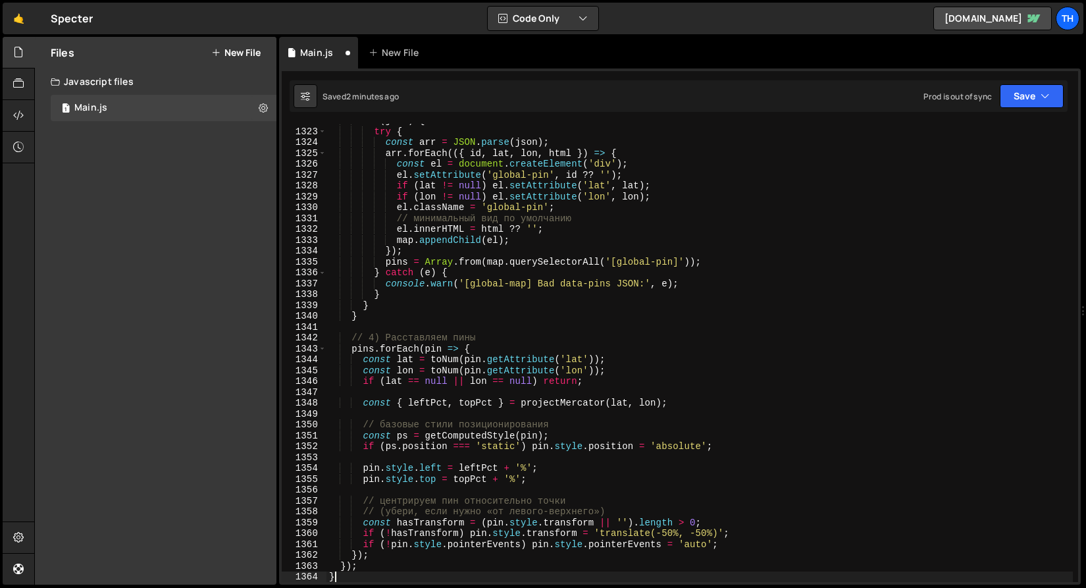
scroll to position [14360, 0]
click at [1051, 87] on button "Save" at bounding box center [1031, 96] width 64 height 24
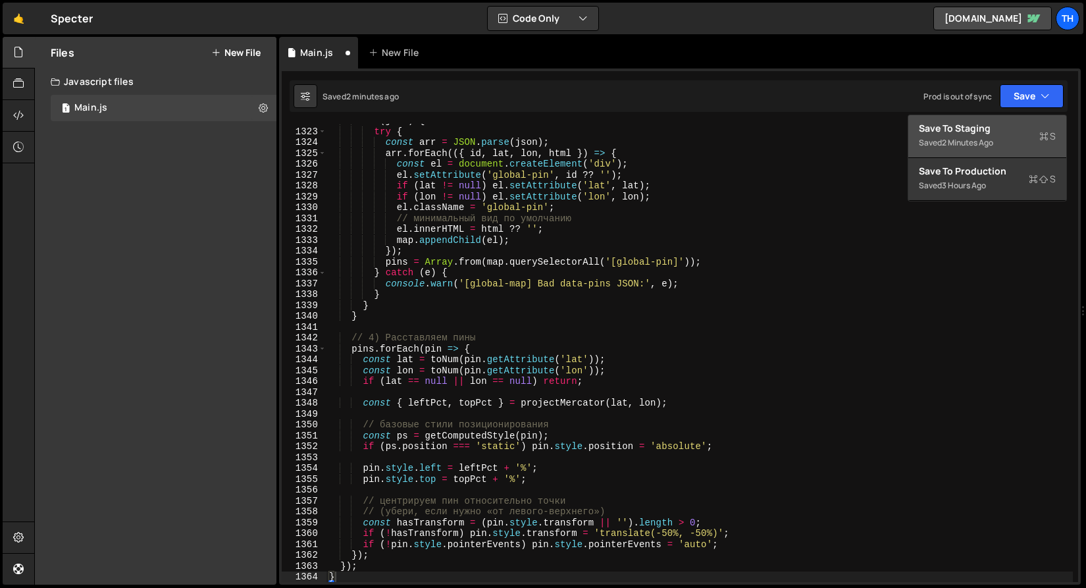
click at [1028, 122] on div "Save to Staging S" at bounding box center [986, 128] width 137 height 13
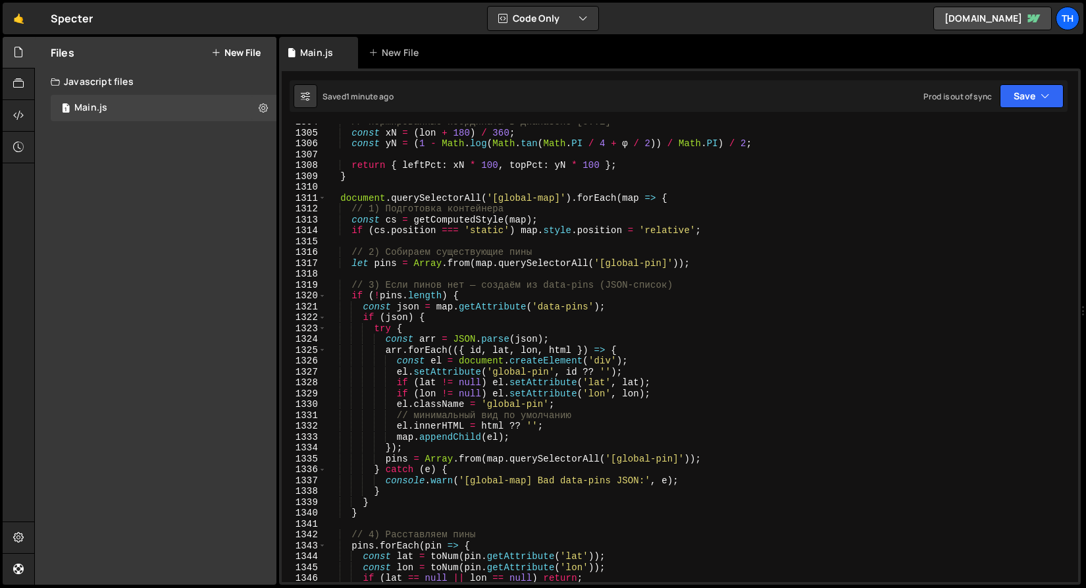
scroll to position [14163, 0]
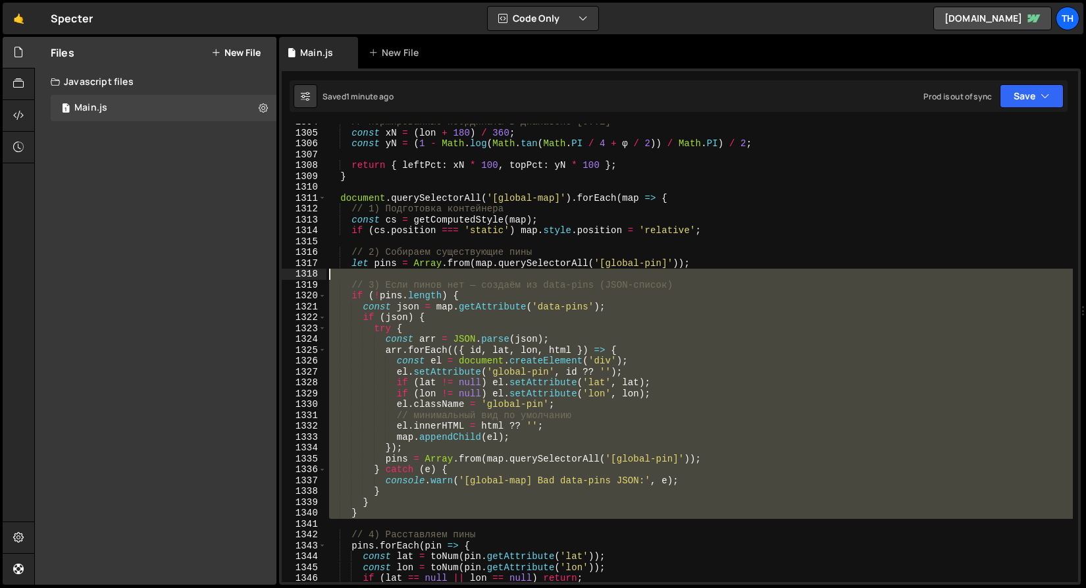
drag, startPoint x: 391, startPoint y: 518, endPoint x: 228, endPoint y: 276, distance: 292.5
click at [228, 276] on div "Files New File Create your first file Get started by starting a Javascript or C…" at bounding box center [559, 311] width 1051 height 548
type textarea "// 3) Если пинов нет — создаём из data-pins (JSON-список)"
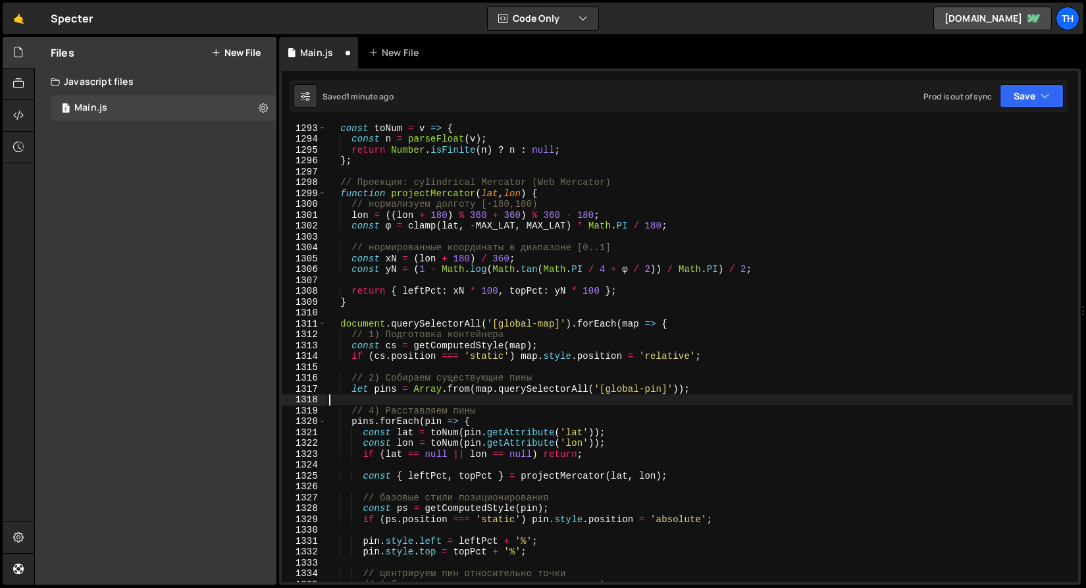
scroll to position [13952, 0]
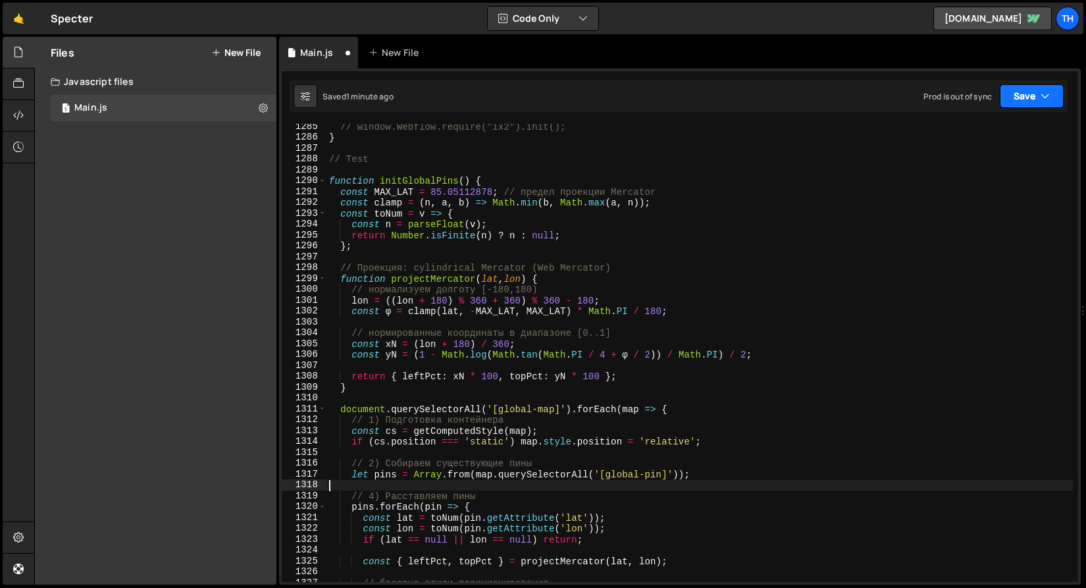
click at [1047, 105] on button "Save" at bounding box center [1031, 96] width 64 height 24
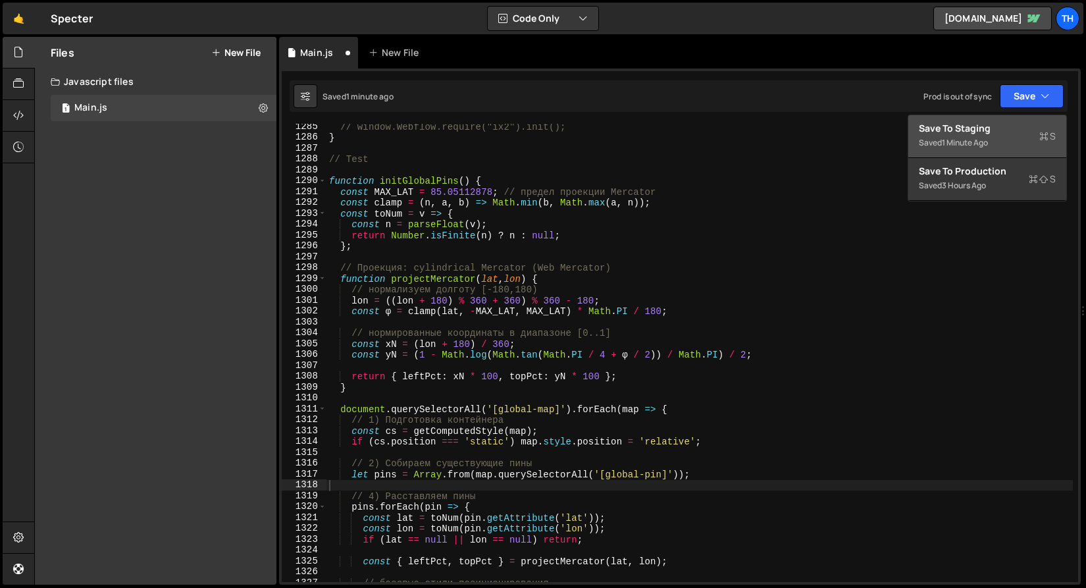
click at [1007, 127] on div "Save to Staging S" at bounding box center [986, 128] width 137 height 13
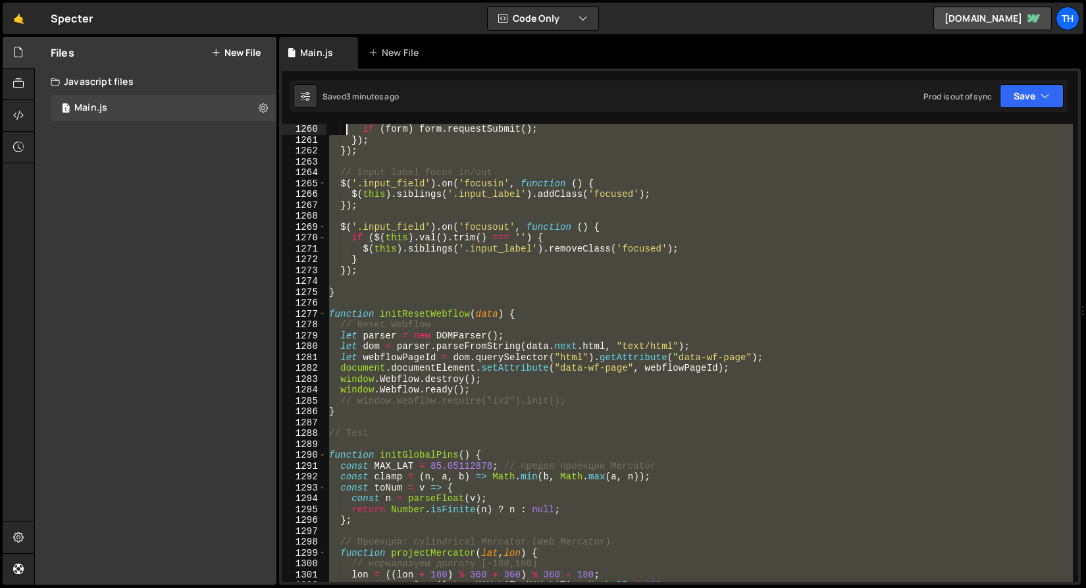
scroll to position [13678, 0]
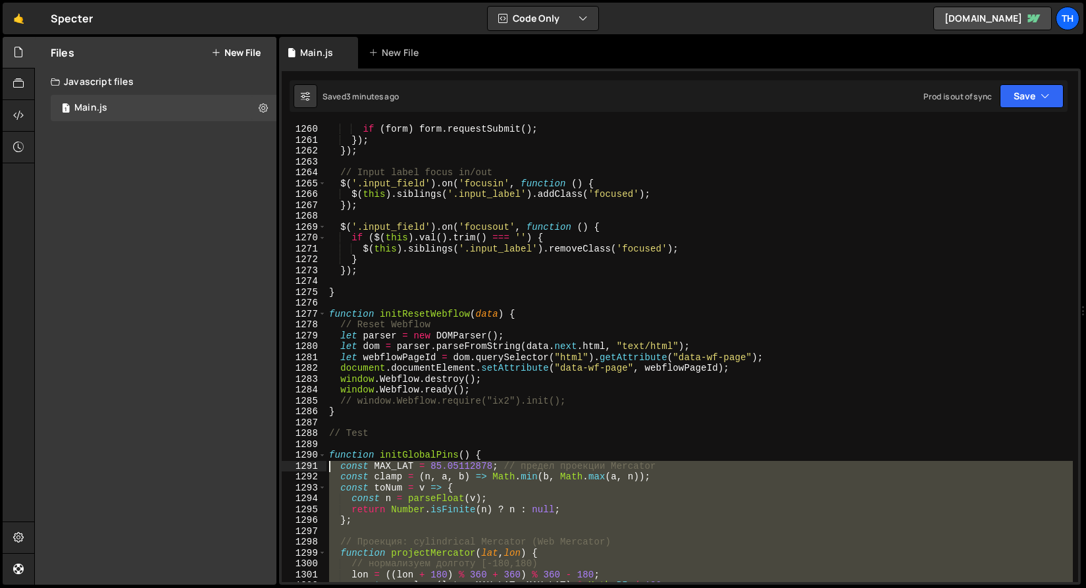
drag, startPoint x: 370, startPoint y: 472, endPoint x: 289, endPoint y: 467, distance: 81.1
click at [289, 467] on div "}); 1260 1261 1262 1263 1264 1265 1266 1267 1268 1269 1270 1271 1272 1273 1274 …" at bounding box center [680, 353] width 796 height 458
paste textarea "}"
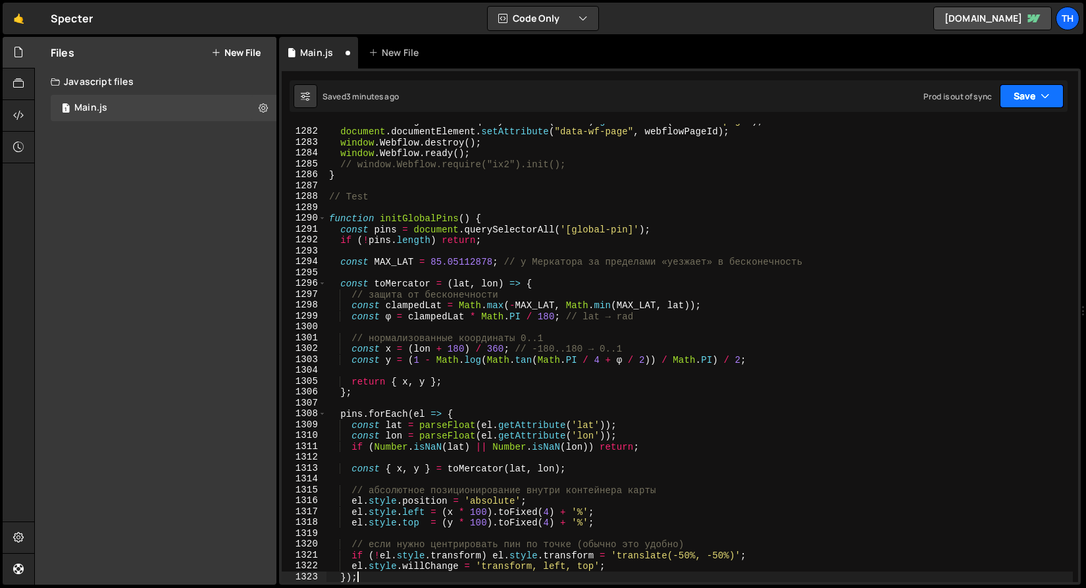
click at [1026, 97] on button "Save" at bounding box center [1031, 96] width 64 height 24
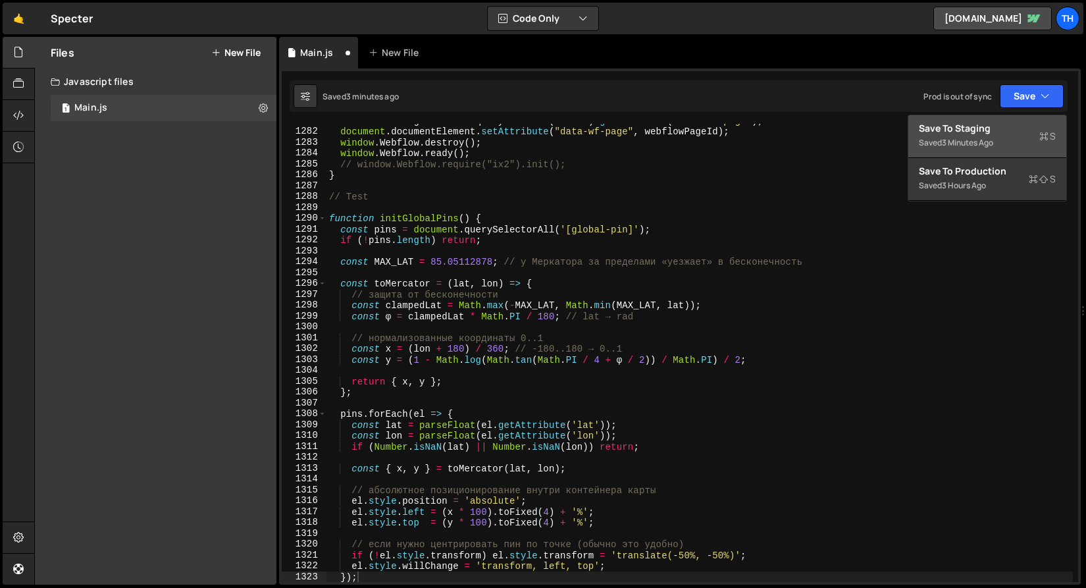
click at [1020, 118] on button "Save to Staging S Saved 3 minutes ago" at bounding box center [987, 136] width 158 height 43
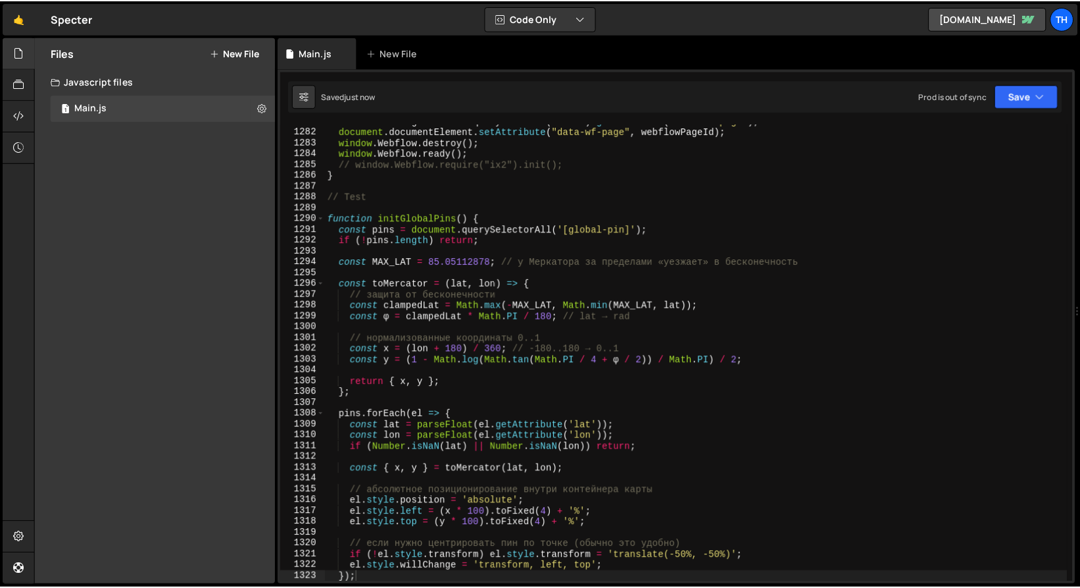
scroll to position [13937, 0]
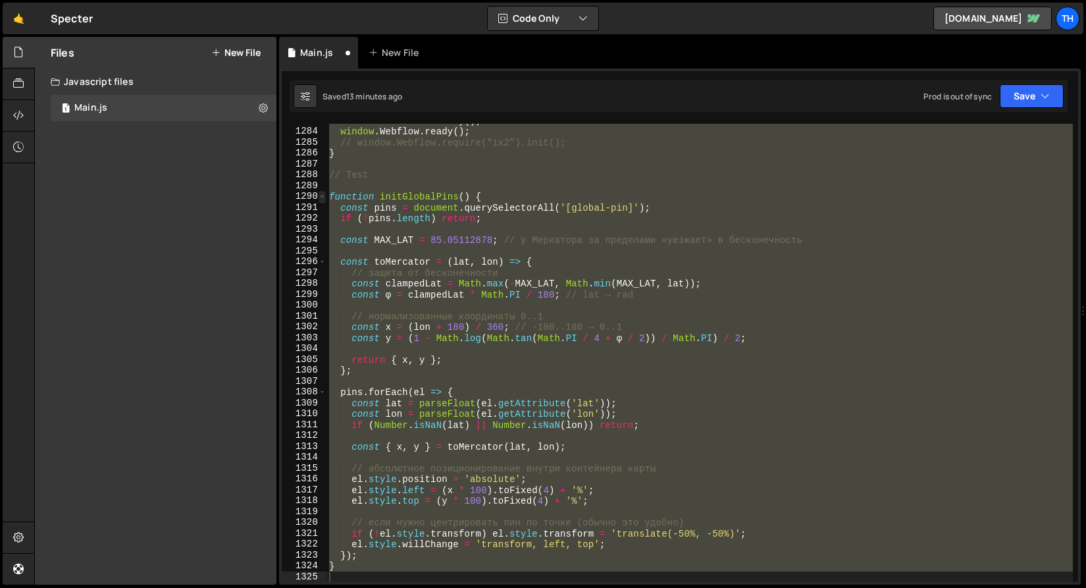
click at [323, 191] on span at bounding box center [321, 196] width 7 height 11
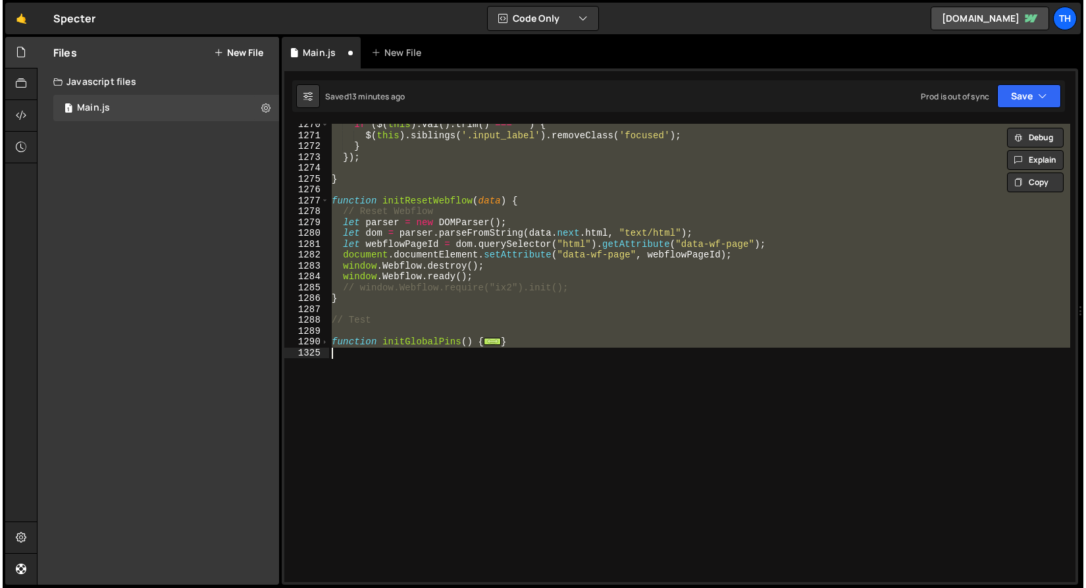
scroll to position [13791, 0]
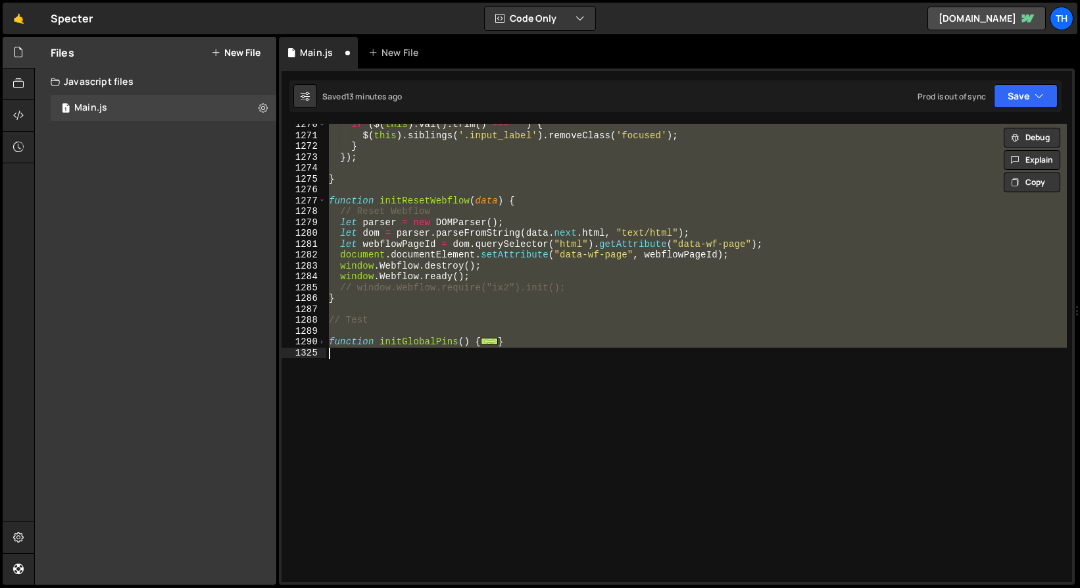
click at [334, 347] on div "if ( $ ( this ) . val ( ) . trim ( ) === '' ) { $ ( this ) . siblings ( '.input…" at bounding box center [699, 359] width 746 height 480
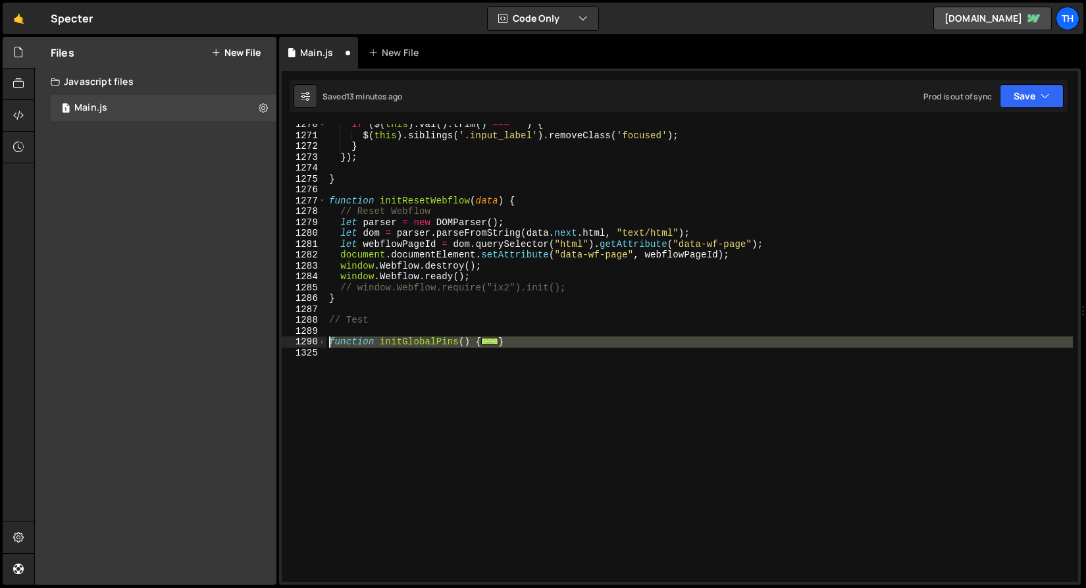
drag, startPoint x: 316, startPoint y: 350, endPoint x: 295, endPoint y: 340, distance: 23.3
click at [295, 340] on div "} 1270 1271 1272 1273 1274 1275 1276 1277 1278 1279 1280 1281 1282 1283 1284 12…" at bounding box center [680, 353] width 796 height 458
paste textarea "}"
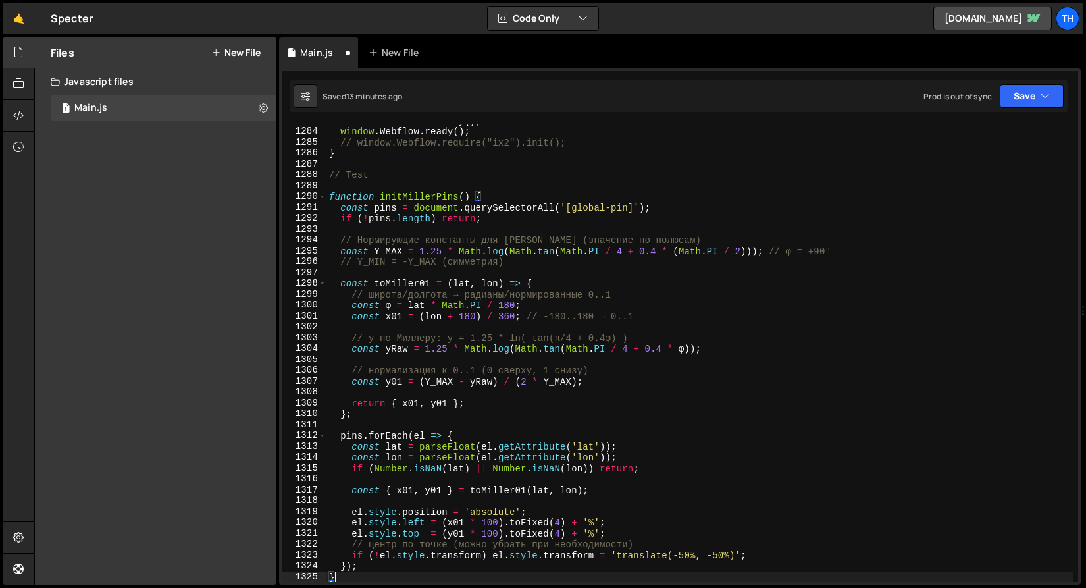
scroll to position [13937, 0]
click at [1020, 89] on button "Save" at bounding box center [1031, 96] width 64 height 24
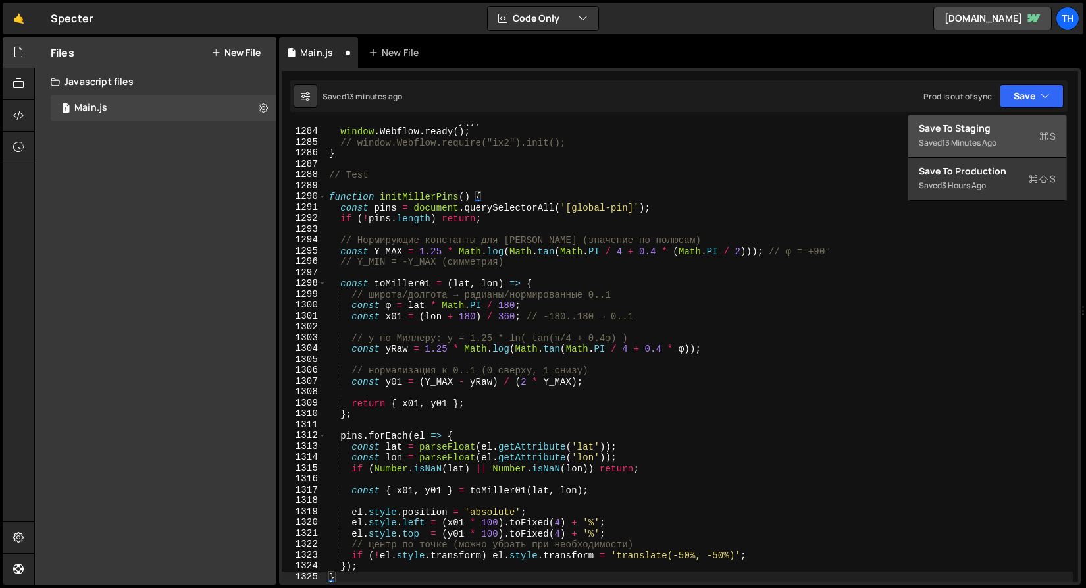
click at [999, 137] on div "Saved 13 minutes ago" at bounding box center [986, 143] width 137 height 16
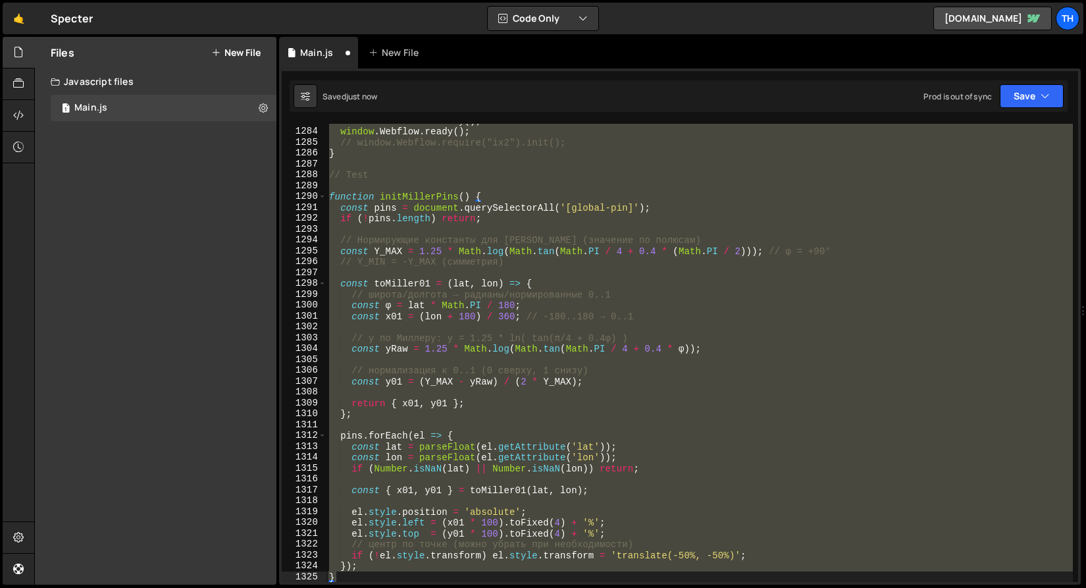
scroll to position [13791, 0]
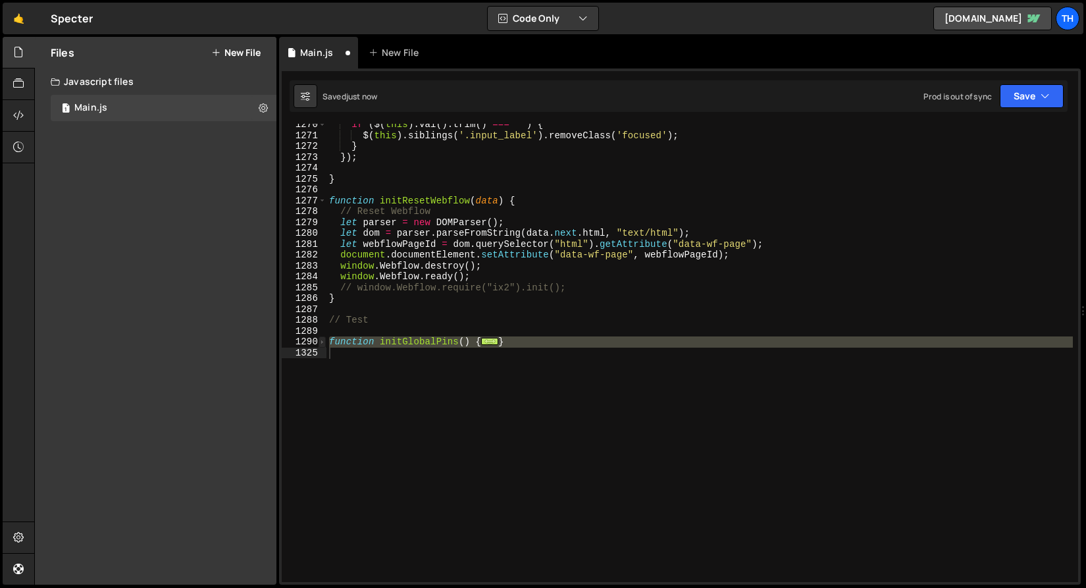
type textarea "}"
click at [319, 339] on span at bounding box center [321, 341] width 7 height 11
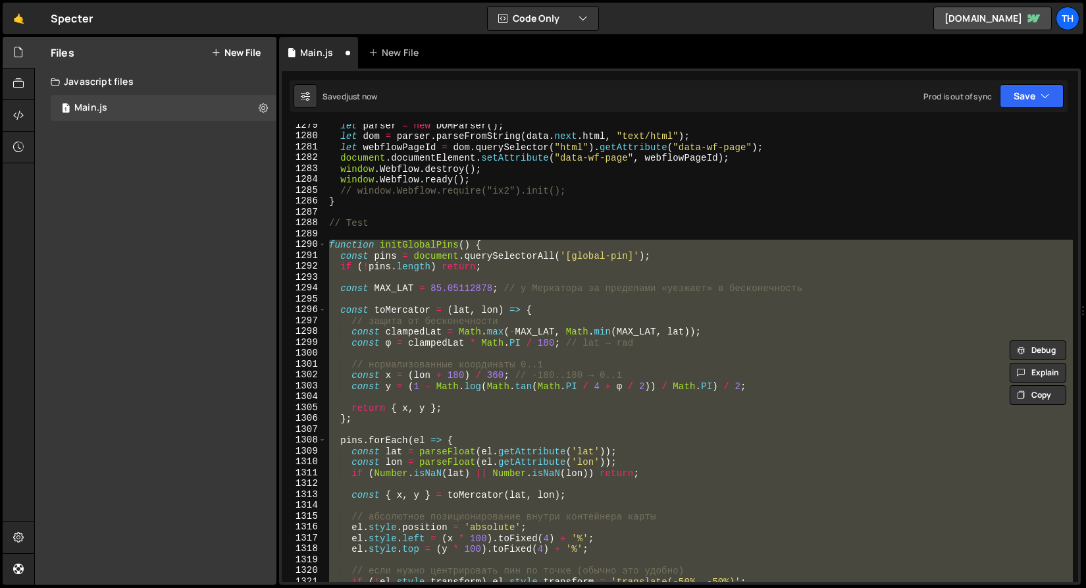
scroll to position [13889, 0]
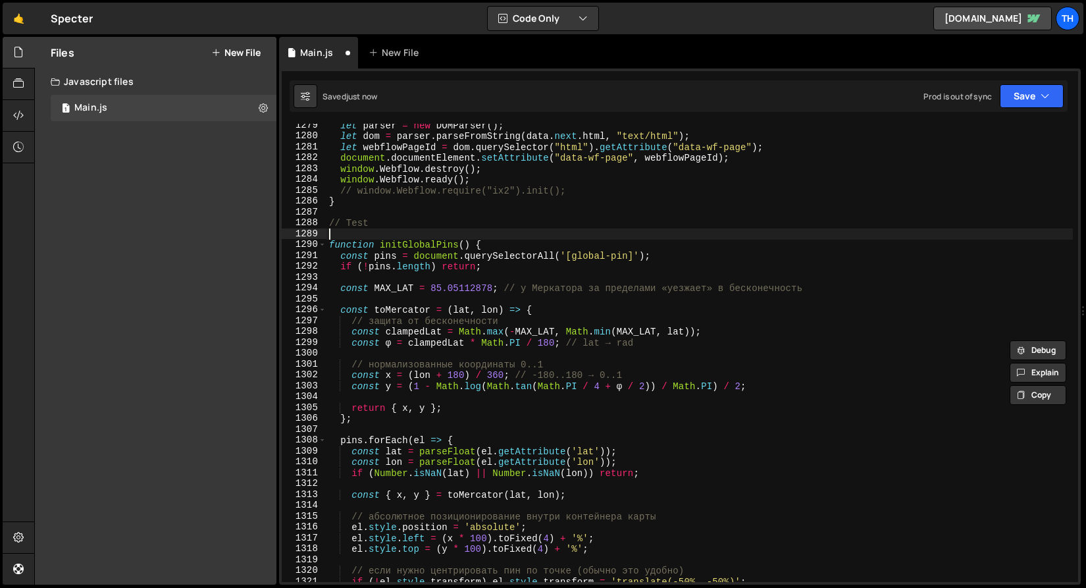
drag, startPoint x: 564, startPoint y: 239, endPoint x: 532, endPoint y: 239, distance: 31.6
click at [557, 239] on div "let parser = new DOMParser ( ) ; let dom = parser . parseFromString ( data . ne…" at bounding box center [699, 360] width 746 height 480
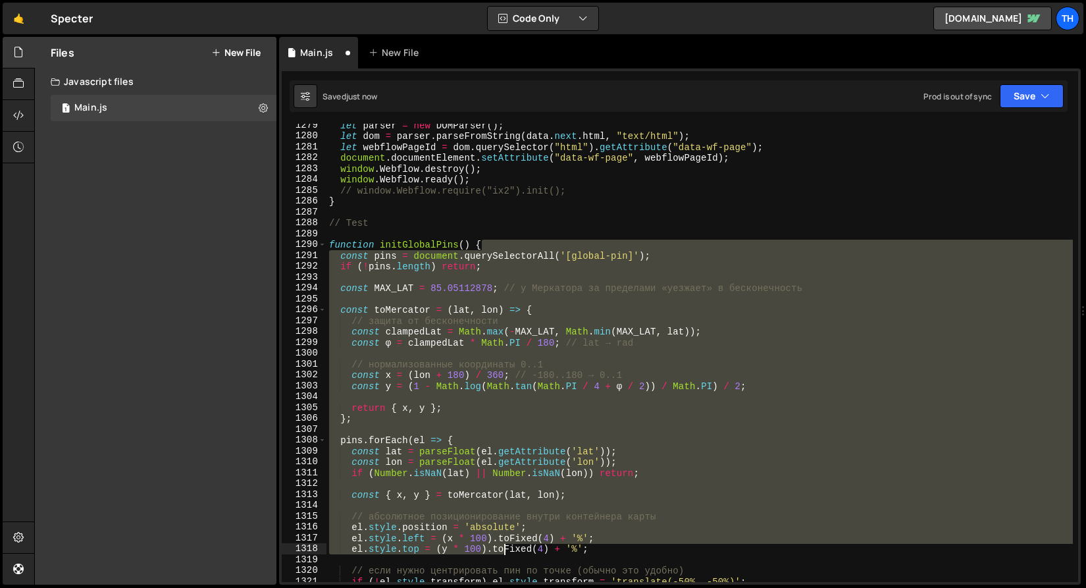
scroll to position [13937, 0]
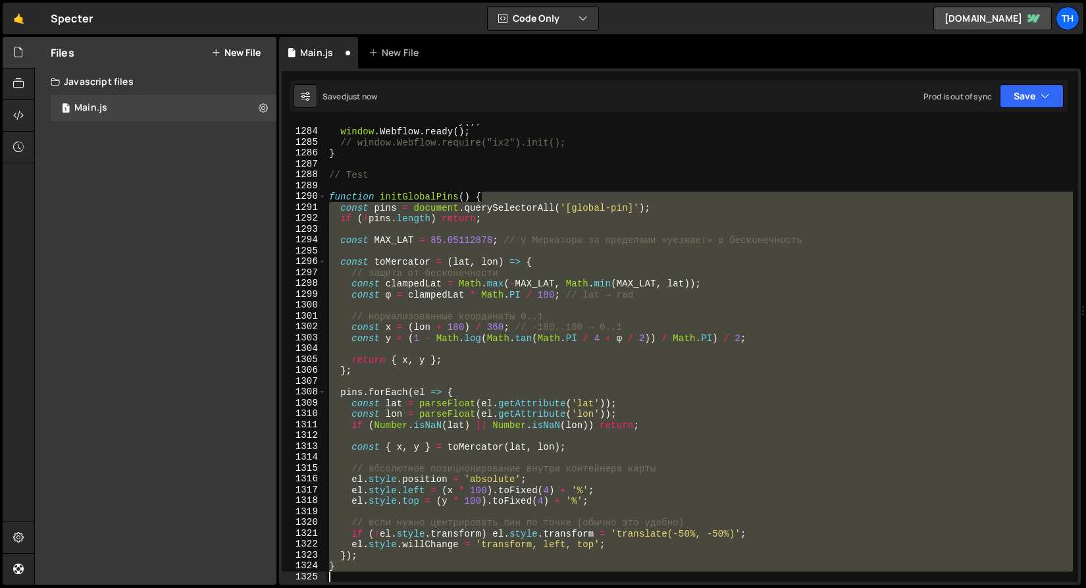
drag, startPoint x: 505, startPoint y: 246, endPoint x: 493, endPoint y: 643, distance: 396.9
click at [493, 587] on html "Projects Community Library Blog Th Projects Your Teams Invite team member Accou…" at bounding box center [543, 294] width 1086 height 588
click at [363, 550] on div "window . Webflow . destroy ( ) ; window . Webflow . ready ( ) ; // window.Webfl…" at bounding box center [696, 353] width 741 height 458
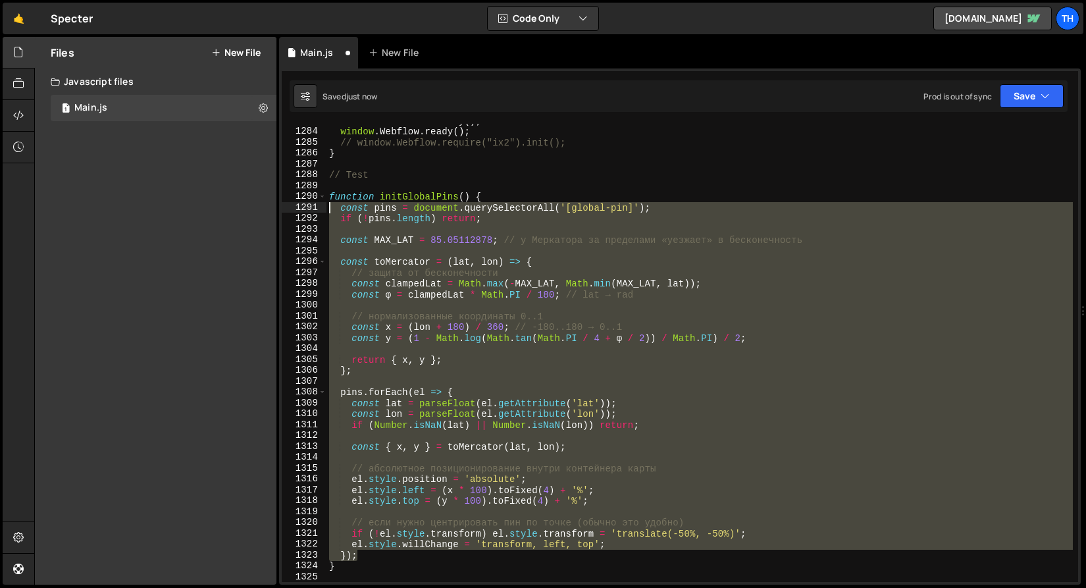
drag, startPoint x: 364, startPoint y: 554, endPoint x: 176, endPoint y: 206, distance: 396.0
click at [173, 206] on div "Files New File Create your first file Get started by starting a Javascript or C…" at bounding box center [559, 311] width 1051 height 548
paste textarea "}"
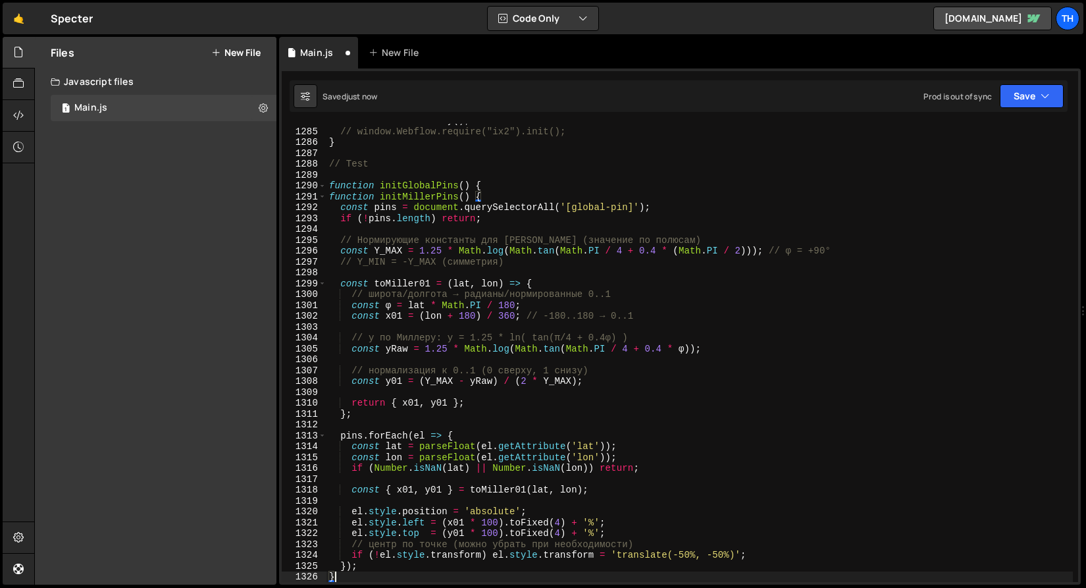
scroll to position [13947, 0]
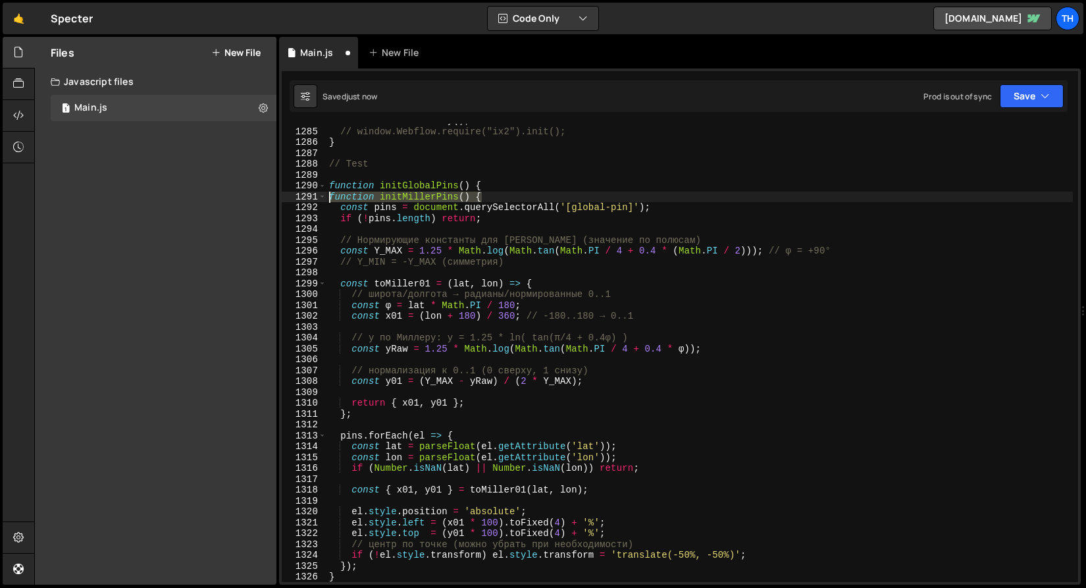
drag, startPoint x: 487, startPoint y: 200, endPoint x: 258, endPoint y: 195, distance: 229.0
click at [258, 195] on div "Files New File Create your first file Get started by starting a Javascript or C…" at bounding box center [559, 311] width 1051 height 548
type textarea "function initMillerPins() {"
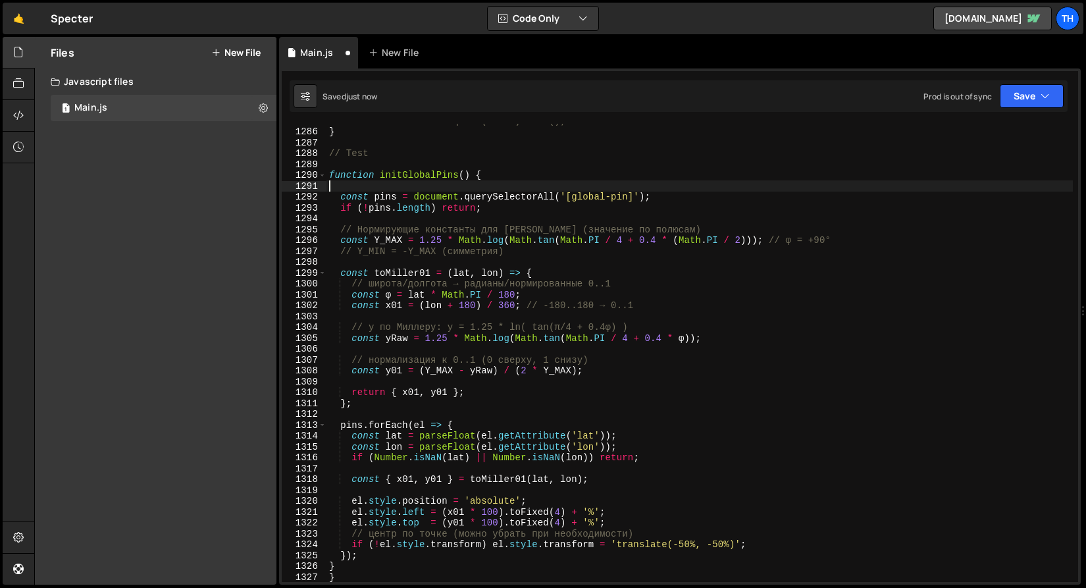
scroll to position [13958, 0]
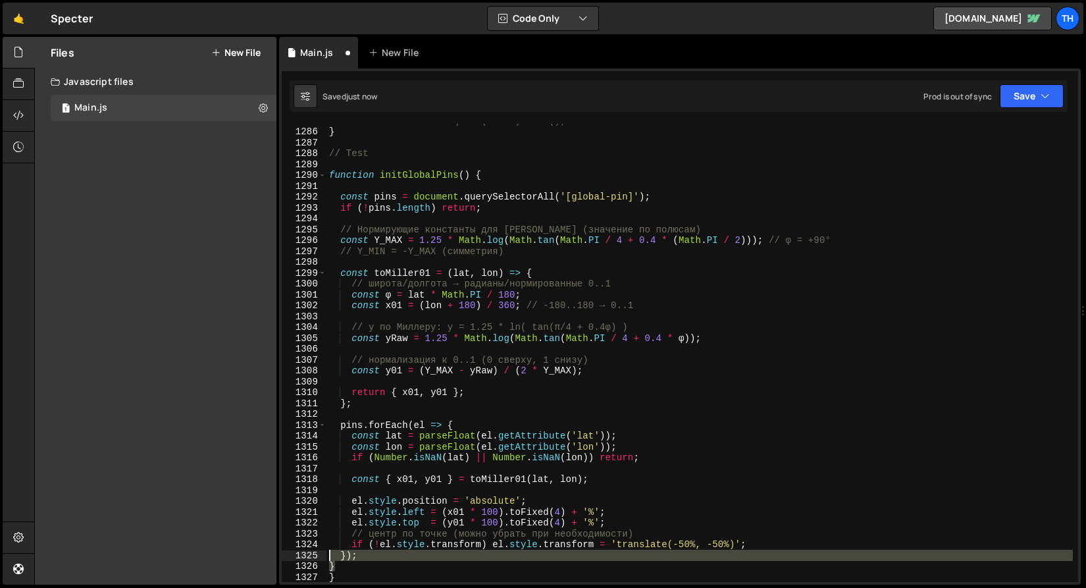
click at [314, 557] on div "1285 1286 1287 1288 1289 1290 1291 1292 1293 1294 1295 1296 1297 1298 1299 1300…" at bounding box center [680, 353] width 796 height 458
drag, startPoint x: 349, startPoint y: 543, endPoint x: 348, endPoint y: 555, distance: 12.6
click at [350, 543] on div "// window.Webflow.require("ix2").init(); } // Test function initGlobalPins ( ) …" at bounding box center [699, 355] width 746 height 480
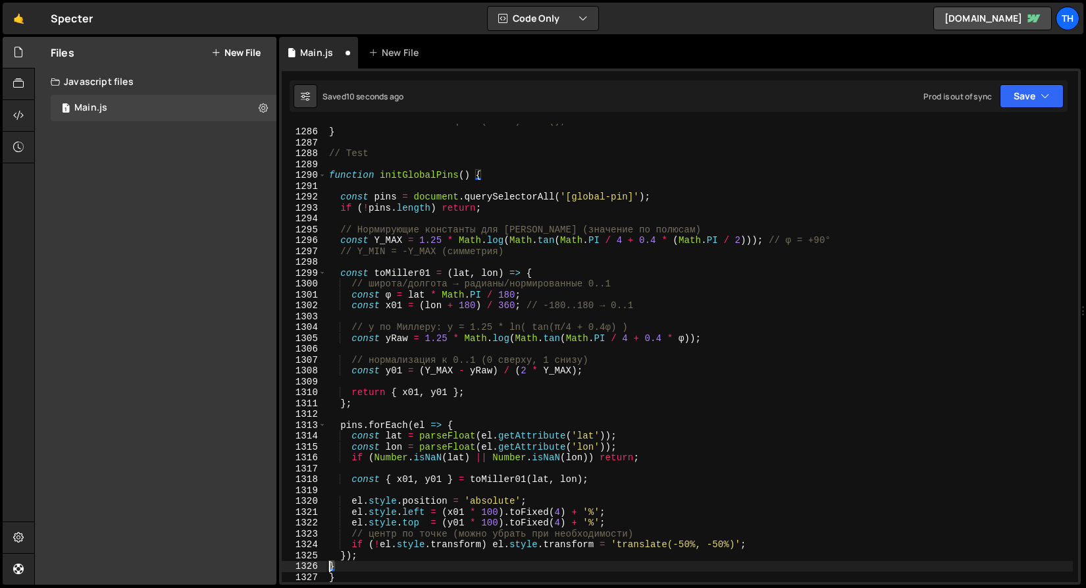
drag, startPoint x: 344, startPoint y: 565, endPoint x: 303, endPoint y: 564, distance: 41.5
click at [303, 564] on div "if (!el.style.transform) el.style.transform = 'translate(-50%, -50%)'; 1285 128…" at bounding box center [680, 353] width 796 height 458
type textarea "="
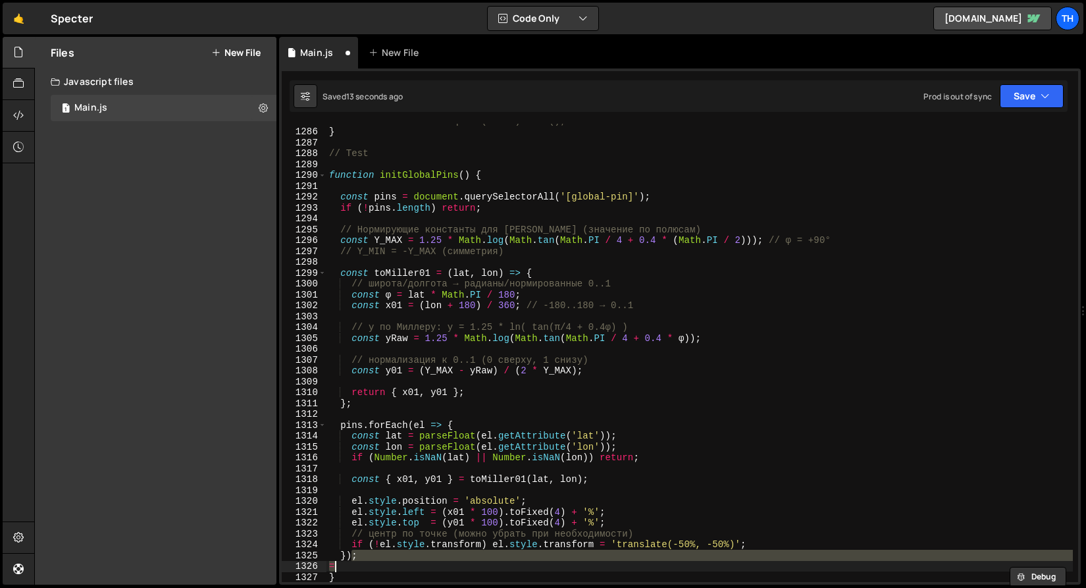
type textarea "="
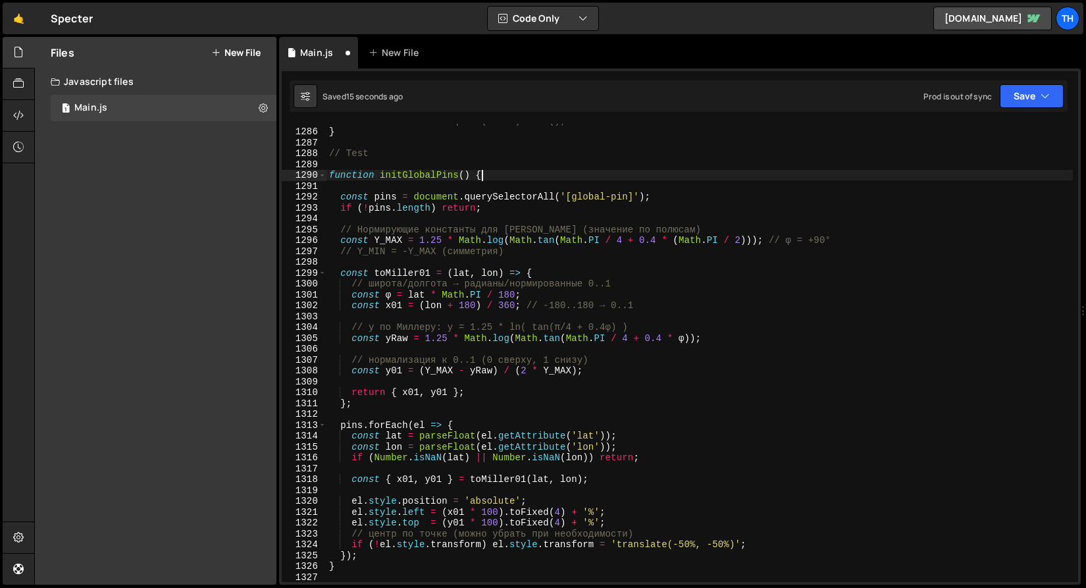
click at [579, 180] on div "// window.Webflow.require("ix2").init(); } // Test function initGlobalPins ( ) …" at bounding box center [699, 355] width 746 height 480
type textarea "function initGlobalPins() {"
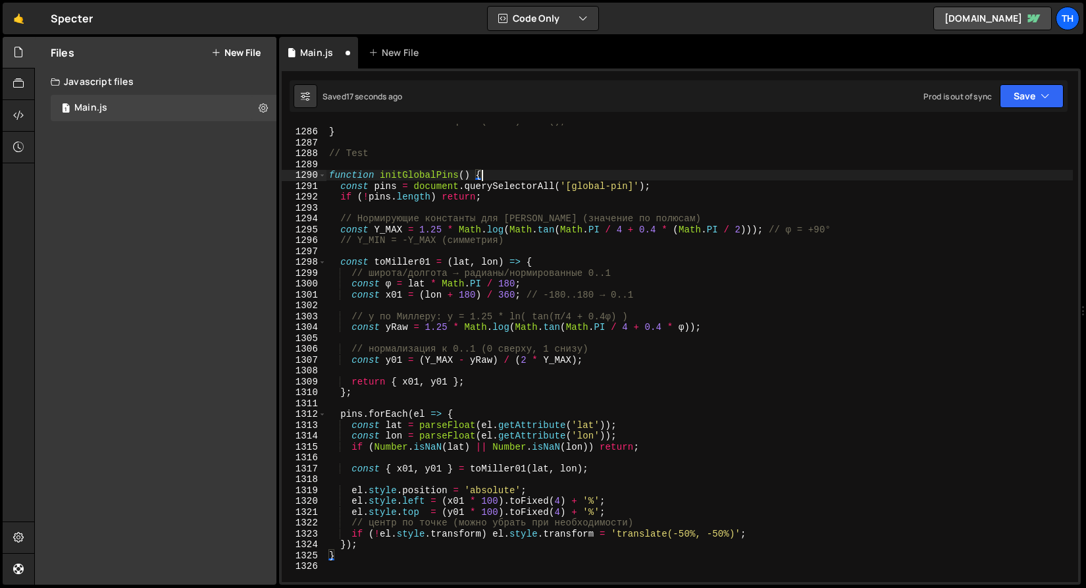
click at [1011, 113] on div "1 Type cmd + s to save your Javascript file. הההההההההההההההההההההההההההההההההה…" at bounding box center [679, 326] width 801 height 516
click at [1016, 104] on button "Save" at bounding box center [1031, 96] width 64 height 24
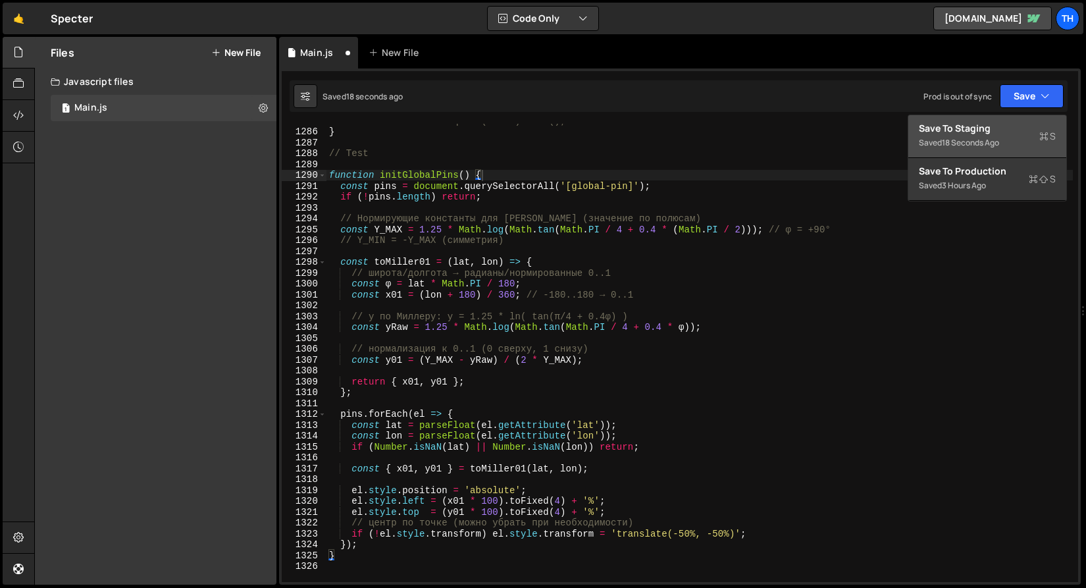
click at [1001, 134] on div "Save to Staging S" at bounding box center [986, 128] width 137 height 13
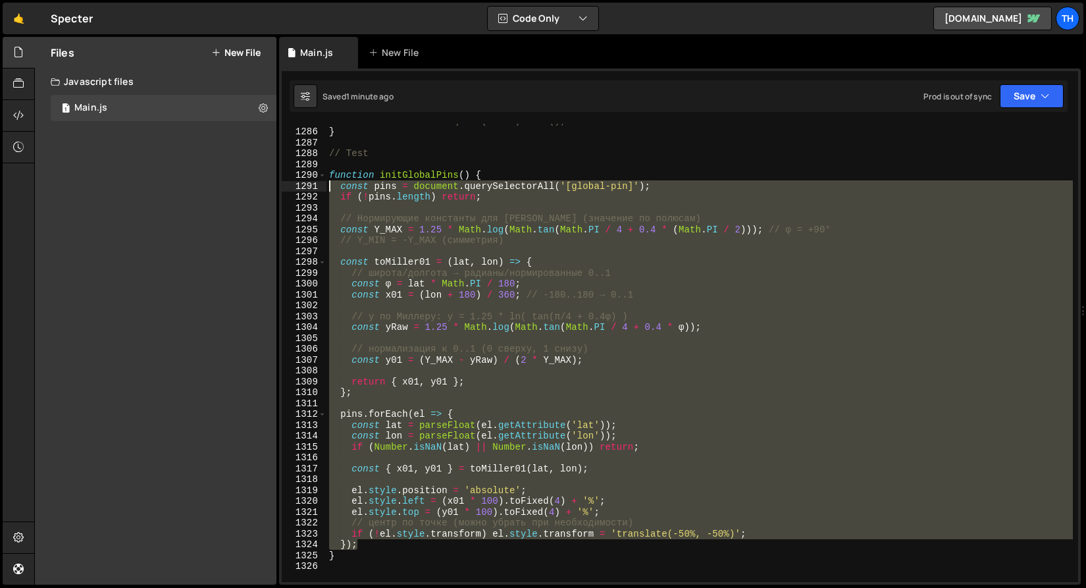
drag, startPoint x: 374, startPoint y: 548, endPoint x: 225, endPoint y: 187, distance: 390.6
click at [225, 187] on div "Files New File Create your first file Get started by starting a Javascript or C…" at bounding box center [559, 311] width 1051 height 548
paste textarea "})"
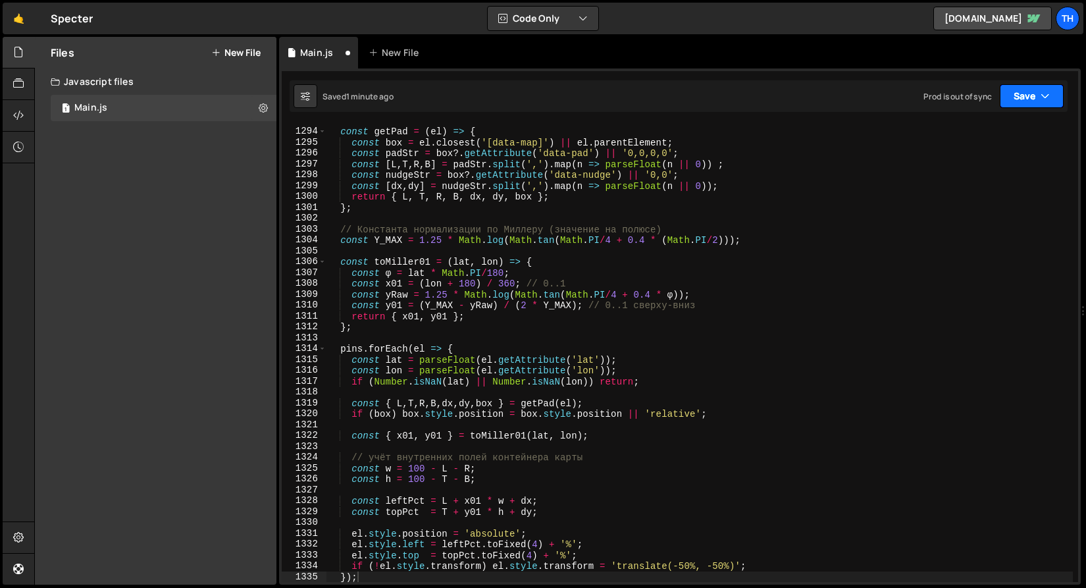
click at [1011, 90] on button "Save" at bounding box center [1031, 96] width 64 height 24
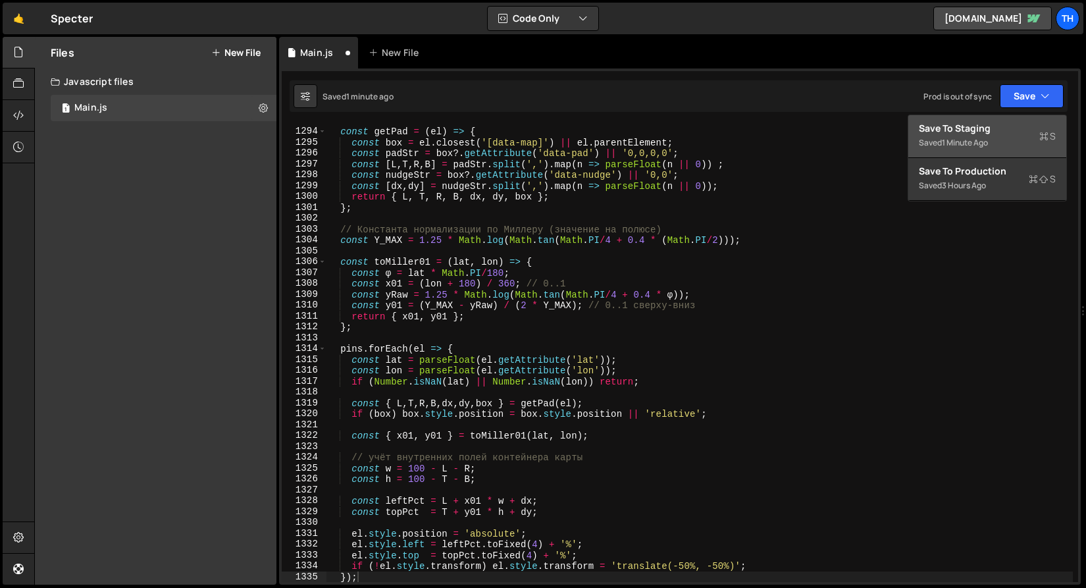
click at [1010, 122] on div "Save to Staging S" at bounding box center [986, 128] width 137 height 13
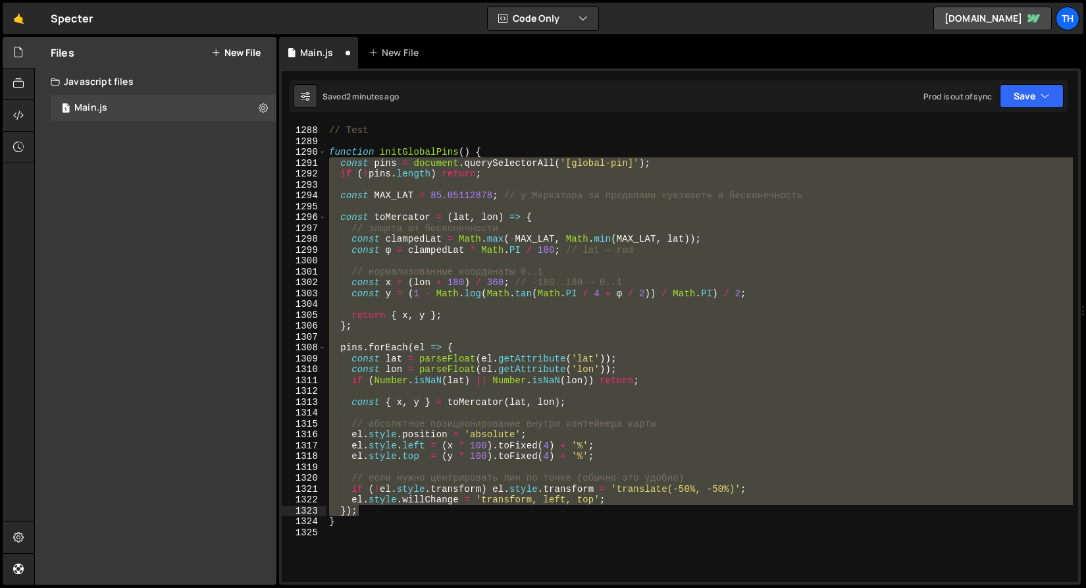
scroll to position [13940, 0]
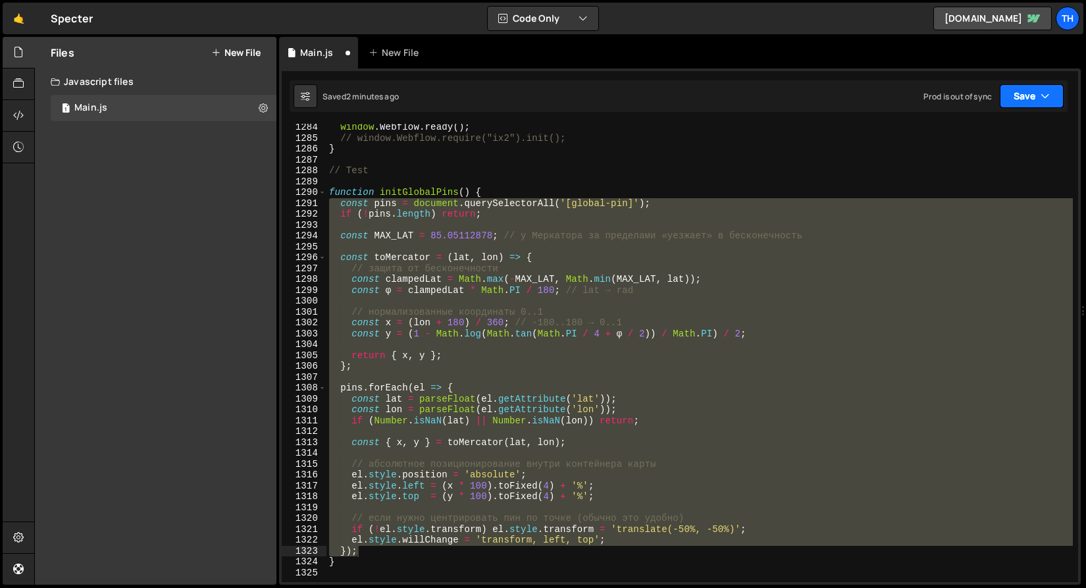
click at [1039, 97] on button "Save" at bounding box center [1031, 96] width 64 height 24
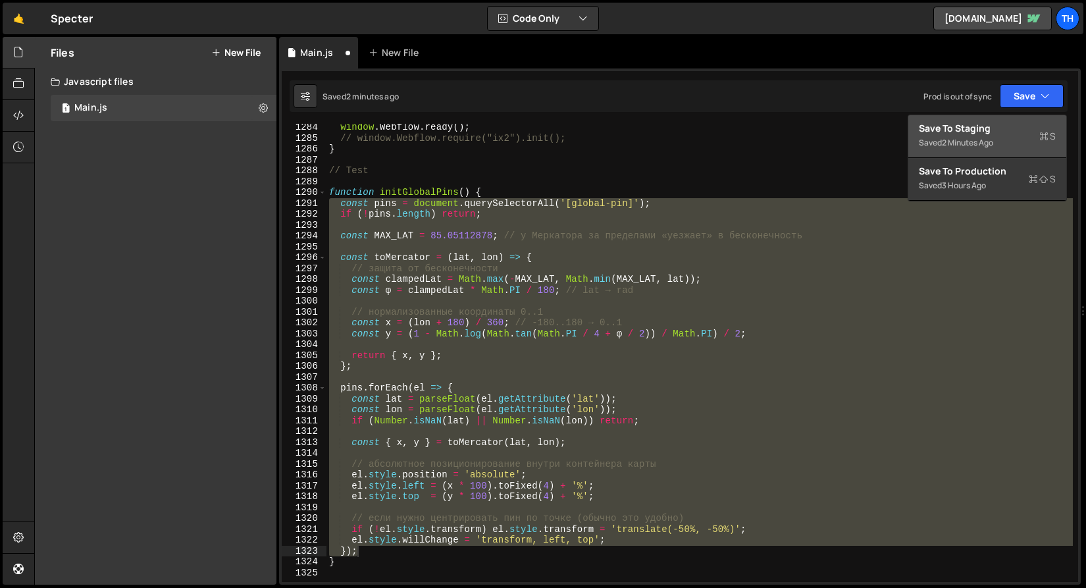
click at [1016, 148] on div "Saved 2 minutes ago" at bounding box center [986, 143] width 137 height 16
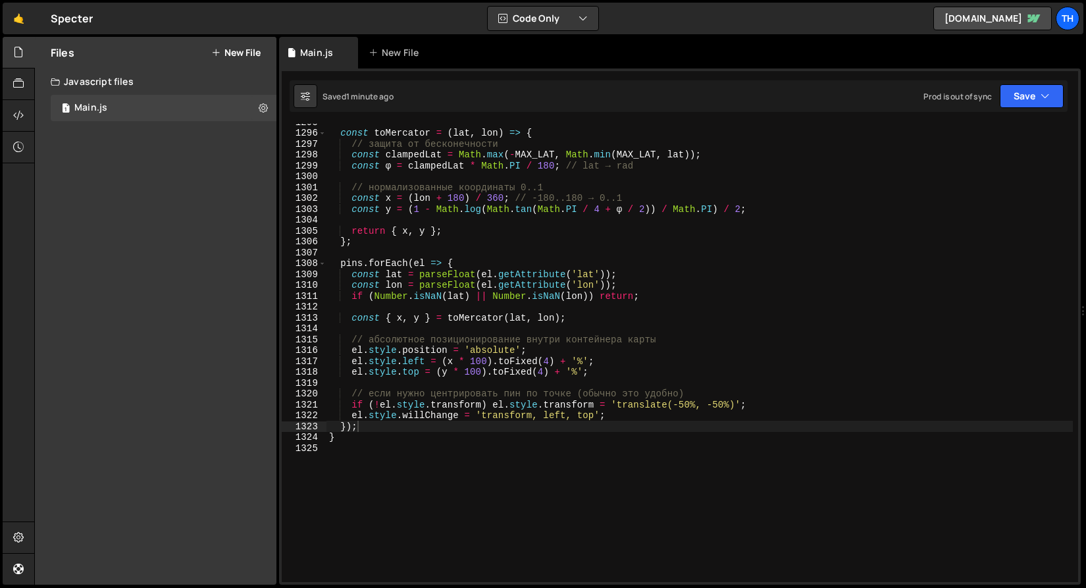
scroll to position [13983, 0]
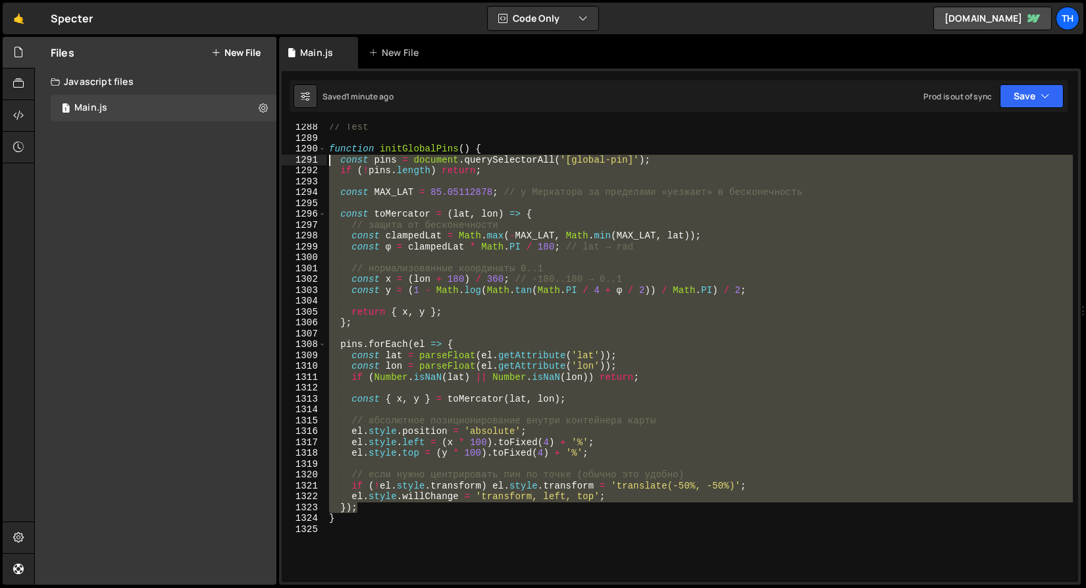
drag, startPoint x: 370, startPoint y: 503, endPoint x: 269, endPoint y: 161, distance: 356.8
click at [269, 161] on div "Files New File Create your first file Get started by starting a Javascript or C…" at bounding box center [559, 311] width 1051 height 548
paste textarea "})"
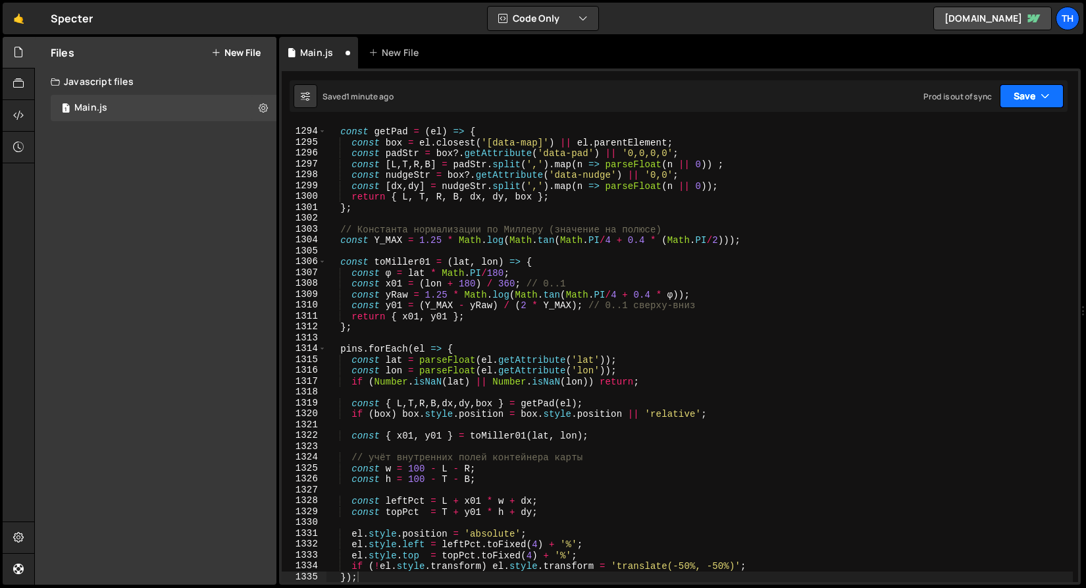
click at [1021, 87] on button "Save" at bounding box center [1031, 96] width 64 height 24
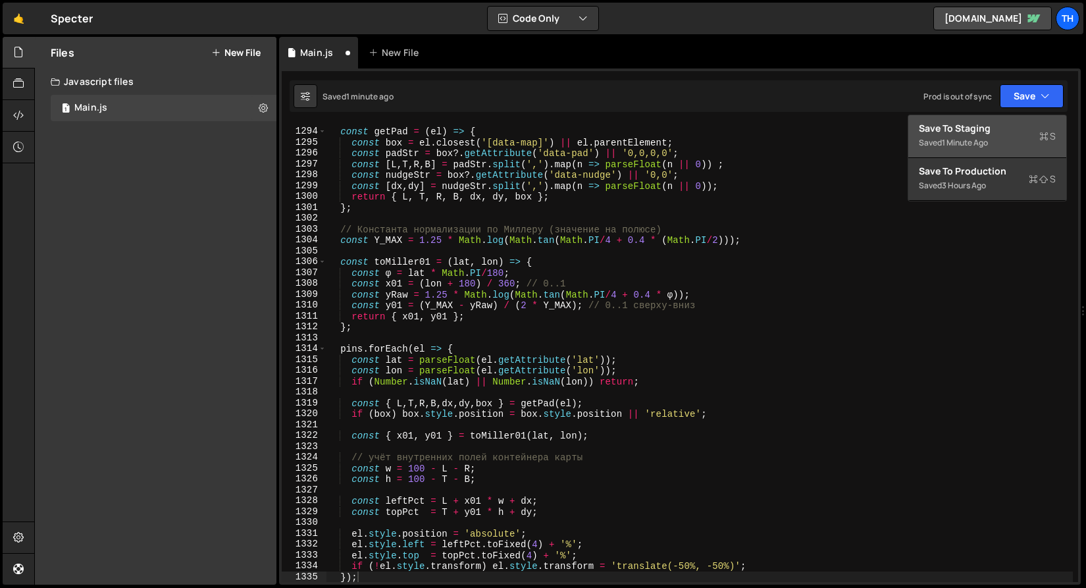
click at [1015, 122] on div "Save to Staging S" at bounding box center [986, 128] width 137 height 13
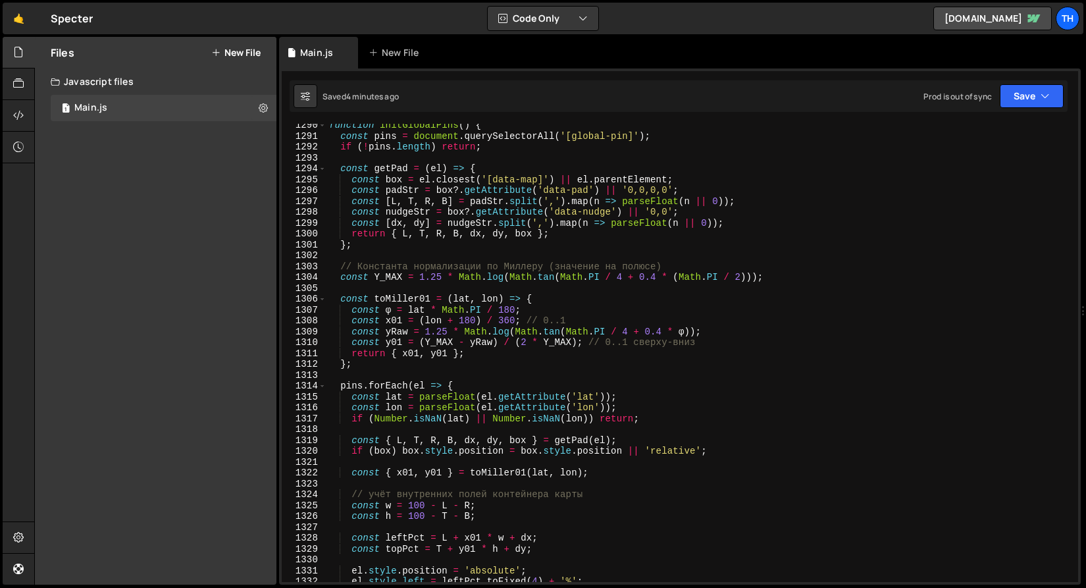
scroll to position [14089, 0]
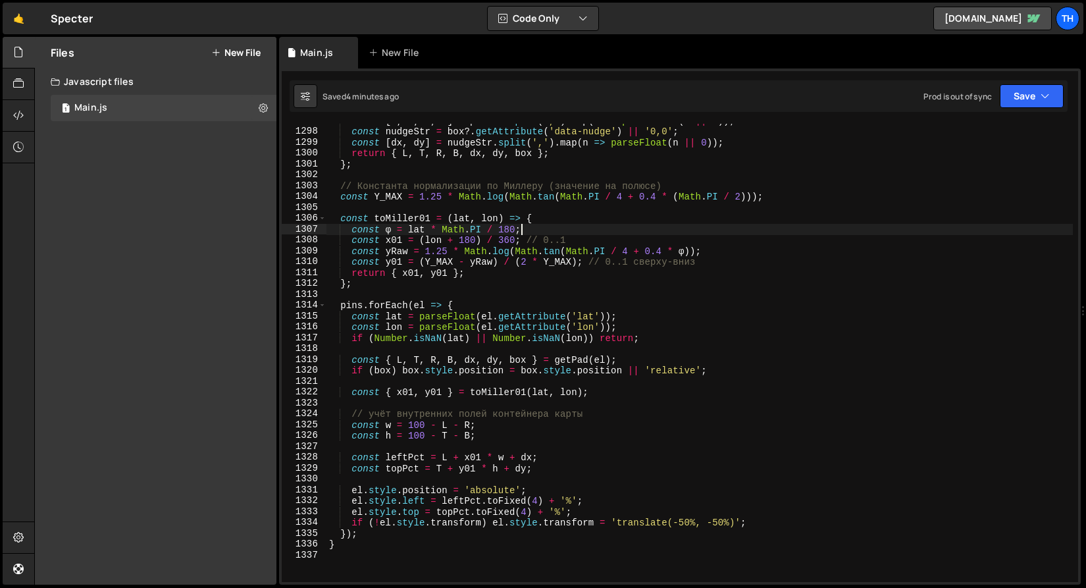
click at [572, 230] on div "const [ L , T , R , B ] = padStr . split ( ',' ) . map ( n => parseFloat ( n ||…" at bounding box center [699, 355] width 746 height 480
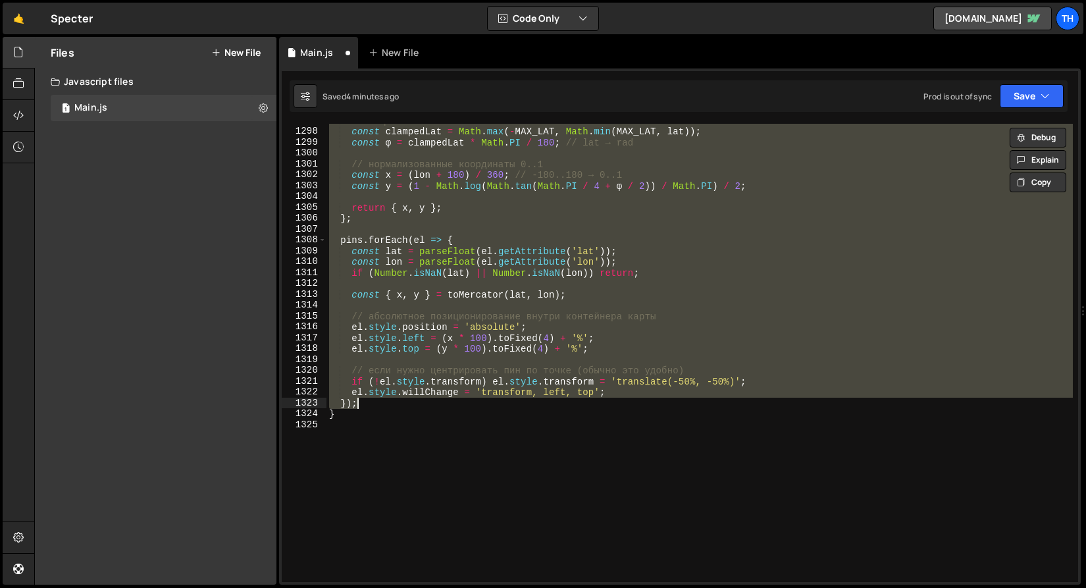
scroll to position [14003, 0]
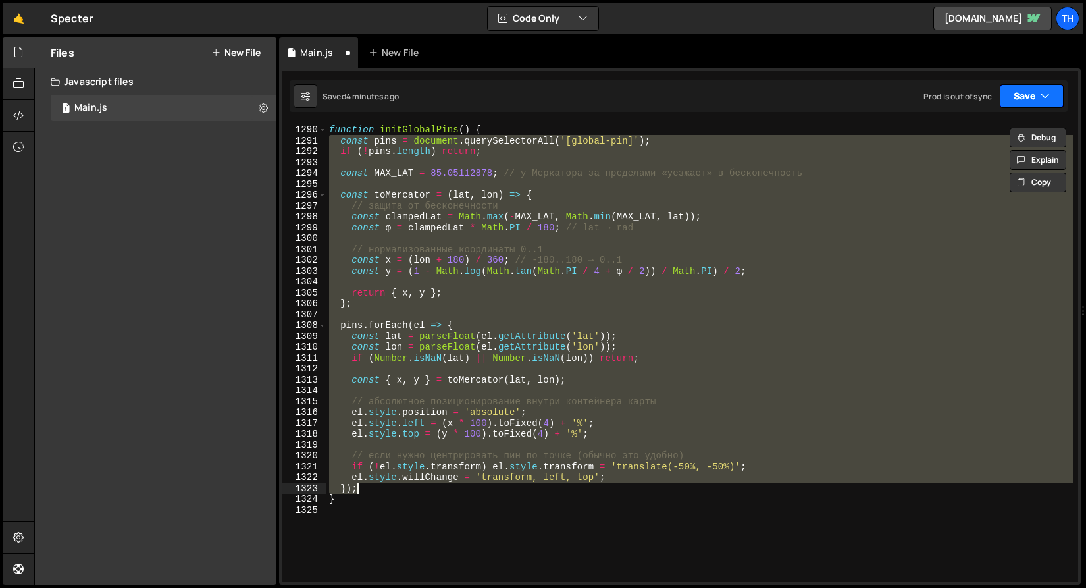
click at [1023, 104] on button "Save" at bounding box center [1031, 96] width 64 height 24
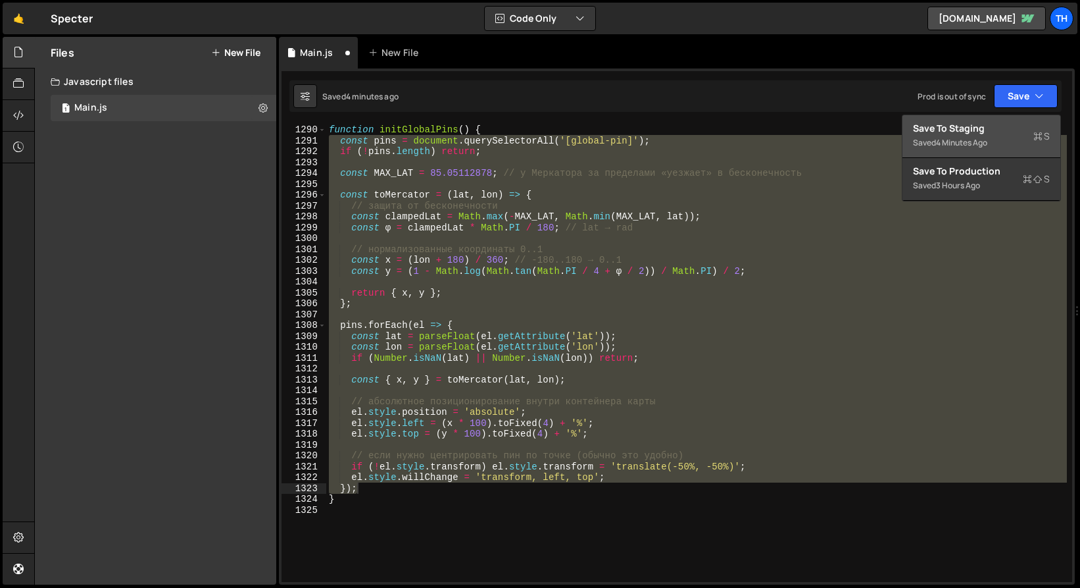
click at [1005, 125] on div "Save to Staging S" at bounding box center [981, 128] width 137 height 13
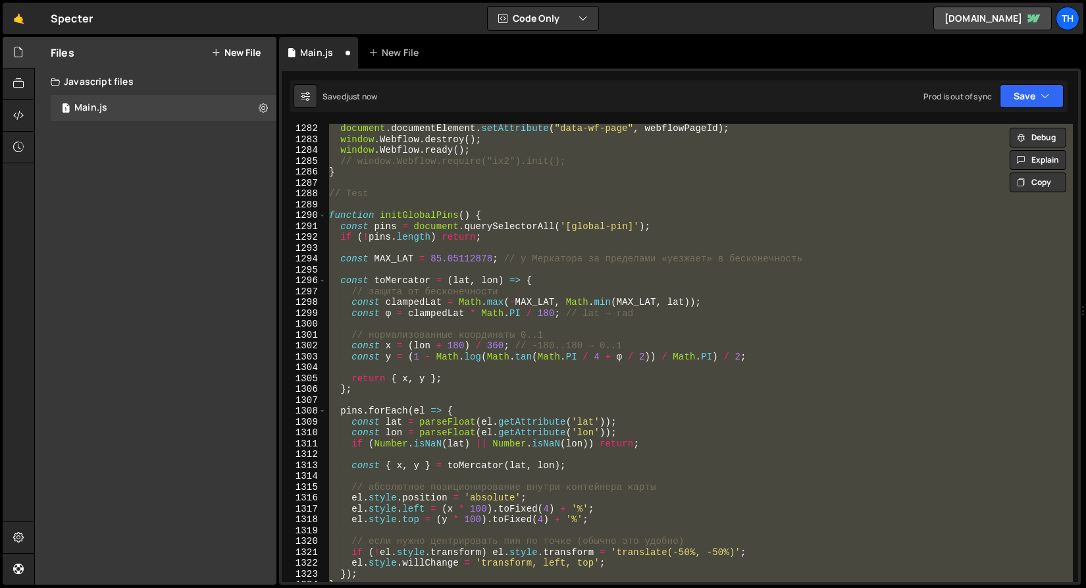
click at [447, 229] on div "document . documentElement . setAttribute ( "data-wf-page" , webflowPageId ) ; …" at bounding box center [699, 353] width 746 height 458
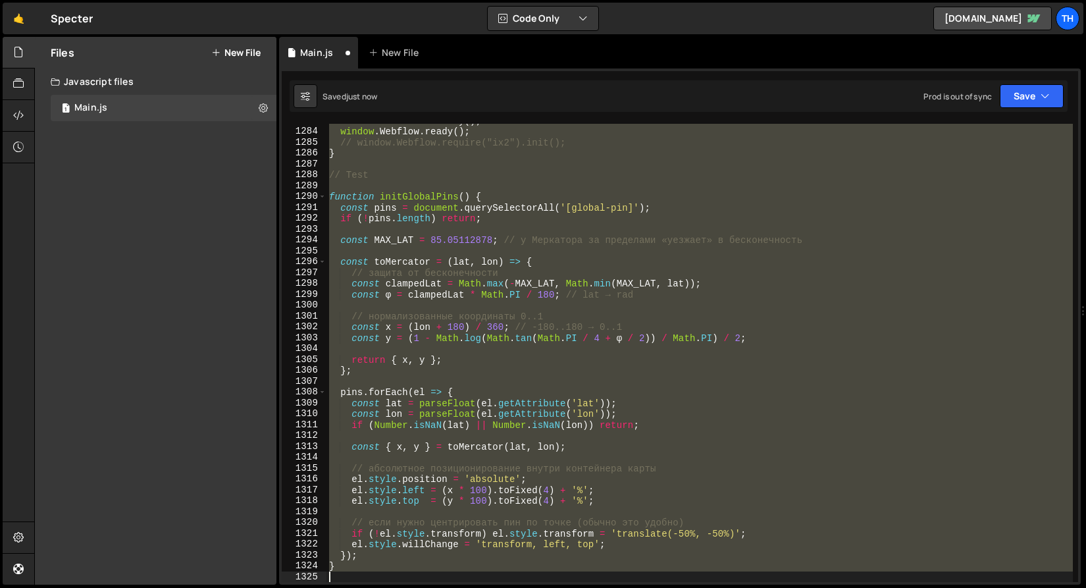
type textarea "}); });"
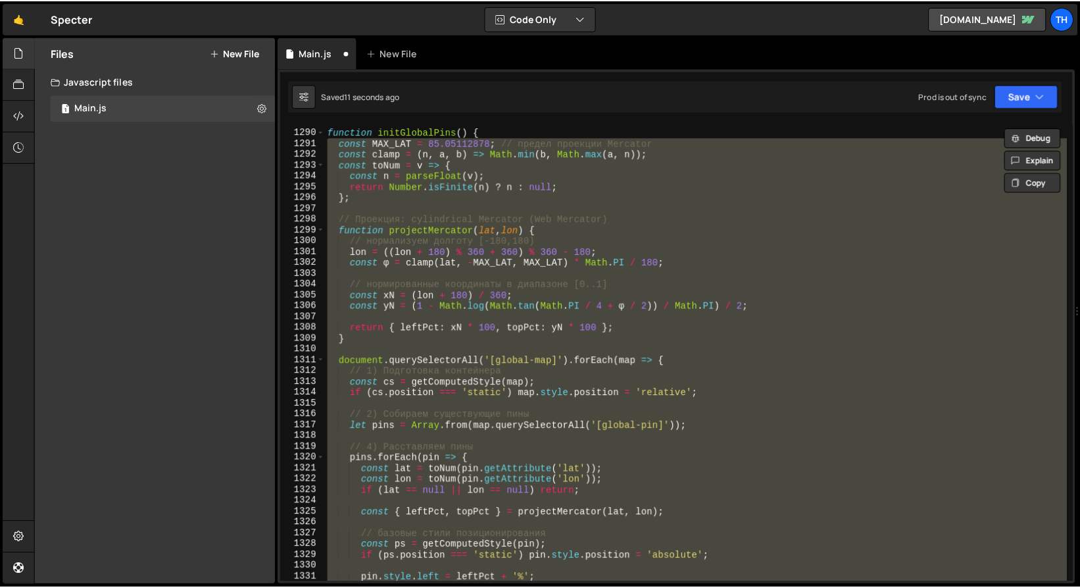
scroll to position [13919, 0]
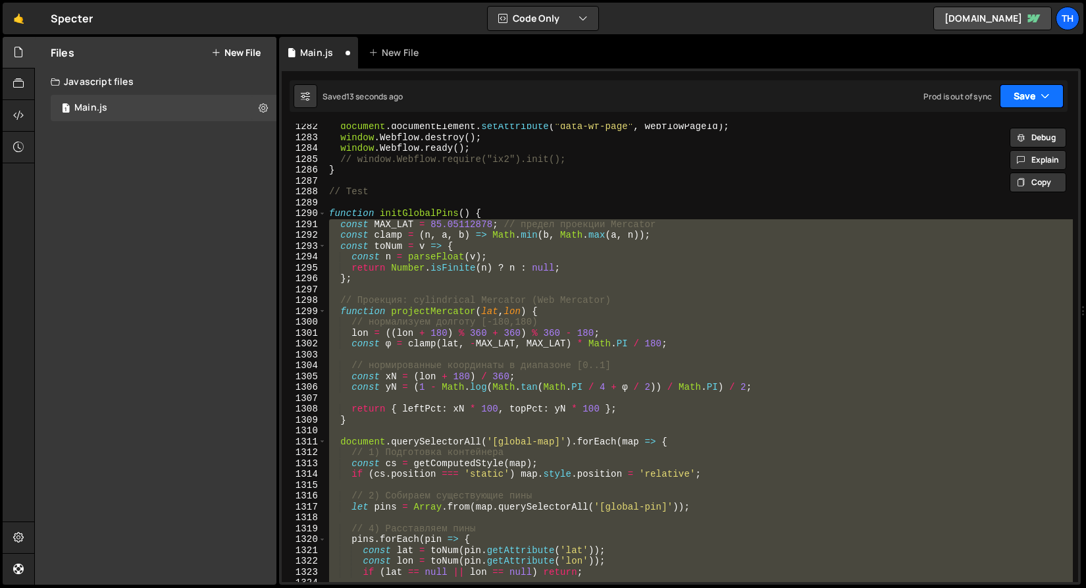
click at [1025, 88] on button "Save" at bounding box center [1031, 96] width 64 height 24
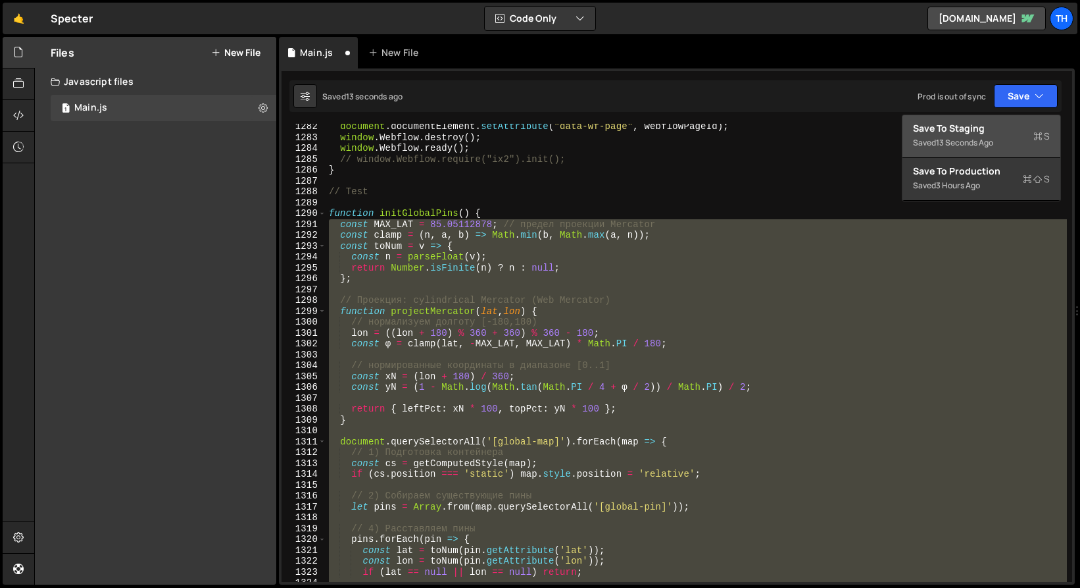
click at [999, 127] on div "Save to Staging S" at bounding box center [981, 128] width 137 height 13
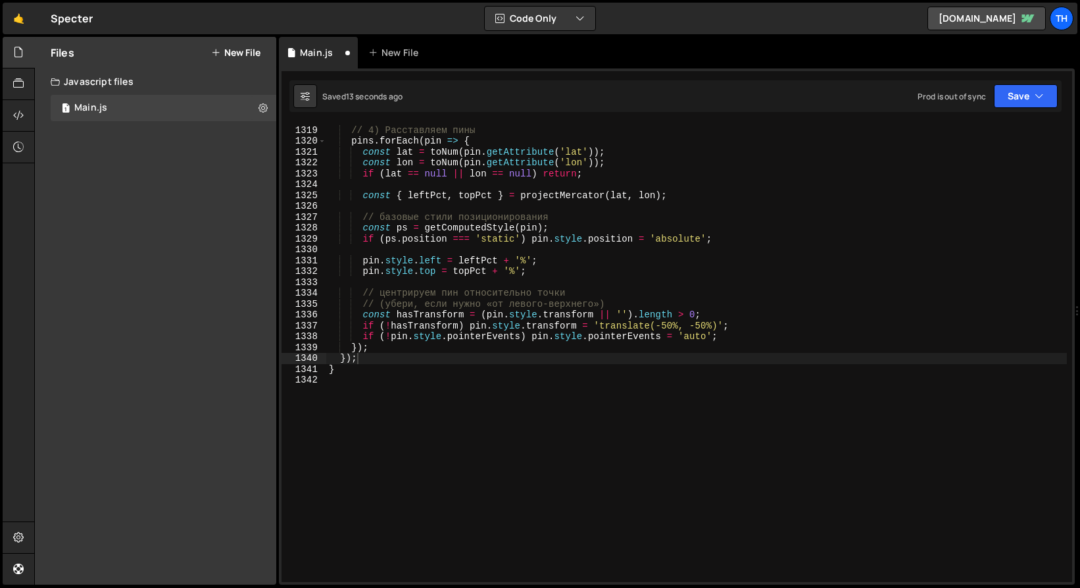
scroll to position [14318, 0]
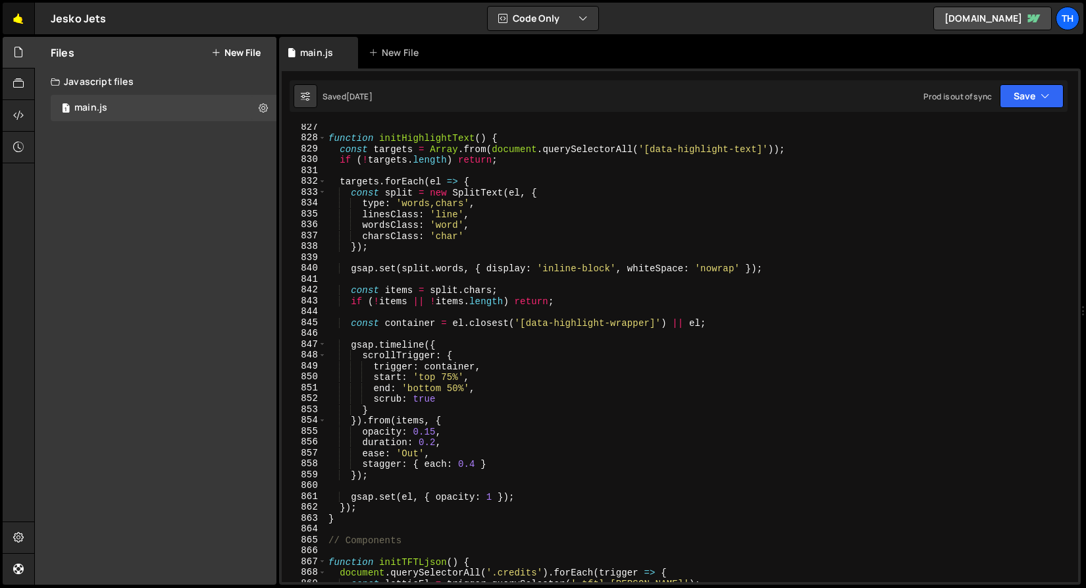
scroll to position [8980, 0]
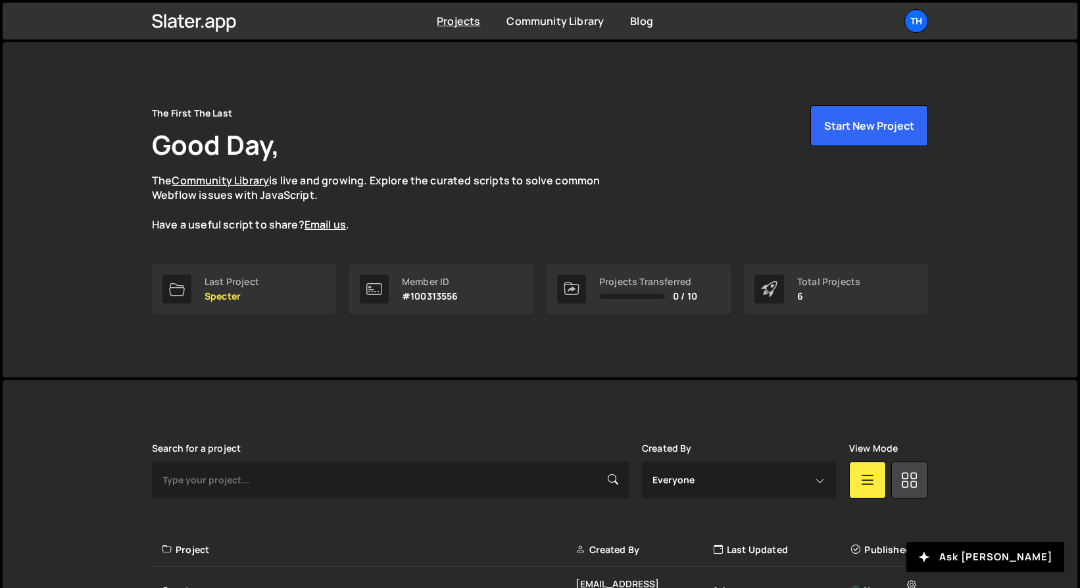
scroll to position [252, 0]
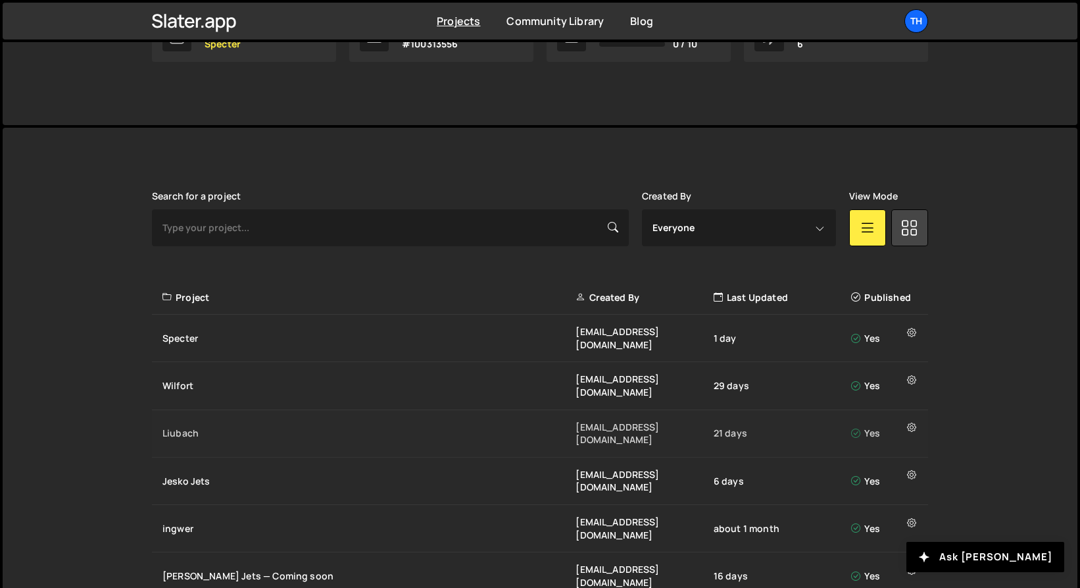
click at [193, 413] on div "Liubach ivanchopei@thefirstthelast.agency 21 days Yes" at bounding box center [540, 433] width 776 height 47
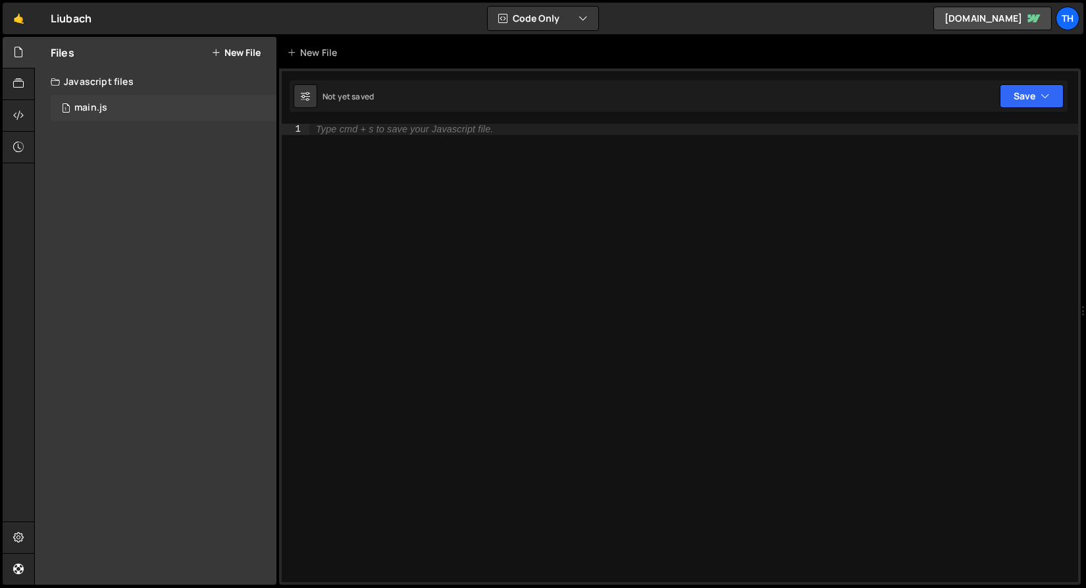
click at [159, 120] on div "1 main.js 0" at bounding box center [164, 108] width 226 height 26
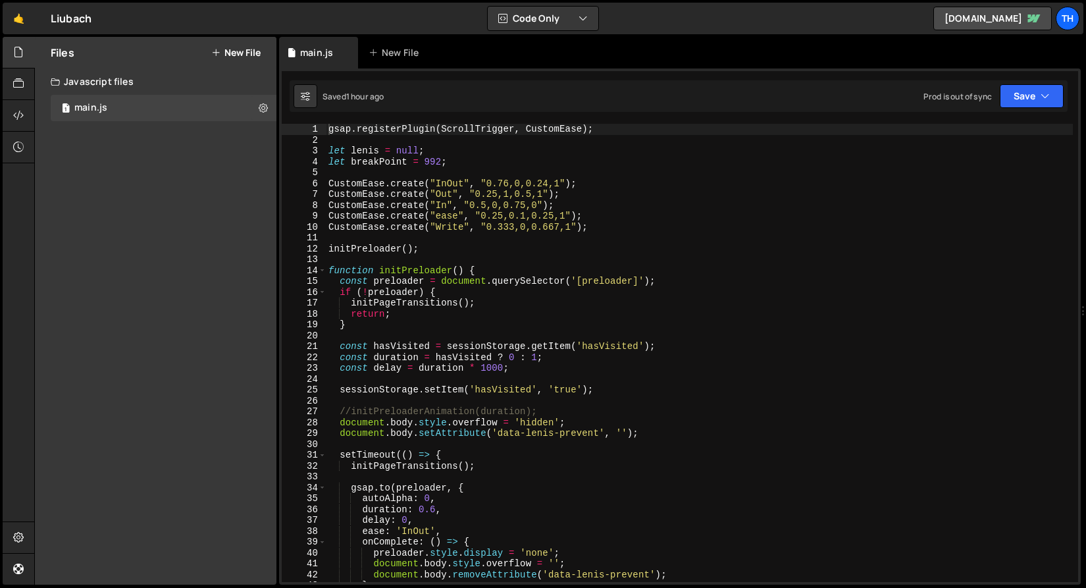
scroll to position [3478, 0]
click at [327, 273] on div "gsap . registerPlugin ( ScrollTrigger , CustomEase ) ; let [PERSON_NAME] = null…" at bounding box center [699, 364] width 747 height 480
click at [326, 271] on div "14" at bounding box center [304, 270] width 45 height 11
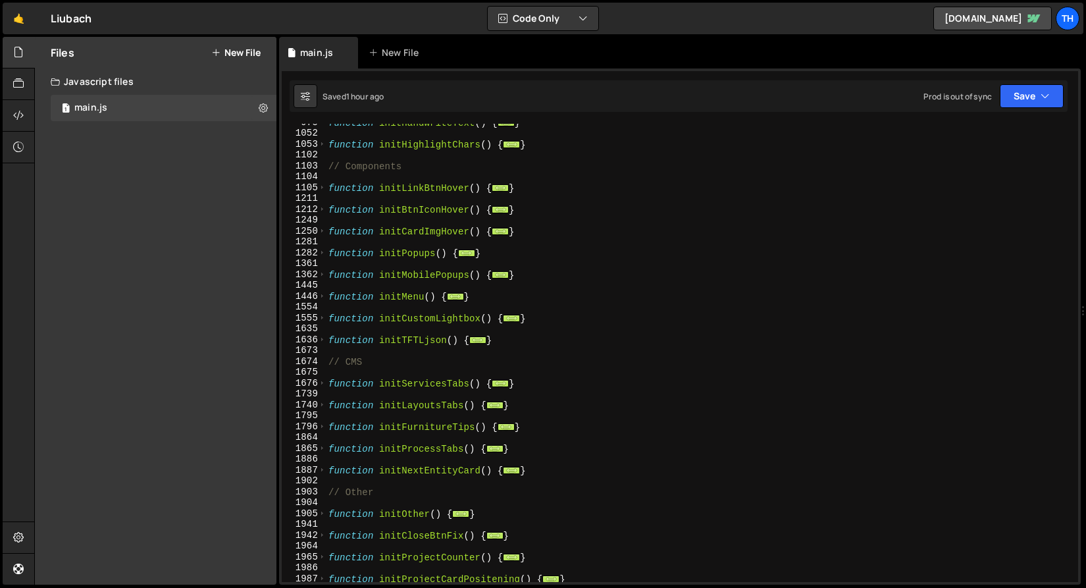
scroll to position [730, 0]
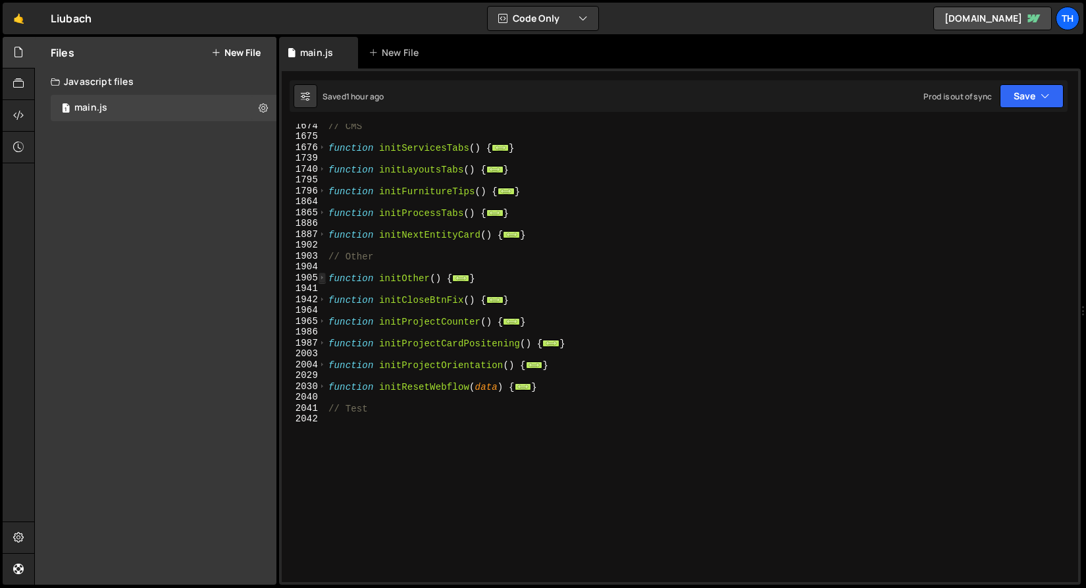
click at [320, 280] on span at bounding box center [321, 277] width 7 height 11
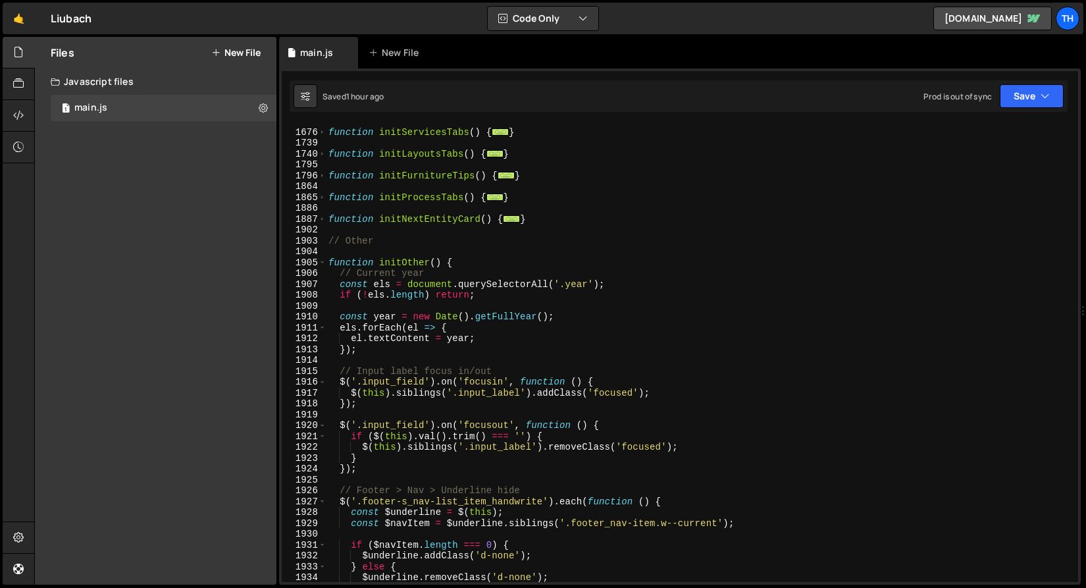
scroll to position [782, 0]
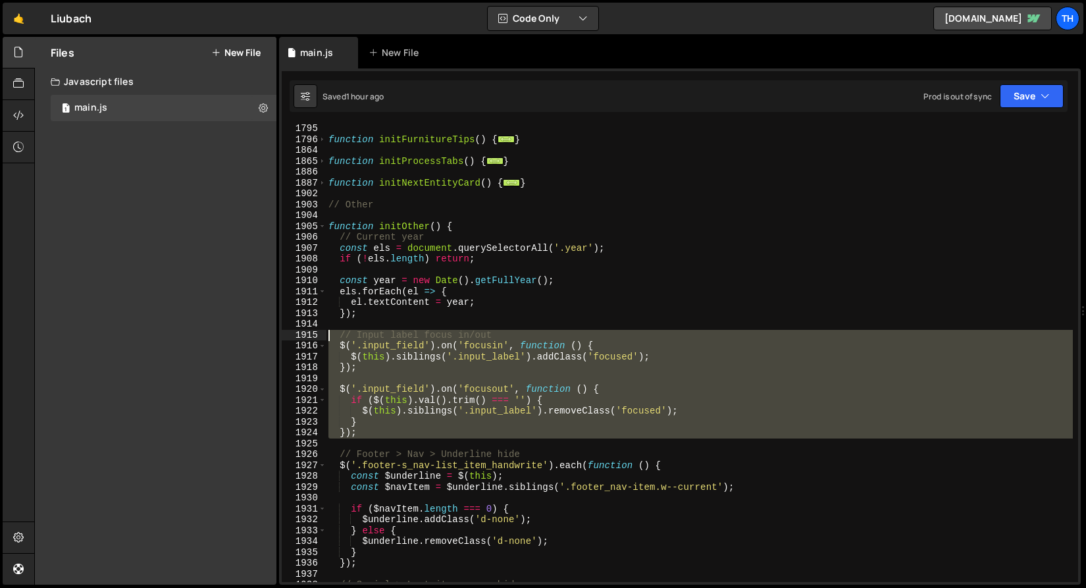
drag, startPoint x: 369, startPoint y: 440, endPoint x: 211, endPoint y: 330, distance: 192.7
click at [211, 330] on div "Files New File Javascript files 1 main.js 0 CSS files Copy share link Edit File…" at bounding box center [559, 311] width 1051 height 548
type textarea "// Input label focus in/out $('.input_field').on('focusin', function () {"
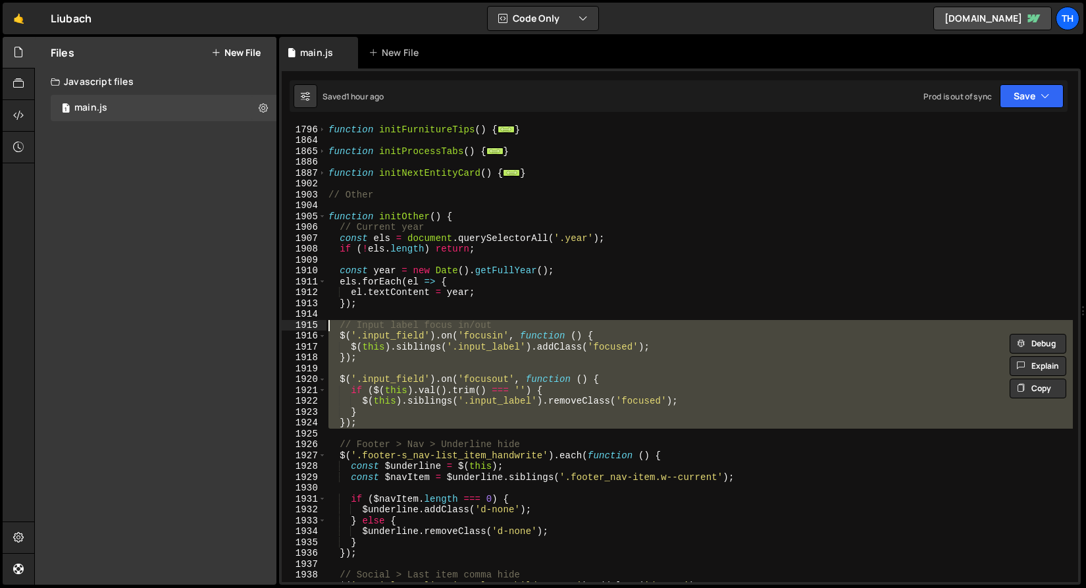
scroll to position [838, 0]
